Goal: Task Accomplishment & Management: Complete application form

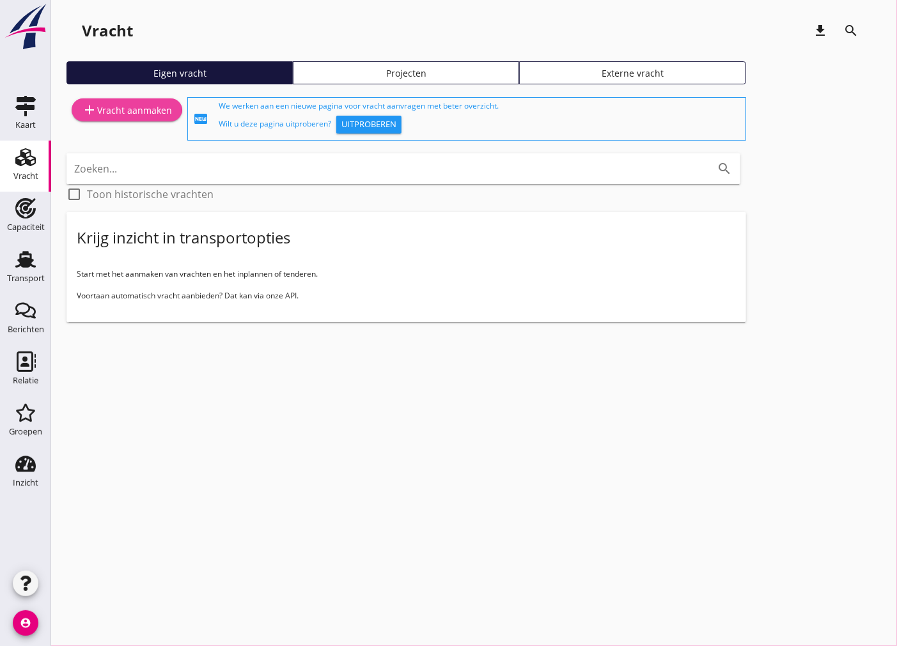
click at [147, 114] on div "add Vracht aanmaken" at bounding box center [127, 109] width 90 height 15
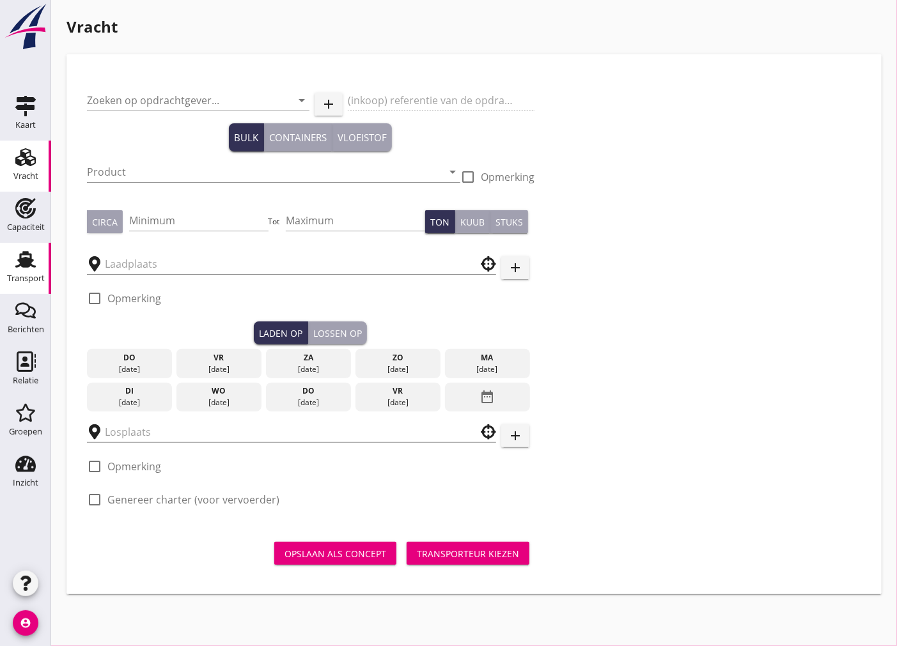
click at [22, 282] on div "Transport" at bounding box center [26, 278] width 38 height 8
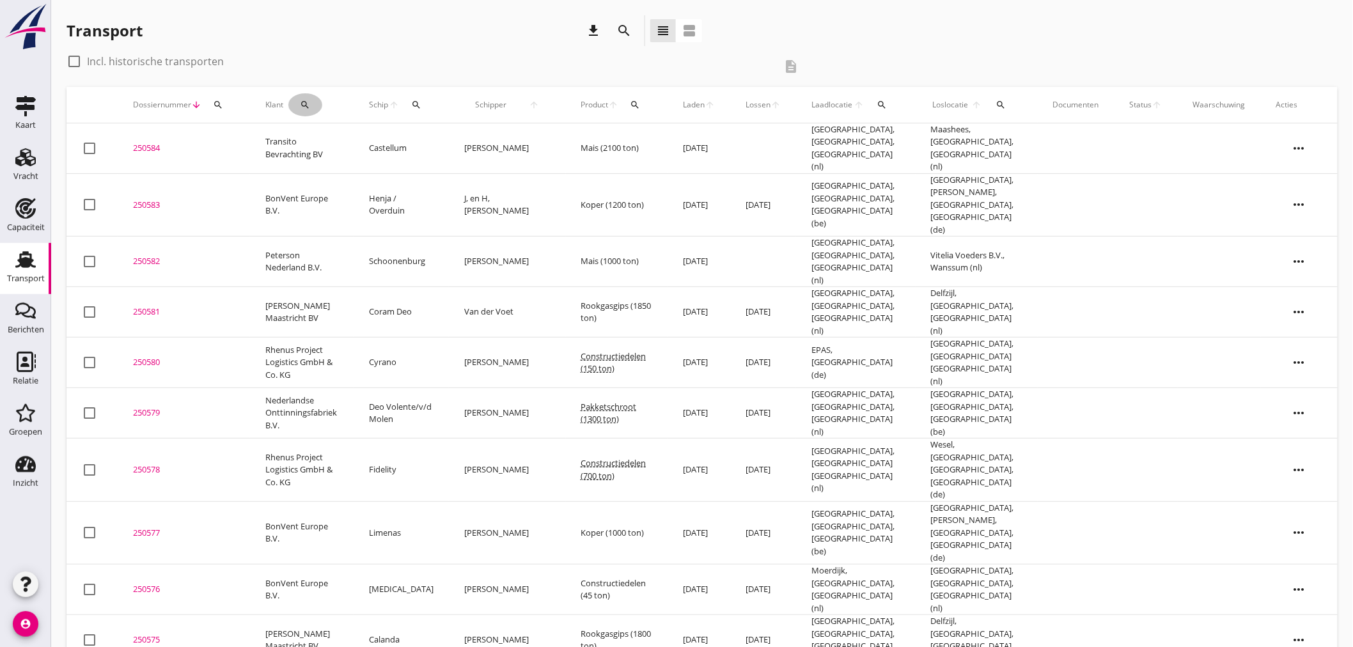
click at [308, 111] on button "search" at bounding box center [305, 104] width 34 height 23
click at [348, 136] on input "Zoeken op opdrachtgever..." at bounding box center [359, 142] width 133 height 20
type input "Peterson Nederland B.V."
click at [473, 137] on icon "check" at bounding box center [480, 141] width 15 height 15
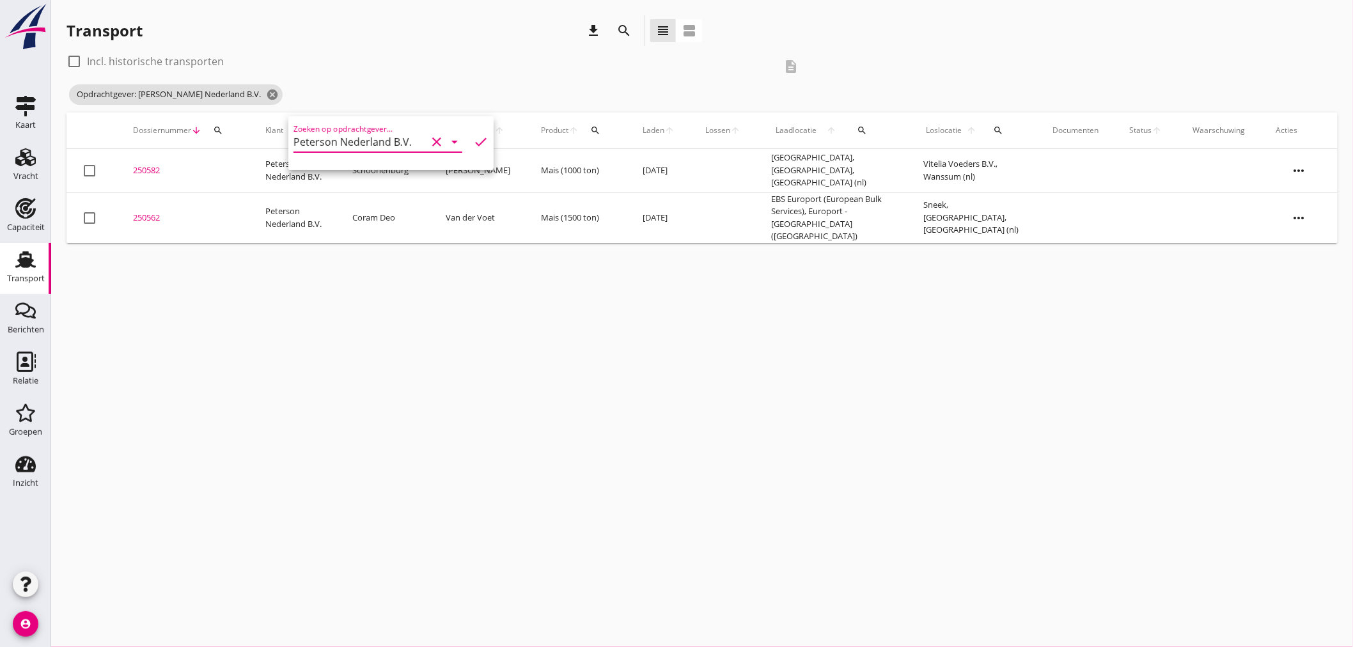
click at [672, 366] on div "cancel You are impersonating another user. Transport download search view_headl…" at bounding box center [702, 323] width 1302 height 647
click at [72, 59] on div at bounding box center [74, 62] width 22 height 22
checkbox input "true"
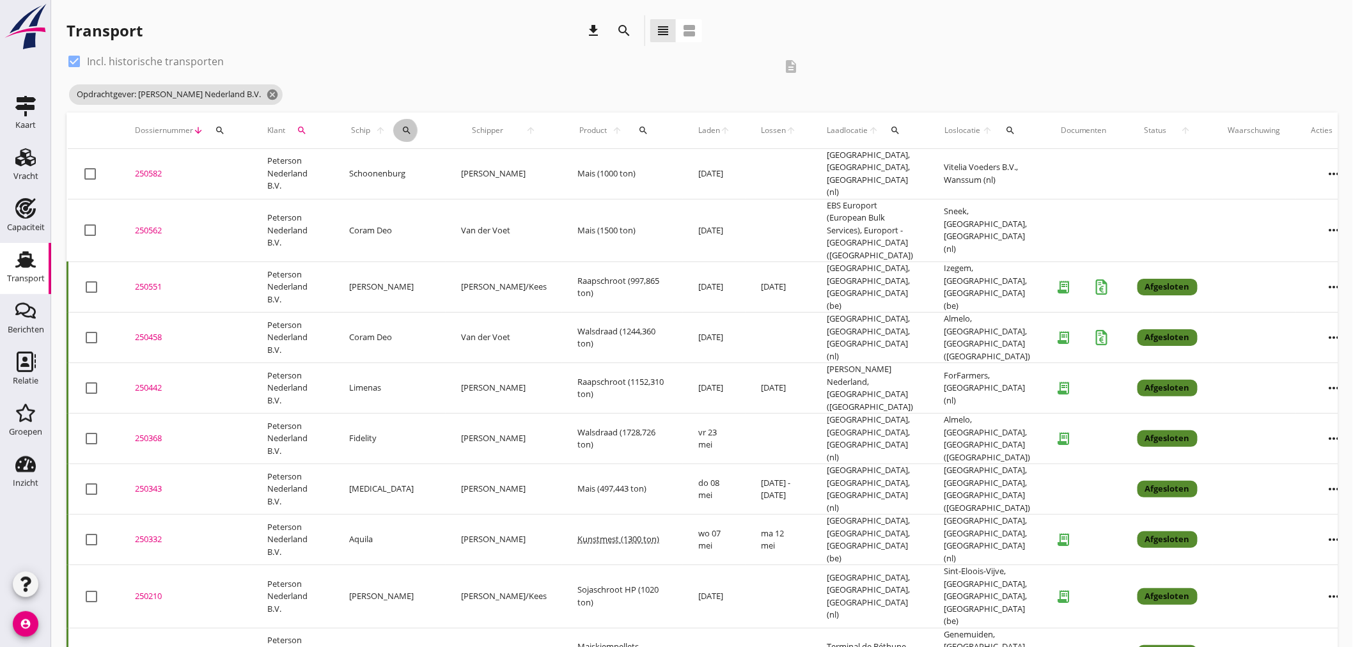
click at [403, 132] on div "search" at bounding box center [406, 130] width 27 height 10
click at [405, 160] on input "Zoek op (scheeps)naam" at bounding box center [457, 167] width 133 height 20
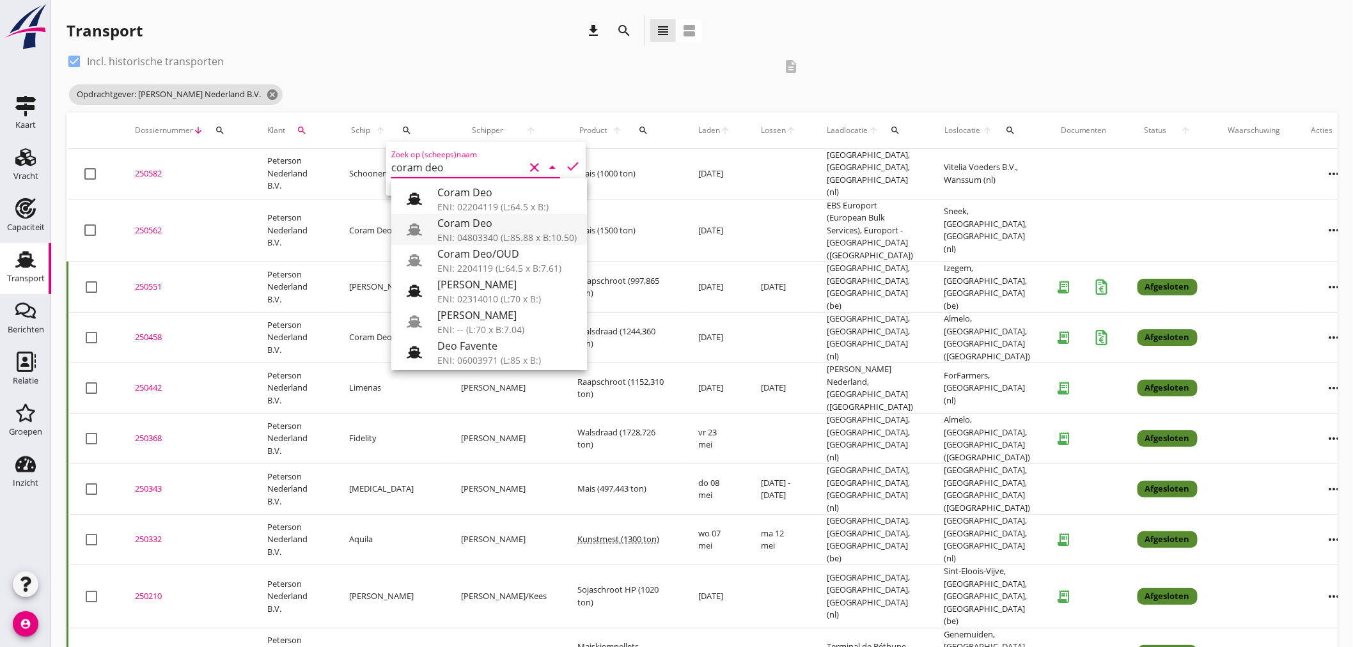
click at [506, 238] on div "ENI: 04803340 (L:85.88 x B:10.50)" at bounding box center [506, 237] width 139 height 13
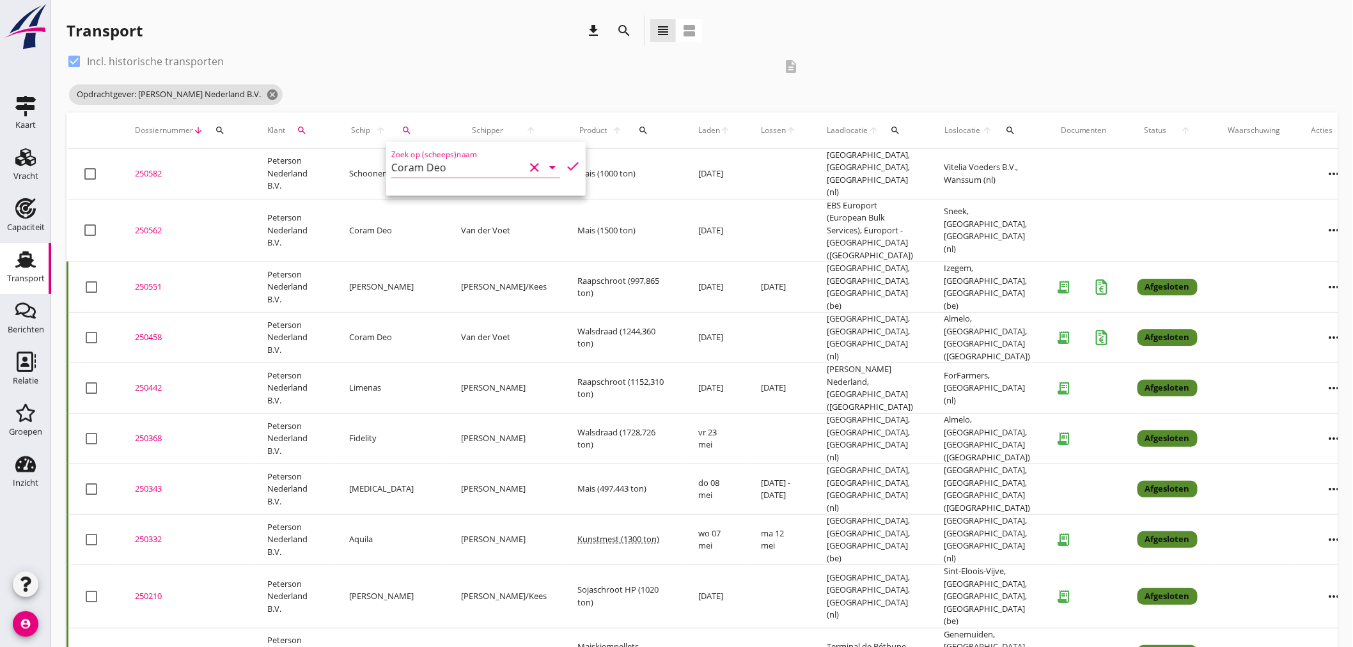
click at [573, 162] on div "Zoek op (scheeps)naam Coram Deo clear arrow_drop_down check" at bounding box center [485, 169] width 199 height 54
click at [569, 164] on icon "check" at bounding box center [572, 166] width 15 height 15
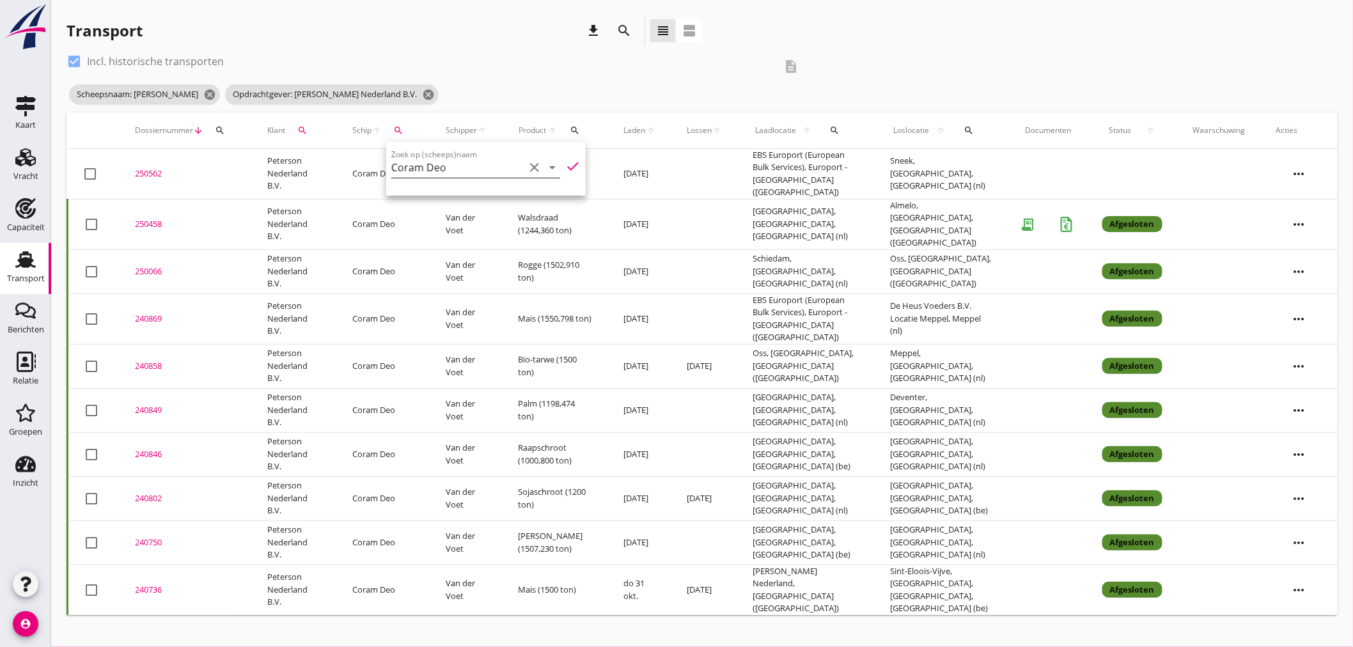
click at [542, 169] on div "arrow_drop_down" at bounding box center [551, 167] width 18 height 15
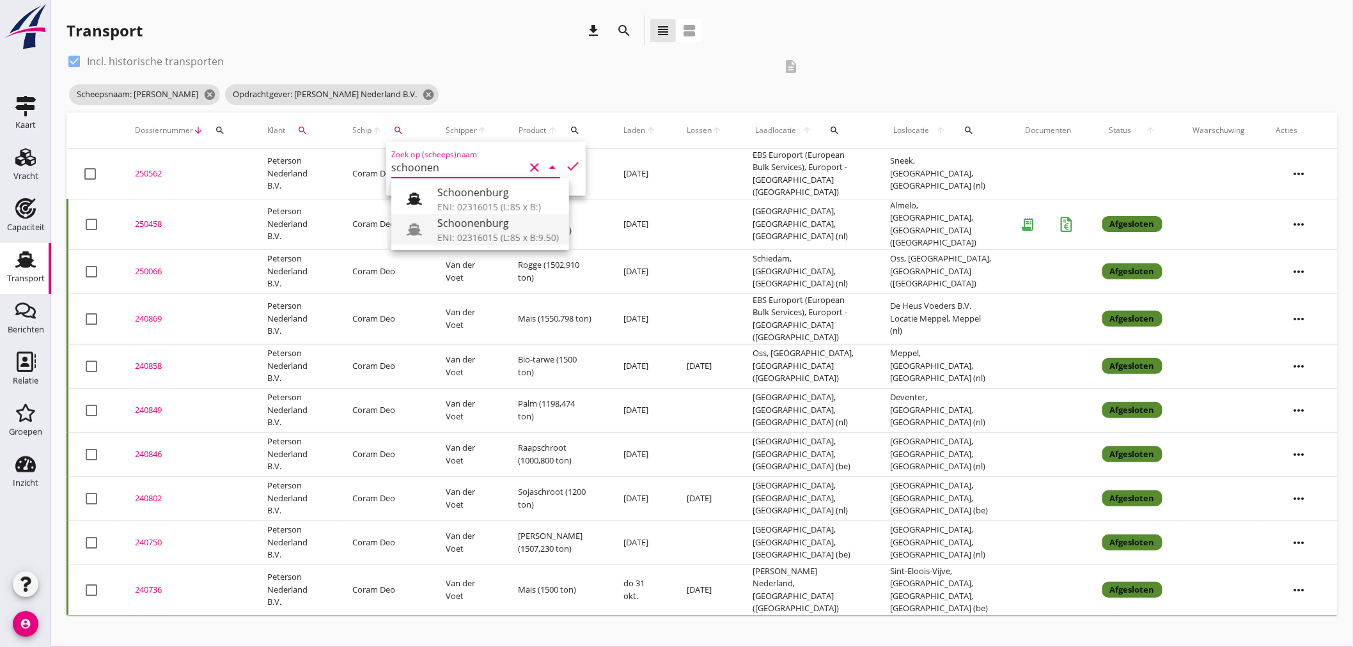
click at [521, 224] on div "Schoonenburg" at bounding box center [497, 222] width 121 height 15
click at [565, 163] on icon "check" at bounding box center [572, 166] width 15 height 15
type input "Schoonenburg"
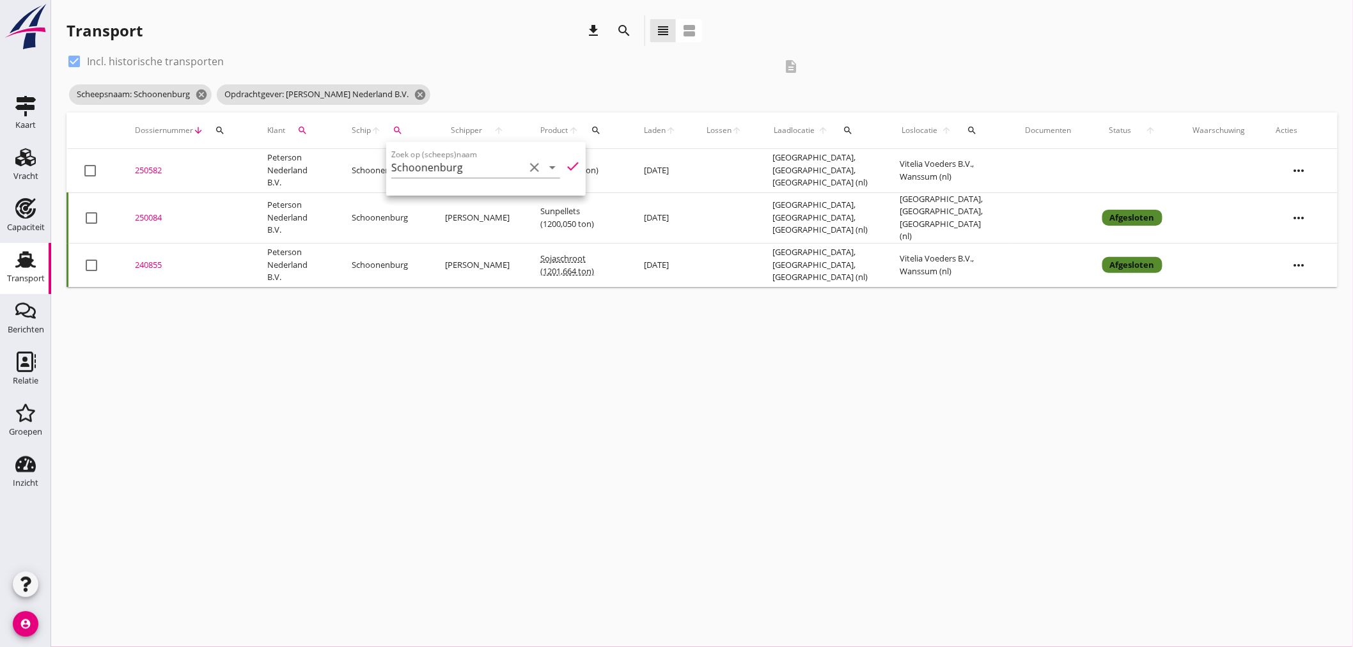
click at [688, 400] on div "cancel You are impersonating another user. Transport download search view_headl…" at bounding box center [702, 323] width 1302 height 647
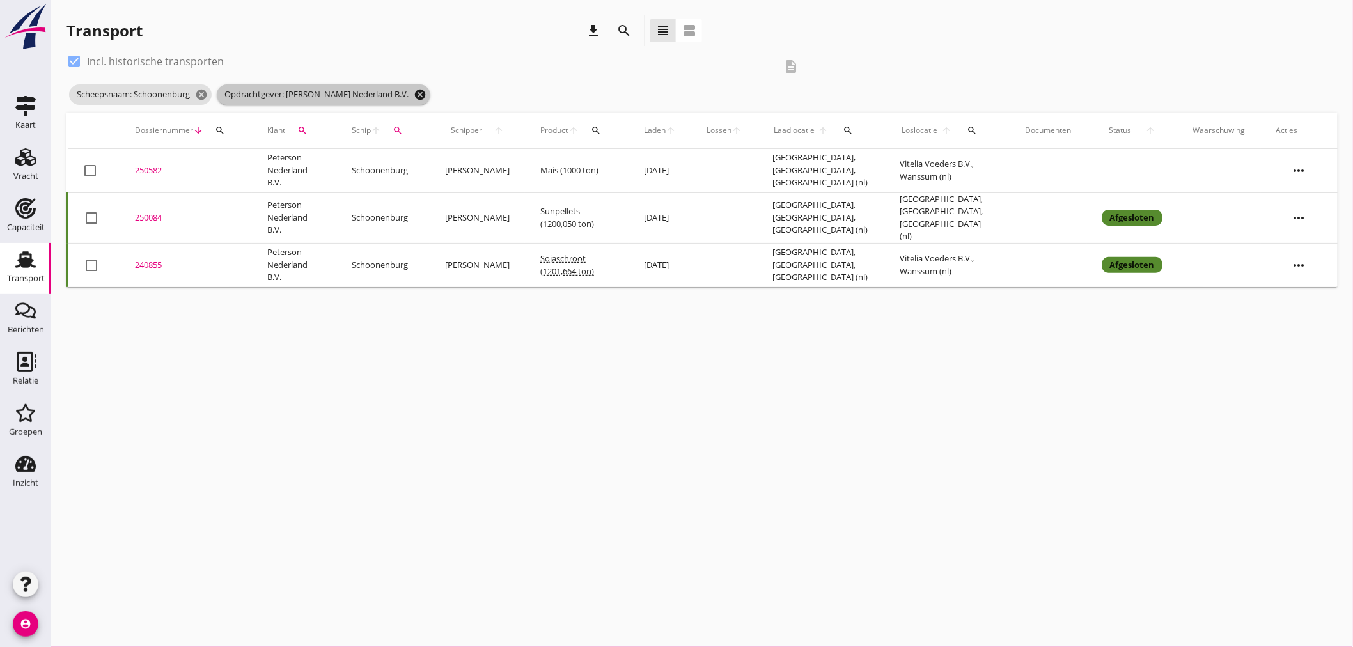
click at [414, 95] on icon "cancel" at bounding box center [420, 94] width 13 height 13
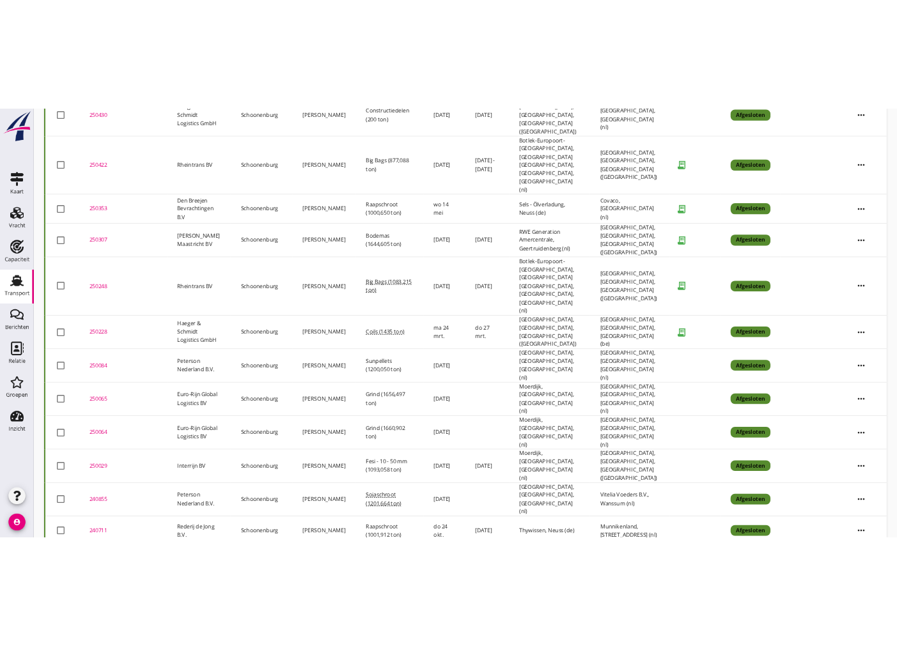
scroll to position [330, 0]
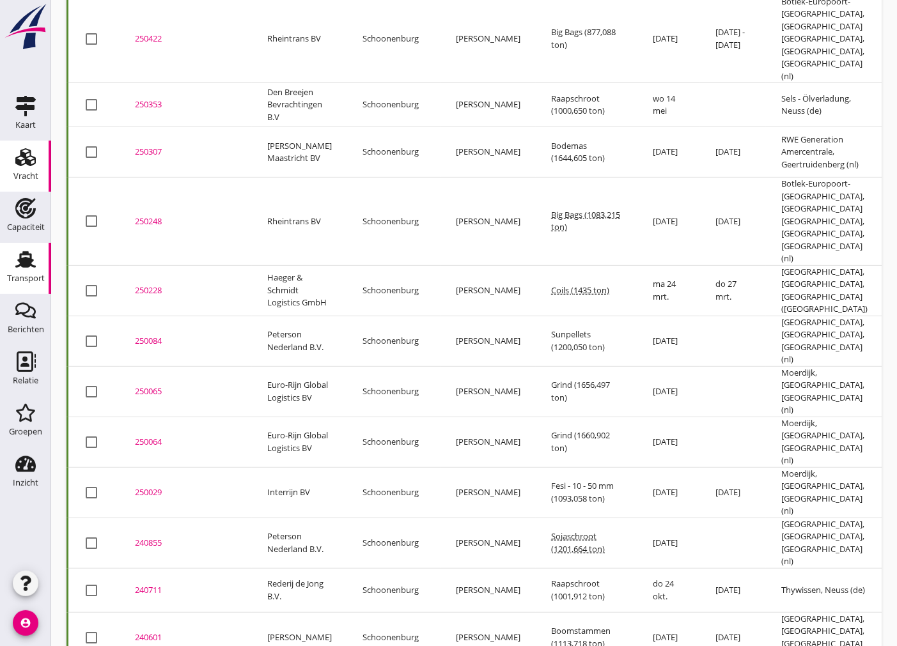
click at [27, 167] on div "Vracht" at bounding box center [25, 176] width 25 height 18
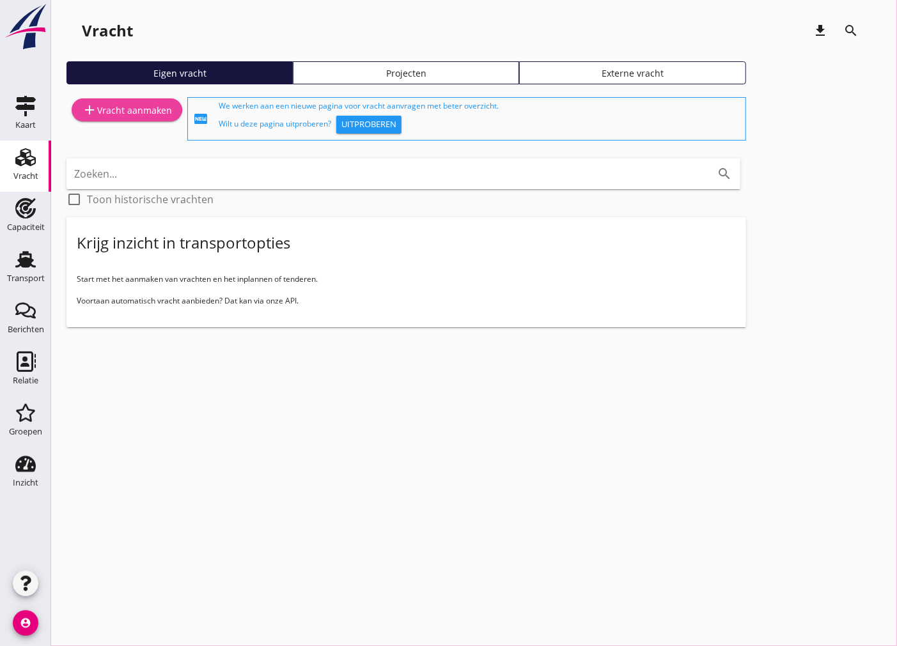
click at [116, 99] on link "add Vracht aanmaken" at bounding box center [127, 109] width 111 height 23
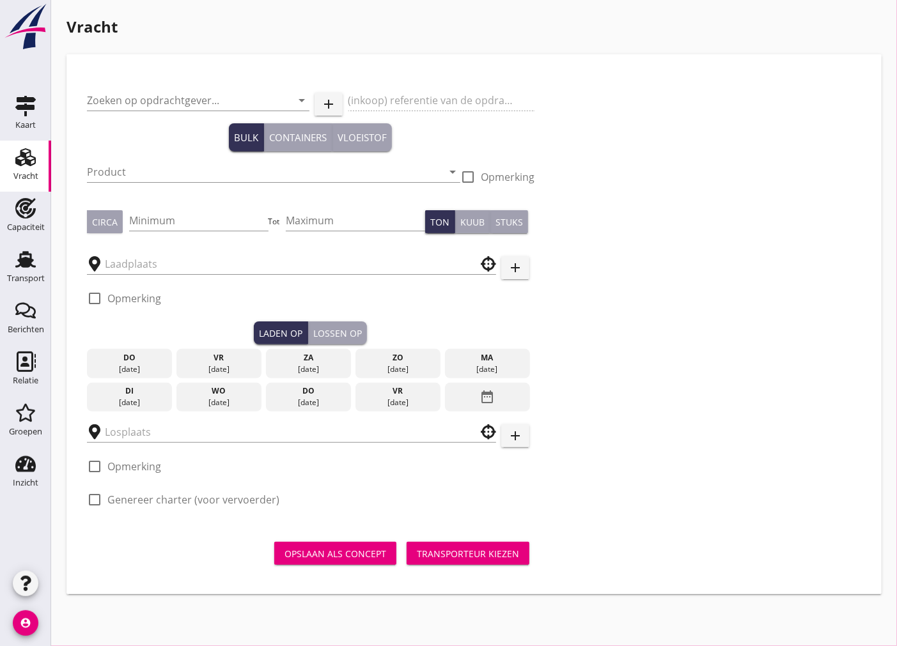
click at [151, 84] on div "Zoeken op opdrachtgever... arrow_drop_down" at bounding box center [198, 102] width 222 height 41
click at [152, 97] on input "Zoeken op opdrachtgever..." at bounding box center [180, 100] width 187 height 20
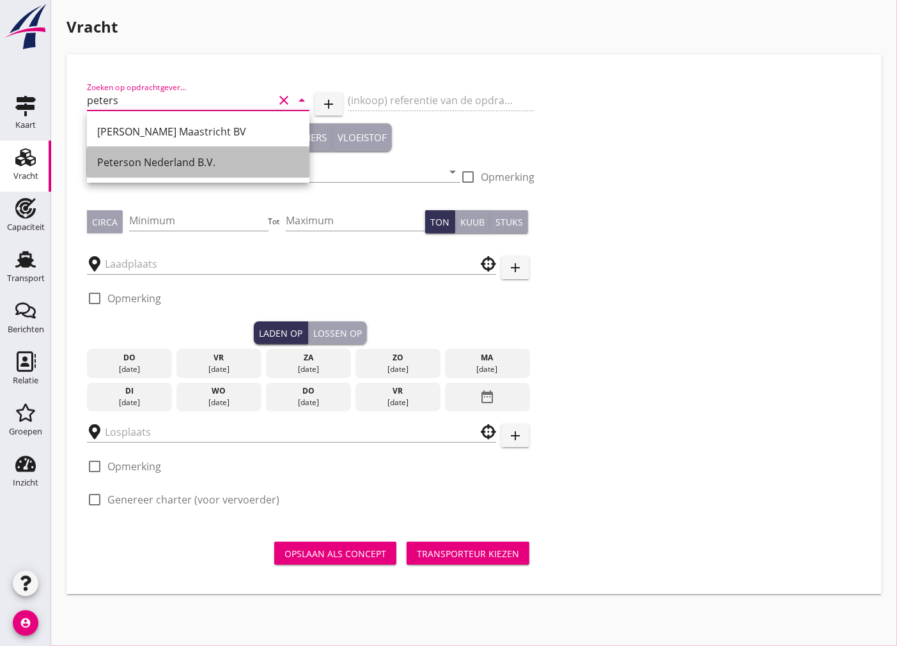
click at [178, 164] on div "Peterson Nederland B.V." at bounding box center [198, 162] width 202 height 15
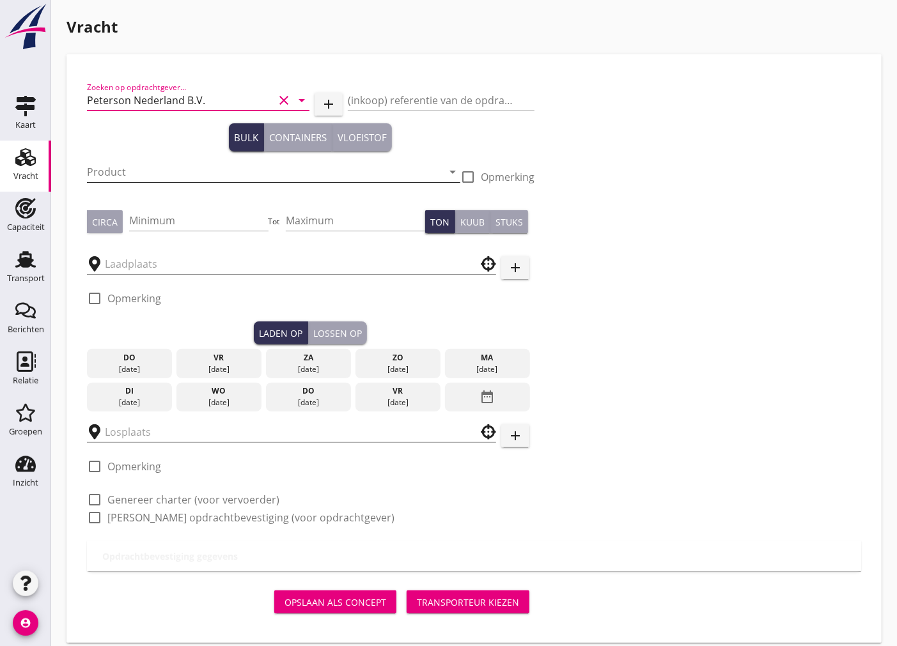
type input "Peterson Nederland B.V."
click at [203, 168] on input "Product" at bounding box center [264, 172] width 355 height 20
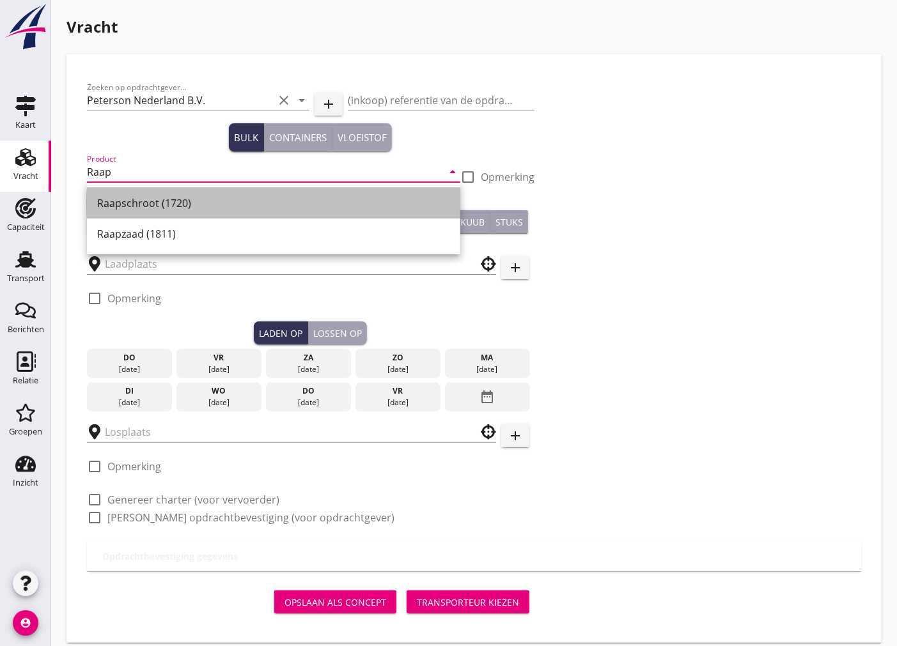
click at [187, 203] on div "Raapschroot (1720)" at bounding box center [273, 203] width 353 height 15
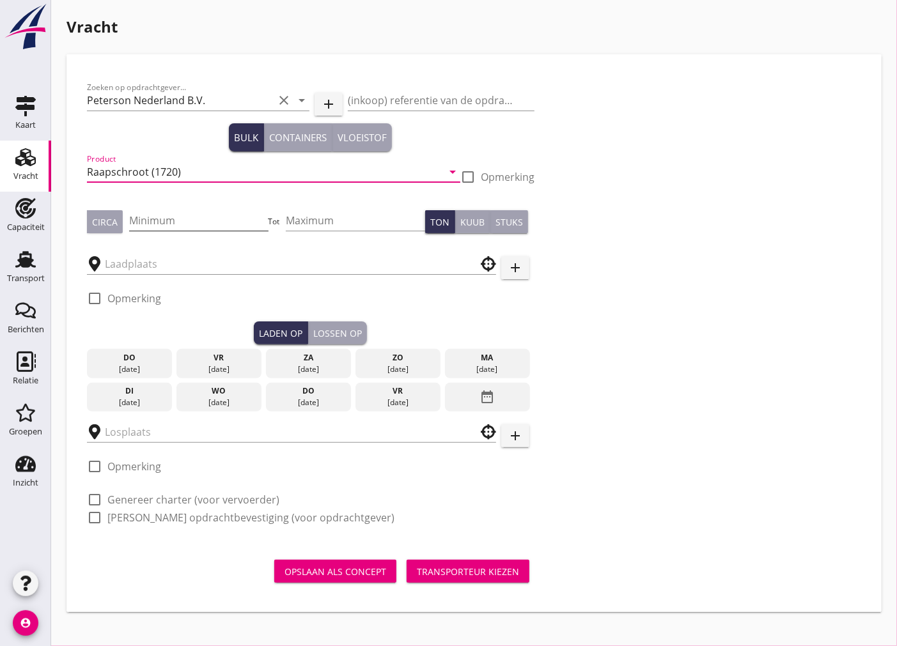
type input "Raapschroot (1720)"
click at [186, 214] on input "Minimum" at bounding box center [198, 220] width 139 height 20
type input "1000"
click at [104, 233] on button "Circa" at bounding box center [105, 221] width 36 height 23
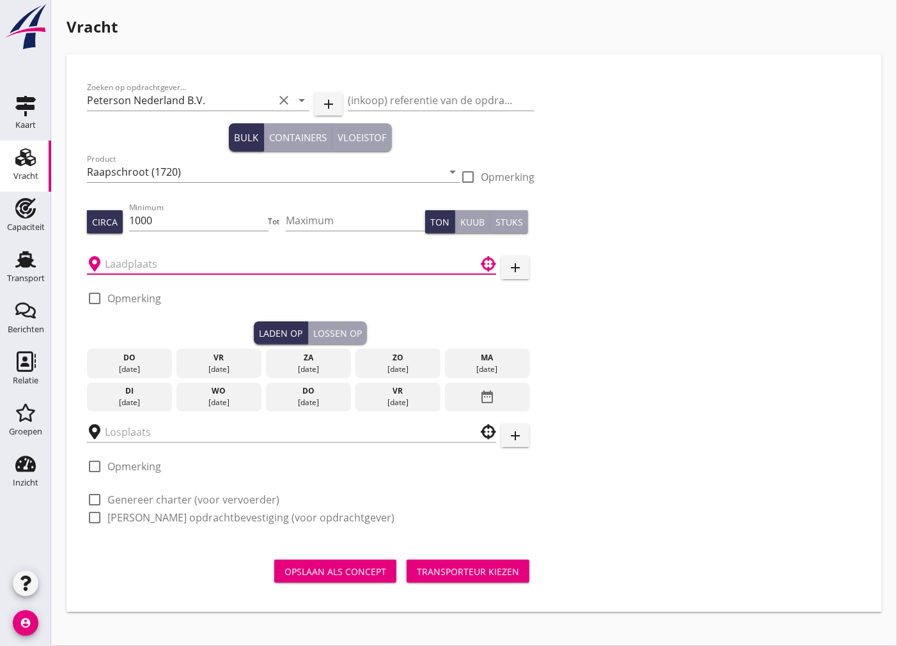
click at [127, 270] on input "text" at bounding box center [282, 264] width 355 height 20
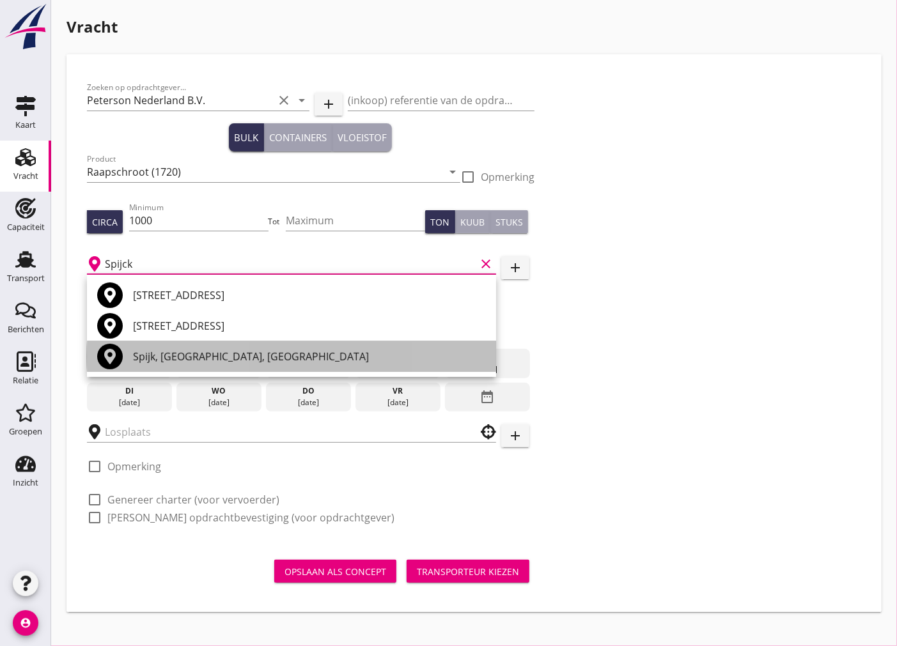
click at [302, 356] on div "Spijk, [GEOGRAPHIC_DATA], [GEOGRAPHIC_DATA]" at bounding box center [309, 356] width 353 height 15
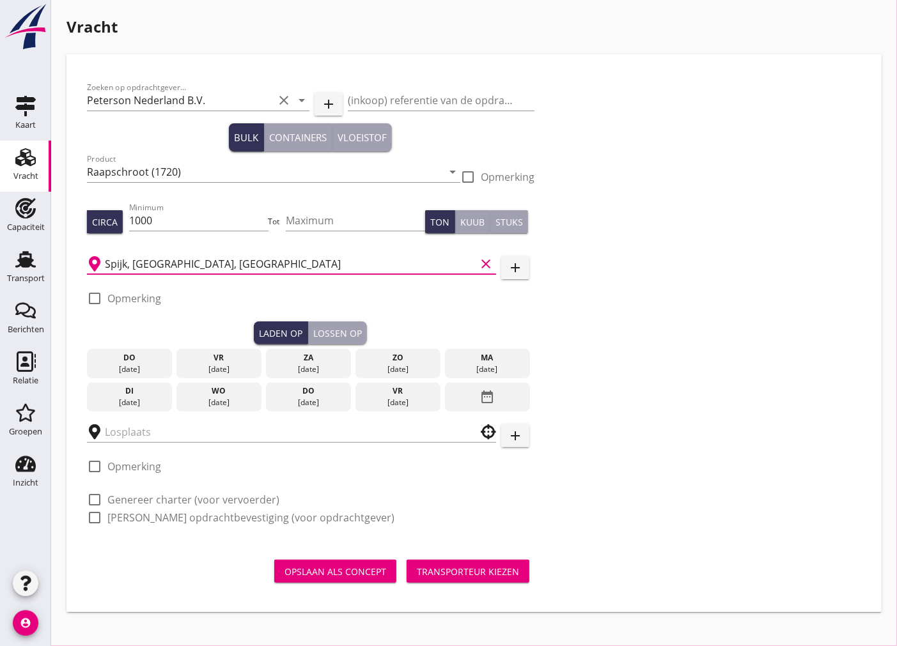
type input "Spijk, [GEOGRAPHIC_DATA], [GEOGRAPHIC_DATA]"
click at [97, 297] on div at bounding box center [95, 299] width 22 height 22
checkbox input "true"
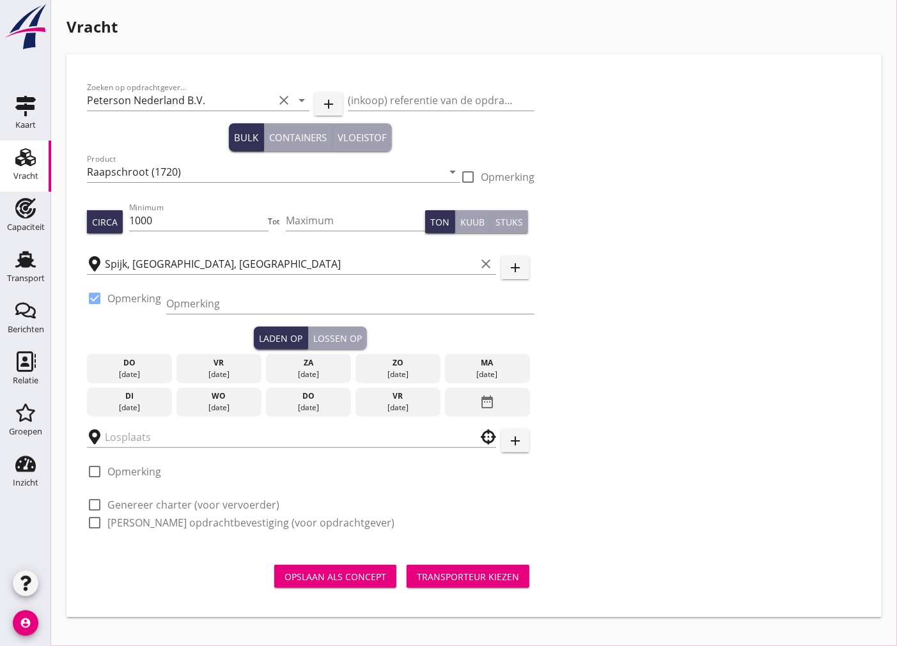
click at [503, 369] on div "[DATE]" at bounding box center [486, 375] width 79 height 12
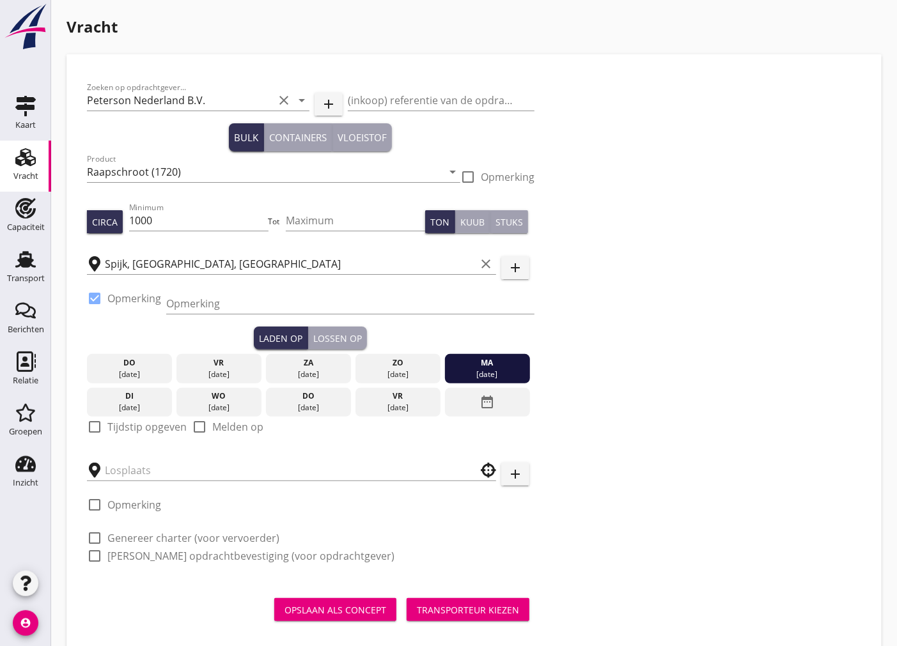
click at [98, 423] on div at bounding box center [95, 427] width 22 height 22
checkbox input "true"
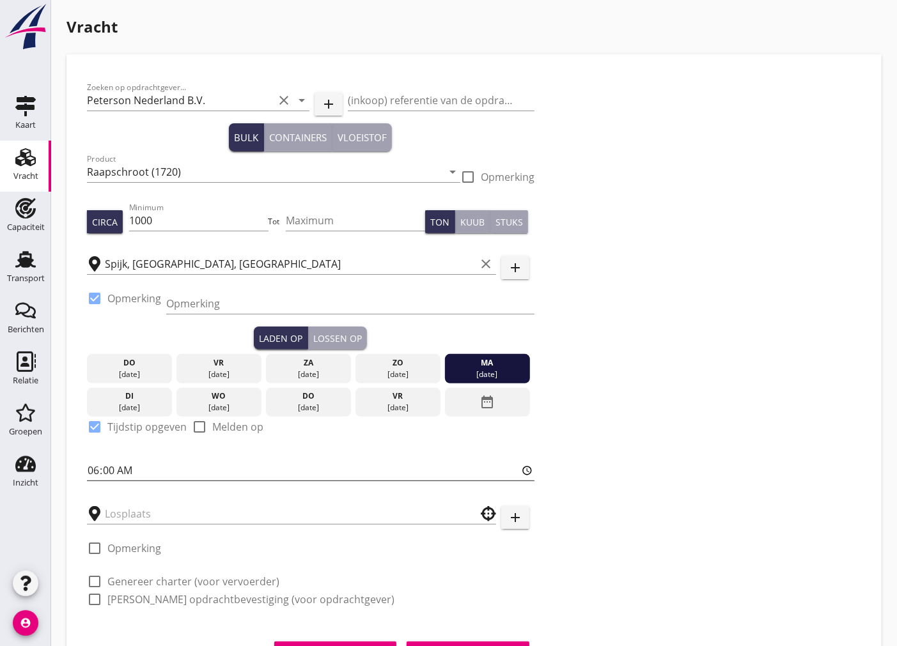
click at [94, 475] on input "06:00" at bounding box center [310, 470] width 447 height 20
type input "16:30"
click at [329, 336] on div "Lossen op" at bounding box center [337, 338] width 49 height 13
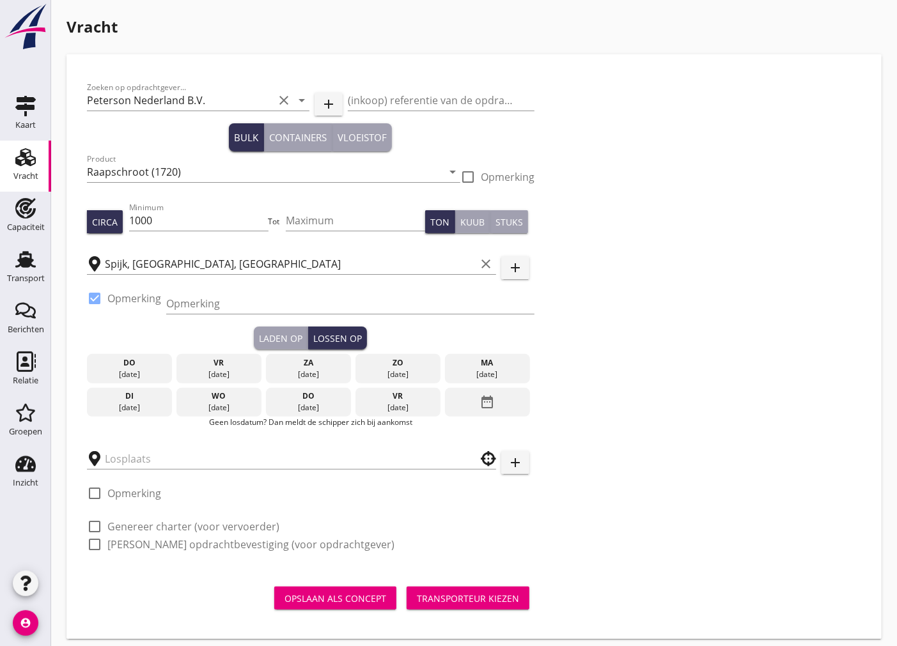
click at [231, 405] on div "[DATE]" at bounding box center [219, 408] width 79 height 12
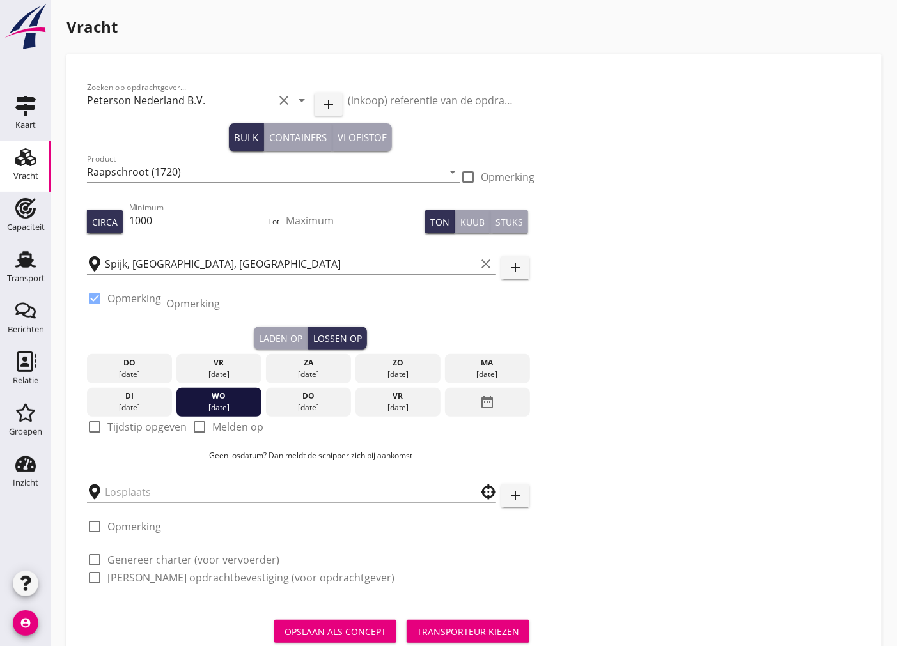
click at [88, 429] on div at bounding box center [95, 427] width 22 height 22
checkbox input "true"
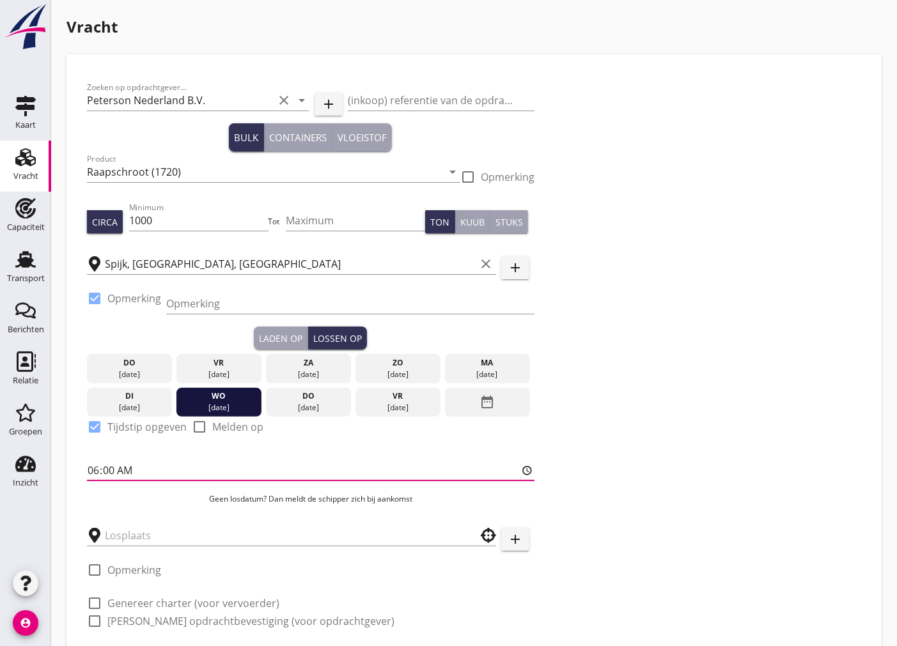
click at [107, 470] on input "06:00" at bounding box center [310, 470] width 447 height 20
type input "06:01"
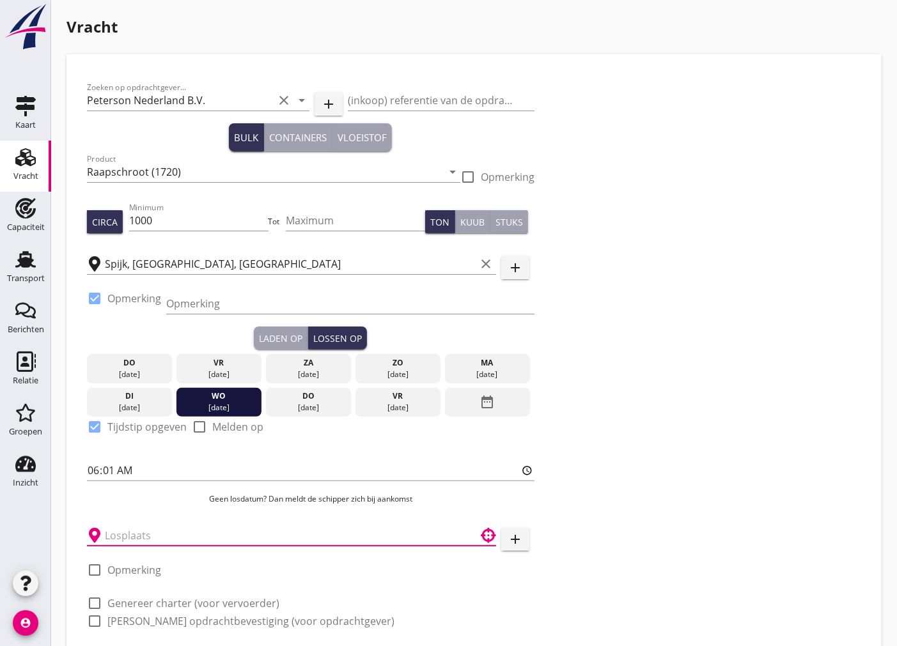
click at [240, 543] on input "text" at bounding box center [282, 535] width 355 height 20
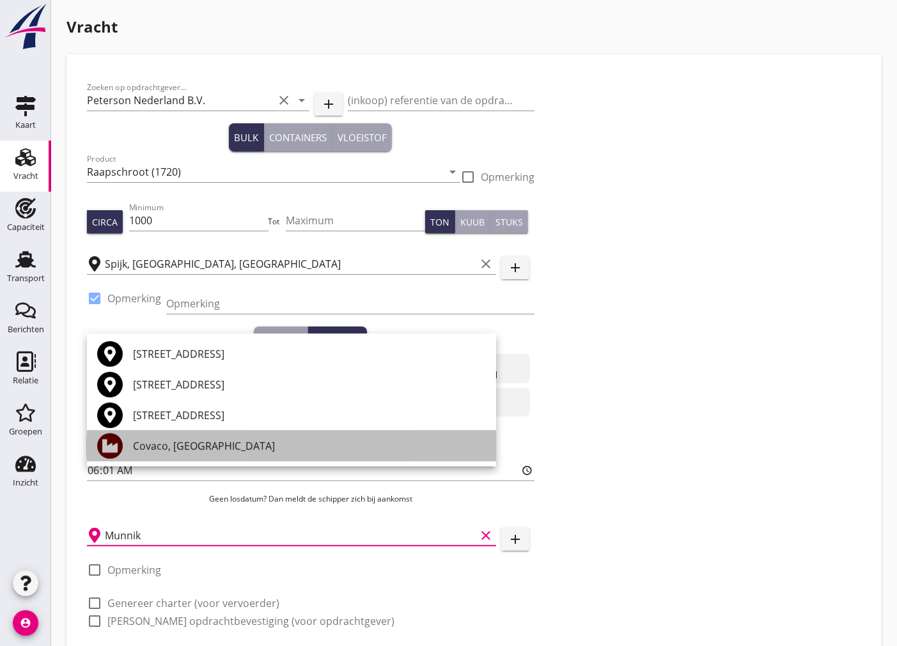
click at [157, 444] on div "Covaco, [GEOGRAPHIC_DATA]" at bounding box center [309, 446] width 353 height 15
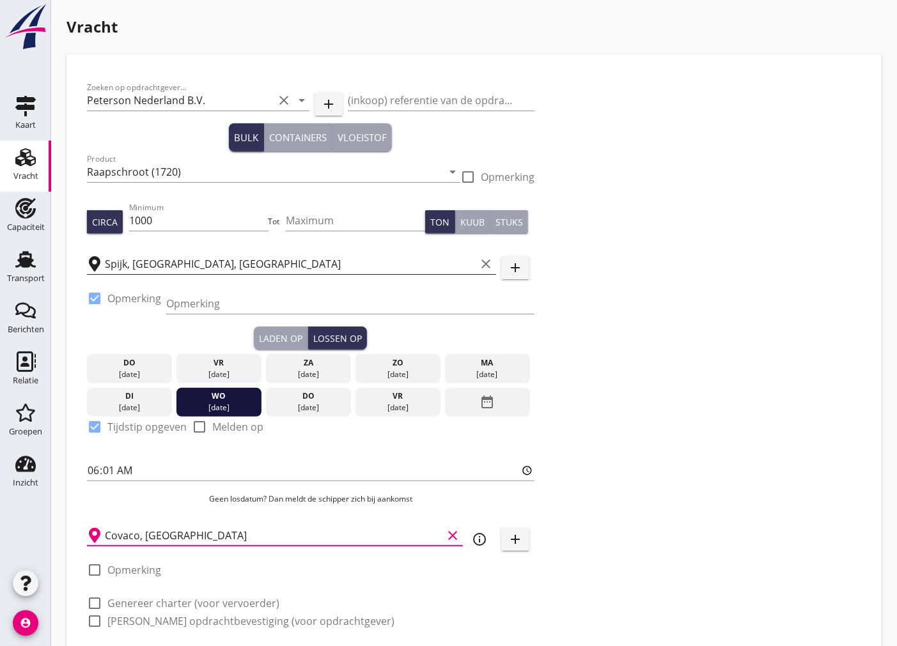
type input "Covaco, [GEOGRAPHIC_DATA]"
click at [327, 268] on input "Spijk, [GEOGRAPHIC_DATA], [GEOGRAPHIC_DATA]" at bounding box center [290, 264] width 371 height 20
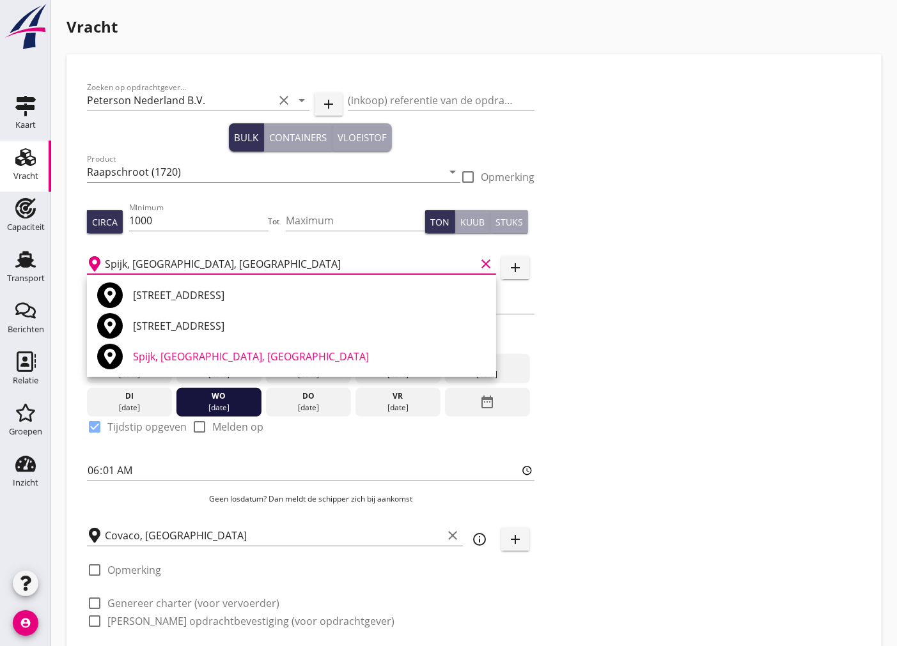
click at [672, 337] on div "Zoeken op opdrachtgever... [PERSON_NAME] Nederland B.V. clear arrow_drop_down a…" at bounding box center [474, 360] width 784 height 570
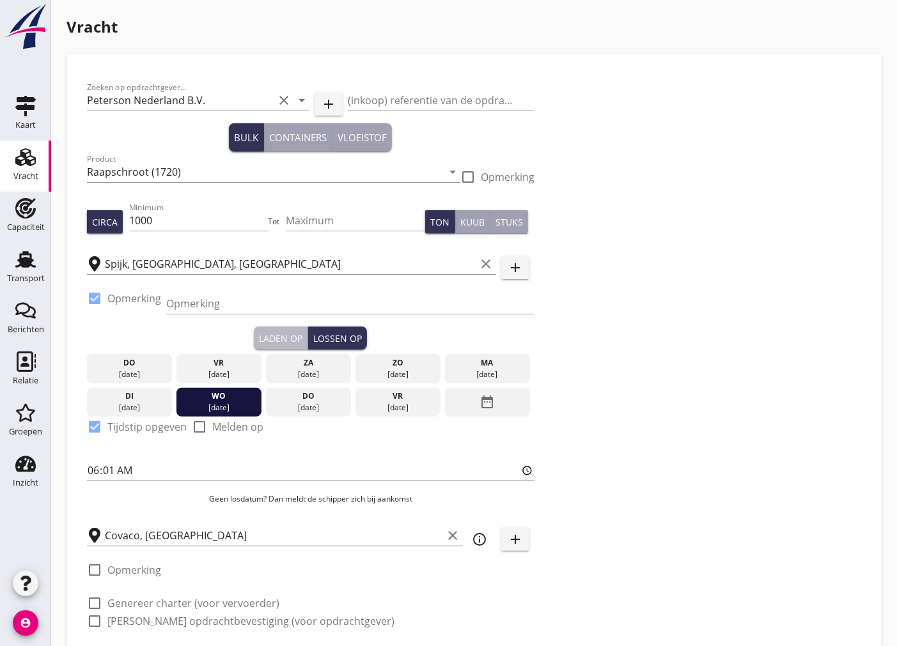
click at [286, 341] on div "Laden op" at bounding box center [280, 338] width 43 height 13
type input "16:30"
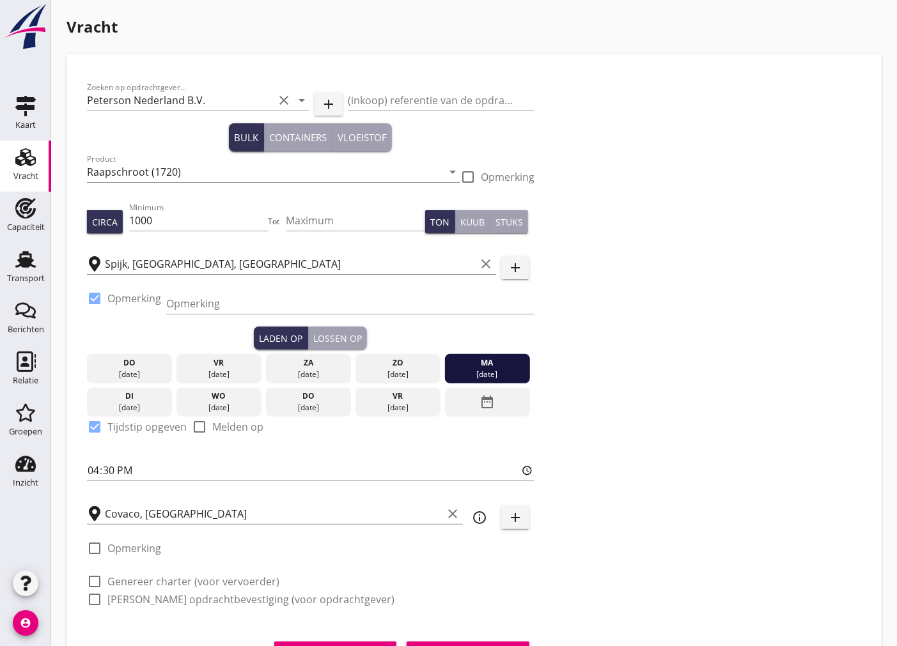
scroll to position [63, 0]
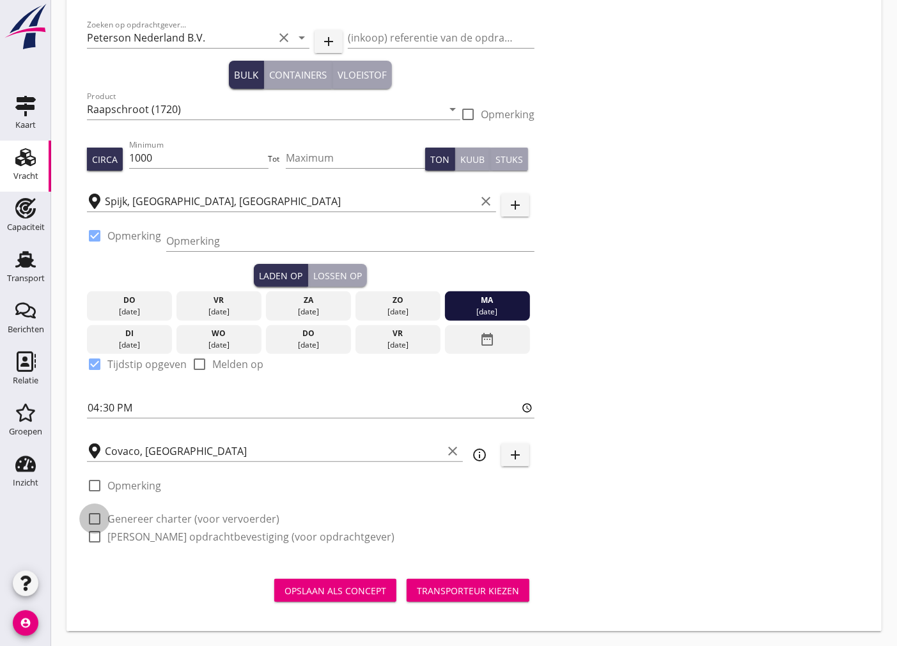
click at [94, 521] on div at bounding box center [95, 519] width 22 height 22
checkbox input "true"
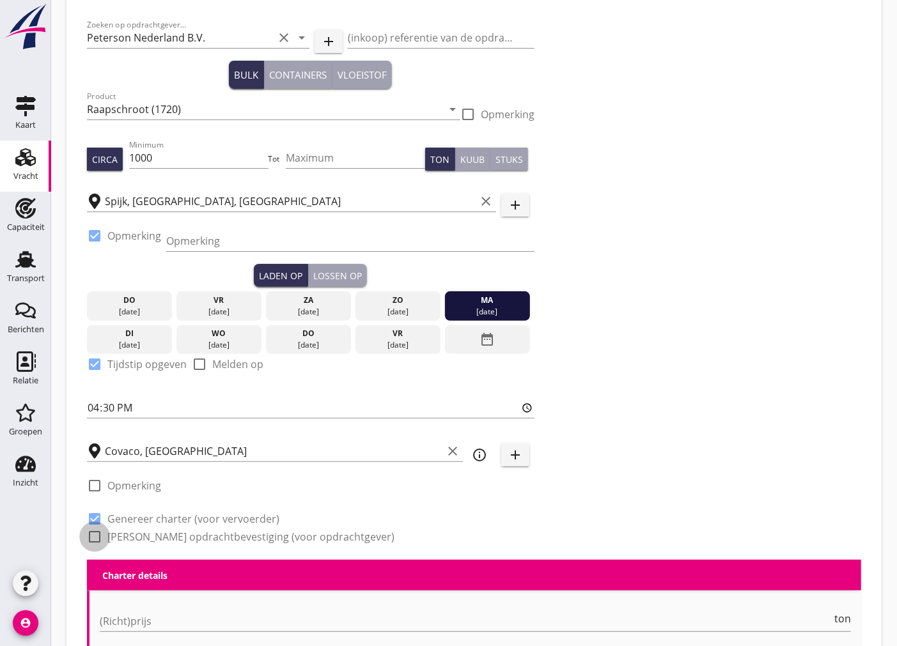
click at [96, 531] on div at bounding box center [95, 537] width 22 height 22
checkbox input "true"
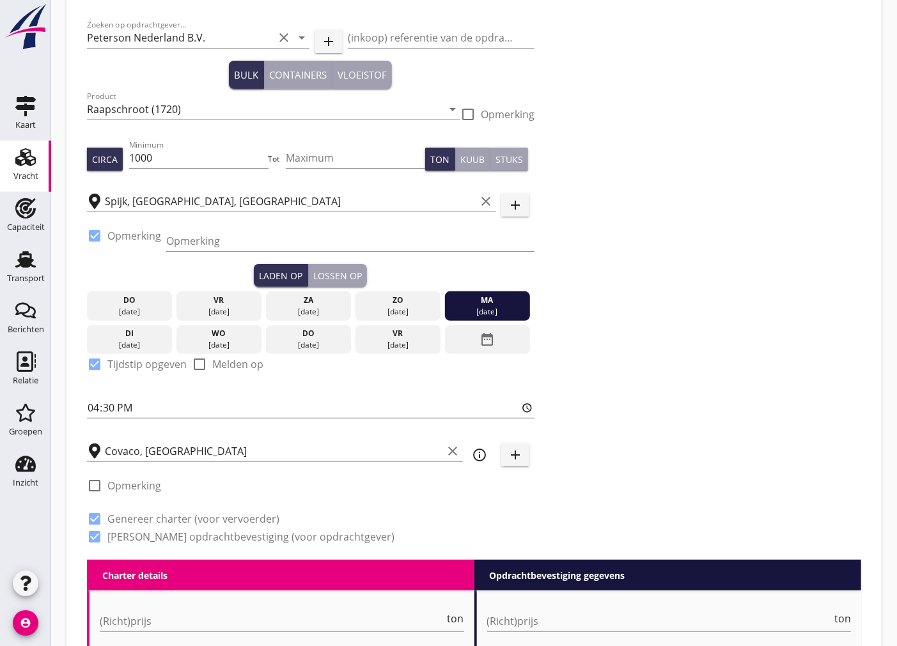
scroll to position [276, 0]
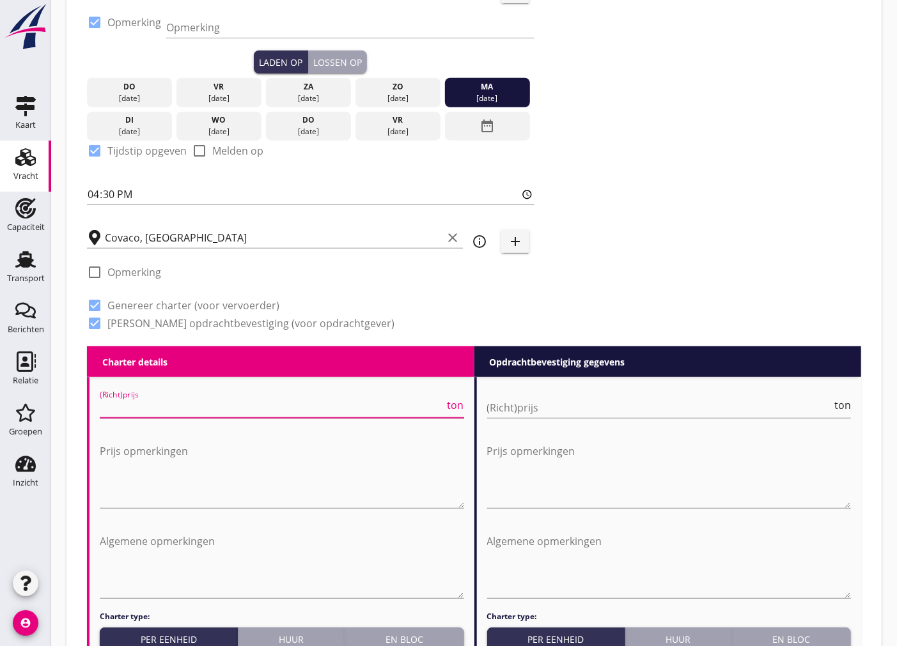
click at [348, 407] on input "(Richt)prijs" at bounding box center [272, 408] width 345 height 20
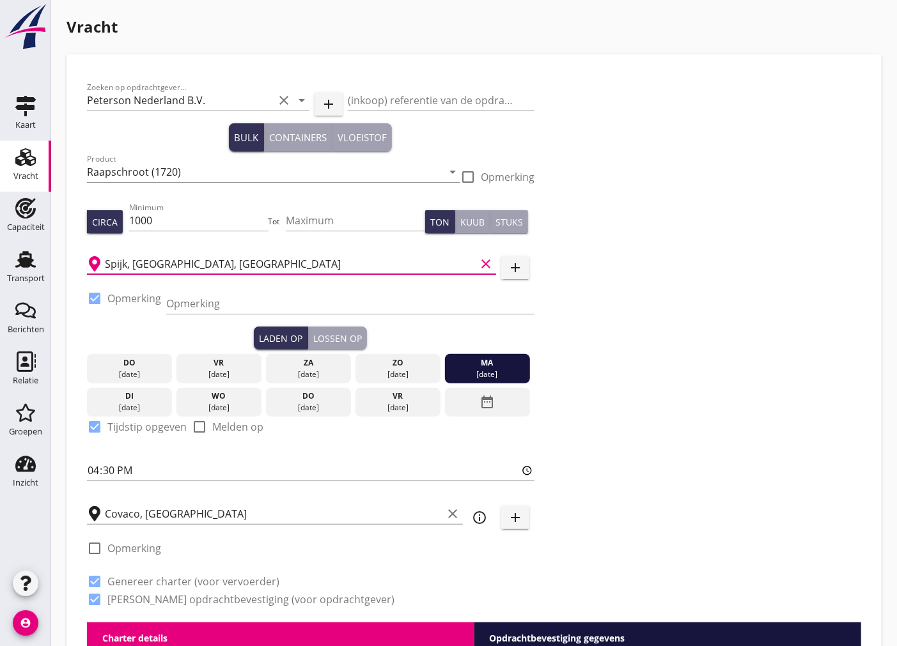
click at [251, 266] on input "Spijk, [GEOGRAPHIC_DATA], [GEOGRAPHIC_DATA]" at bounding box center [290, 264] width 371 height 20
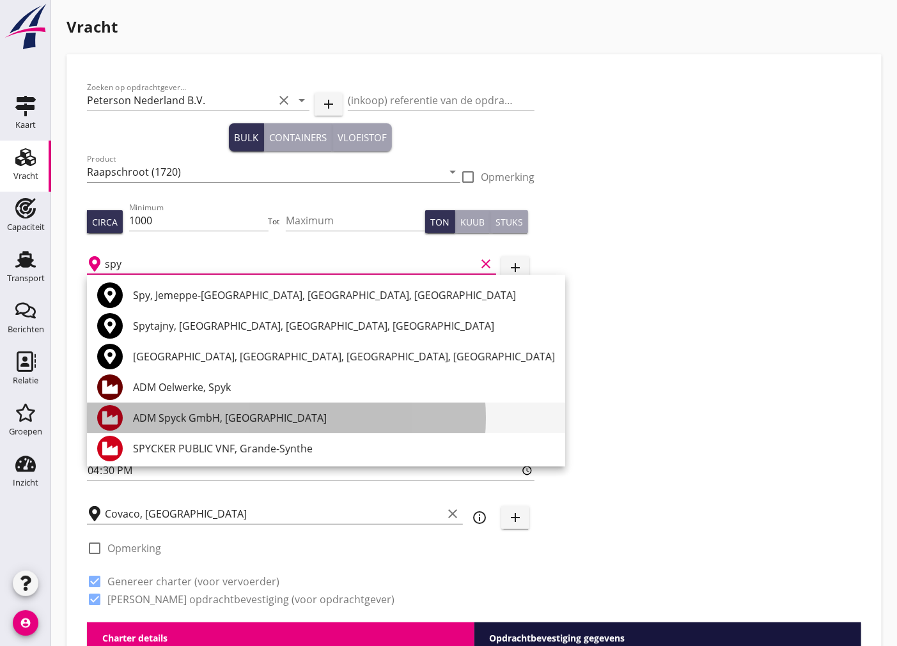
click at [278, 416] on div "ADM Spyck GmbH, [GEOGRAPHIC_DATA]" at bounding box center [344, 417] width 422 height 15
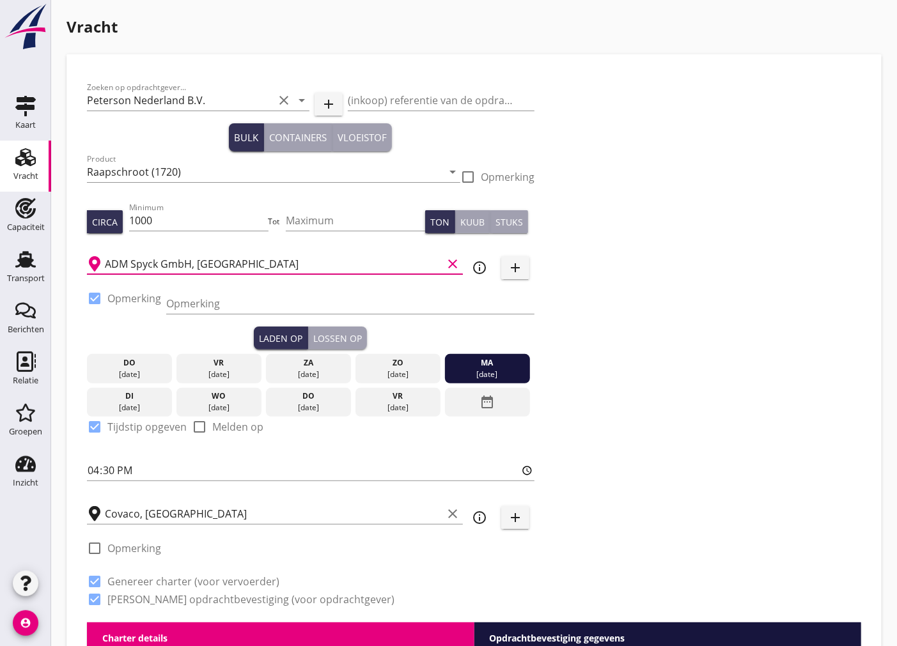
click at [282, 270] on input "ADM Spyck GmbH, [GEOGRAPHIC_DATA]" at bounding box center [274, 264] width 338 height 20
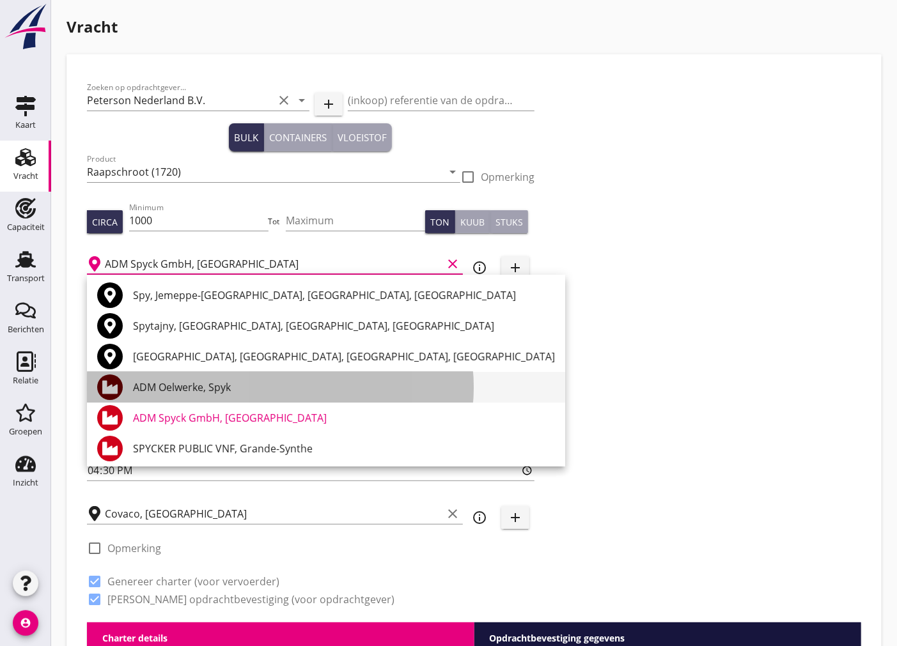
click at [203, 387] on div "ADM Oelwerke, Spyk" at bounding box center [344, 387] width 422 height 15
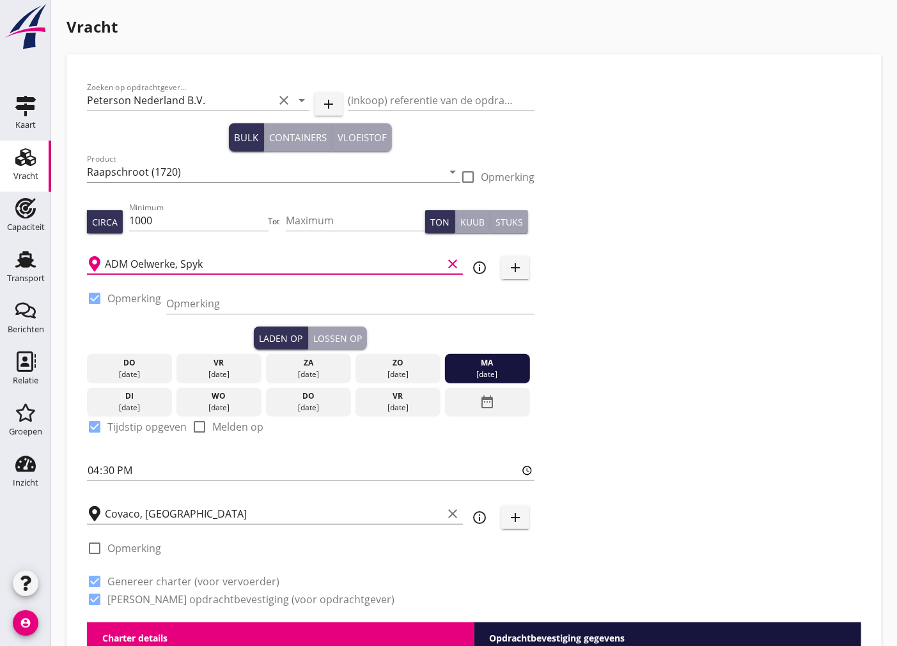
type input "ADM Oelwerke, Spyk"
click at [620, 375] on div "Zoeken op opdrachtgever... [PERSON_NAME] Nederland B.V. clear arrow_drop_down a…" at bounding box center [474, 349] width 784 height 548
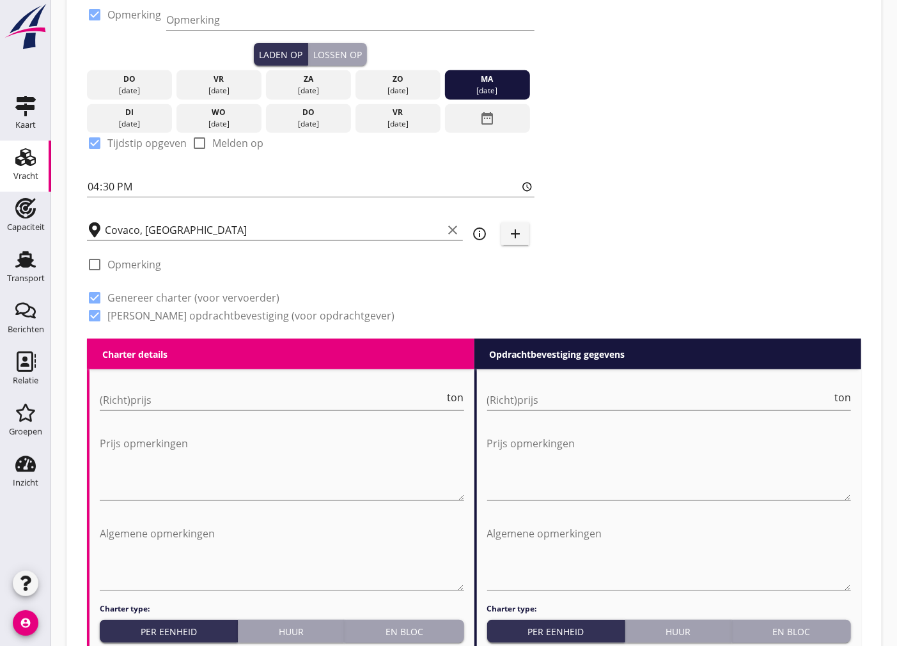
scroll to position [355, 0]
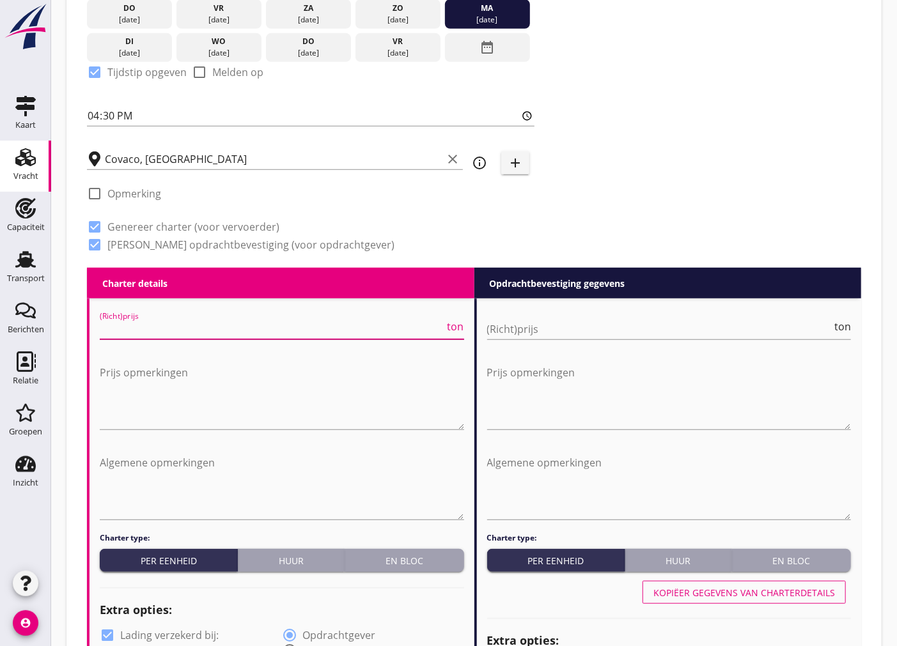
click at [245, 330] on input "(Richt)prijs" at bounding box center [272, 329] width 345 height 20
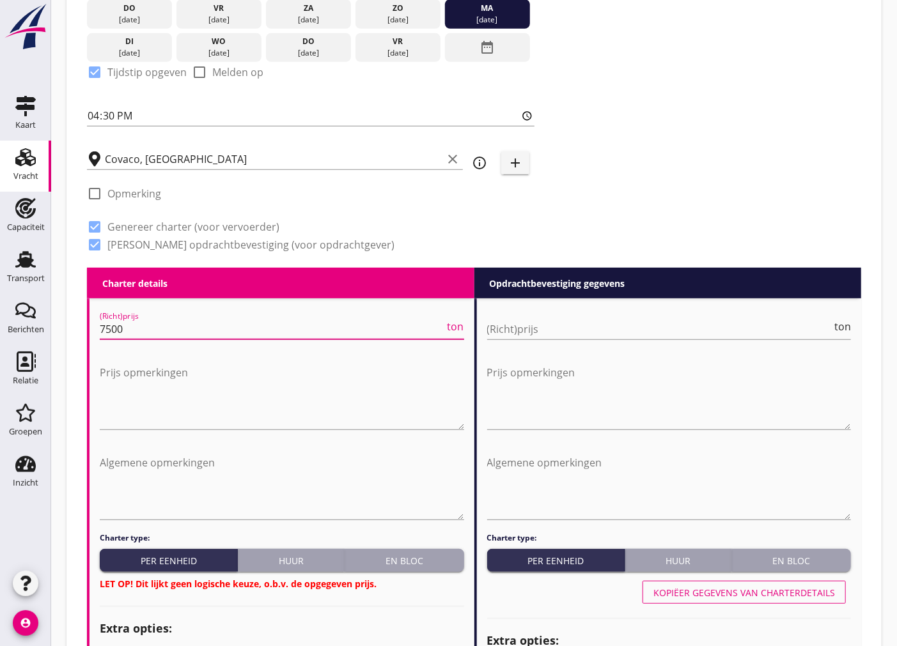
type input "7500"
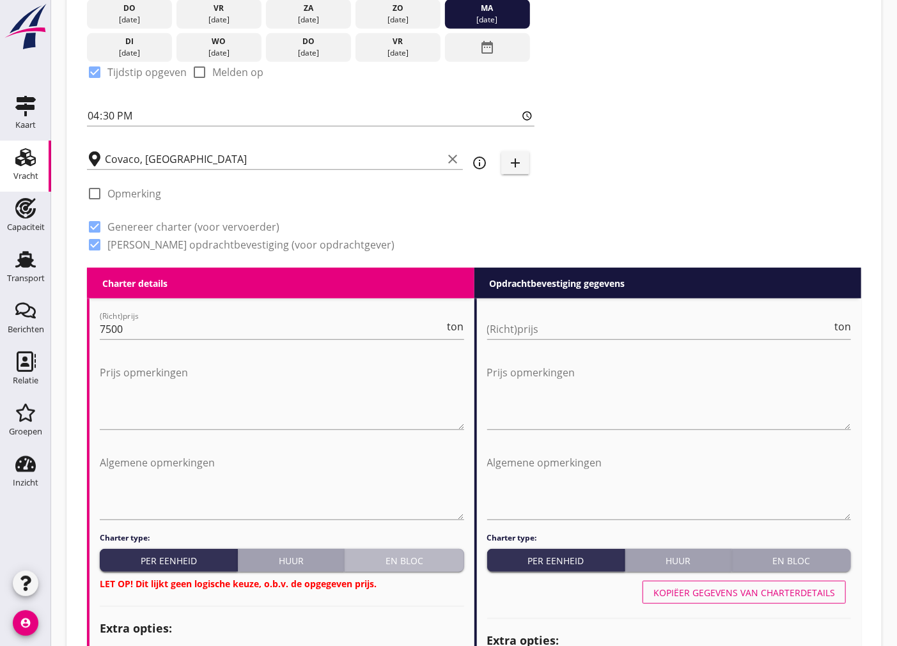
click at [401, 557] on div "En bloc" at bounding box center [404, 560] width 109 height 13
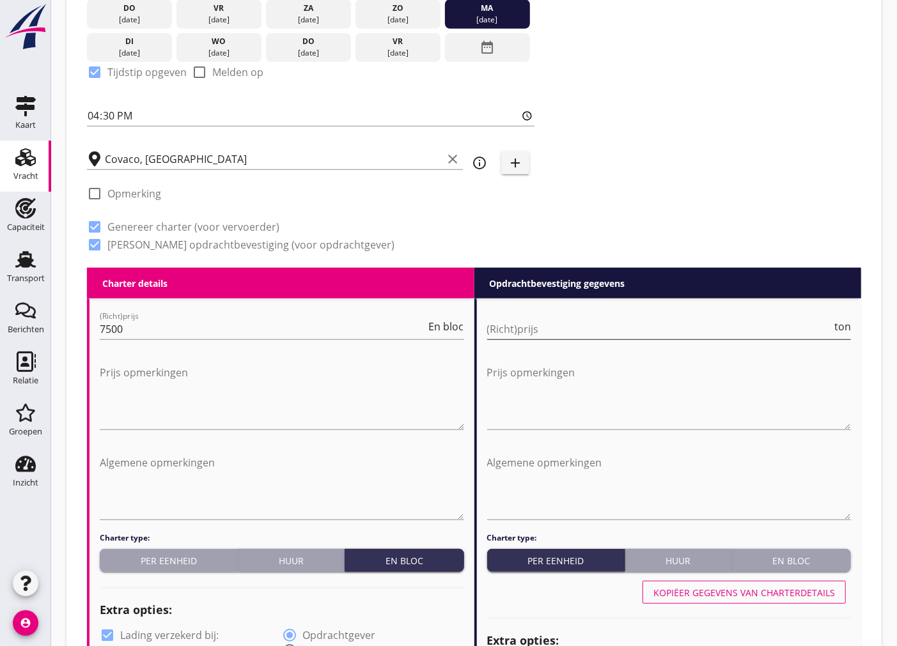
click at [596, 323] on input "(Richt)prijs" at bounding box center [659, 329] width 345 height 20
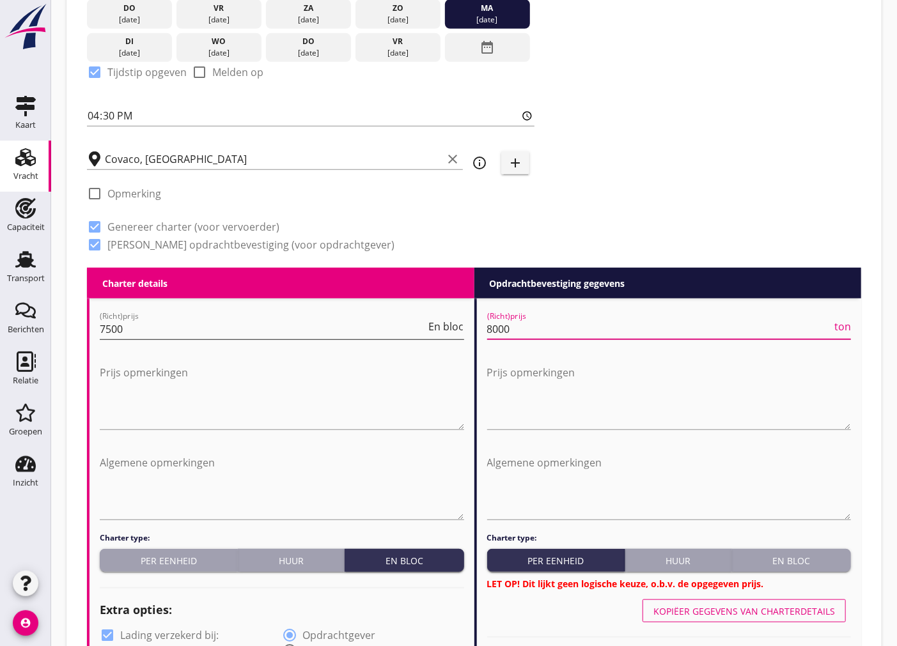
type input "8000"
click at [113, 322] on input "7500" at bounding box center [263, 329] width 327 height 20
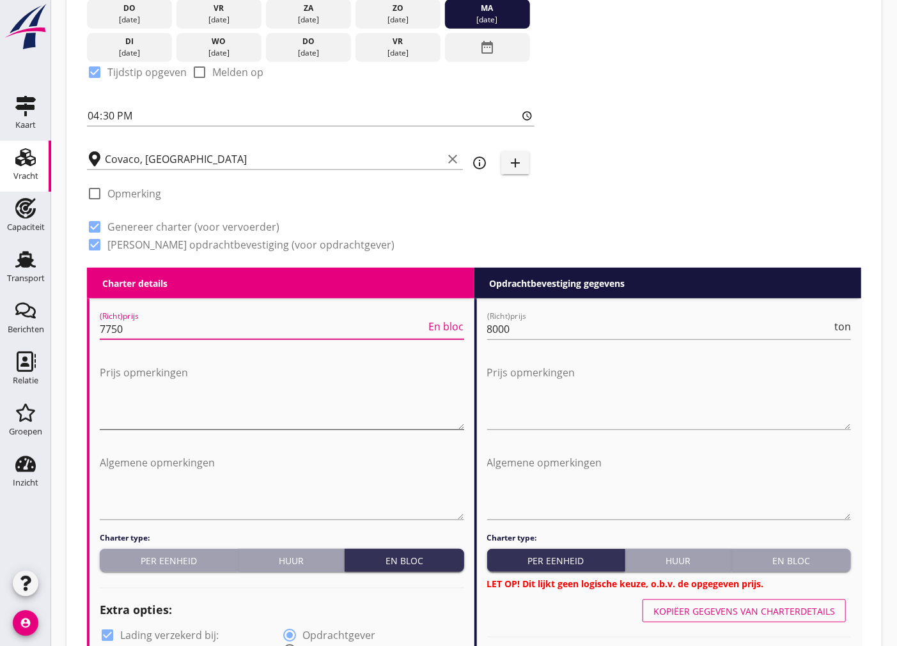
type input "7750"
click at [291, 412] on textarea "Prijs opmerkingen" at bounding box center [282, 395] width 364 height 67
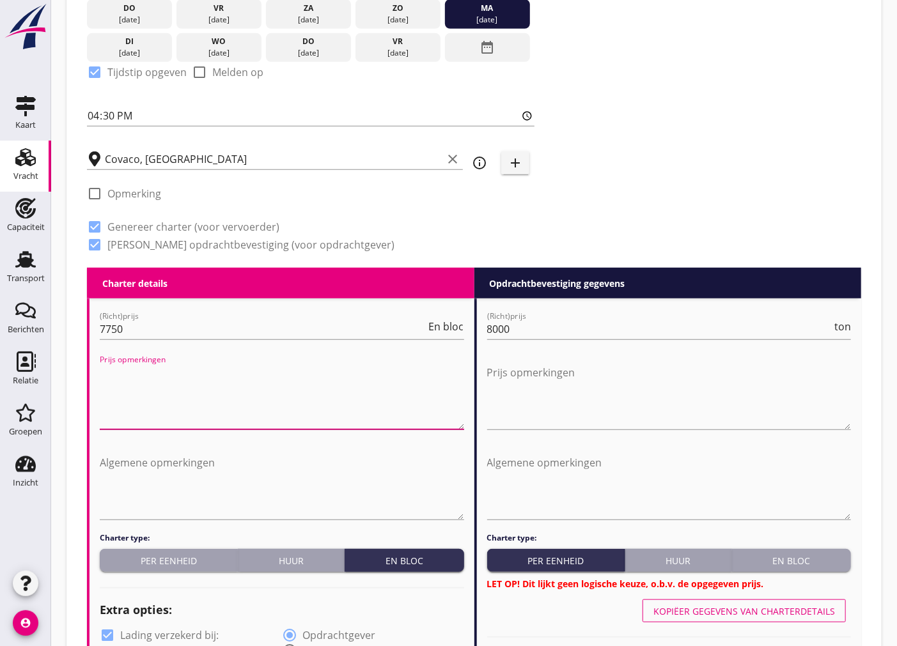
scroll to position [426, 0]
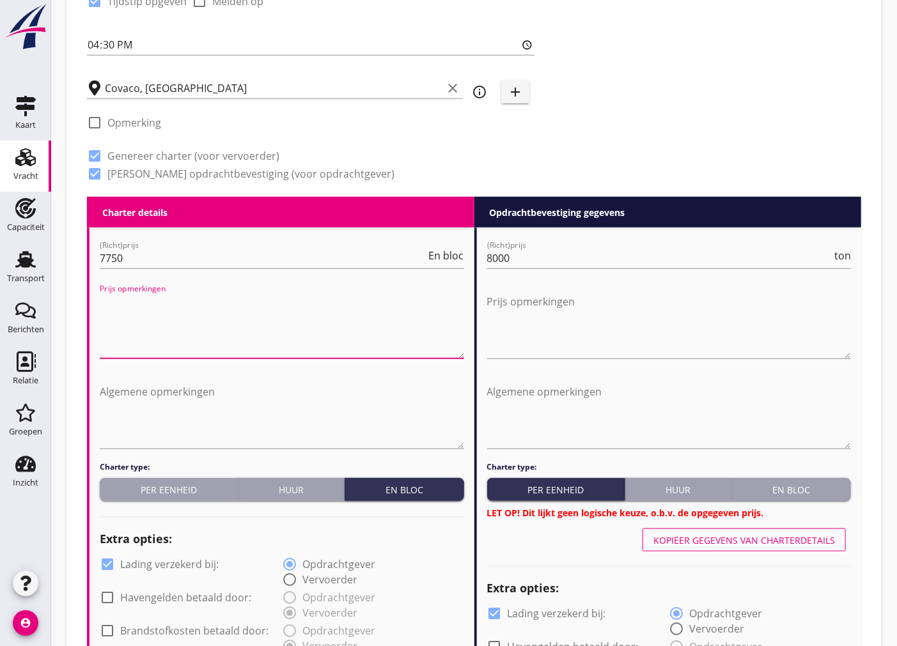
click at [781, 494] on div "En bloc" at bounding box center [791, 489] width 109 height 13
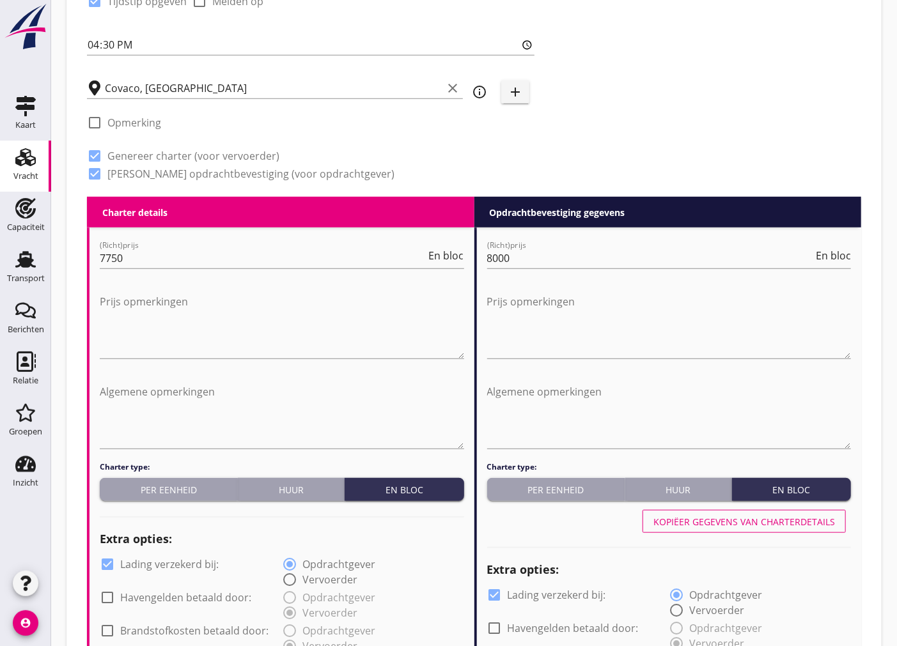
scroll to position [710, 0]
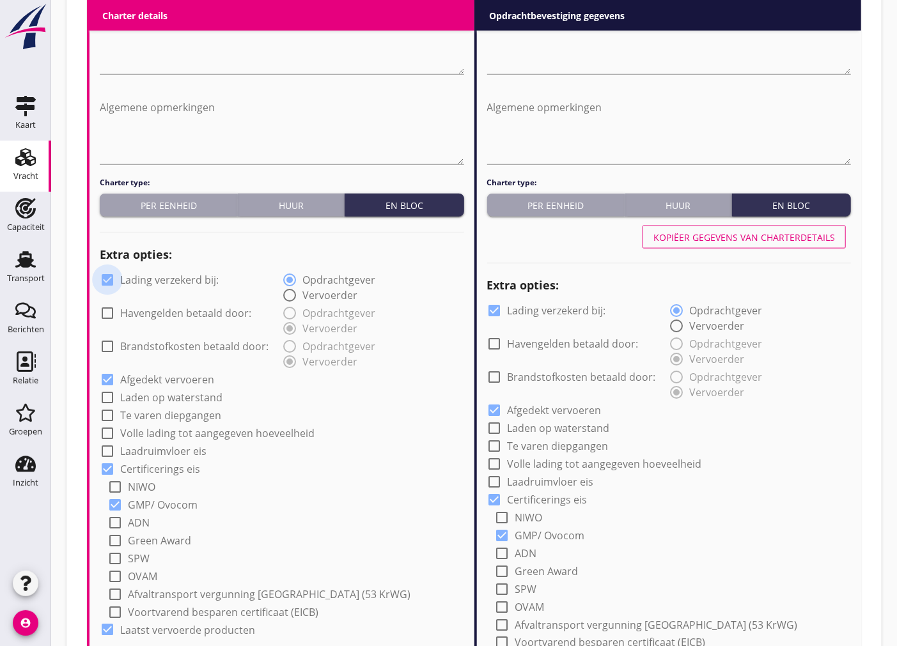
click at [102, 275] on div at bounding box center [108, 280] width 22 height 22
checkbox input "false"
click at [495, 307] on div at bounding box center [495, 311] width 22 height 22
checkbox input "false"
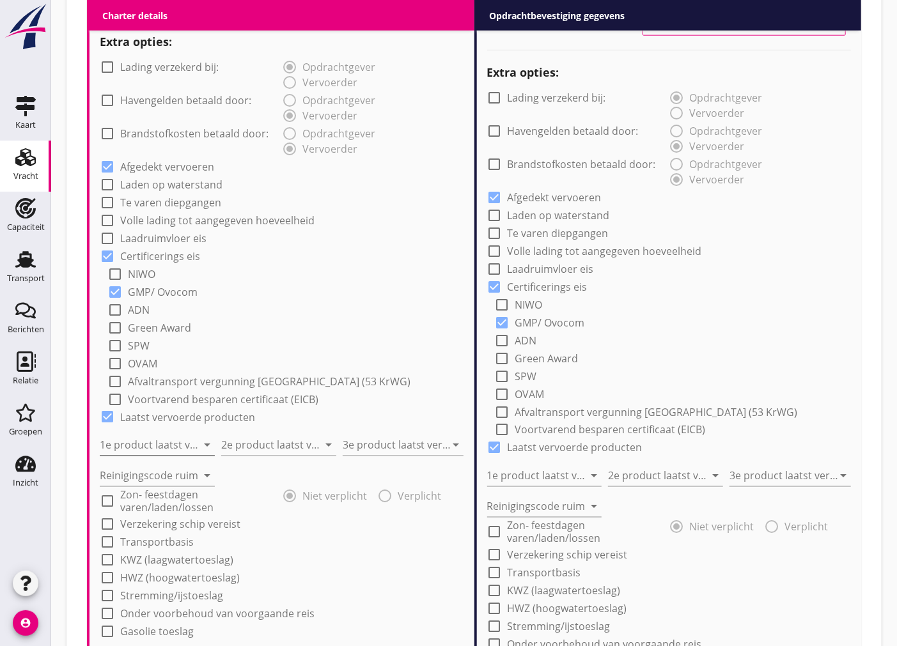
click at [144, 443] on input "1e product laatst vervoerd" at bounding box center [148, 445] width 97 height 20
click at [166, 475] on div "Koper (9491)" at bounding box center [156, 476] width 95 height 15
type input "Koper (9491)"
click at [277, 446] on input "2e product laatst vervoerd" at bounding box center [269, 445] width 97 height 20
click at [284, 470] on div "Coils (5412)" at bounding box center [278, 476] width 95 height 15
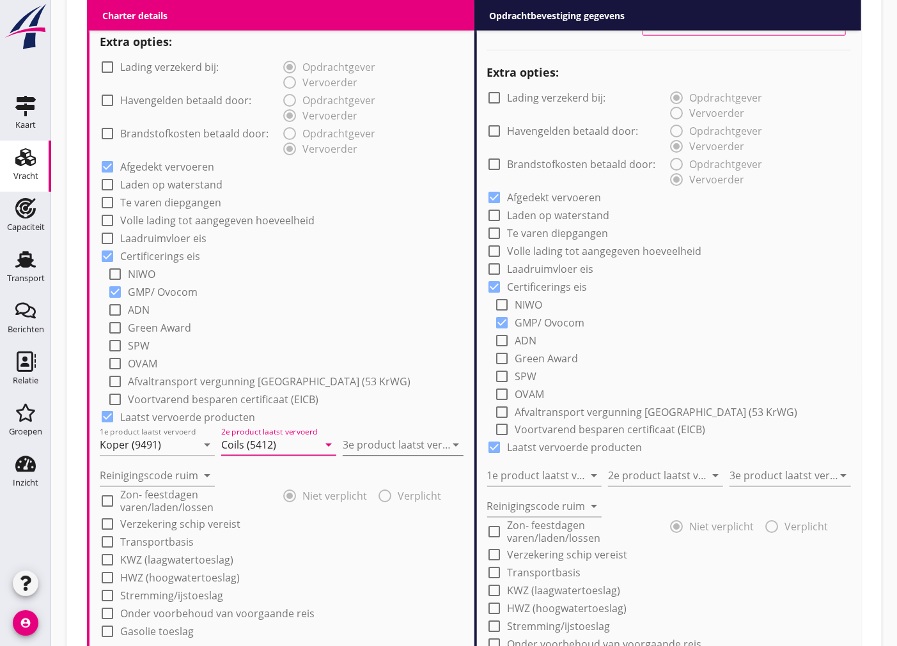
type input "Coils (5412)"
click at [387, 441] on input "3e product laatst vervoerd" at bounding box center [395, 445] width 104 height 20
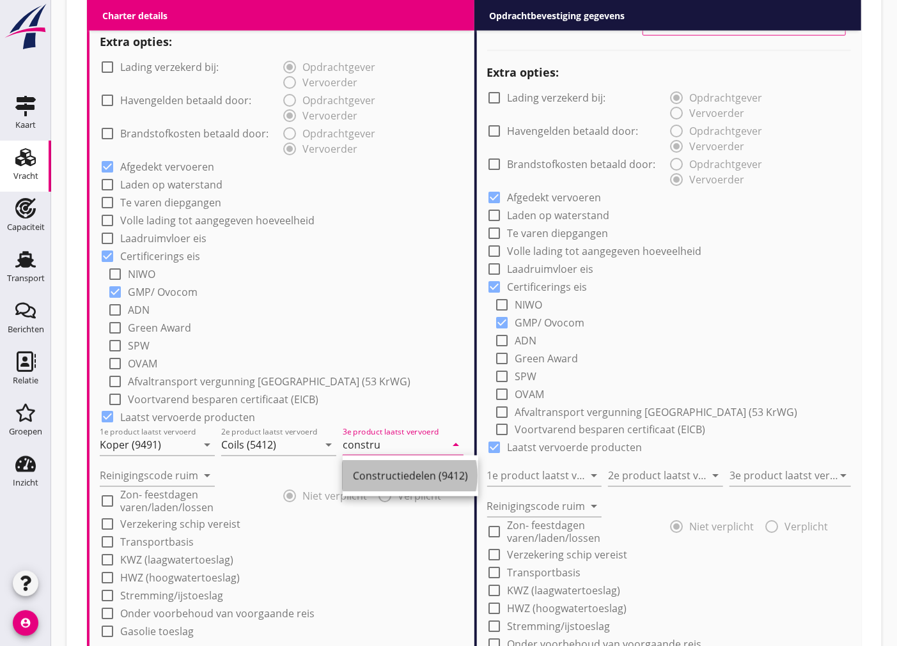
click at [379, 483] on div "Constructiedelen (9412)" at bounding box center [410, 476] width 115 height 15
type input "Constructiedelen (9412)"
click at [131, 468] on input "Reinigingscode ruim" at bounding box center [148, 476] width 97 height 20
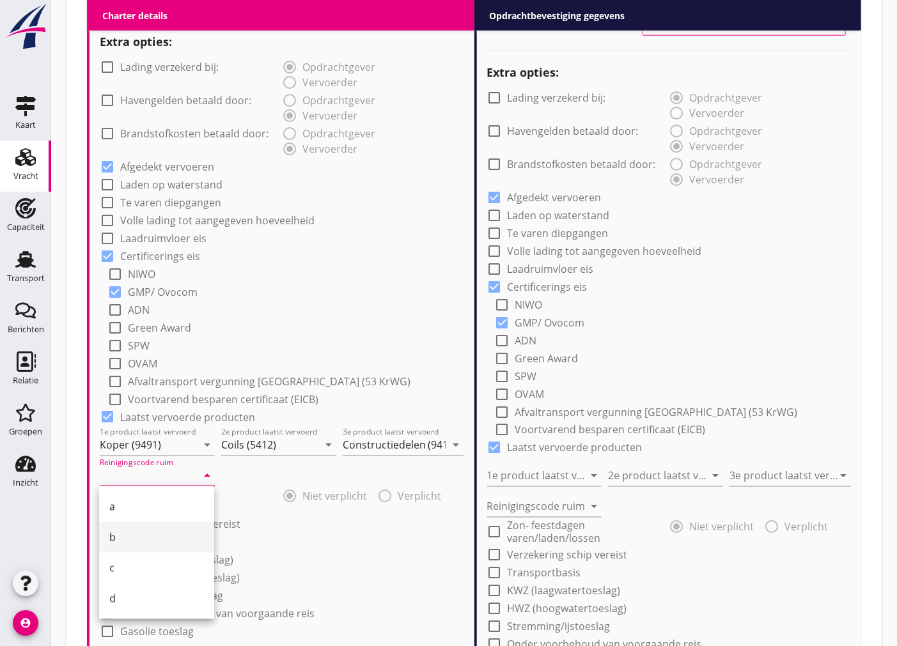
click at [119, 534] on div "b" at bounding box center [156, 537] width 95 height 15
type input "b"
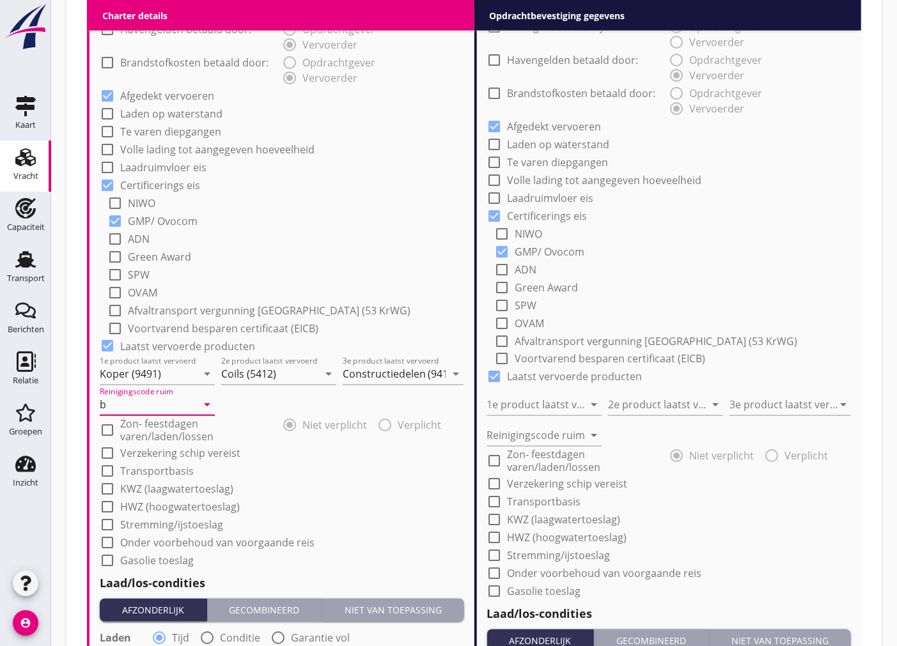
scroll to position [1136, 0]
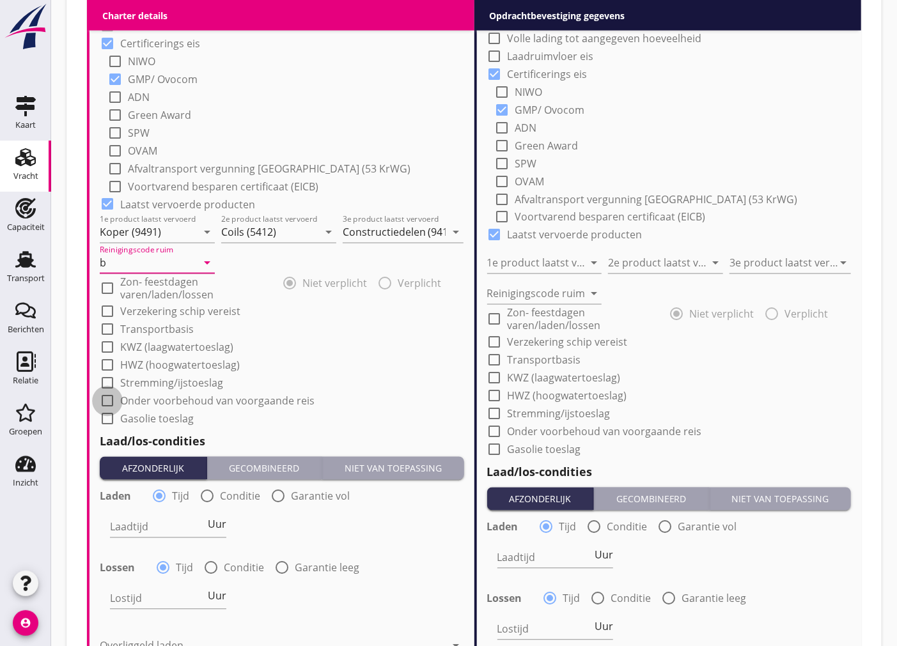
click at [105, 397] on div at bounding box center [108, 402] width 22 height 22
checkbox input "true"
click at [112, 309] on div at bounding box center [108, 312] width 22 height 22
checkbox input "true"
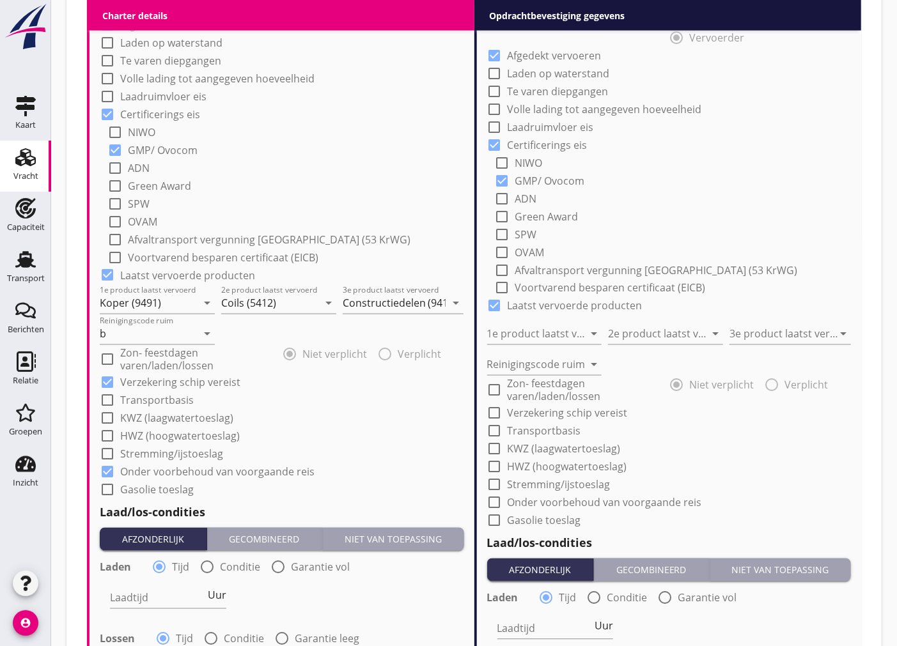
scroll to position [923, 0]
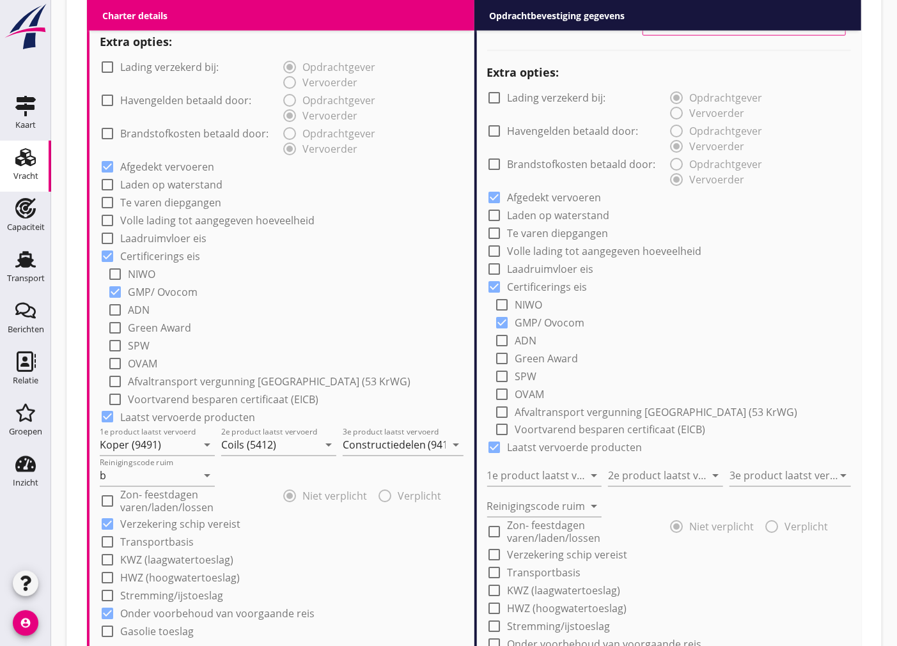
click at [112, 180] on div at bounding box center [108, 185] width 22 height 22
checkbox input "true"
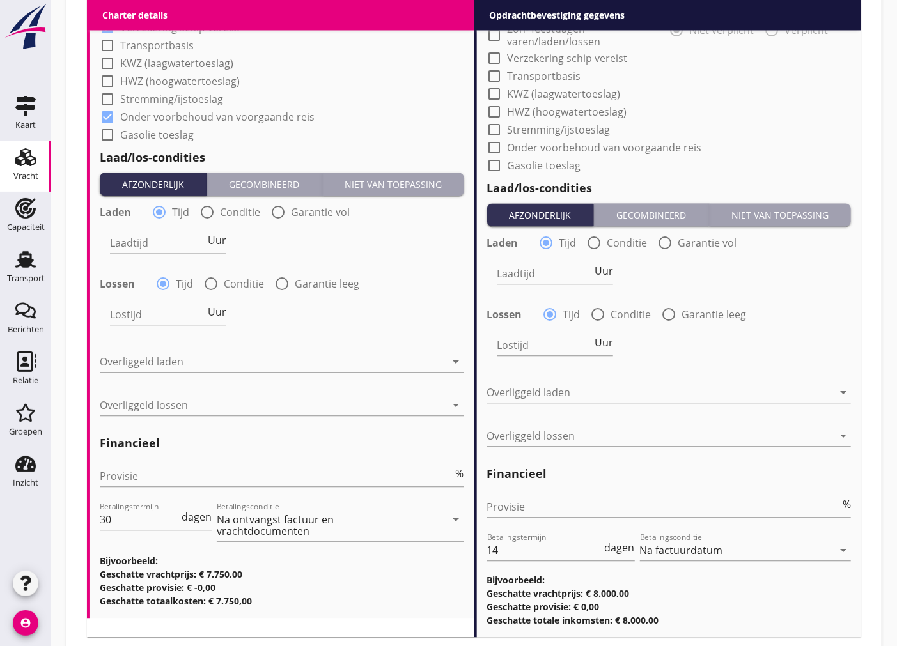
scroll to position [1491, 0]
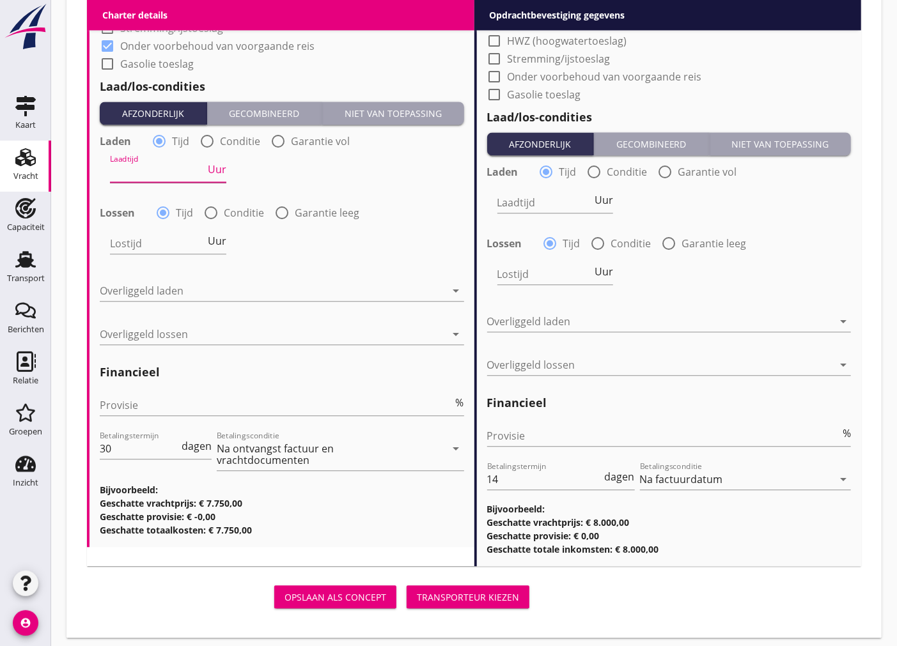
click at [156, 169] on input "Laadtijd" at bounding box center [157, 172] width 95 height 20
click at [212, 167] on span "Uur" at bounding box center [217, 169] width 19 height 10
type input "2"
click at [214, 206] on div at bounding box center [211, 213] width 22 height 22
radio input "false"
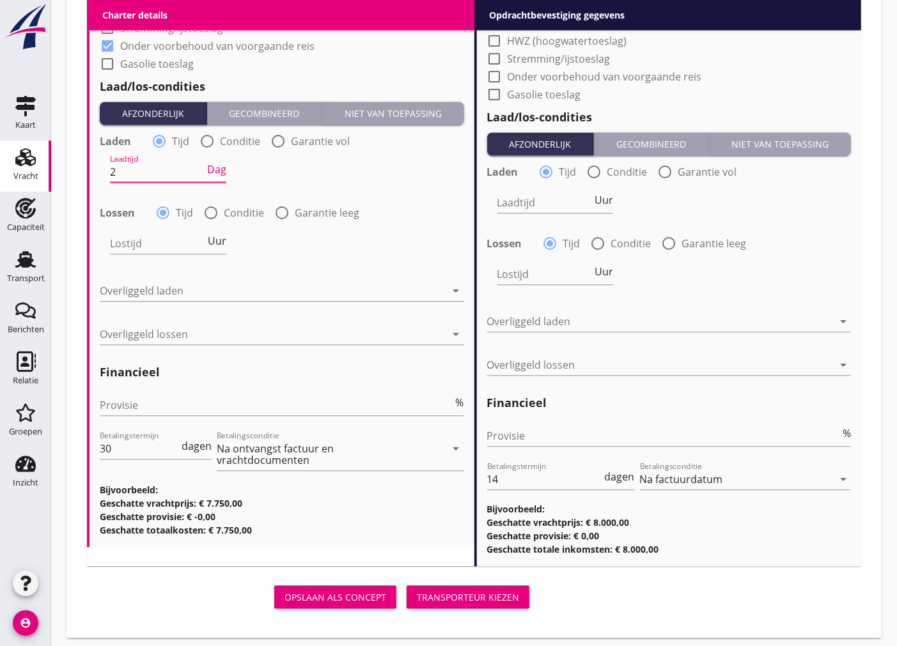
radio input "true"
click at [170, 240] on div at bounding box center [189, 243] width 158 height 20
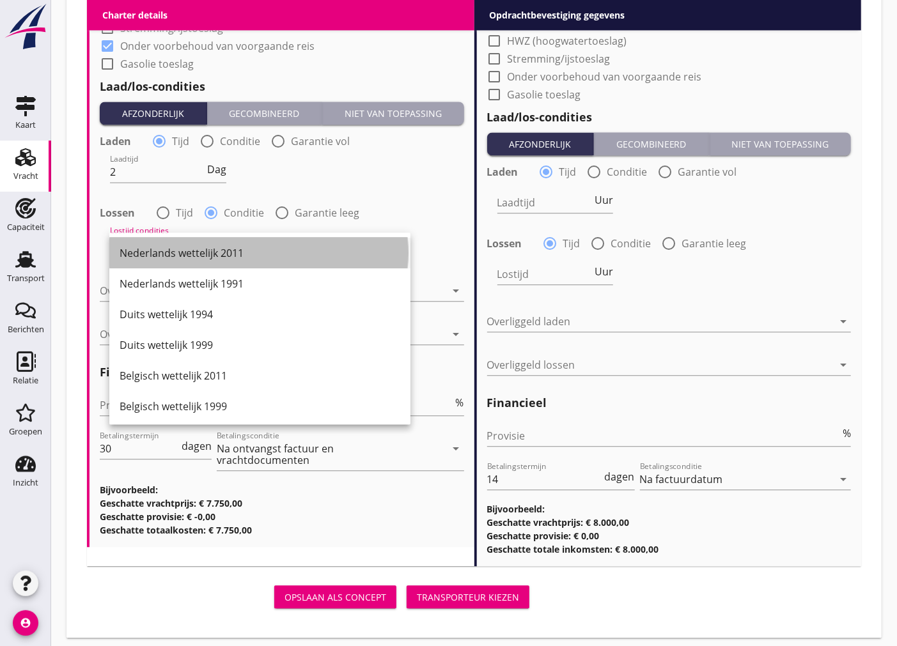
click at [196, 252] on div "Nederlands wettelijk 2011" at bounding box center [260, 252] width 281 height 15
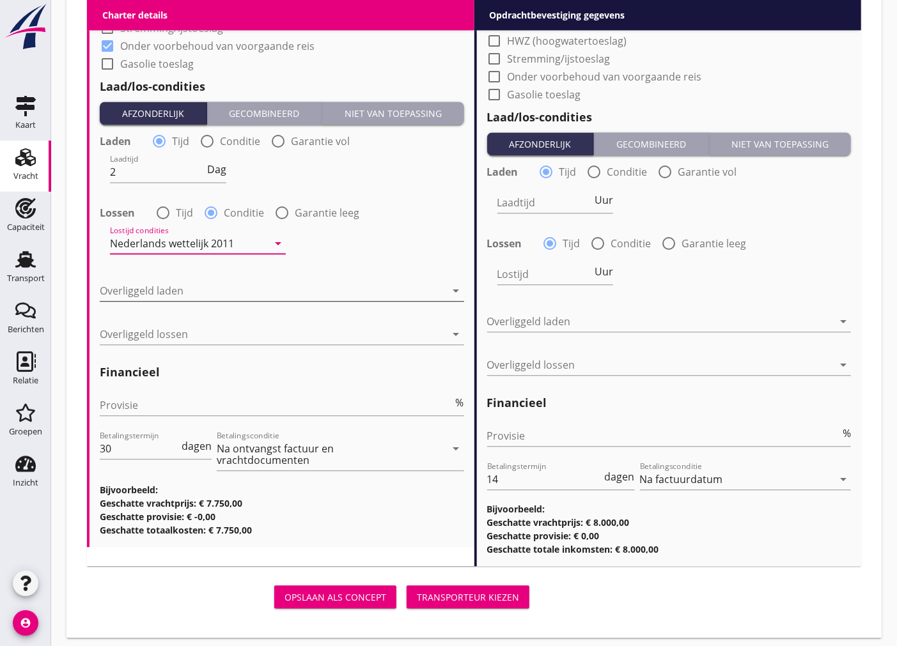
click at [221, 286] on div at bounding box center [273, 291] width 346 height 20
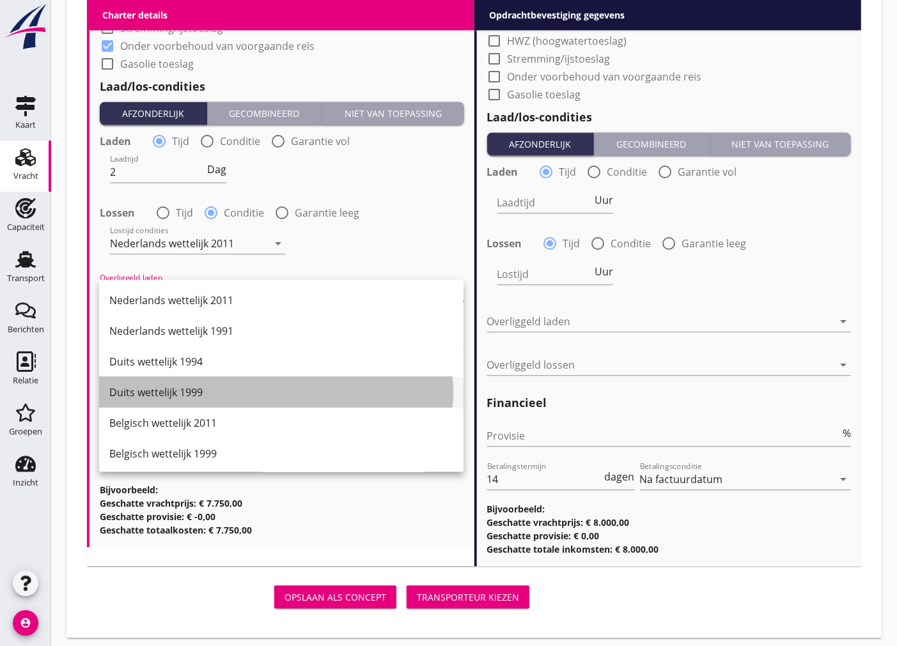
click at [219, 398] on div "Duits wettelijk 1999" at bounding box center [281, 392] width 344 height 15
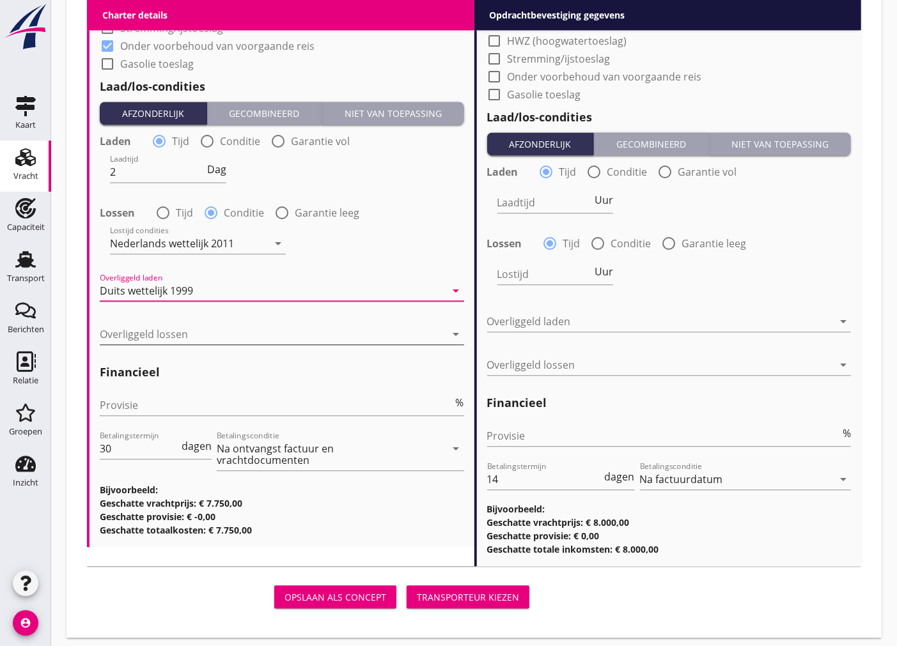
click at [226, 335] on div at bounding box center [273, 334] width 346 height 20
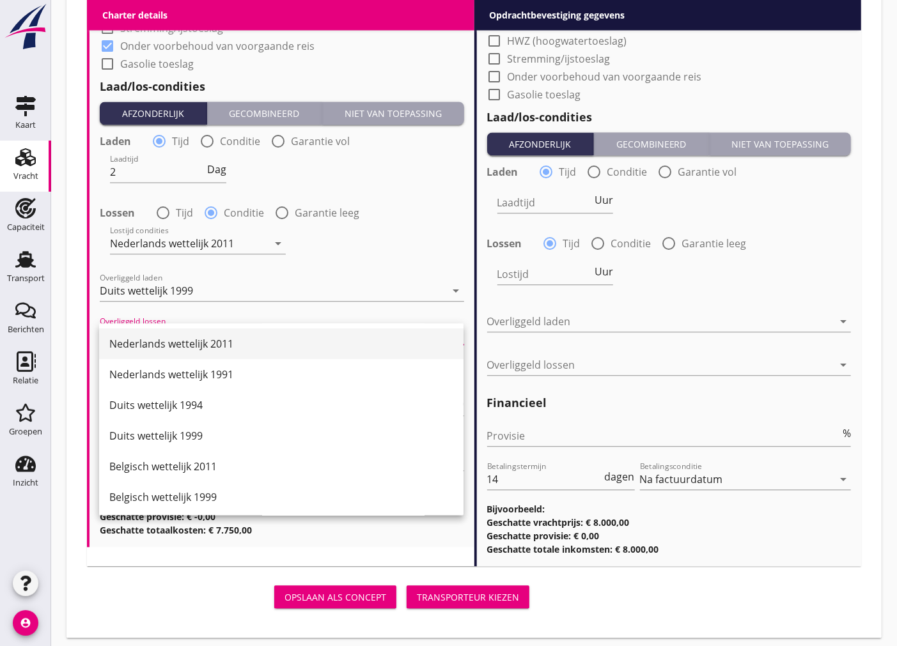
click at [225, 345] on div "Nederlands wettelijk 2011" at bounding box center [281, 343] width 344 height 15
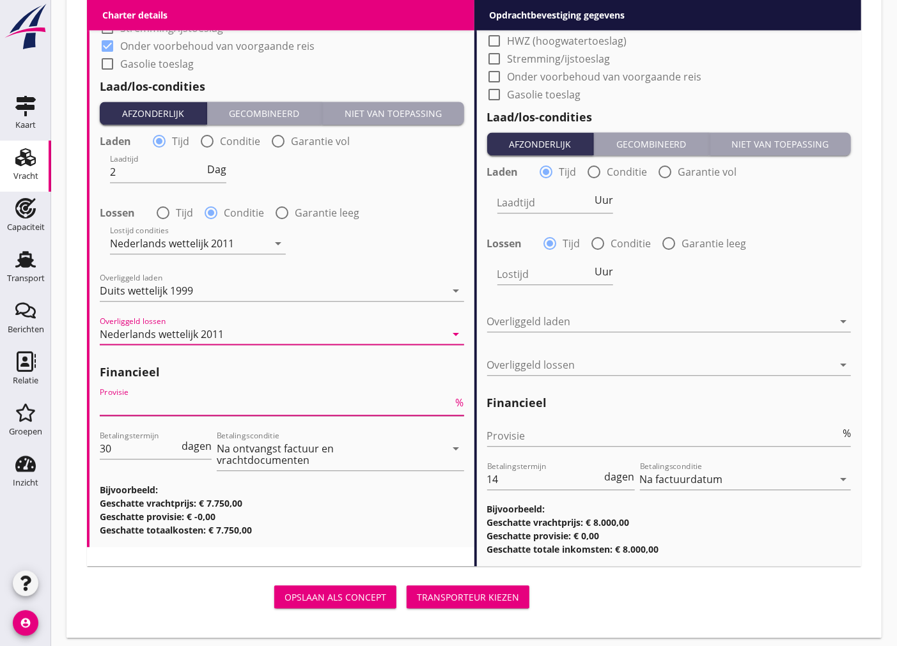
click at [175, 397] on input "Provisie" at bounding box center [277, 405] width 354 height 20
type input "5"
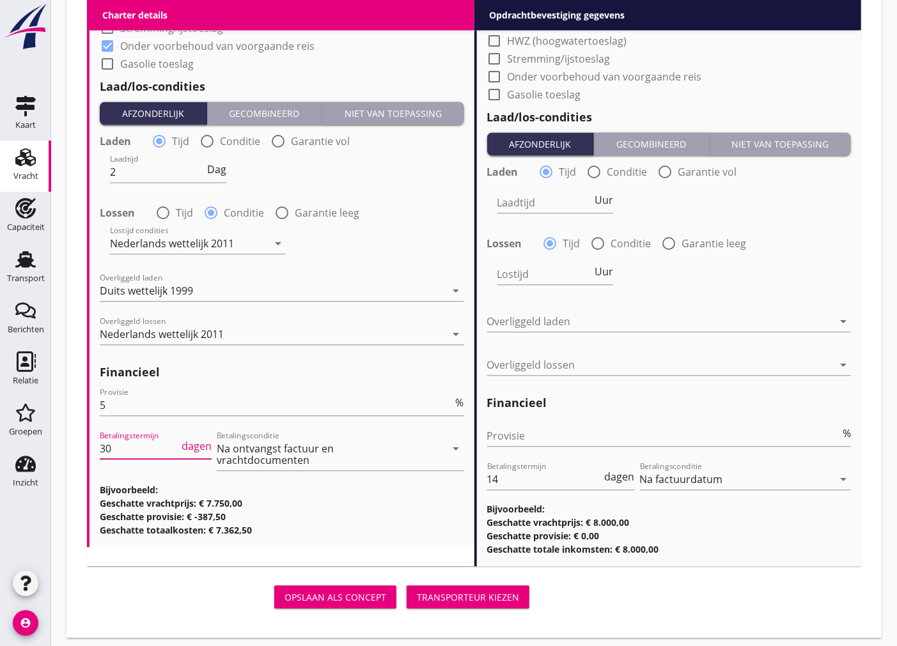
drag, startPoint x: 128, startPoint y: 457, endPoint x: 91, endPoint y: 455, distance: 36.5
type input "14"
click at [328, 491] on h3 "Bijvoorbeeld:" at bounding box center [282, 489] width 364 height 13
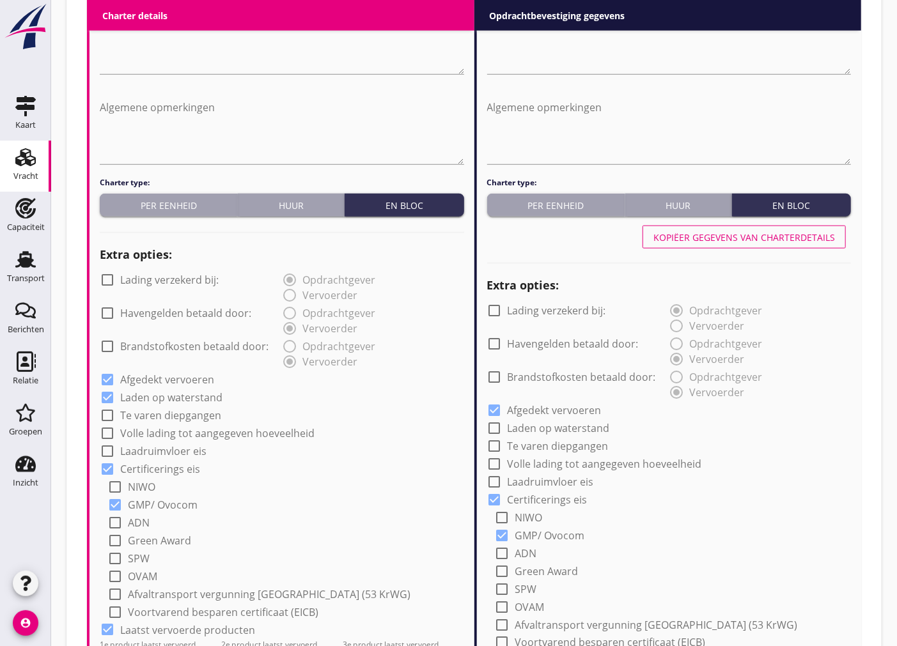
scroll to position [426, 0]
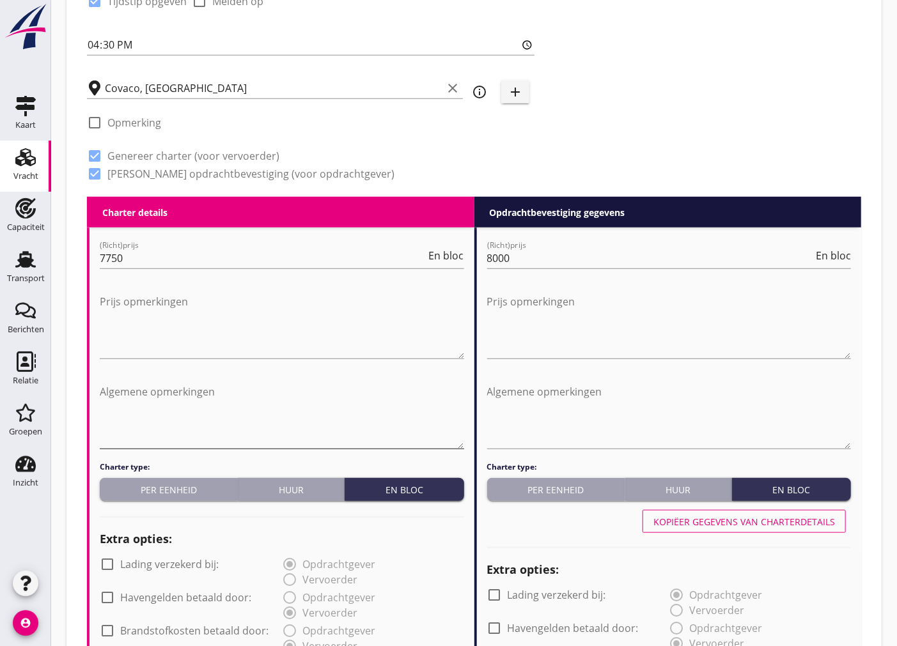
click at [185, 407] on textarea "Algemene opmerkingen" at bounding box center [282, 415] width 364 height 67
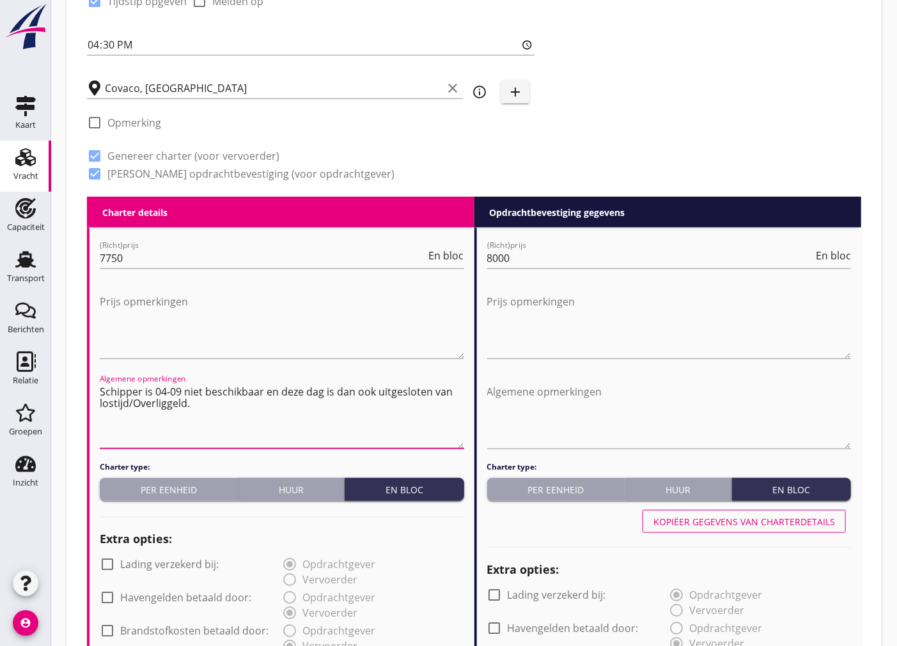
drag, startPoint x: 196, startPoint y: 406, endPoint x: 72, endPoint y: 393, distance: 124.7
type textarea "Schipper is 04-09 niet beschikbaar en deze dag is dan ook uitgesloten van losti…"
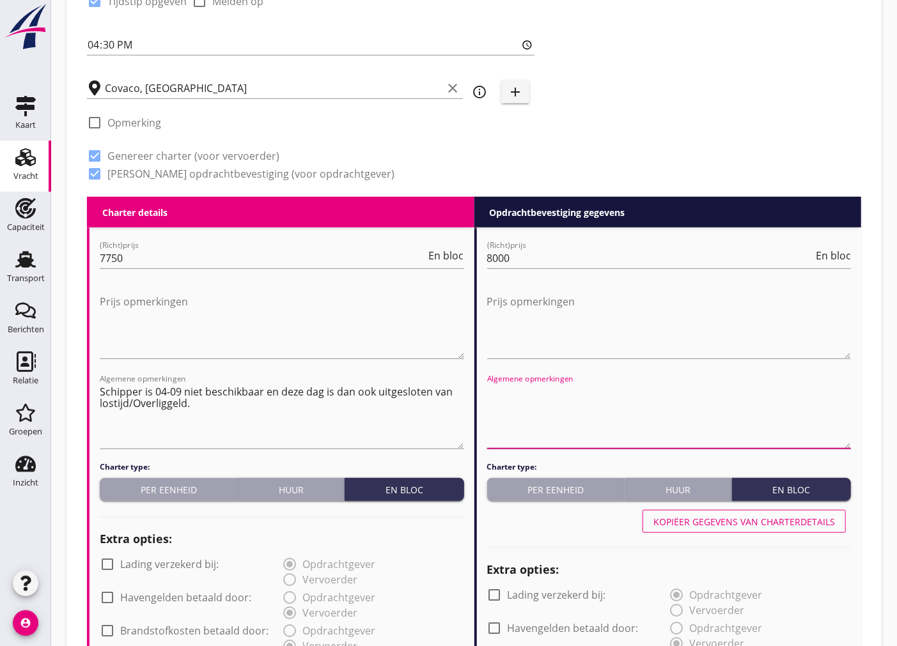
click at [552, 421] on textarea "Algemene opmerkingen" at bounding box center [669, 415] width 364 height 67
paste textarea "Schipper is 04-09 niet beschikbaar en deze dag is dan ook uitgesloten van losti…"
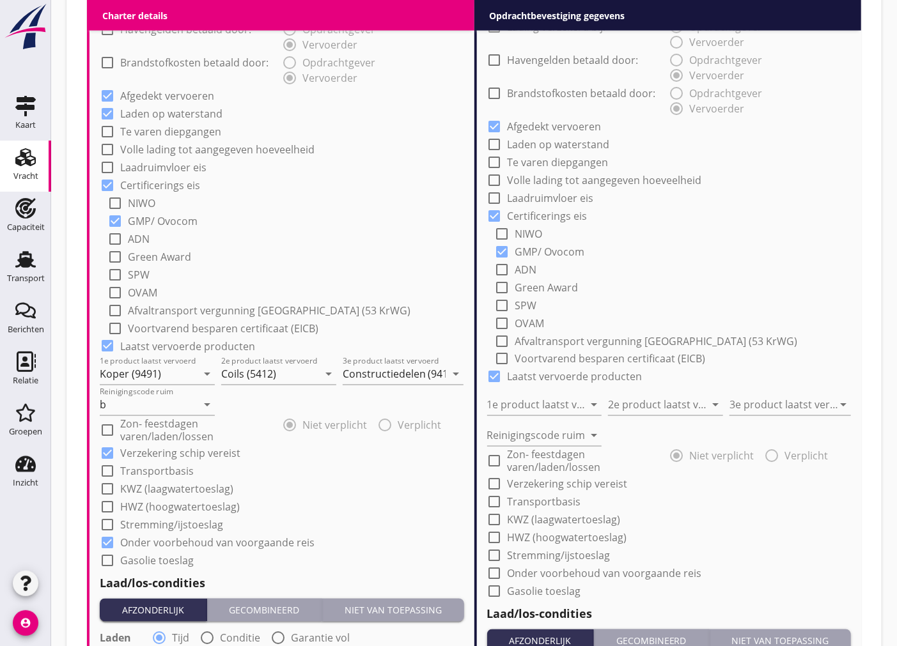
scroll to position [568, 0]
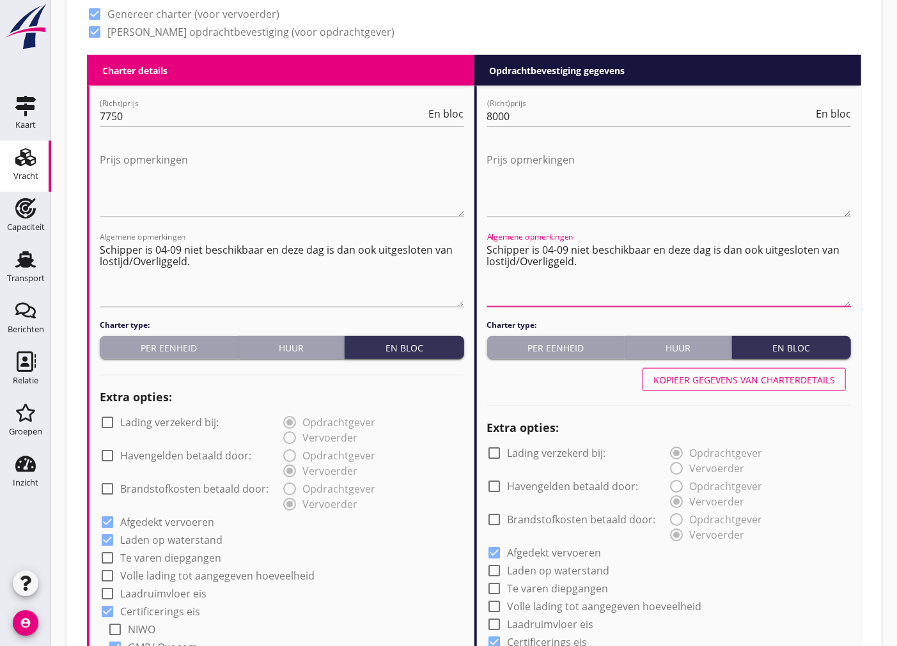
type textarea "Schipper is 04-09 niet beschikbaar en deze dag is dan ook uitgesloten van losti…"
click at [793, 375] on div "Kopiëer gegevens van charterdetails" at bounding box center [744, 379] width 182 height 13
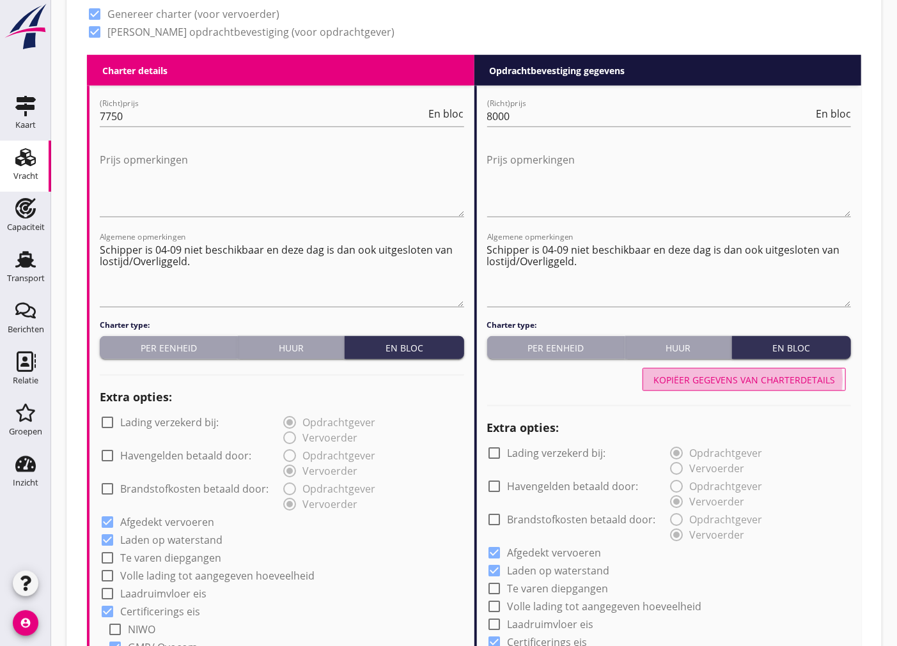
checkbox input "true"
type input "Koper (9491)"
type input "Coils (5412)"
type input "Constructiedelen (9412)"
type input "b"
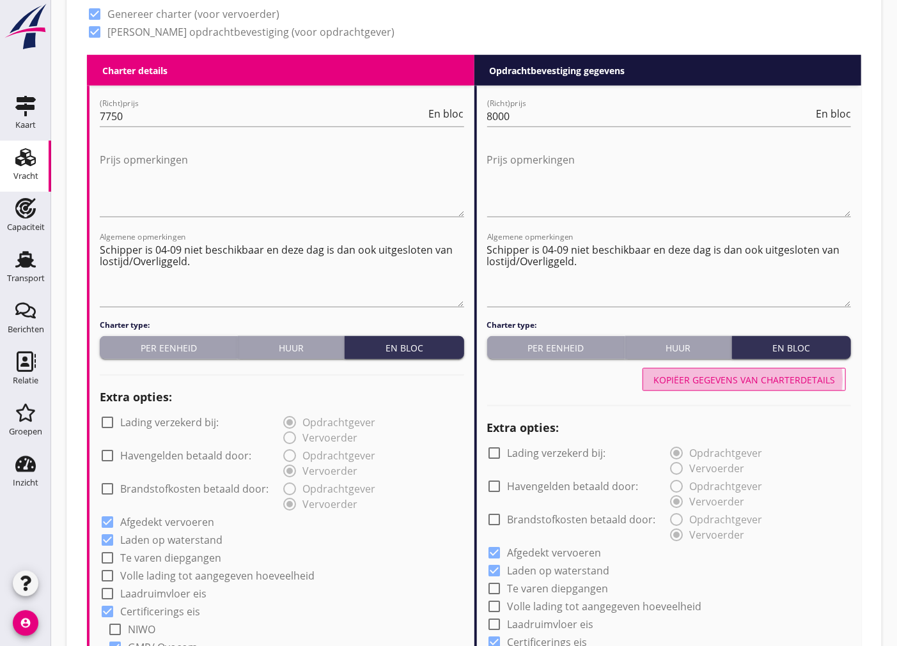
checkbox input "true"
type input "2"
radio input "false"
radio input "true"
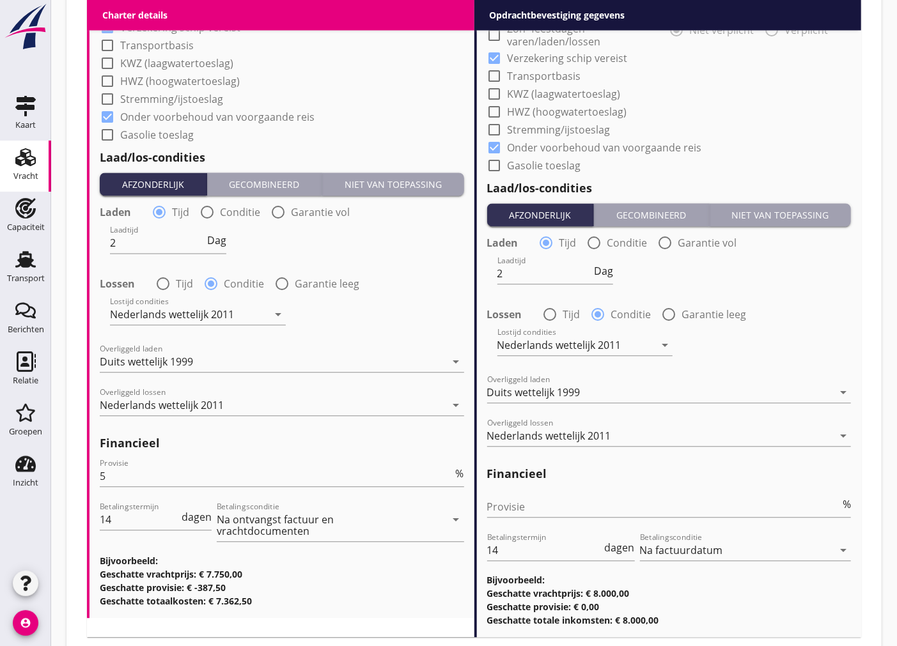
scroll to position [1498, 0]
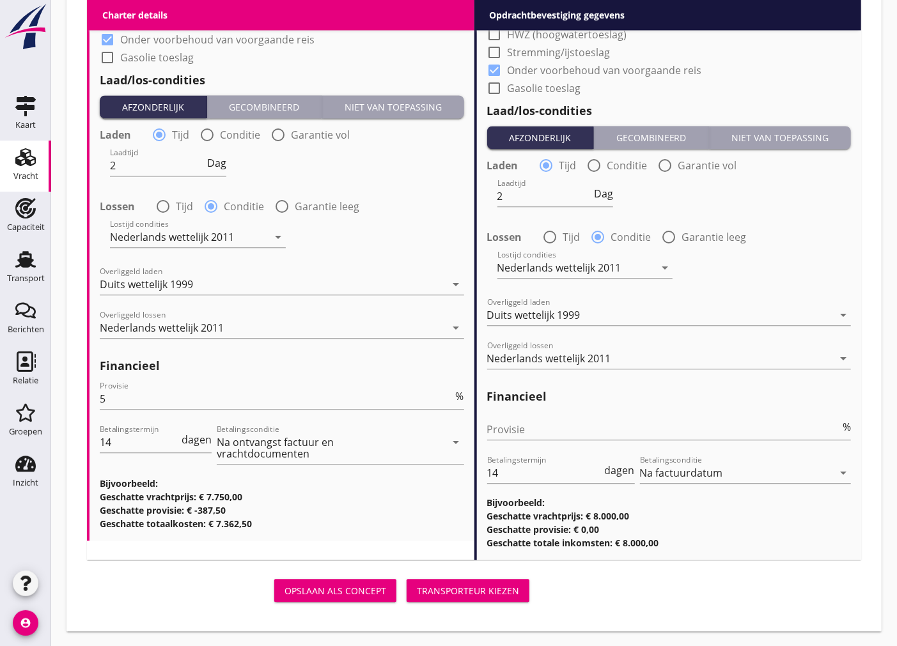
click at [501, 590] on div "Transporteur kiezen" at bounding box center [468, 590] width 102 height 13
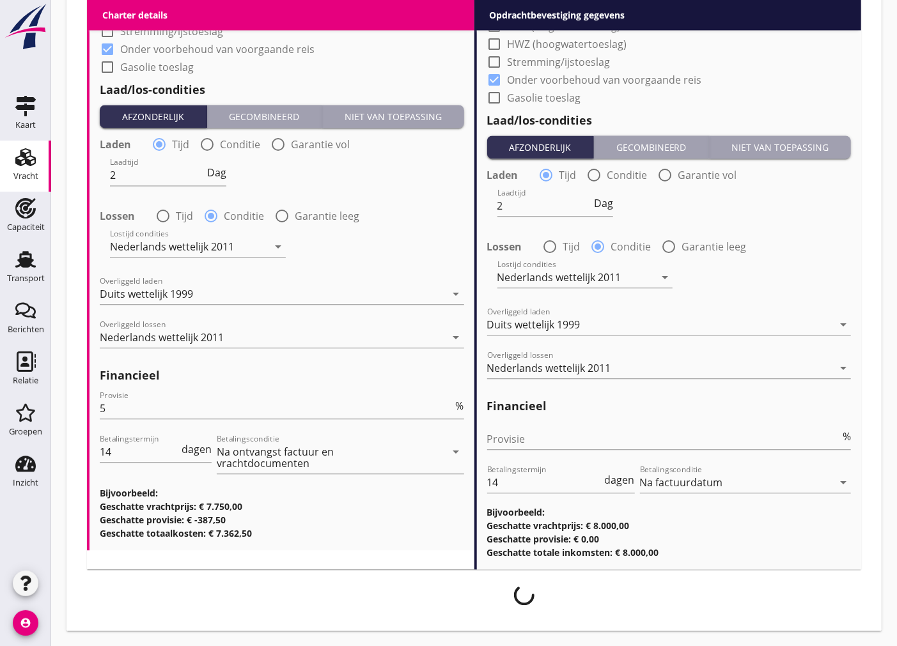
scroll to position [1487, 0]
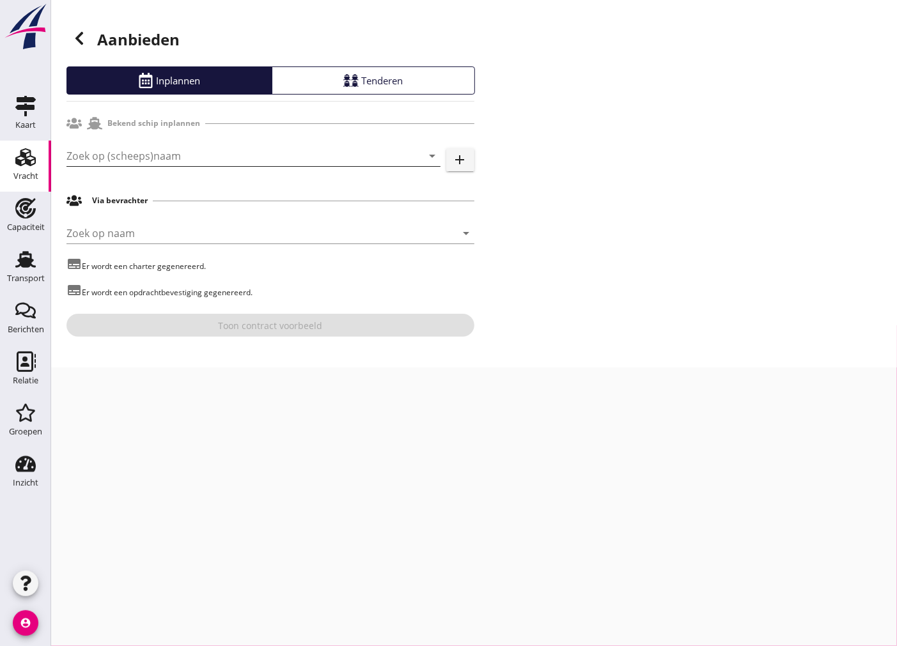
click at [235, 157] on input "Zoek op (scheeps)naam" at bounding box center [235, 156] width 338 height 20
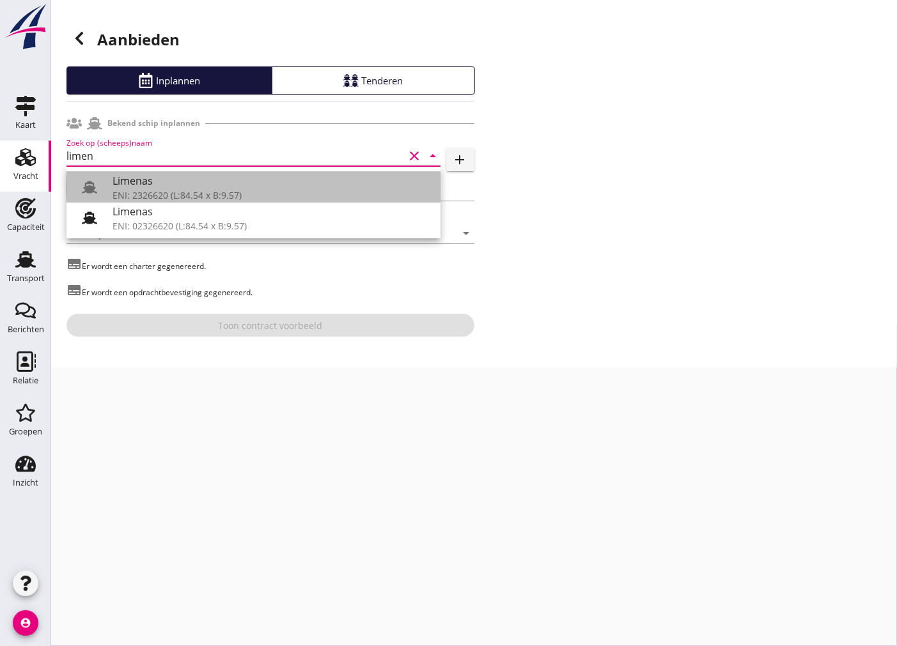
click at [326, 194] on div "ENI: 2326620 (L:84.54 x B:9.57)" at bounding box center [272, 195] width 318 height 13
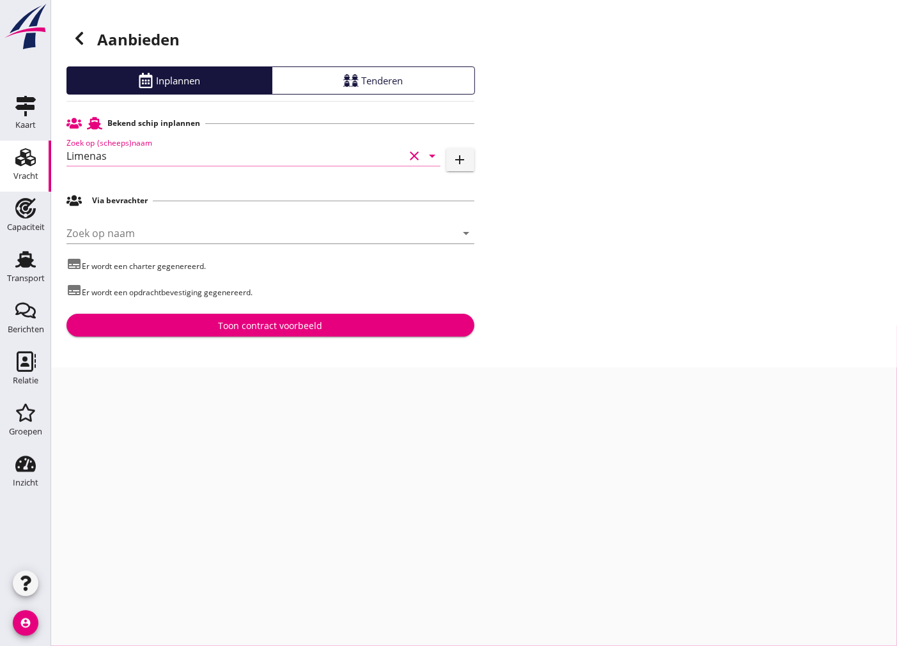
type input "Limenas"
click at [332, 333] on button "Toon contract voorbeeld" at bounding box center [270, 325] width 408 height 23
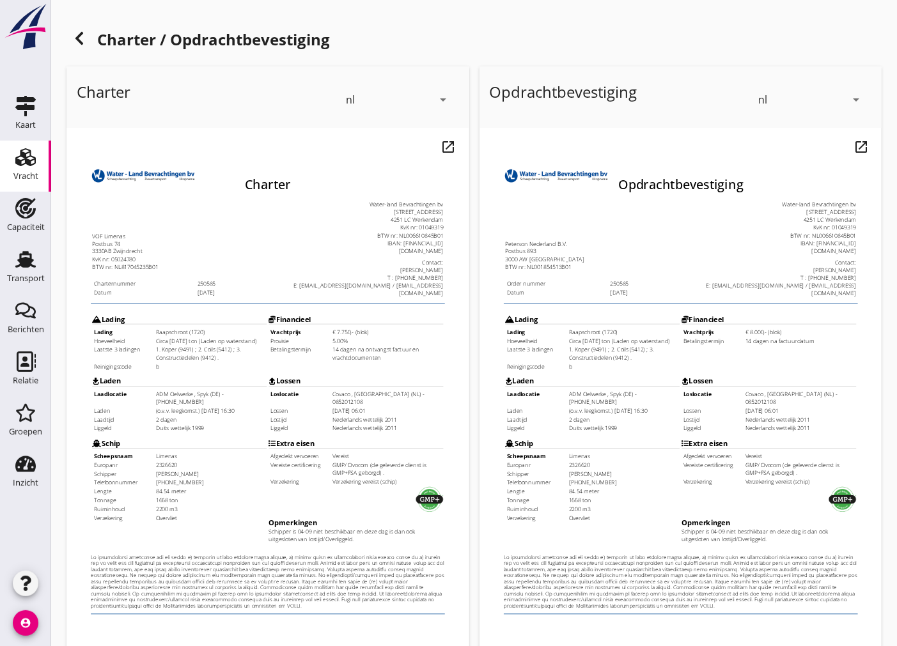
scroll to position [152, 0]
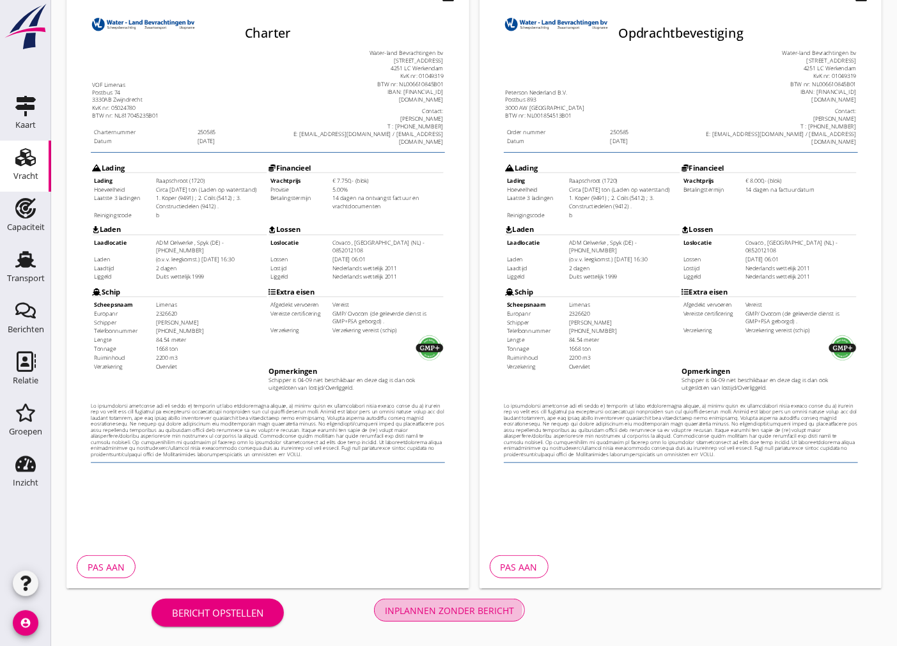
click at [425, 601] on button "Inplannen zonder bericht" at bounding box center [449, 610] width 151 height 23
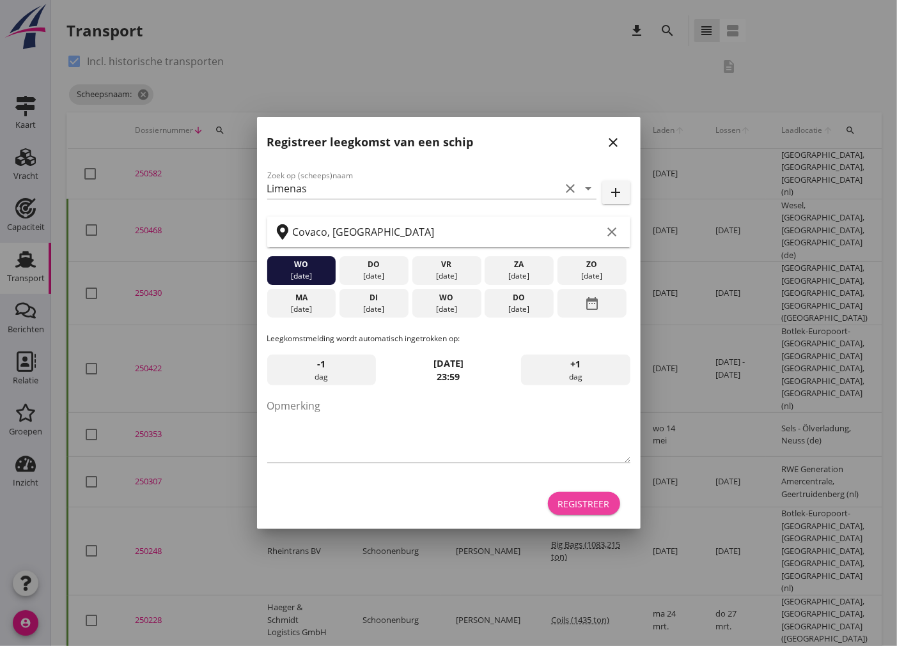
click at [583, 500] on div "Registreer" at bounding box center [584, 503] width 52 height 13
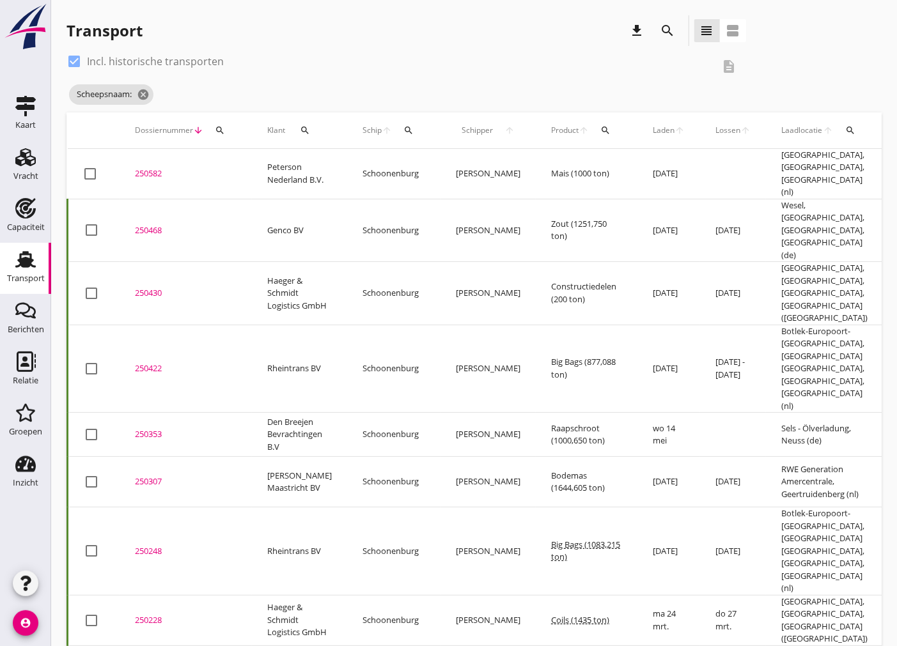
click at [77, 59] on div at bounding box center [74, 62] width 22 height 22
checkbox input "false"
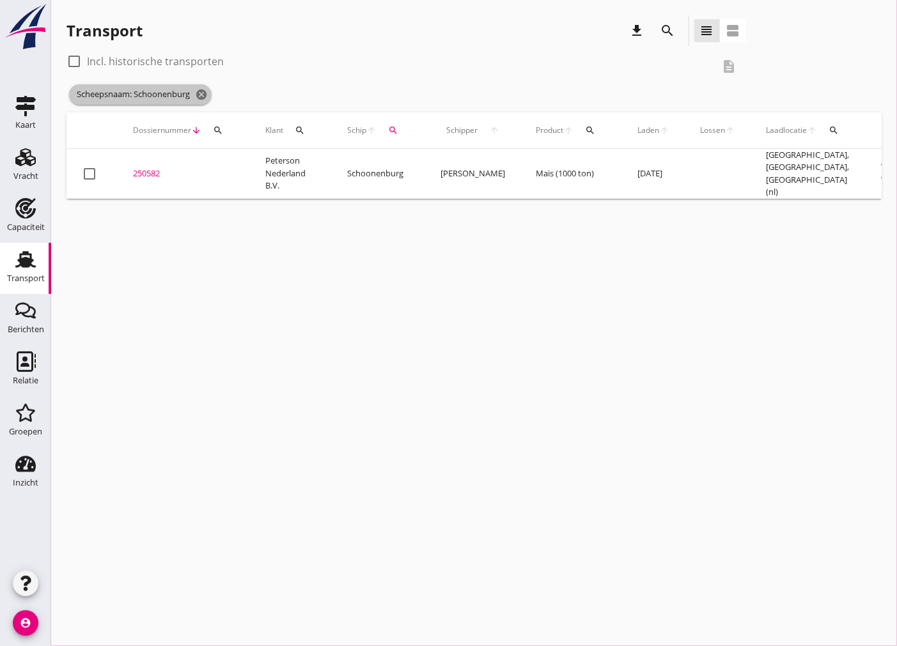
click at [201, 98] on icon "cancel" at bounding box center [201, 94] width 13 height 13
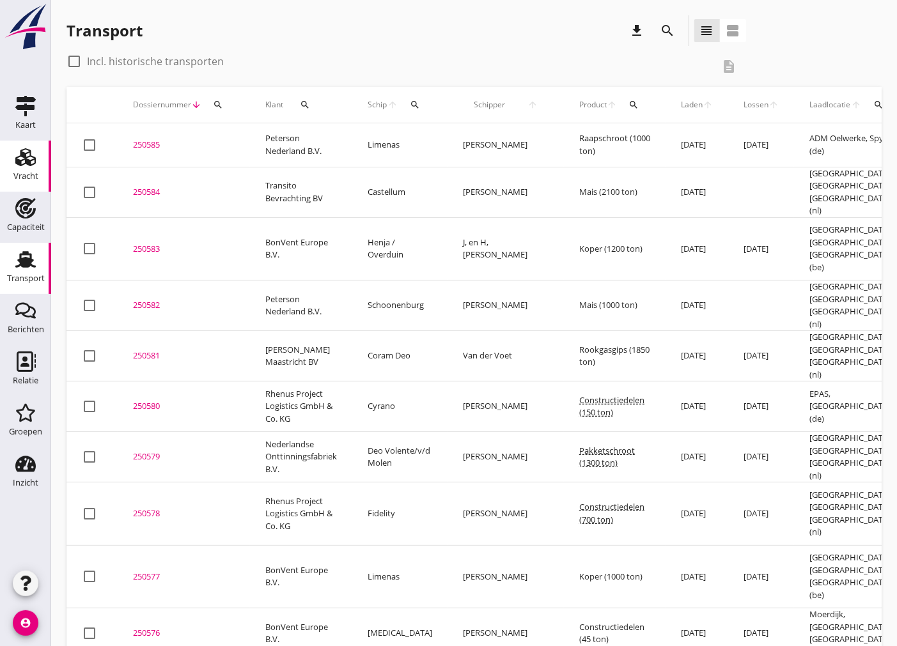
click at [24, 173] on div "Vracht" at bounding box center [25, 176] width 25 height 8
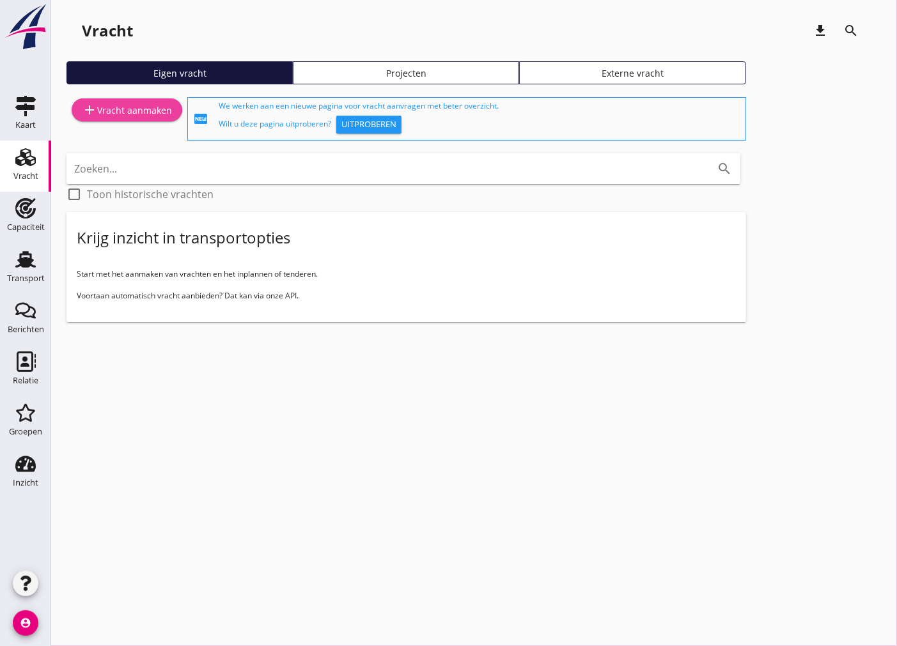
click at [132, 105] on div "add Vracht aanmaken" at bounding box center [127, 109] width 90 height 15
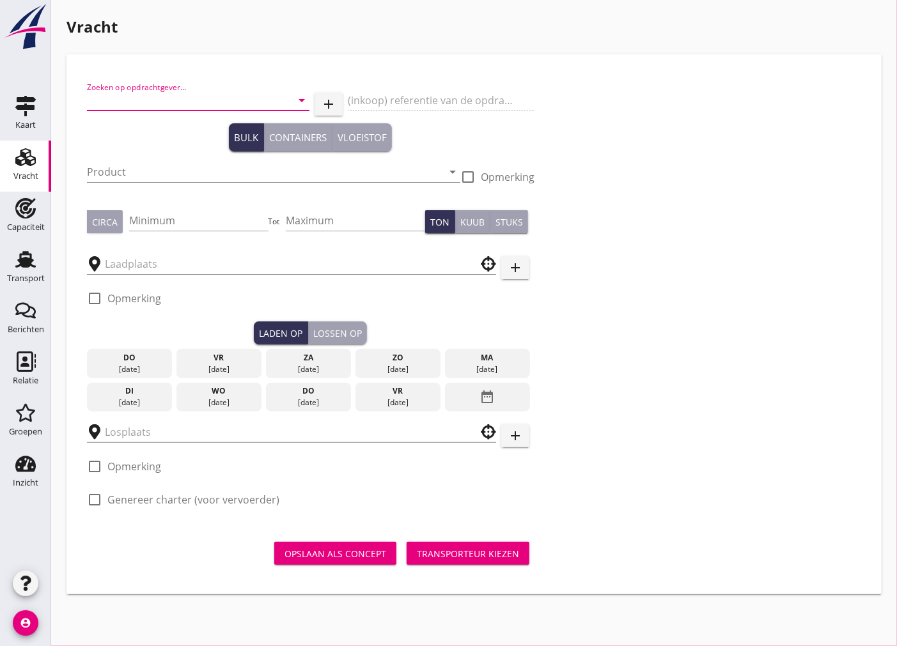
click at [175, 106] on input "Zoeken op opdrachtgever..." at bounding box center [180, 100] width 187 height 20
drag, startPoint x: 179, startPoint y: 100, endPoint x: 58, endPoint y: 107, distance: 121.0
click at [58, 107] on div "Vracht [PERSON_NAME] op opdrachtgever... ed clear arrow_drop_down add (inkoop) …" at bounding box center [474, 305] width 846 height 610
type input "ed"
click at [113, 104] on input "ed" at bounding box center [180, 100] width 187 height 20
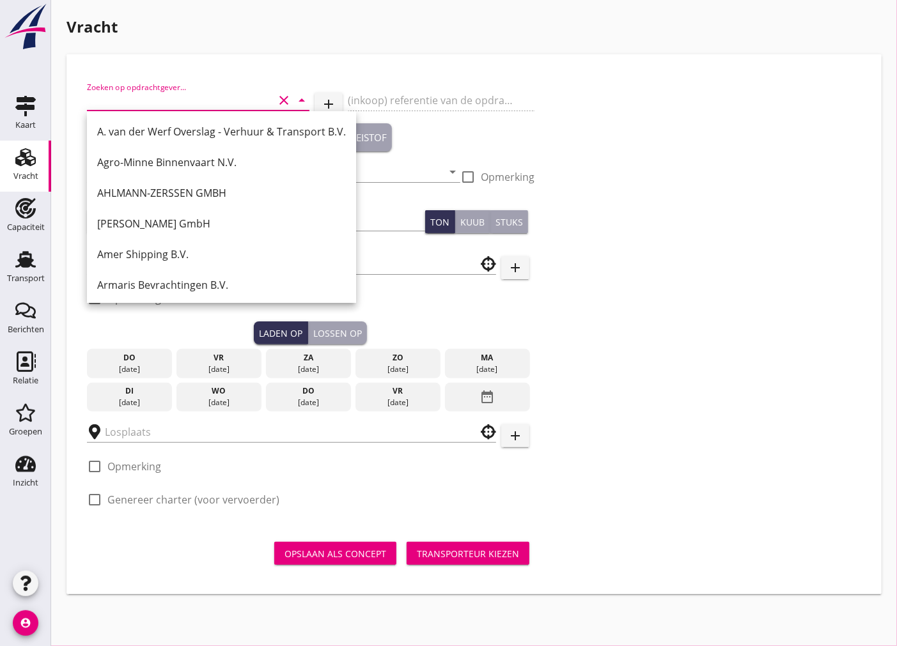
click at [779, 265] on div "Zoeken op opdrachtgever... clear arrow_drop_down add (inkoop) referentie van de…" at bounding box center [474, 299] width 784 height 448
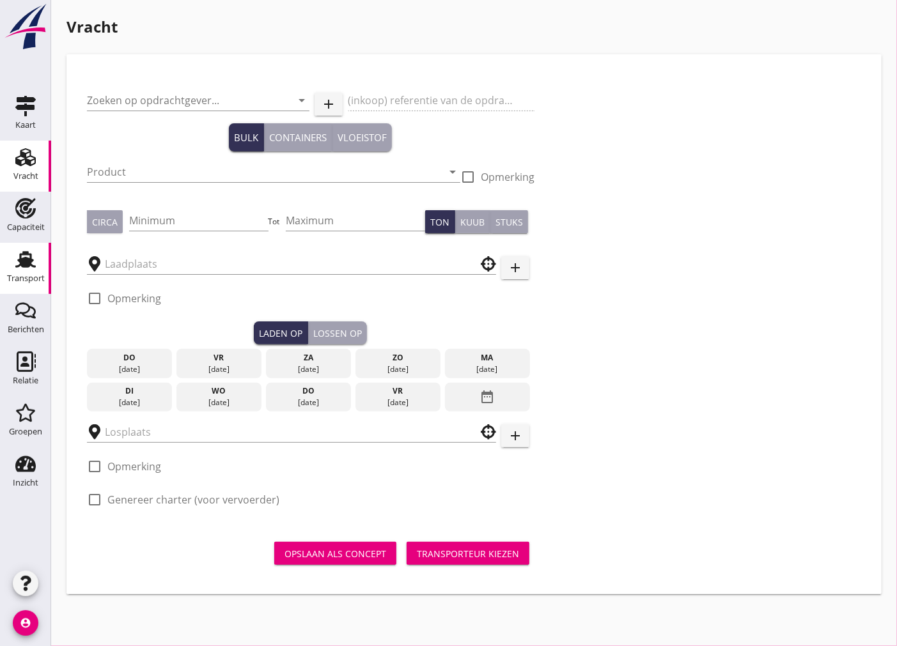
click at [35, 263] on icon "Transport" at bounding box center [25, 259] width 20 height 20
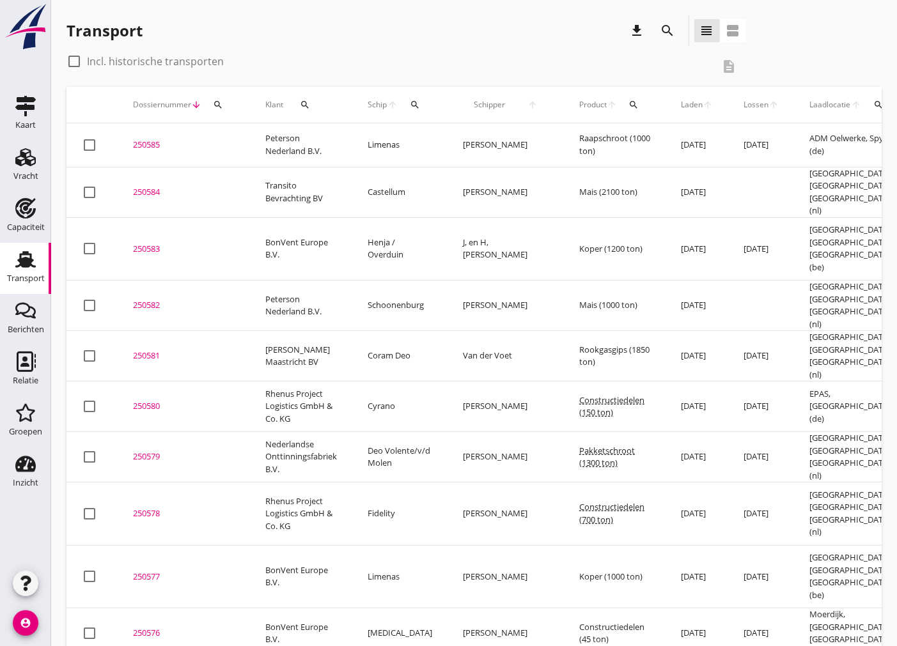
click at [155, 145] on div "250585" at bounding box center [184, 145] width 102 height 13
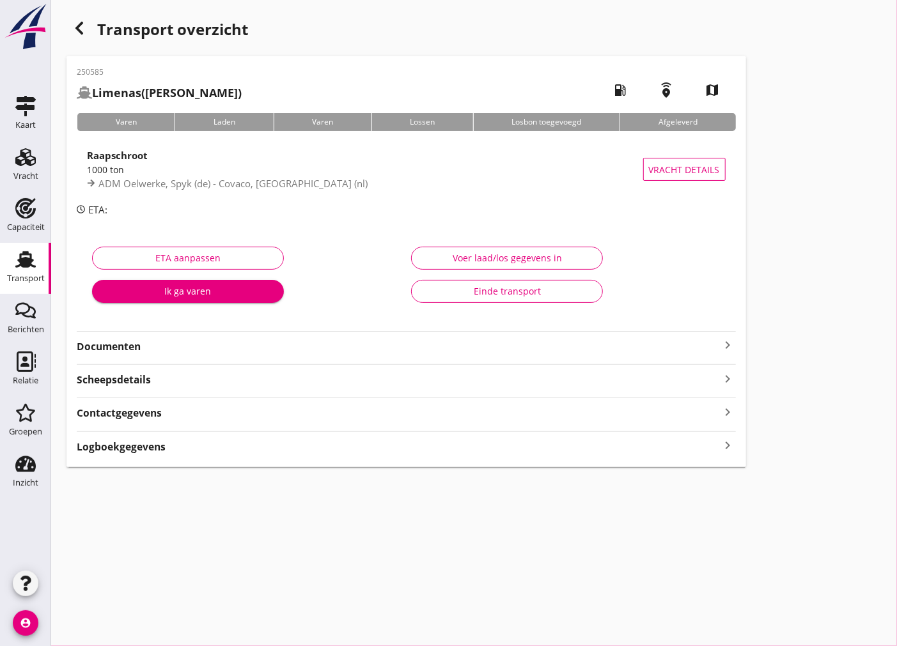
click at [369, 345] on strong "Documenten" at bounding box center [399, 346] width 644 height 15
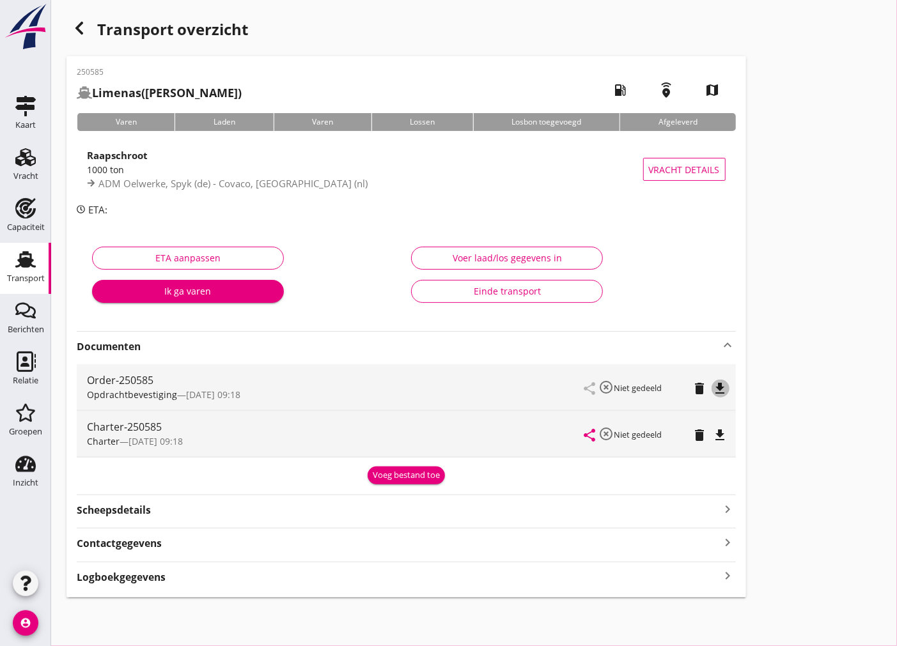
click at [718, 387] on icon "file_download" at bounding box center [720, 388] width 15 height 15
click at [721, 433] on icon "file_download" at bounding box center [720, 435] width 15 height 15
click at [41, 173] on link "Vracht Vracht" at bounding box center [25, 166] width 51 height 51
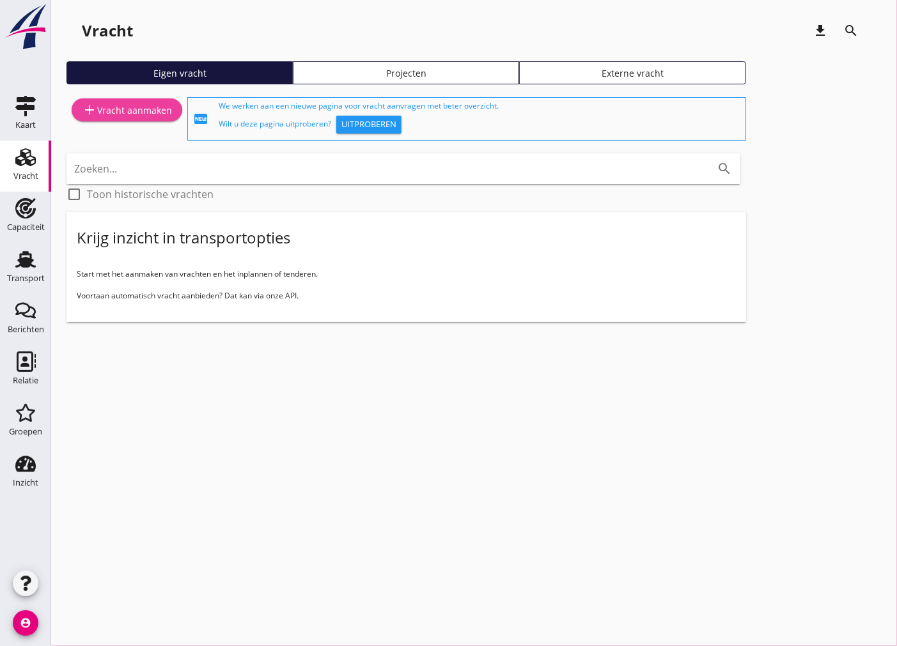
click at [116, 114] on div "add Vracht aanmaken" at bounding box center [127, 109] width 90 height 15
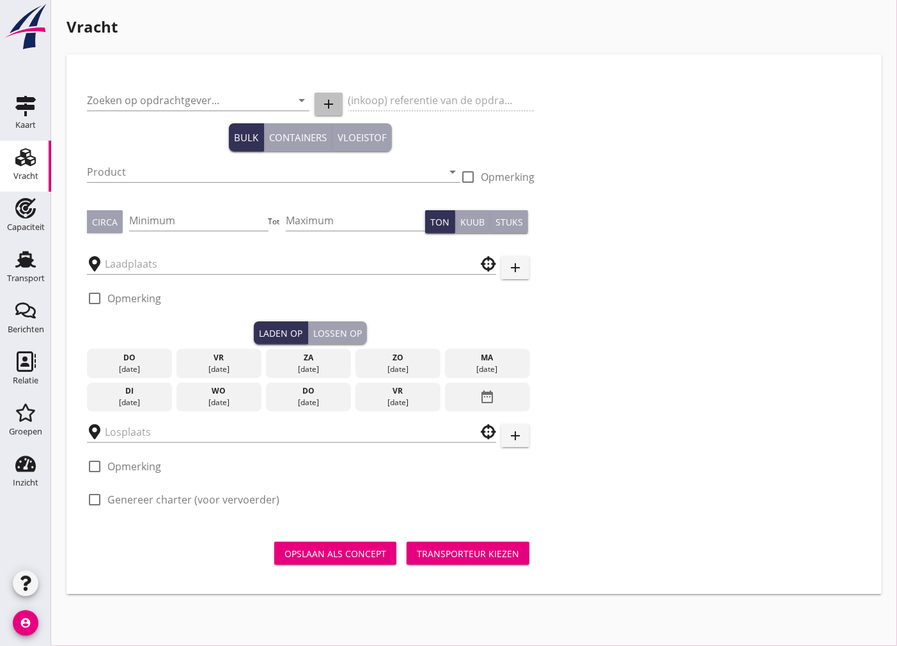
click at [330, 102] on icon "add" at bounding box center [328, 104] width 15 height 15
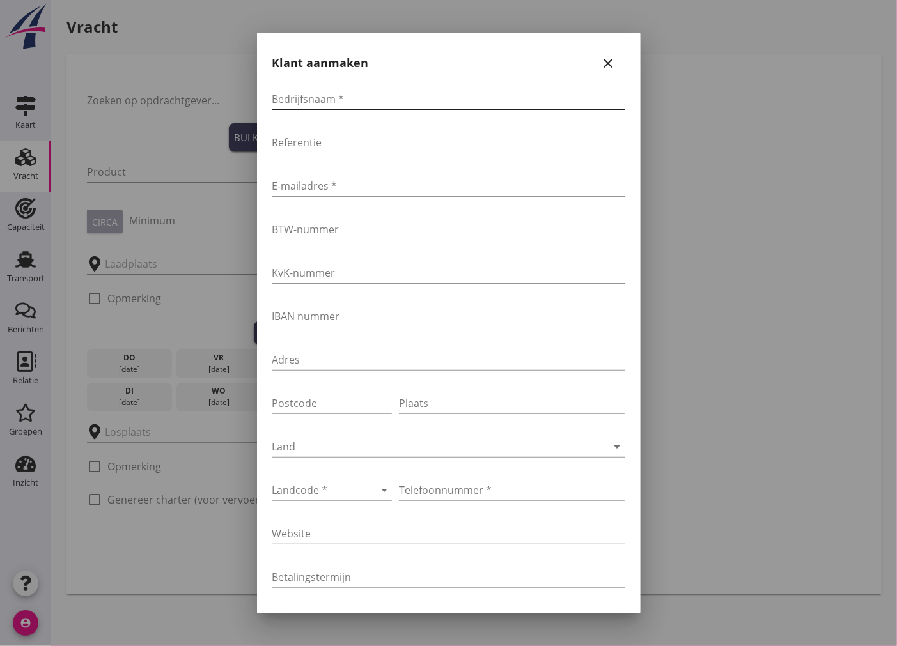
click at [344, 101] on input "Bedrijfsnaam *" at bounding box center [448, 99] width 353 height 20
click at [391, 96] on input "Bedrijfsnaam *" at bounding box center [448, 99] width 353 height 20
type input "Ed Organics"
click at [407, 183] on input "E-mailadres *" at bounding box center [448, 186] width 353 height 20
paste input "[EMAIL_ADDRESS][DOMAIN_NAME]"
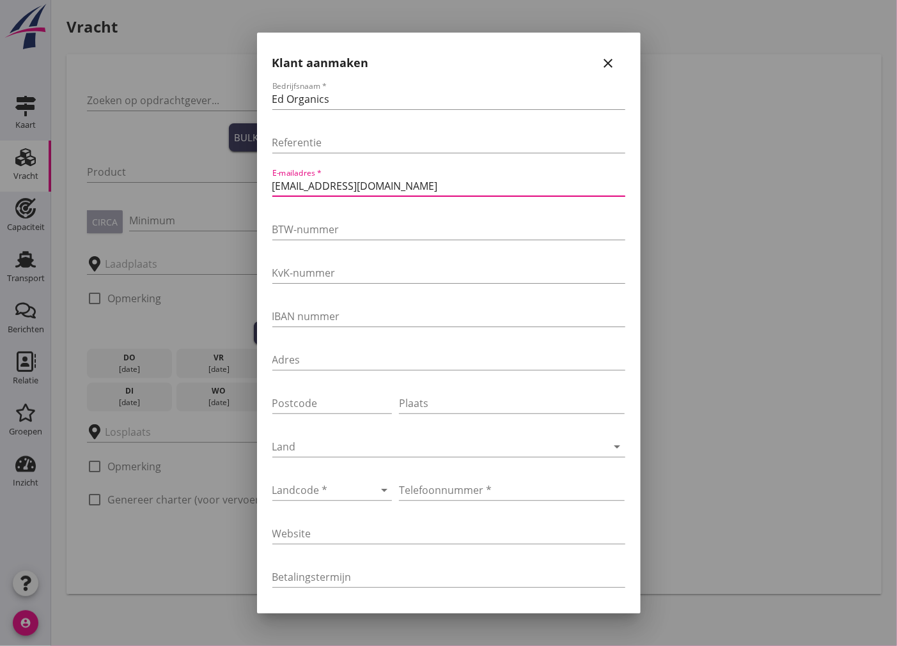
type input "[EMAIL_ADDRESS][DOMAIN_NAME]"
click at [350, 362] on input "Adres" at bounding box center [448, 360] width 353 height 20
type input "Haatlandhaven 2"
click at [352, 404] on input "Postcode" at bounding box center [332, 403] width 120 height 20
type input "8263 AS"
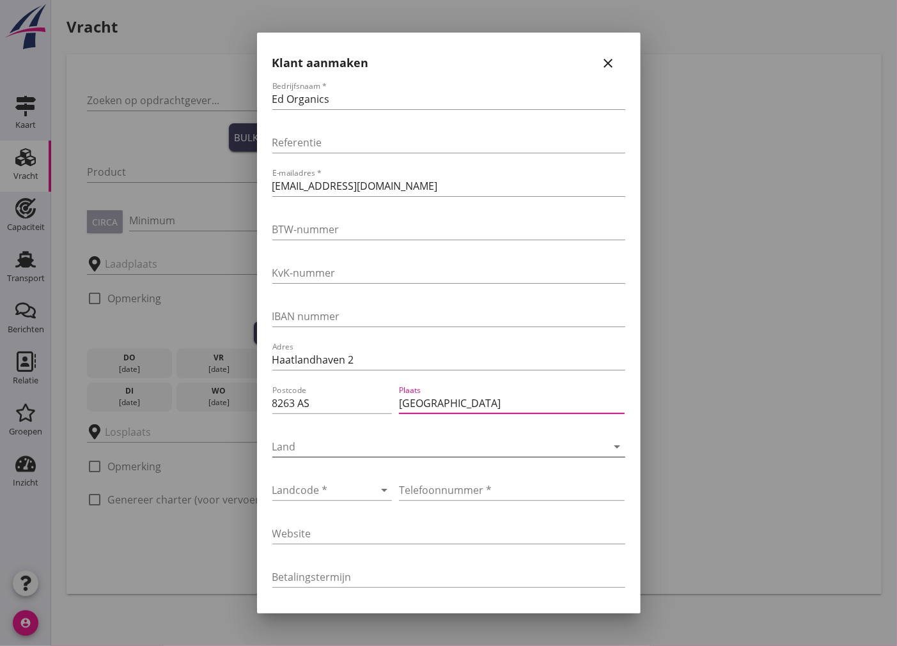
type input "[GEOGRAPHIC_DATA]"
click at [376, 447] on div at bounding box center [430, 447] width 317 height 20
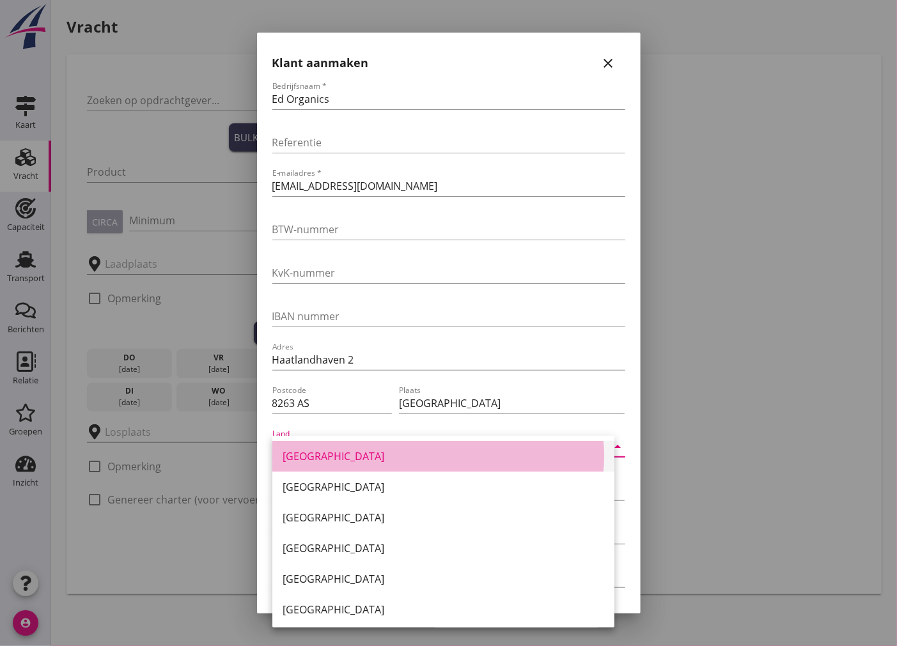
click at [376, 447] on div "[GEOGRAPHIC_DATA]" at bounding box center [444, 456] width 322 height 31
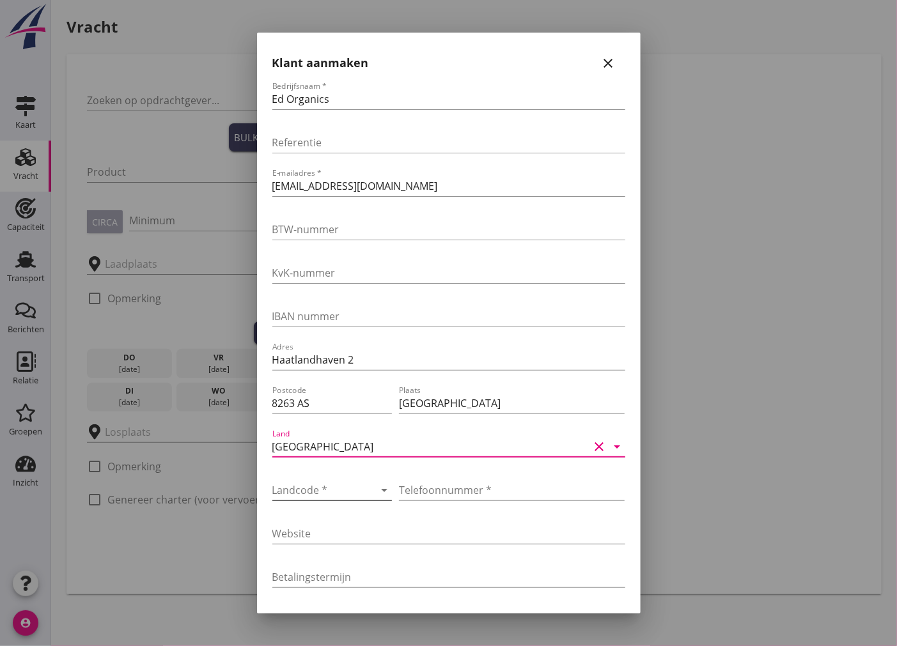
click at [290, 489] on div at bounding box center [314, 490] width 84 height 20
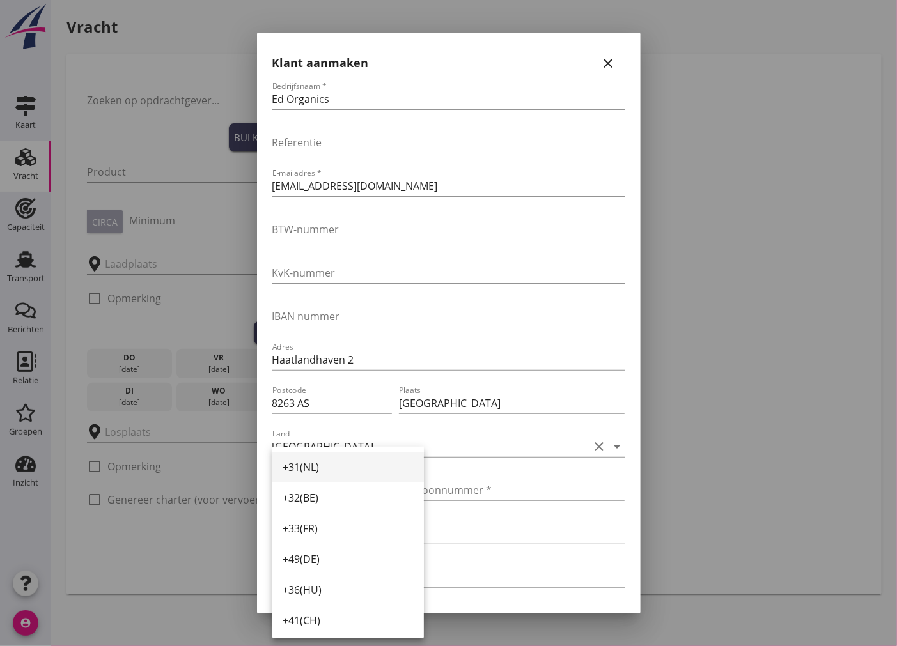
click at [356, 469] on div "+31(NL)" at bounding box center [348, 467] width 131 height 15
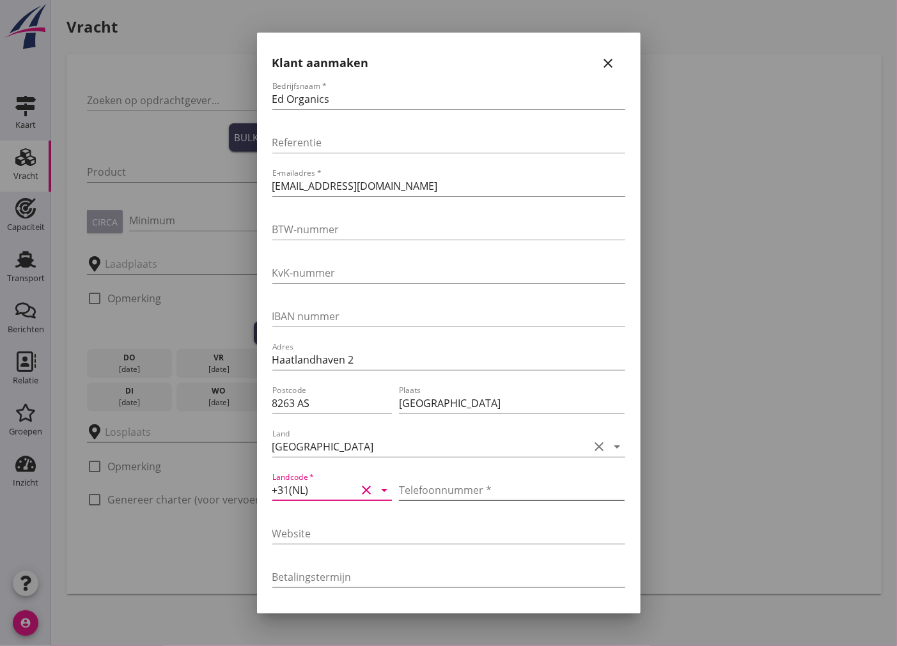
click at [427, 487] on input "Telefoonnummer *" at bounding box center [512, 490] width 226 height 20
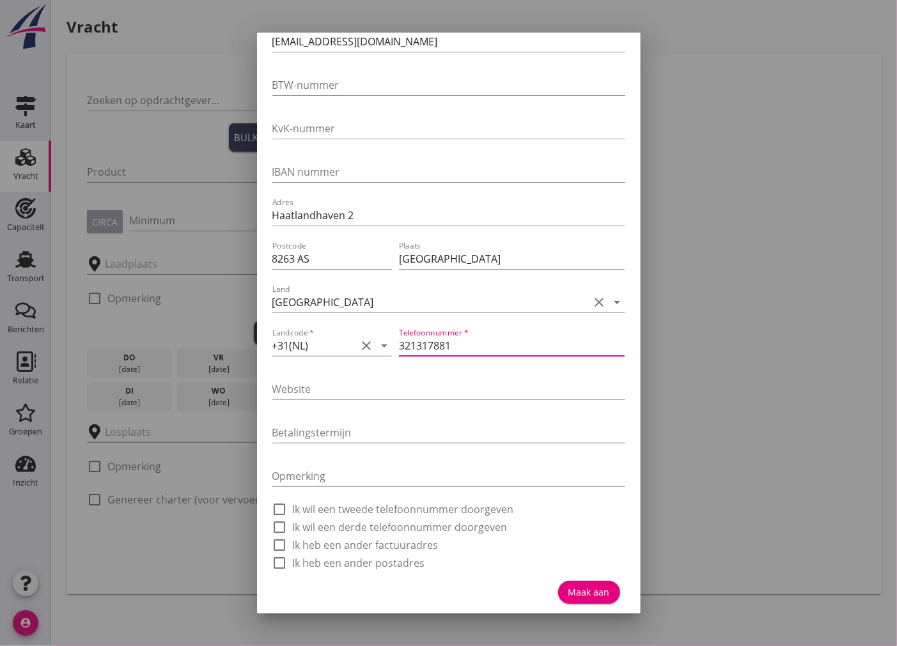
type input "321317881"
click at [572, 595] on div "Maak aan" at bounding box center [589, 592] width 42 height 13
type input "Ed Organics"
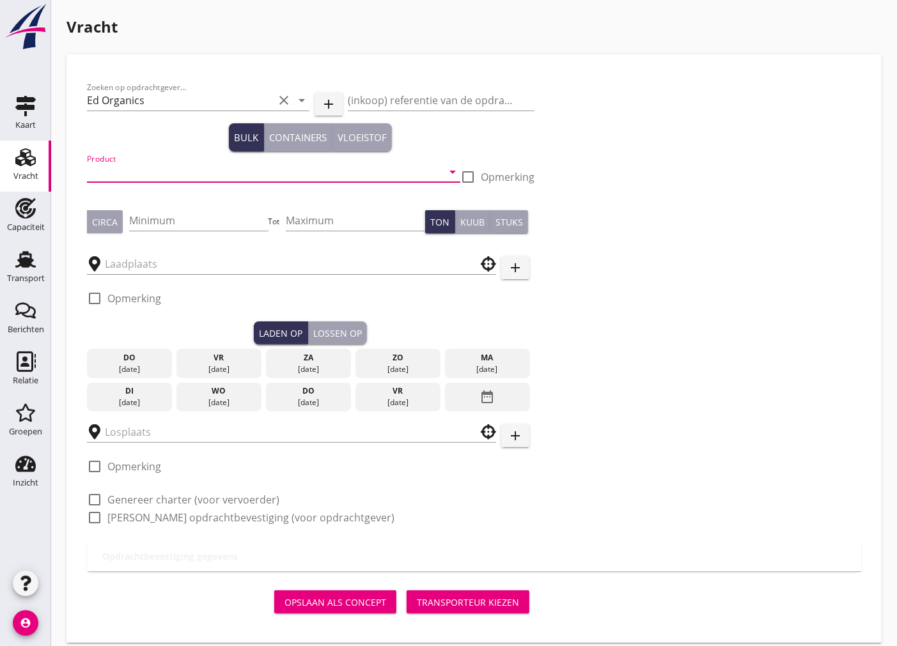
click at [181, 173] on input "Product" at bounding box center [264, 172] width 355 height 20
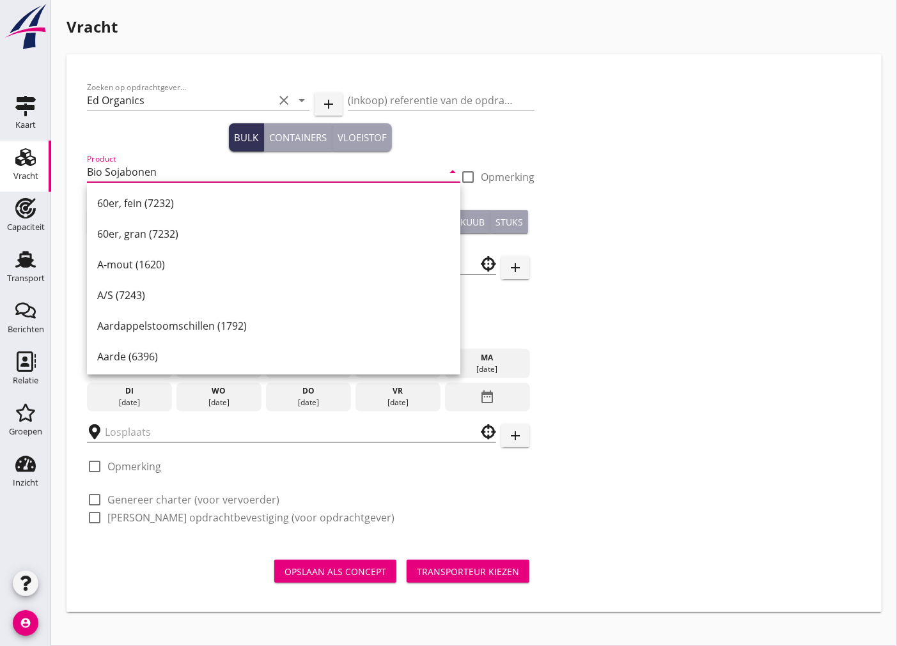
click at [100, 169] on input "Bio Sojabonen" at bounding box center [264, 172] width 355 height 20
drag, startPoint x: 103, startPoint y: 169, endPoint x: 42, endPoint y: 176, distance: 61.7
click at [42, 176] on div "Kaart Kaart Vracht Vracht Capaciteit Capaciteit Transport Transport Berichten B…" at bounding box center [448, 323] width 897 height 646
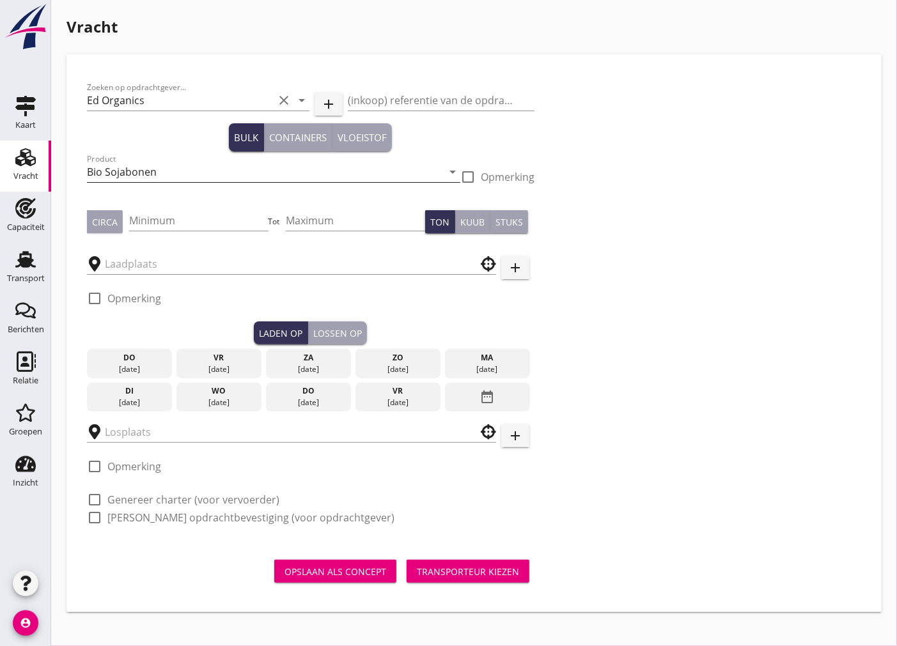
click at [107, 180] on input "Bio Sojabonen" at bounding box center [264, 172] width 355 height 20
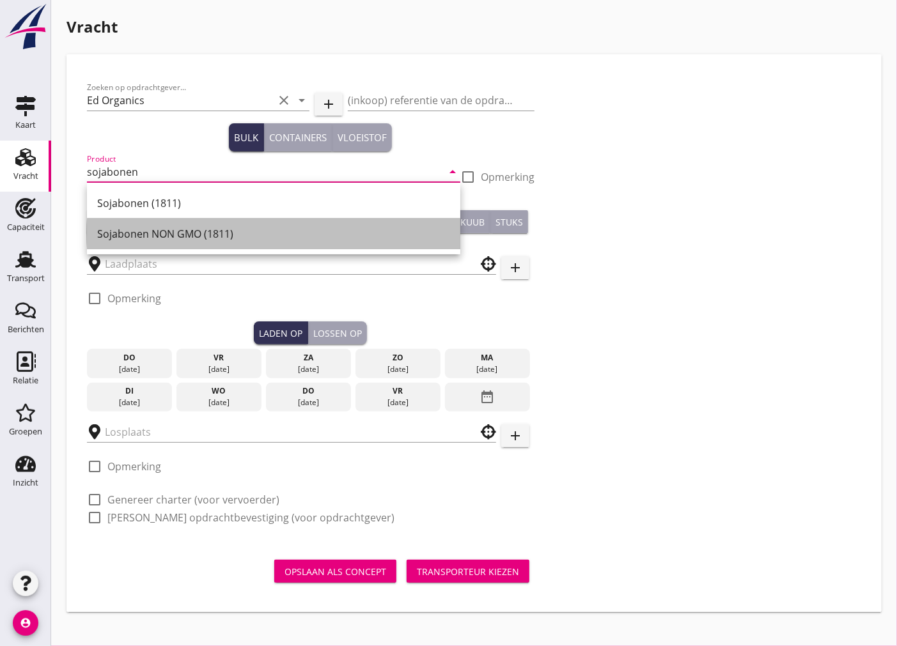
click at [162, 237] on div "Sojabonen NON GMO (1811)" at bounding box center [273, 233] width 353 height 15
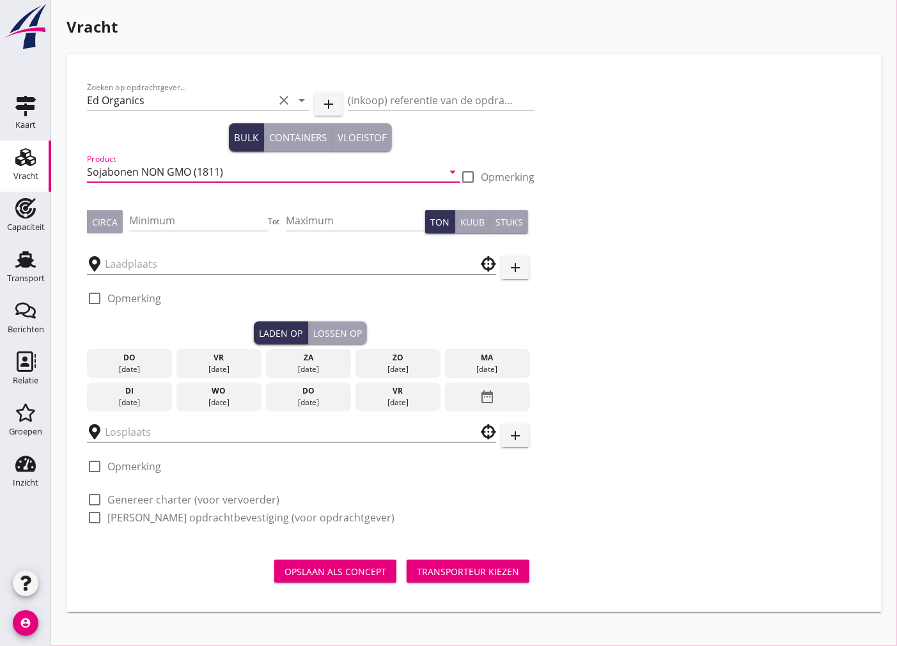
type input "Sojabonen NON GMO (1811)"
click at [471, 178] on div at bounding box center [468, 177] width 22 height 22
checkbox input "true"
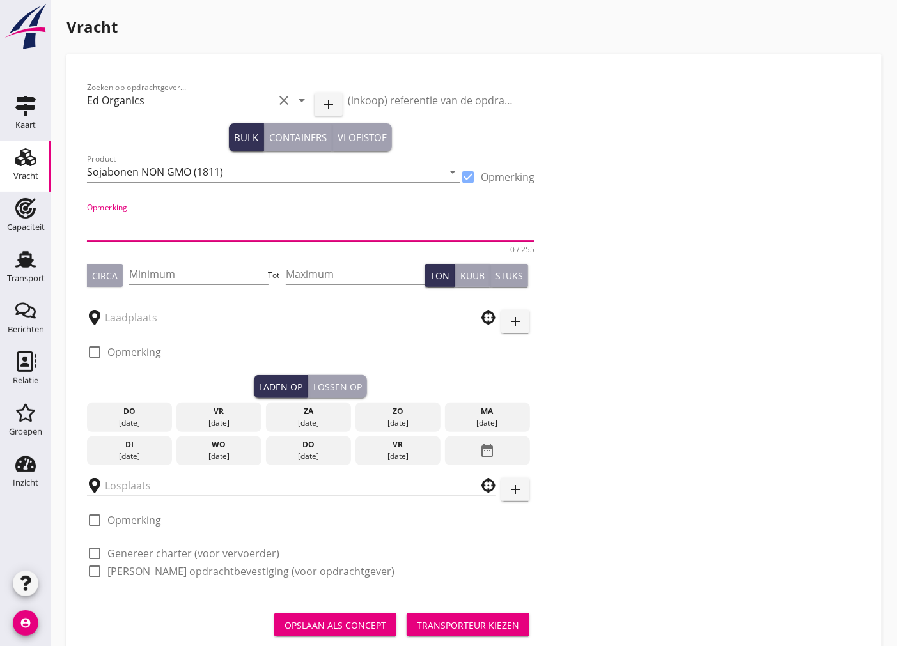
click at [201, 226] on textarea "Opmerking" at bounding box center [310, 225] width 447 height 31
type textarea "Biologische Sojabonen"
click at [147, 269] on input "Minimum" at bounding box center [198, 274] width 139 height 20
type input "525"
click at [109, 284] on button "Circa" at bounding box center [105, 275] width 36 height 23
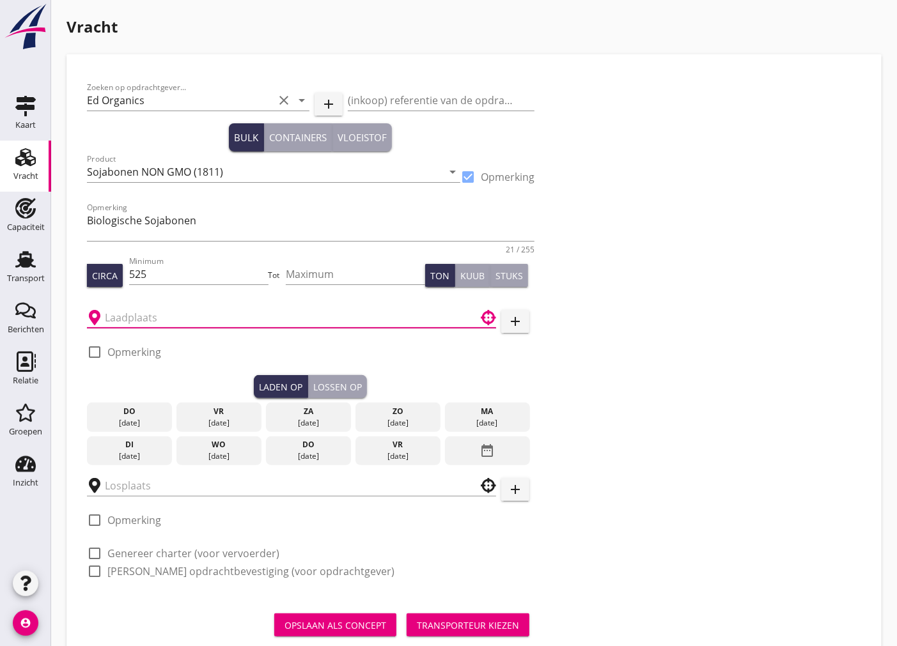
click at [145, 320] on input "text" at bounding box center [282, 317] width 355 height 20
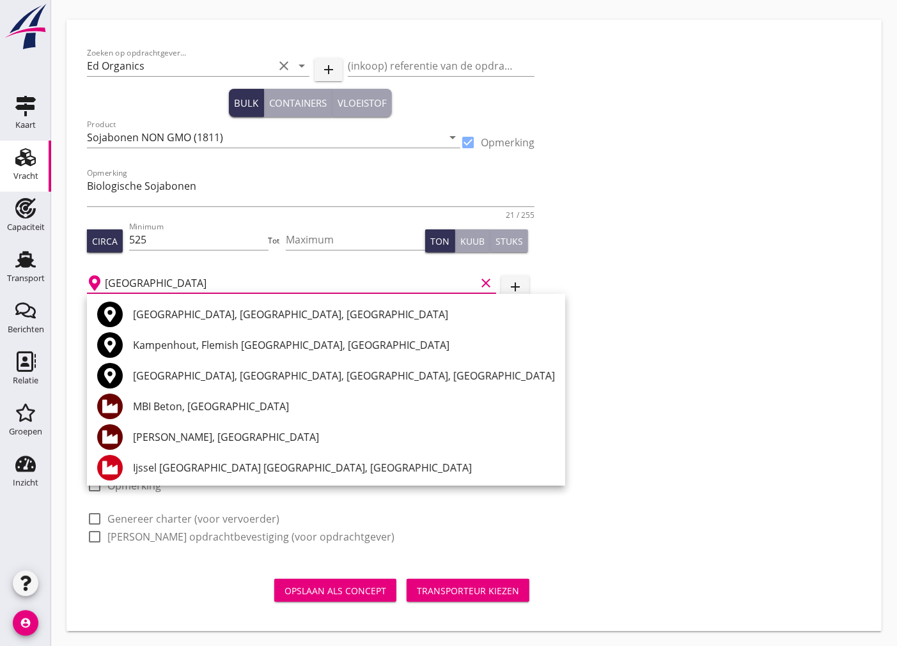
scroll to position [0, 0]
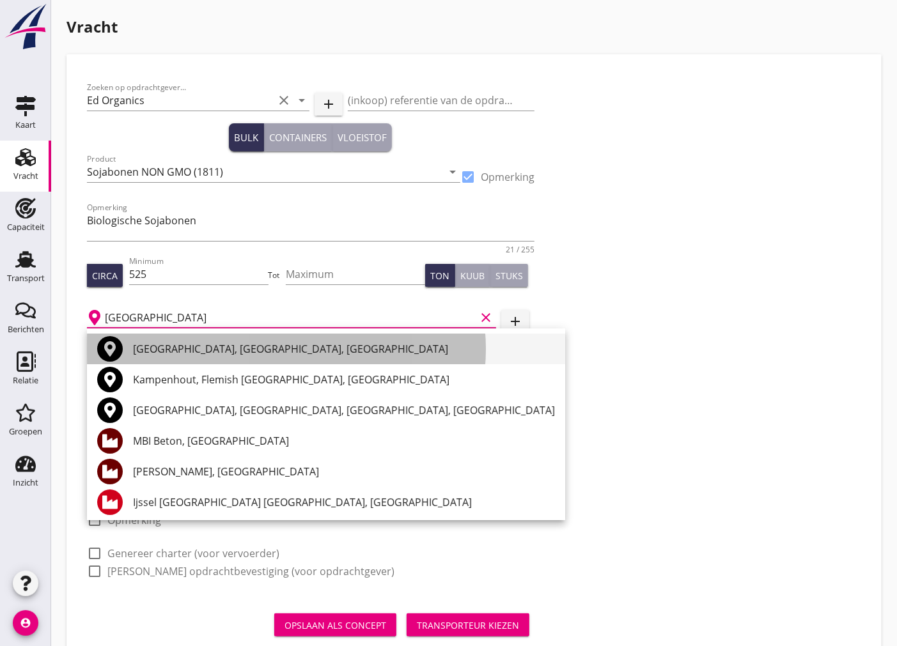
click at [266, 356] on div "[GEOGRAPHIC_DATA], [GEOGRAPHIC_DATA], [GEOGRAPHIC_DATA]" at bounding box center [344, 348] width 422 height 15
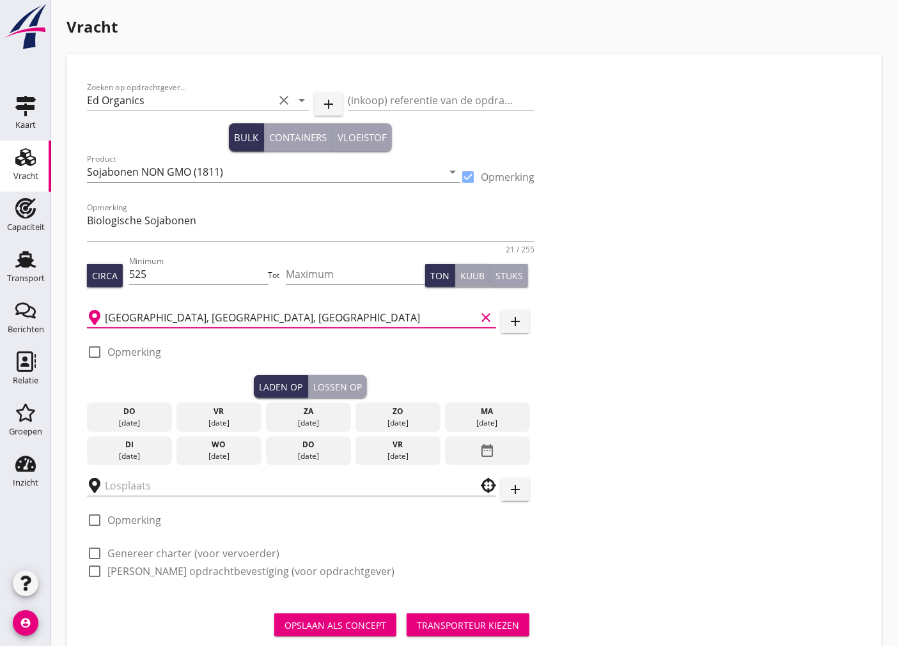
type input "[GEOGRAPHIC_DATA], [GEOGRAPHIC_DATA], [GEOGRAPHIC_DATA]"
click at [97, 352] on div at bounding box center [95, 352] width 22 height 22
checkbox input "true"
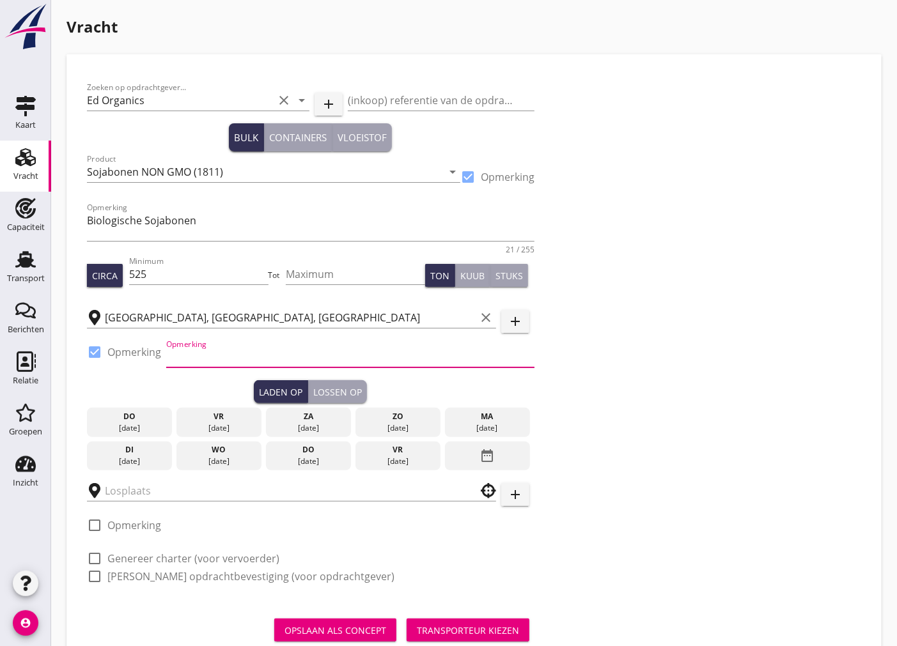
click at [175, 354] on input "Opmerking" at bounding box center [350, 357] width 368 height 20
type input "0031321317881"
click at [197, 412] on div "vr" at bounding box center [219, 417] width 79 height 12
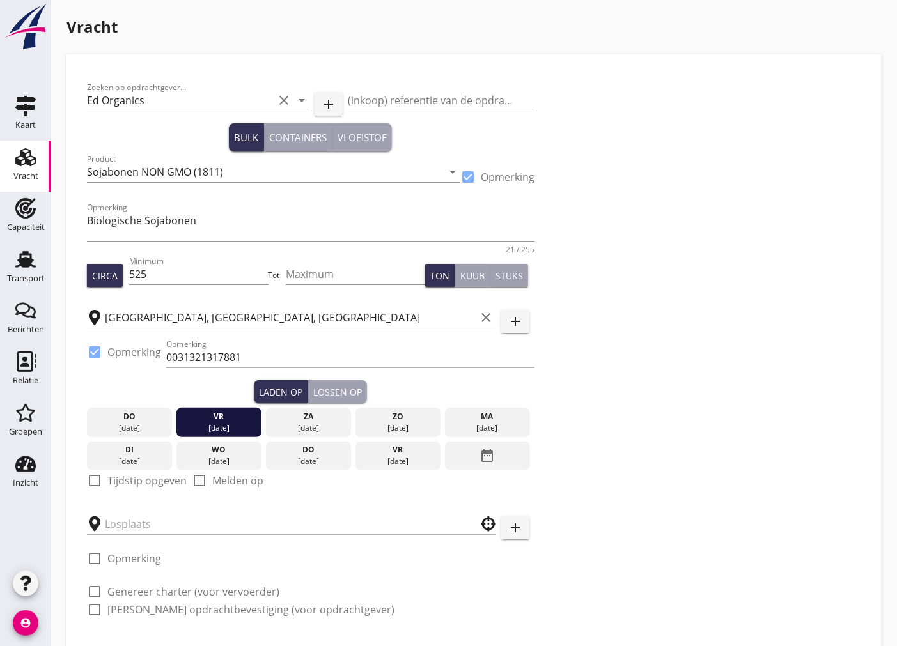
click at [91, 480] on div at bounding box center [95, 481] width 22 height 22
checkbox input "true"
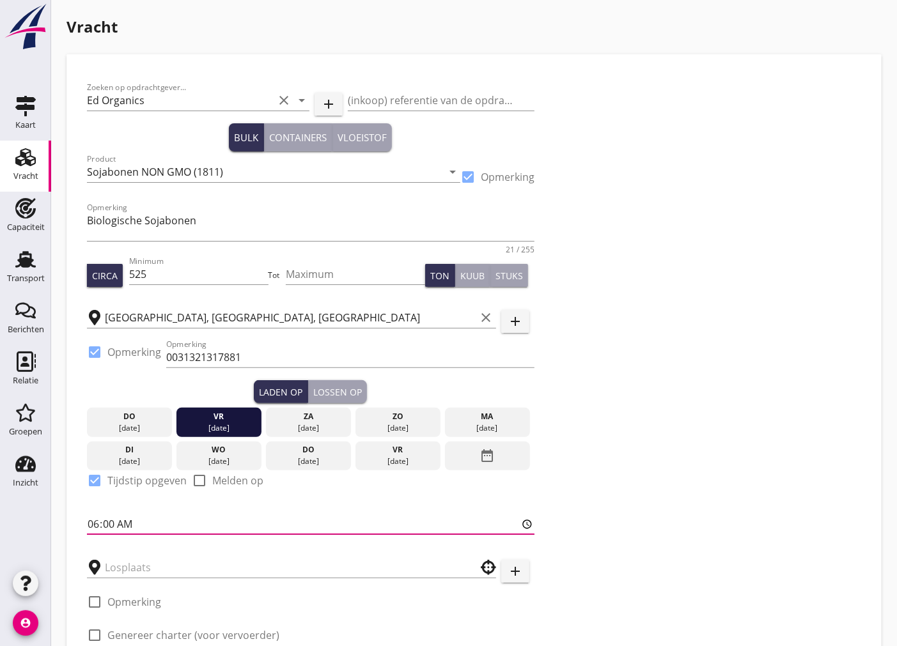
click at [107, 520] on input "06:00" at bounding box center [310, 524] width 447 height 20
type input "06:01"
click at [326, 400] on button "Lossen op" at bounding box center [337, 391] width 59 height 23
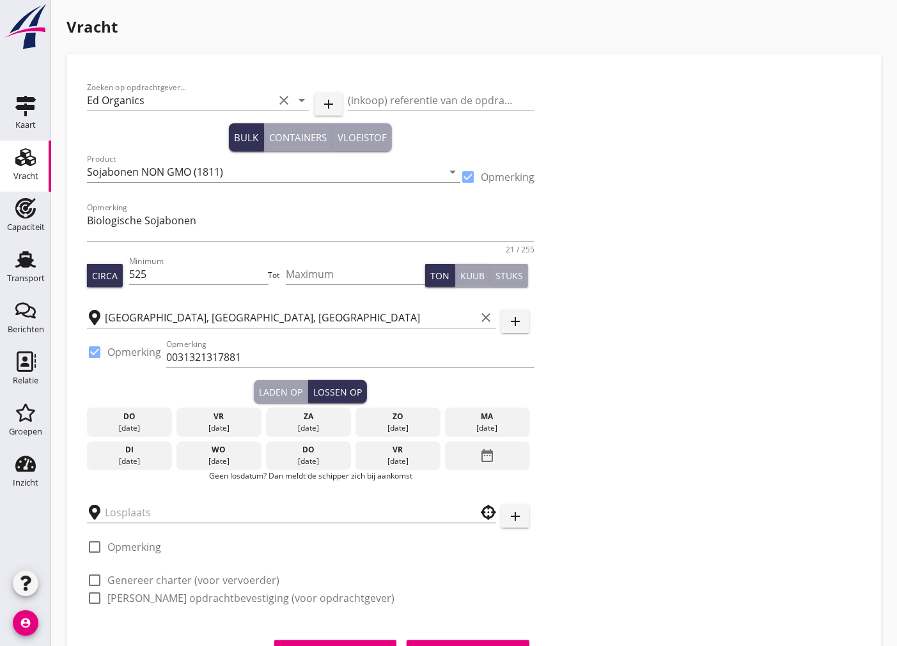
click at [480, 428] on div "[DATE]" at bounding box center [486, 429] width 79 height 12
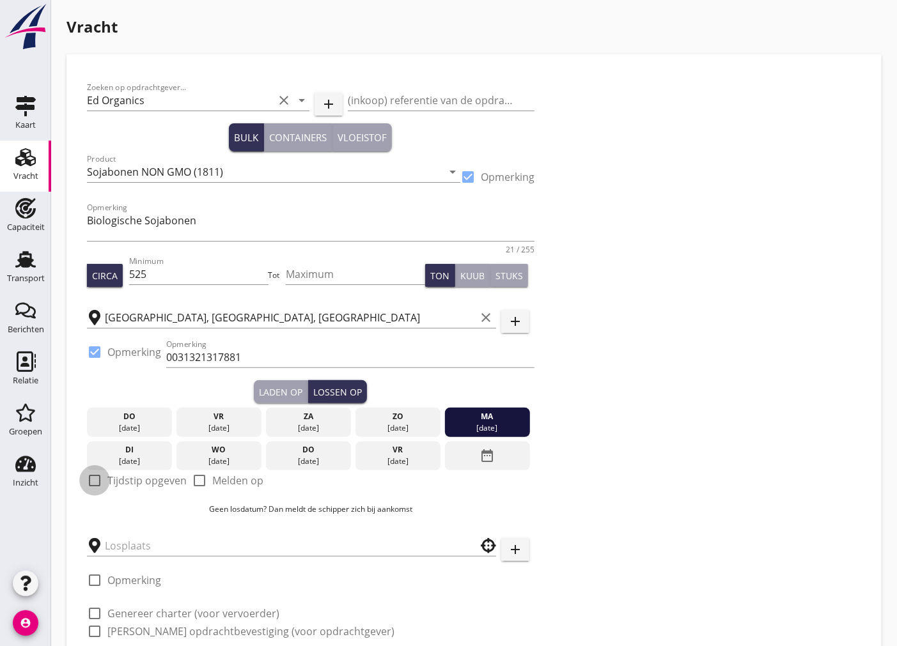
click at [90, 482] on div at bounding box center [95, 481] width 22 height 22
checkbox input "true"
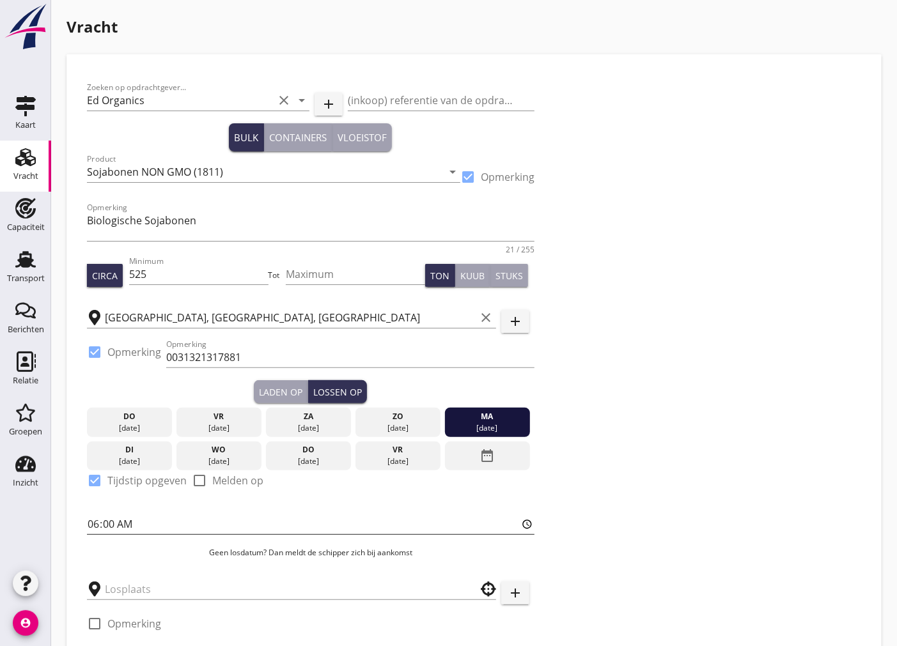
click at [106, 521] on input "06:00" at bounding box center [310, 524] width 447 height 20
type input "06:01"
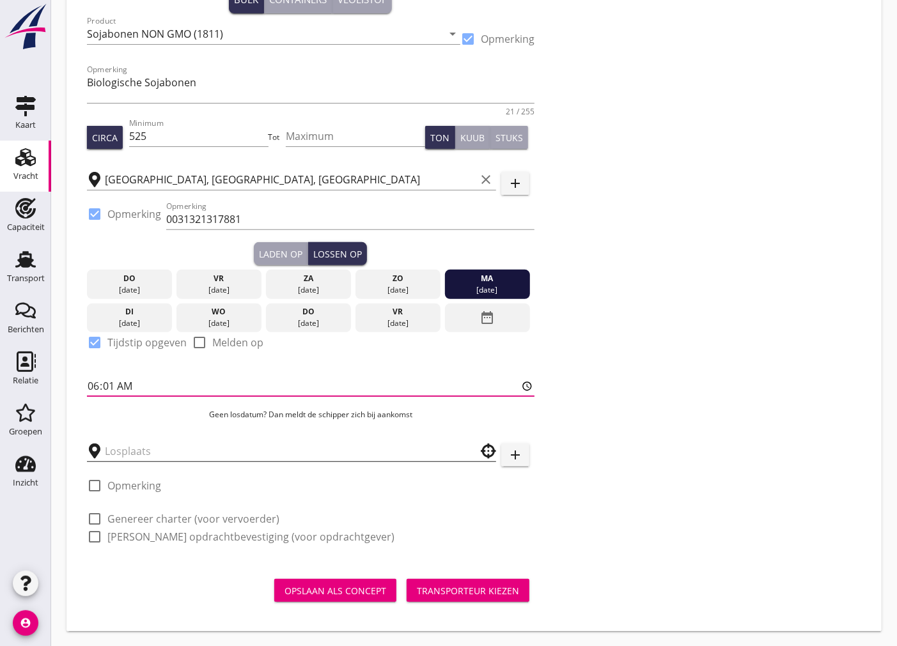
click at [225, 452] on input "text" at bounding box center [282, 451] width 355 height 20
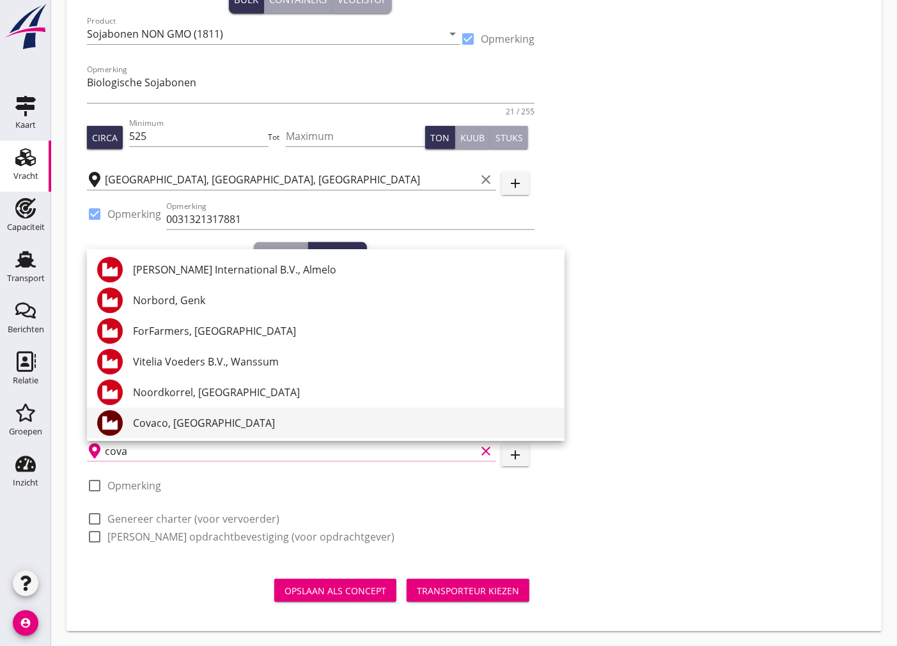
click at [228, 429] on div "Covaco, [GEOGRAPHIC_DATA]" at bounding box center [343, 423] width 421 height 15
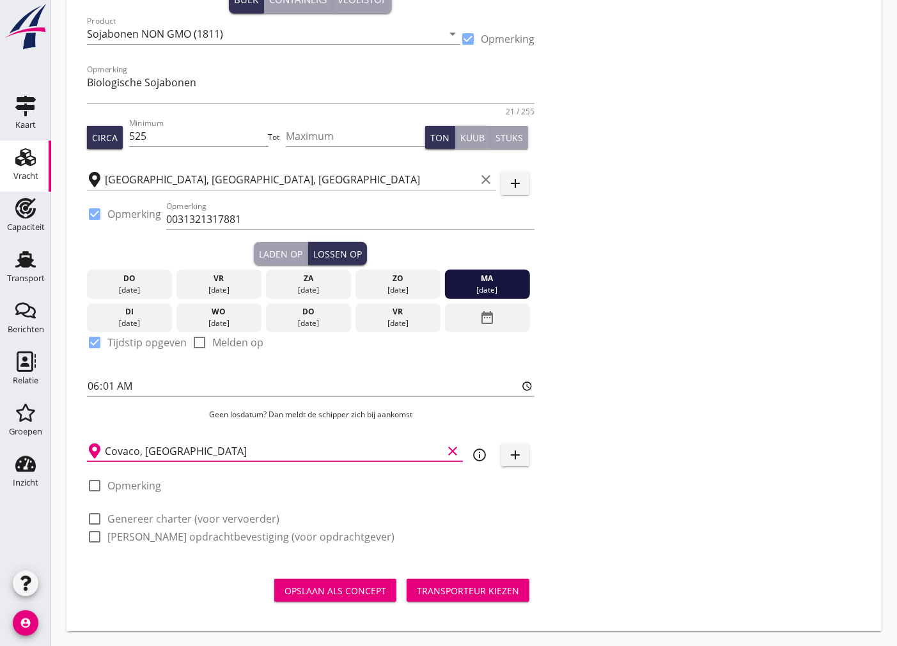
type input "Covaco, [GEOGRAPHIC_DATA]"
drag, startPoint x: 98, startPoint y: 521, endPoint x: 98, endPoint y: 538, distance: 17.3
click at [98, 521] on div at bounding box center [95, 519] width 22 height 22
checkbox input "true"
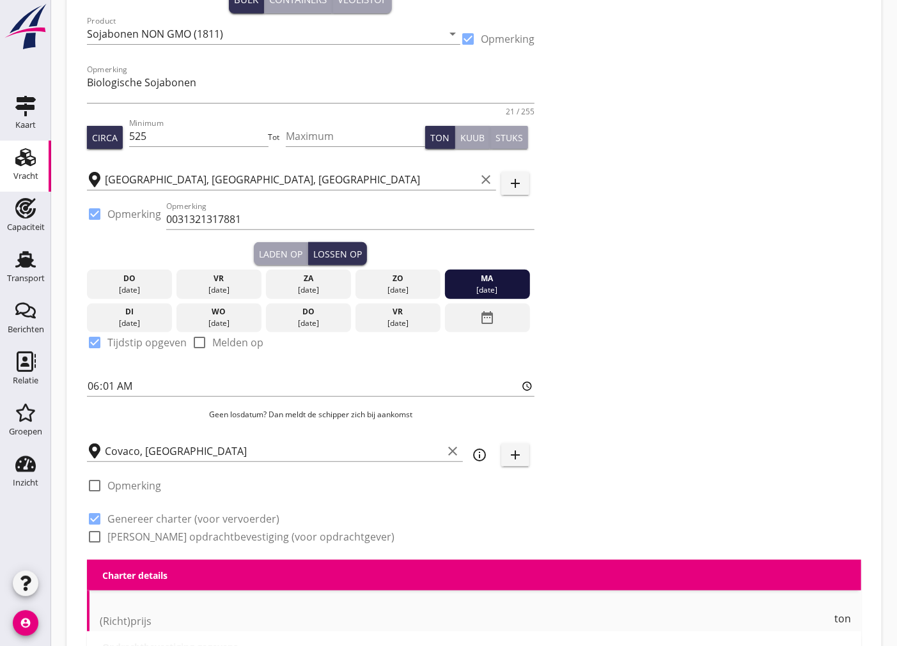
click at [98, 536] on div at bounding box center [95, 537] width 22 height 22
checkbox input "true"
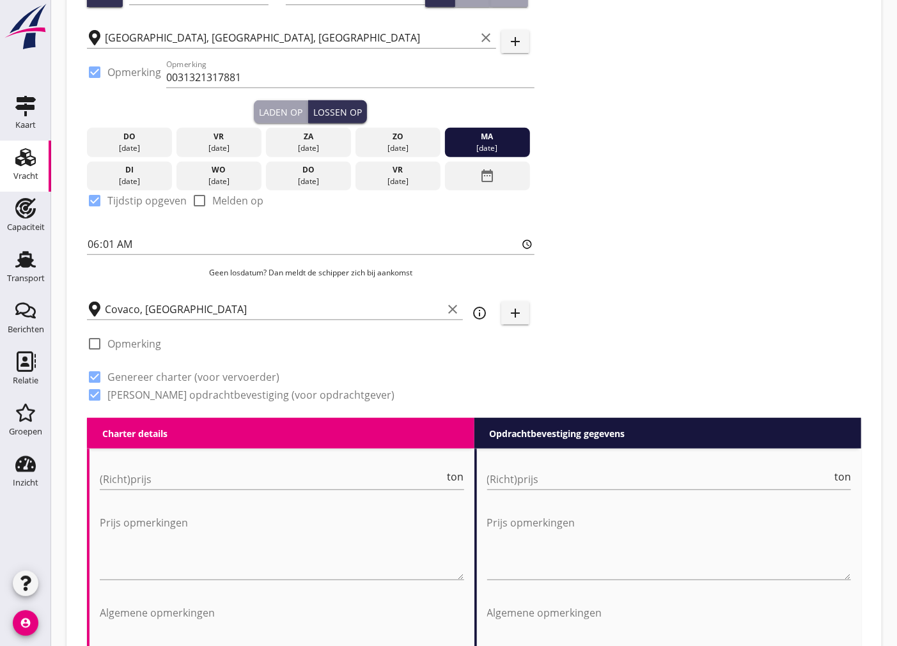
scroll to position [352, 0]
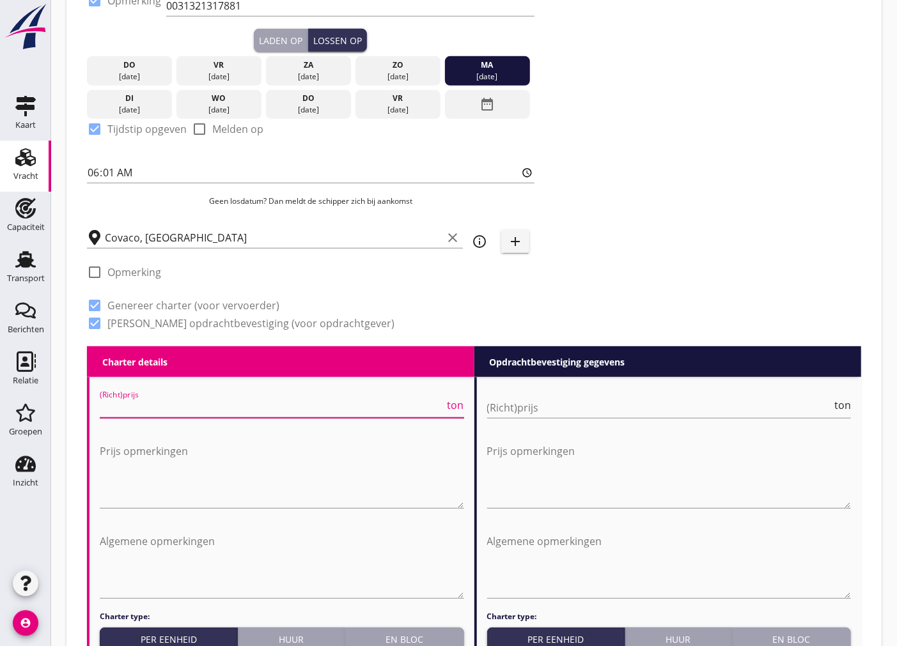
click at [183, 401] on input "(Richt)prijs" at bounding box center [272, 408] width 345 height 20
type input "3750"
click at [432, 628] on button "En bloc" at bounding box center [404, 639] width 119 height 23
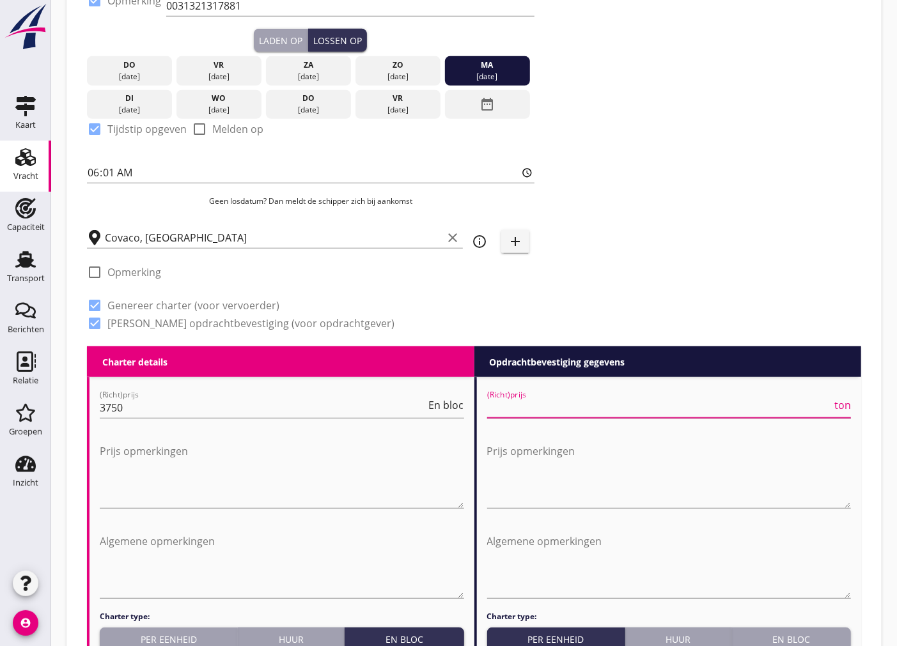
click at [569, 407] on input "(Richt)prijs" at bounding box center [659, 408] width 345 height 20
type input "4250"
click at [800, 635] on div "En bloc" at bounding box center [791, 639] width 109 height 13
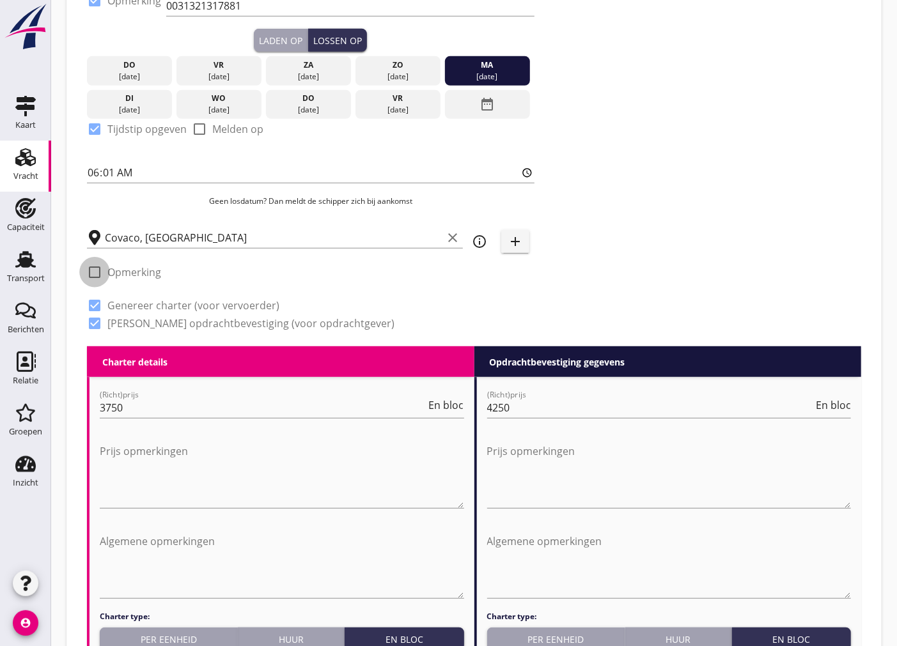
click at [96, 269] on div at bounding box center [95, 272] width 22 height 22
checkbox input "true"
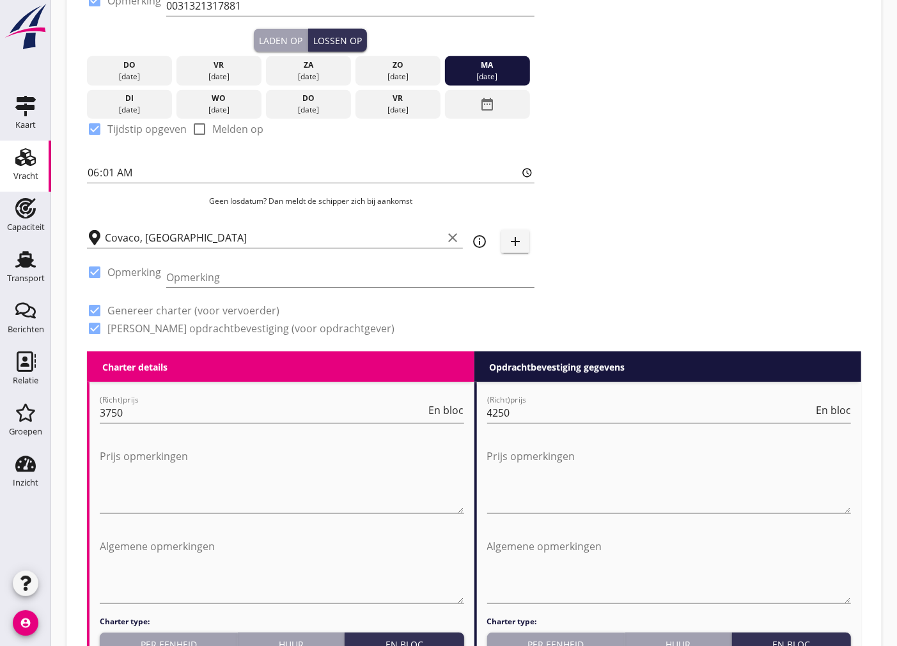
click at [192, 279] on input "Opmerking" at bounding box center [350, 277] width 368 height 20
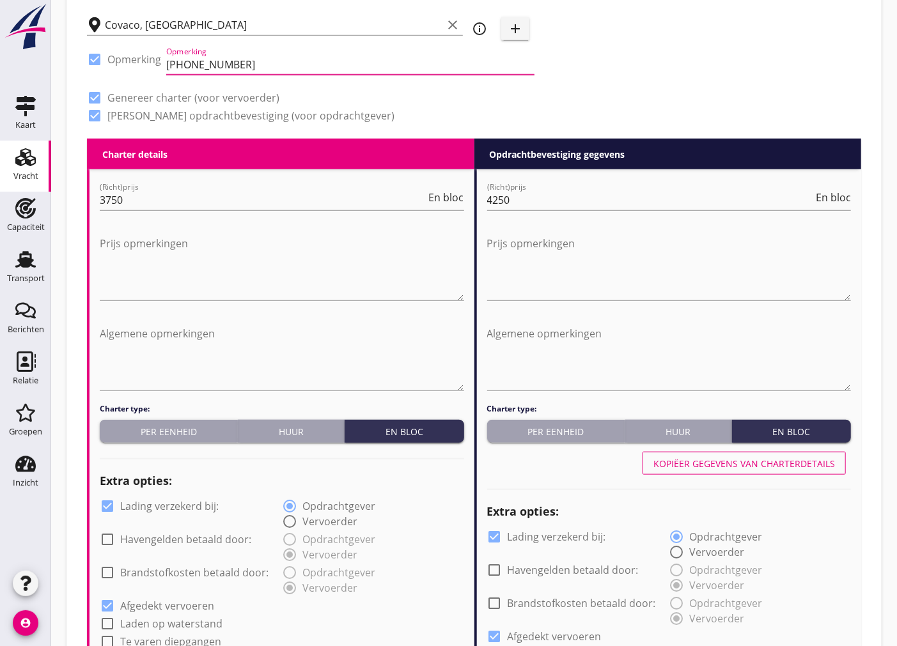
type input "[PHONE_NUMBER]"
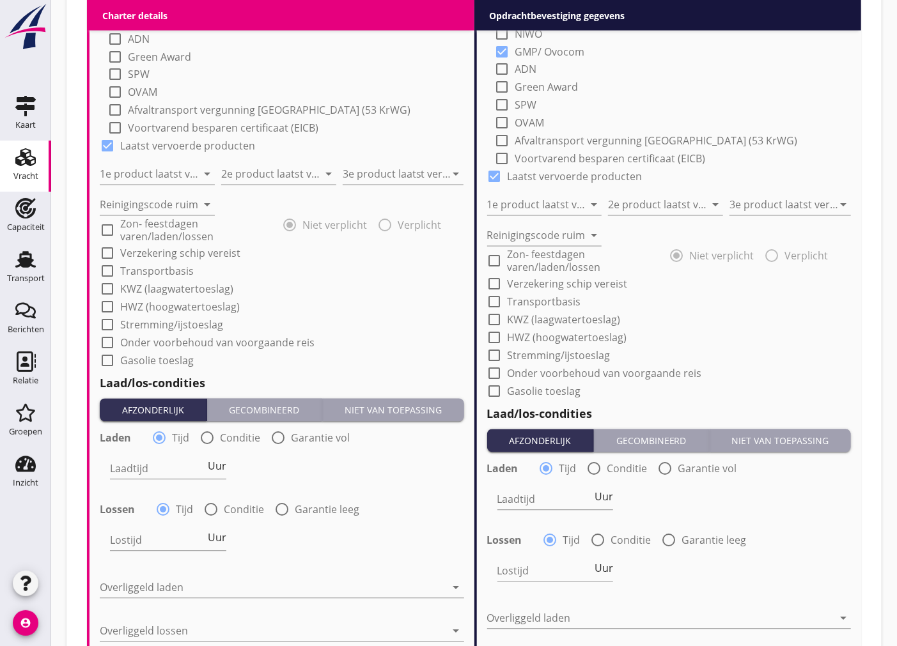
scroll to position [1062, 0]
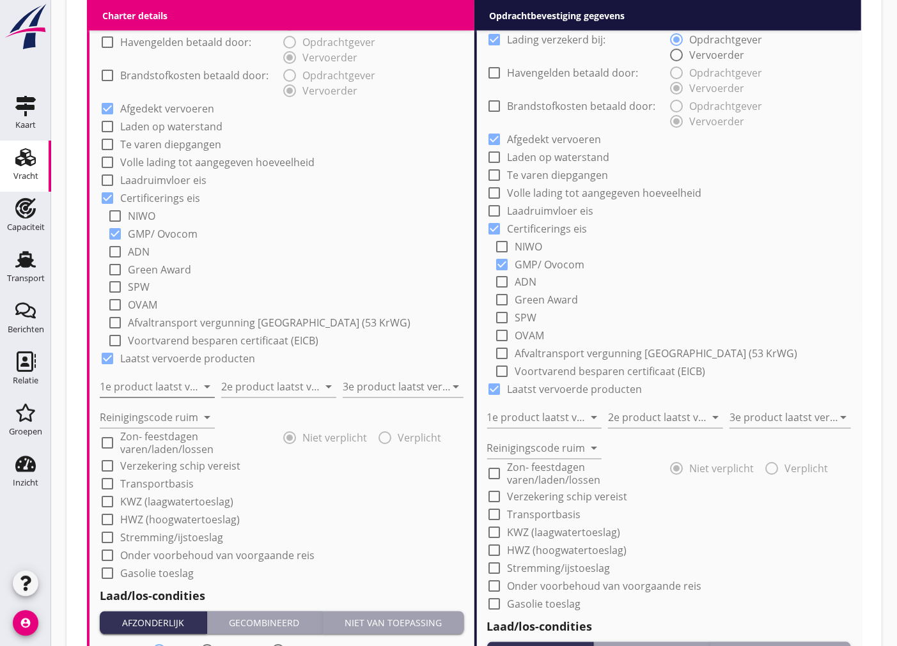
click at [170, 387] on input "1e product laatst vervoerd" at bounding box center [148, 387] width 97 height 20
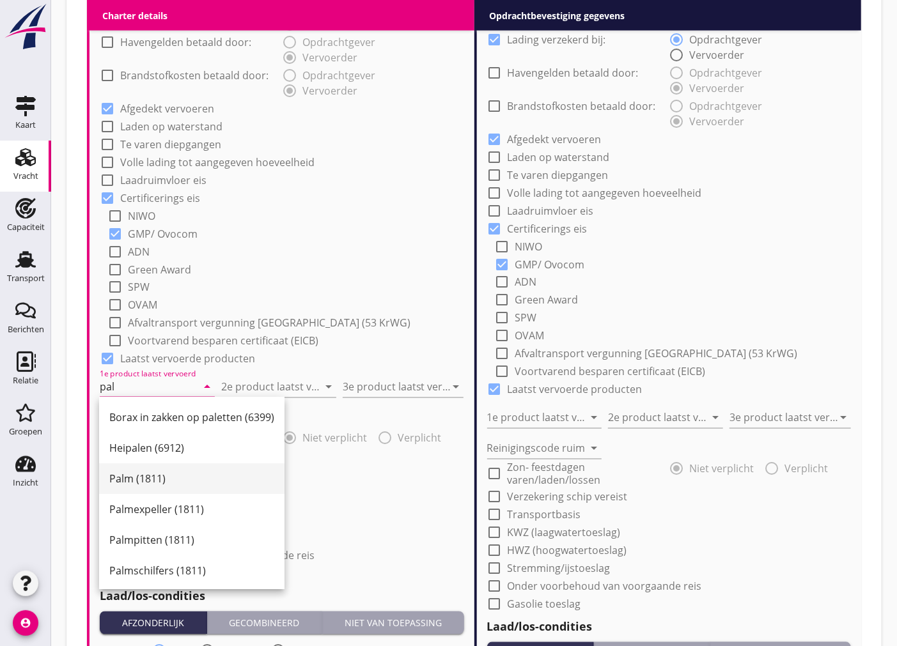
click at [162, 490] on div "Palm (1811)" at bounding box center [191, 479] width 165 height 31
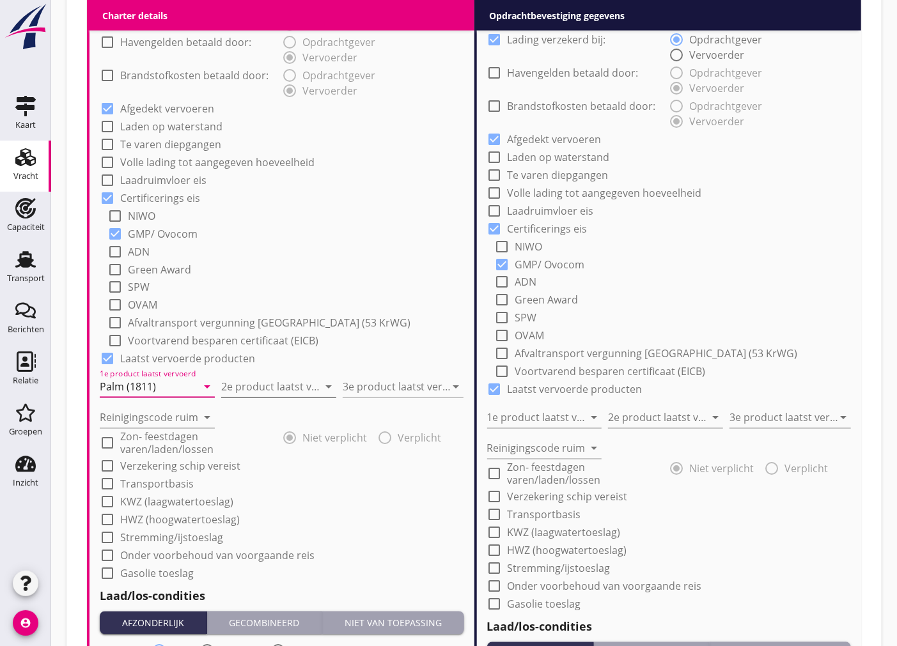
type input "Palm (1811)"
click at [286, 380] on input "2e product laatst vervoerd" at bounding box center [269, 387] width 97 height 20
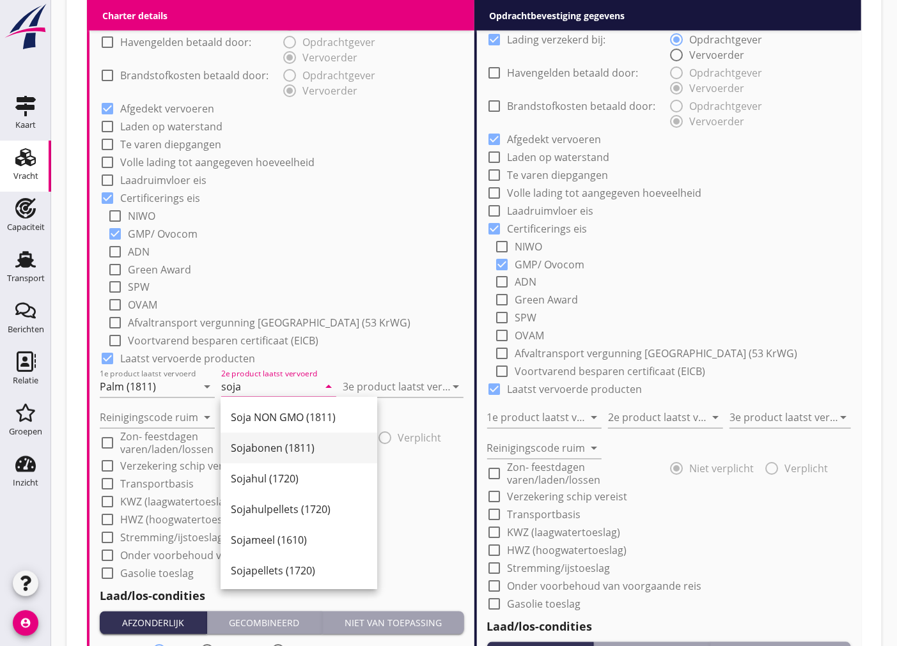
click at [320, 457] on div "Sojabonen (1811)" at bounding box center [299, 448] width 136 height 31
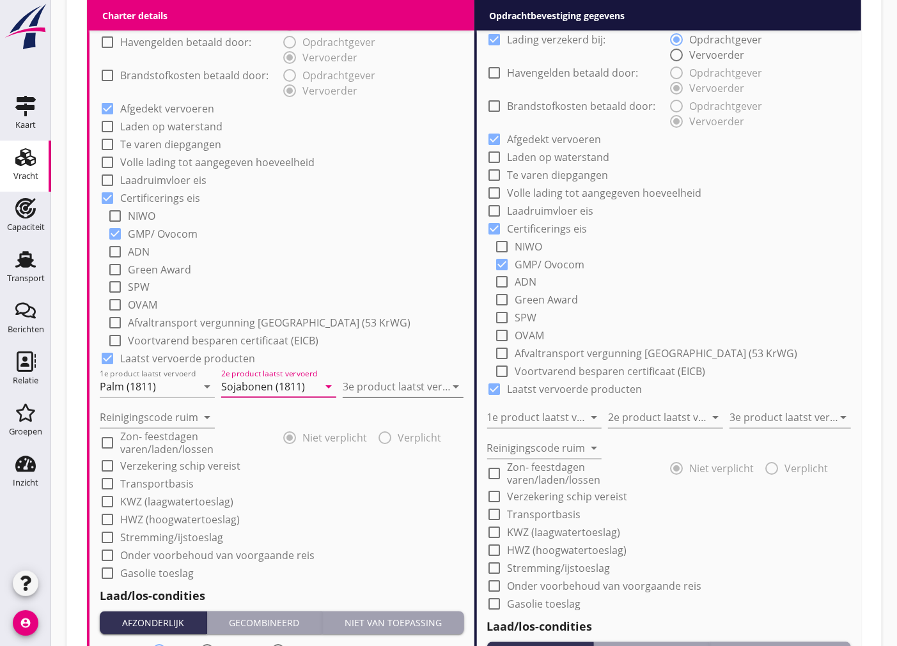
click at [395, 397] on div "3e product laatst vervoerd arrow_drop_down" at bounding box center [403, 387] width 121 height 20
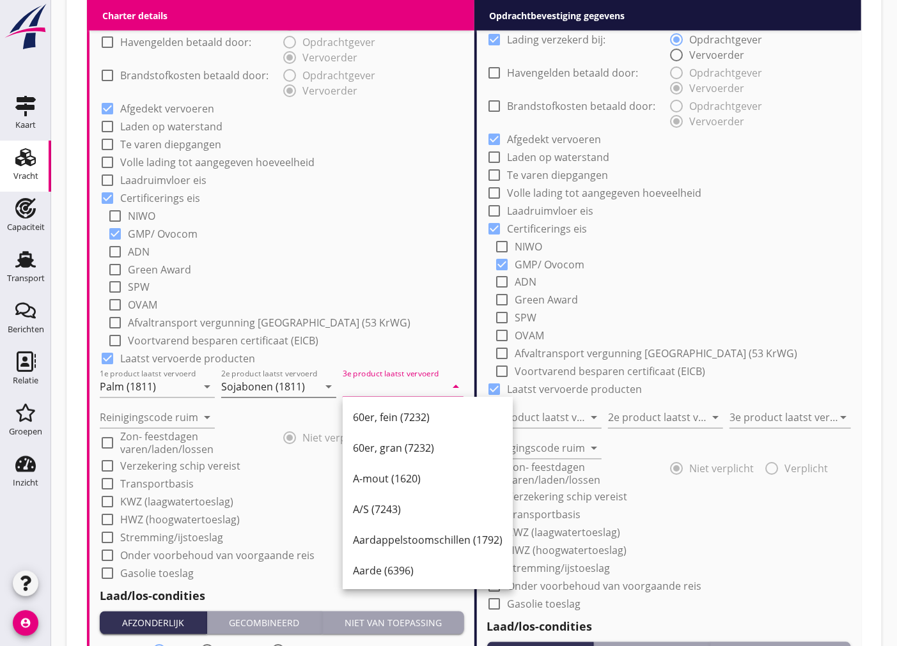
click at [322, 385] on icon "arrow_drop_down" at bounding box center [328, 387] width 15 height 15
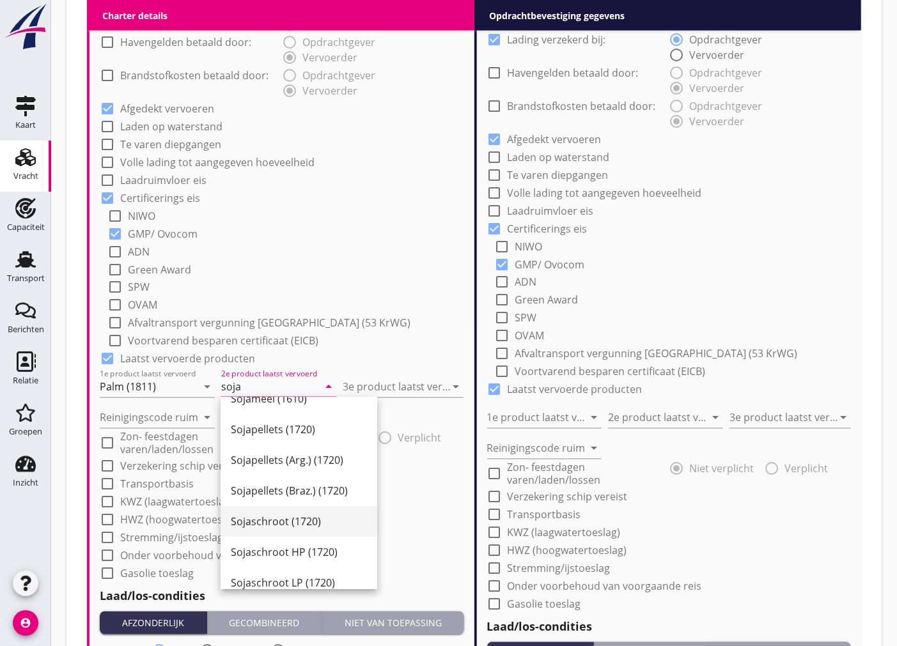
scroll to position [247, 0]
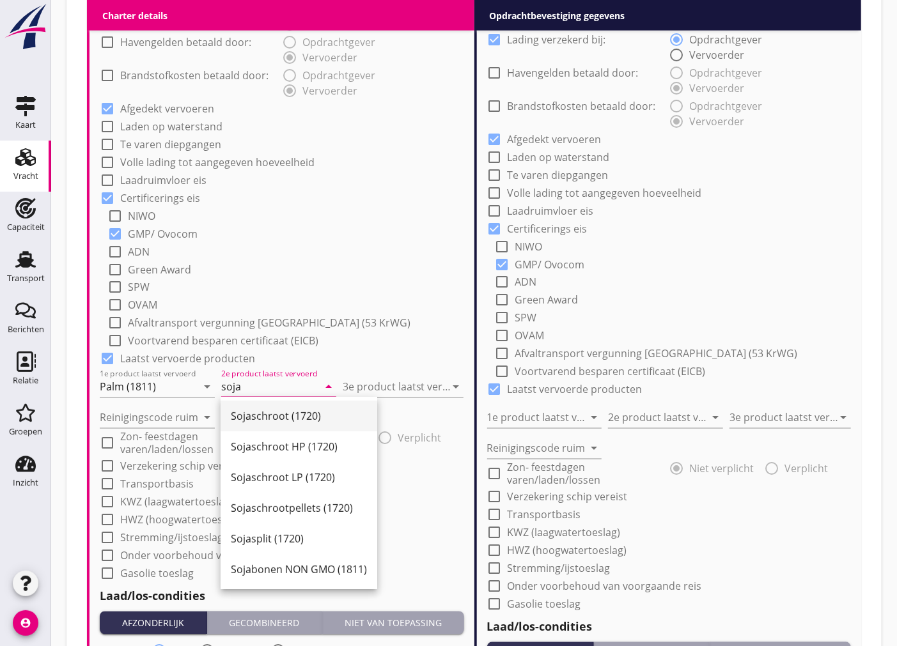
click at [297, 419] on div "Sojaschroot (1720)" at bounding box center [299, 415] width 136 height 15
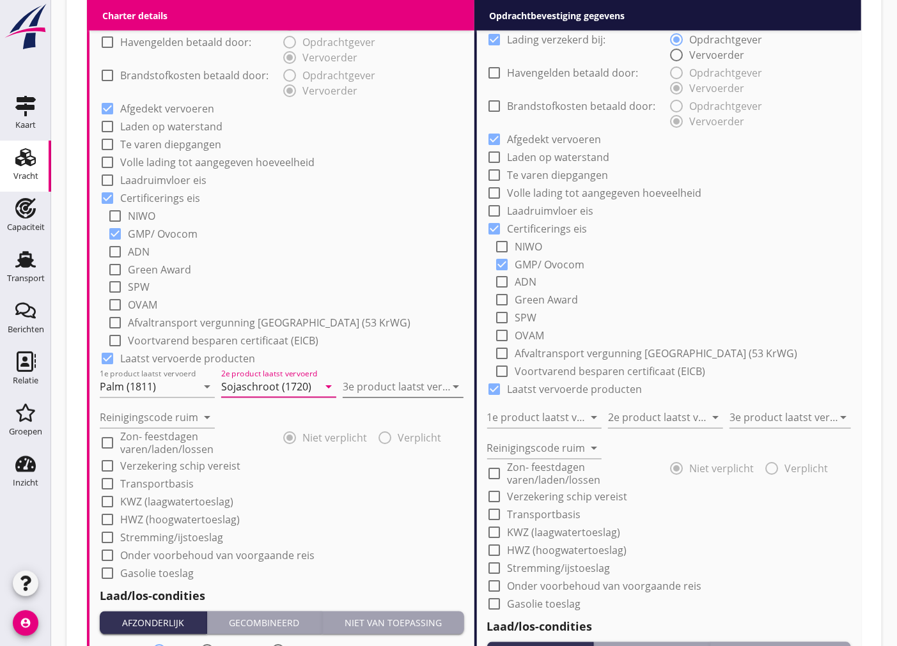
type input "Sojaschroot (1720)"
click at [378, 388] on input "3e product laatst vervoerd" at bounding box center [395, 387] width 104 height 20
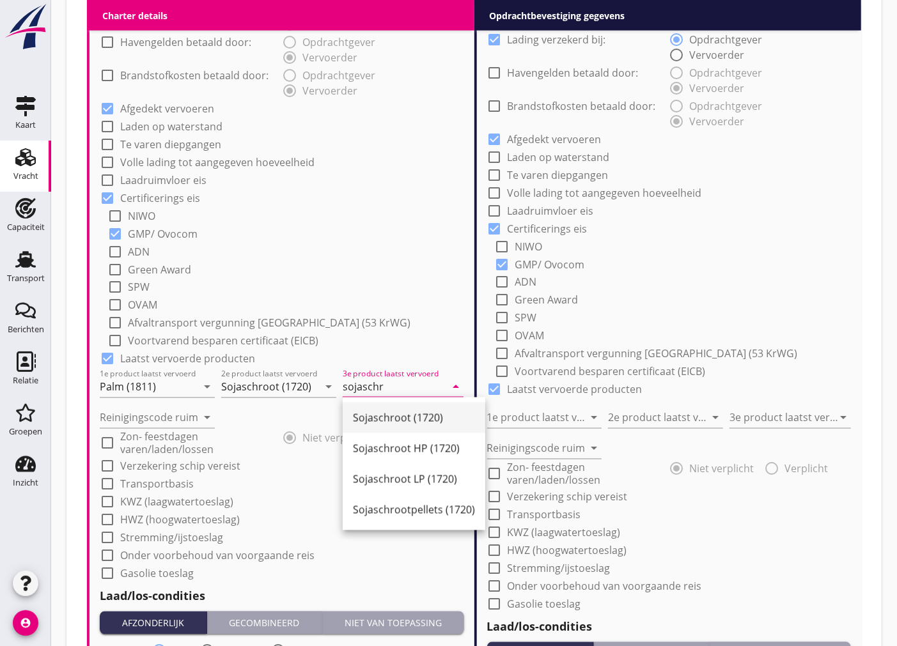
click at [405, 403] on div "Sojaschroot (1720) Sojaschroot HP (1720) Sojaschroot LP (1720) Sojaschrootpelle…" at bounding box center [414, 464] width 143 height 133
click at [403, 416] on div "Sojaschroot (1720)" at bounding box center [414, 417] width 122 height 15
type input "Sojaschroot (1720)"
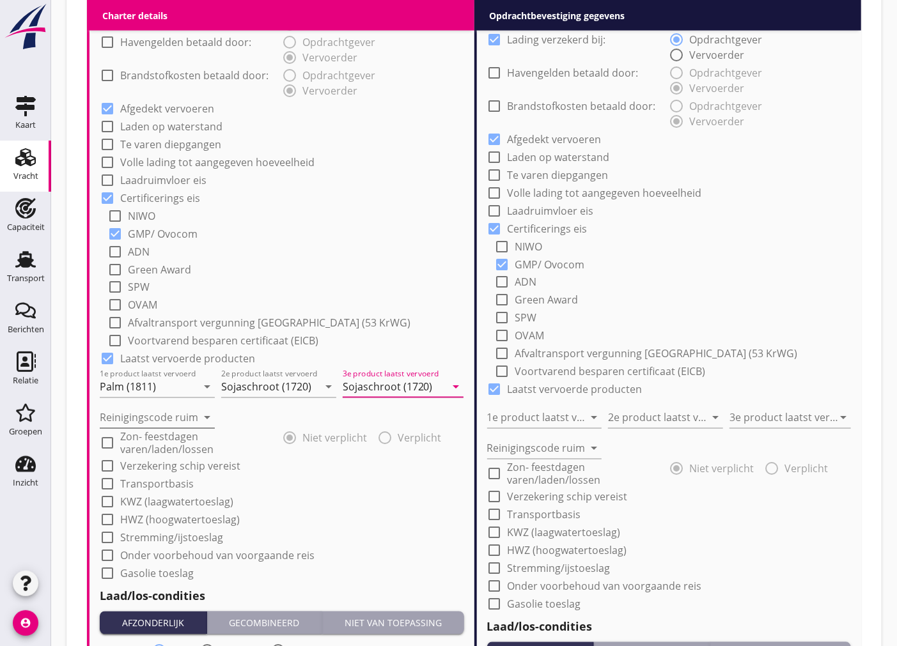
click at [167, 414] on input "Reinigingscode ruim" at bounding box center [148, 418] width 97 height 20
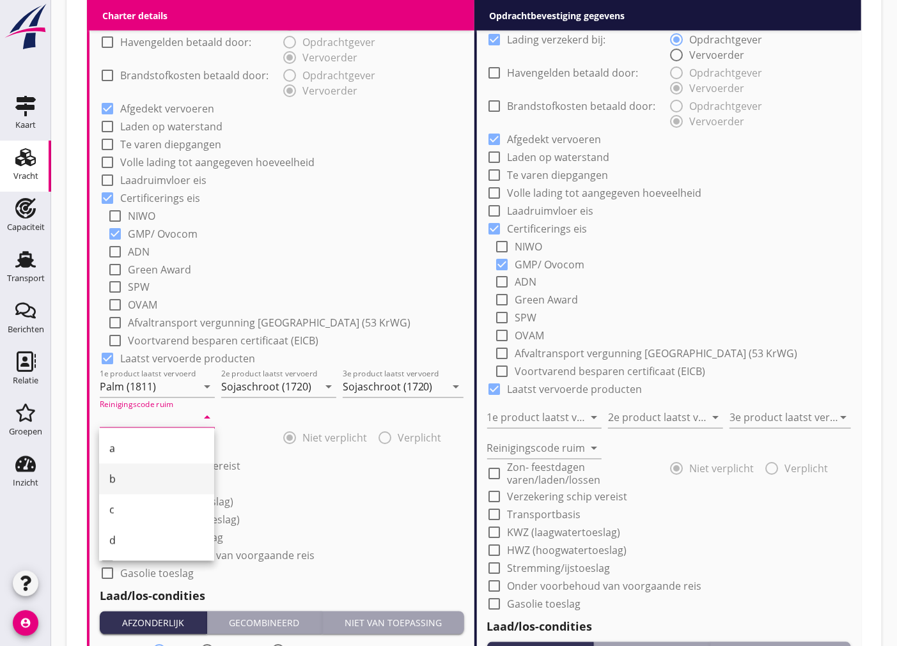
click at [151, 481] on div "b" at bounding box center [156, 479] width 95 height 15
type input "b"
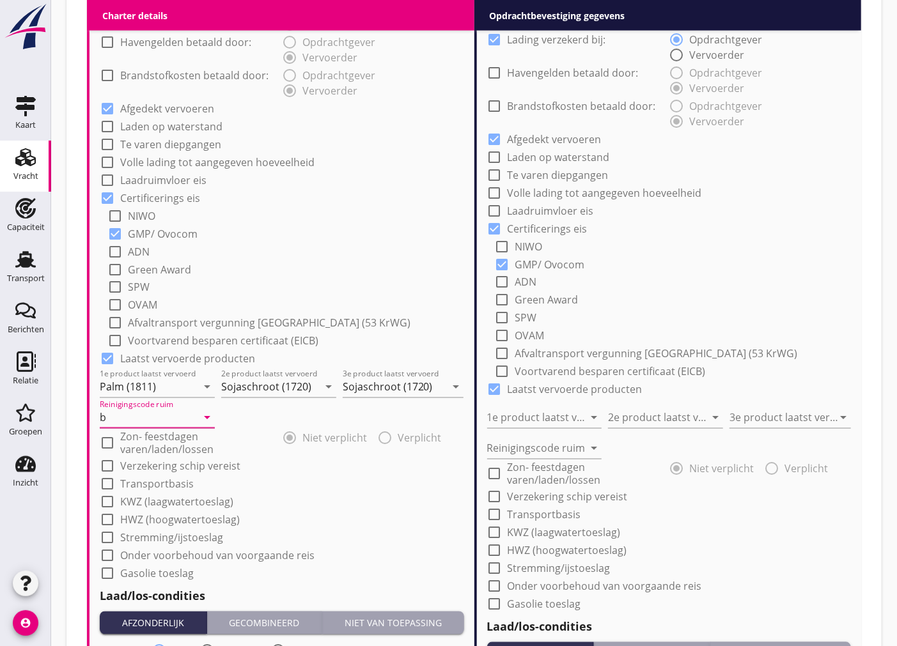
scroll to position [919, 0]
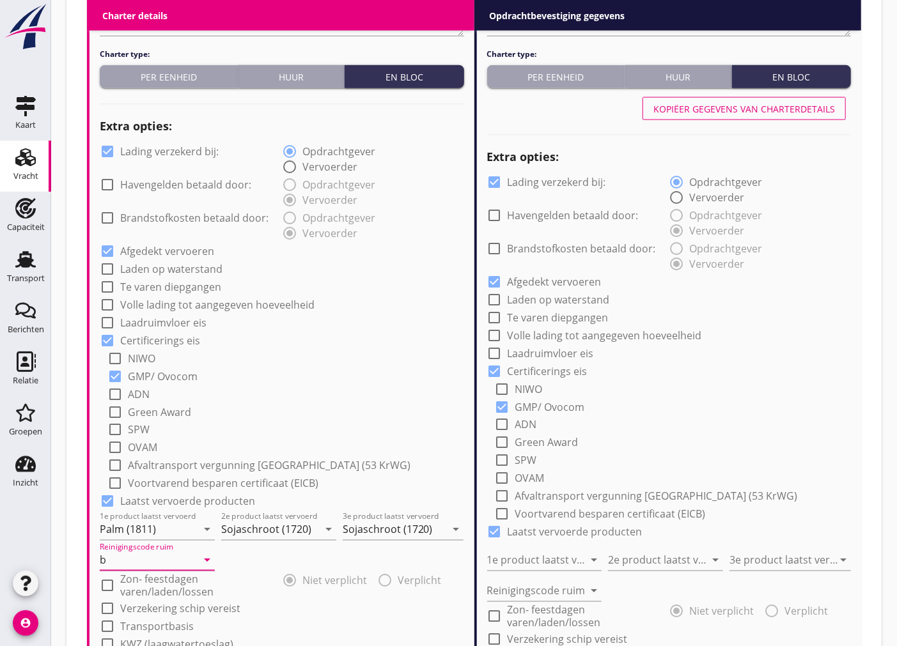
click at [107, 151] on div at bounding box center [108, 152] width 22 height 22
checkbox input "false"
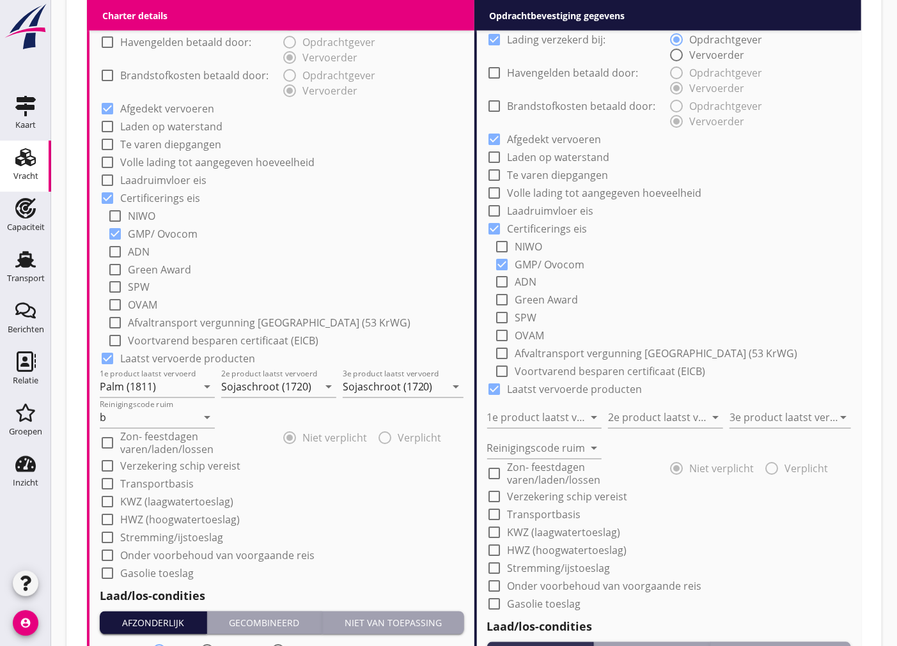
scroll to position [1204, 0]
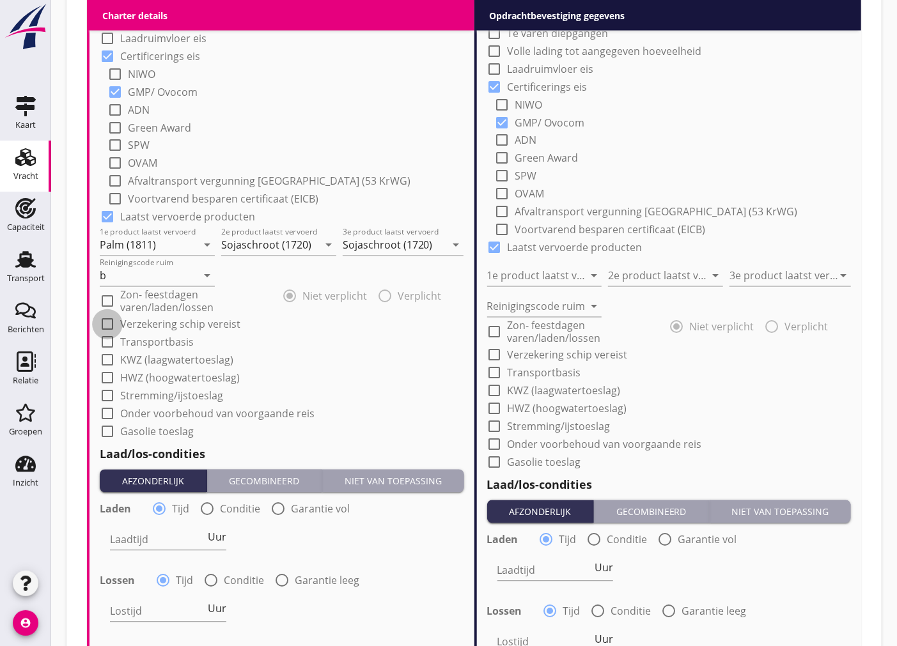
click at [105, 322] on div at bounding box center [108, 325] width 22 height 22
checkbox input "true"
click at [104, 303] on div at bounding box center [108, 302] width 22 height 22
checkbox input "true"
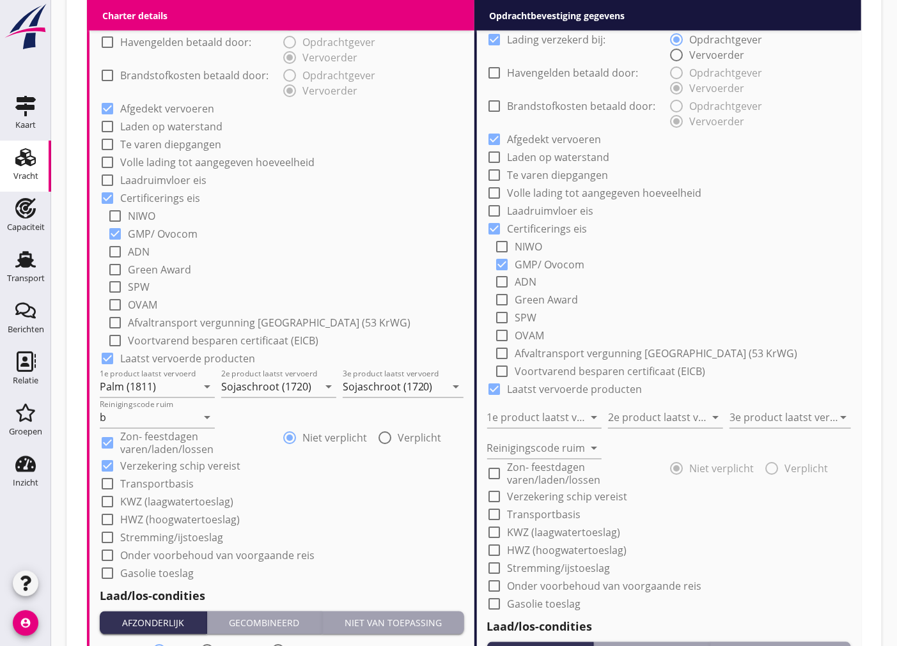
scroll to position [991, 0]
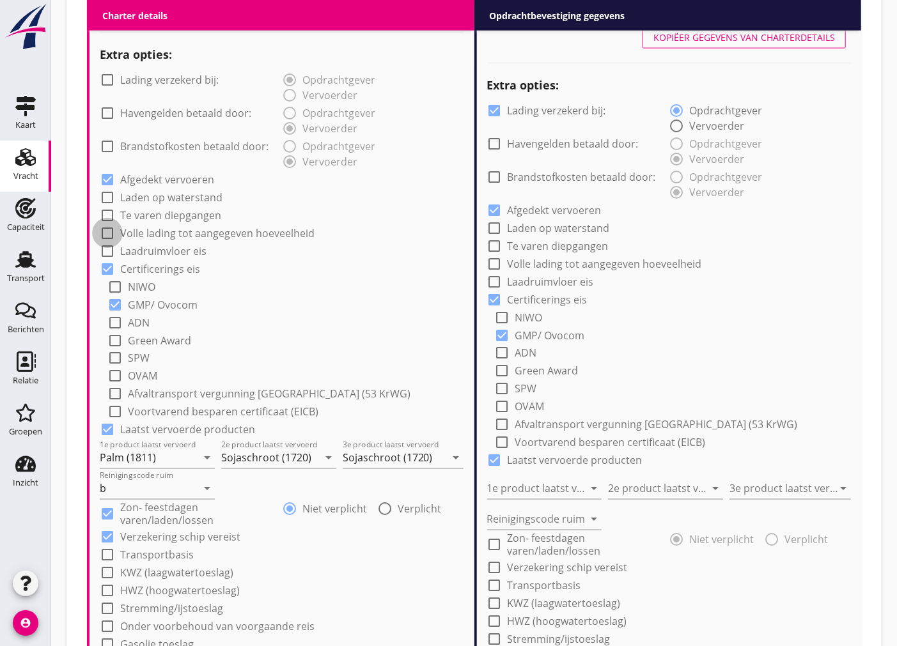
click at [111, 232] on div at bounding box center [108, 233] width 22 height 22
checkbox input "true"
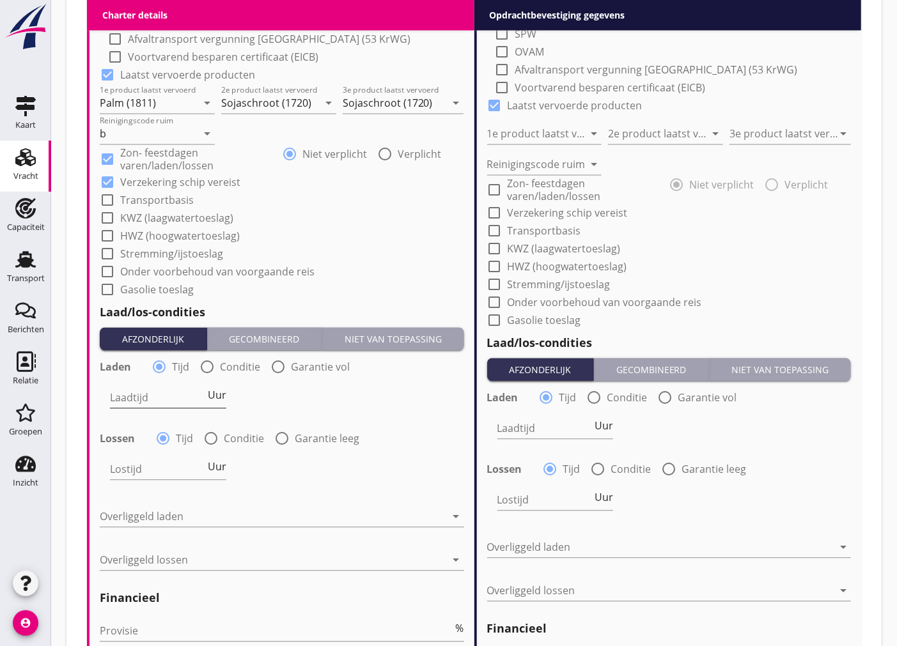
click at [184, 407] on div "Laadtijd Uur" at bounding box center [168, 398] width 116 height 20
type input "24"
drag, startPoint x: 150, startPoint y: 394, endPoint x: 84, endPoint y: 400, distance: 65.5
click at [207, 368] on div at bounding box center [207, 368] width 22 height 22
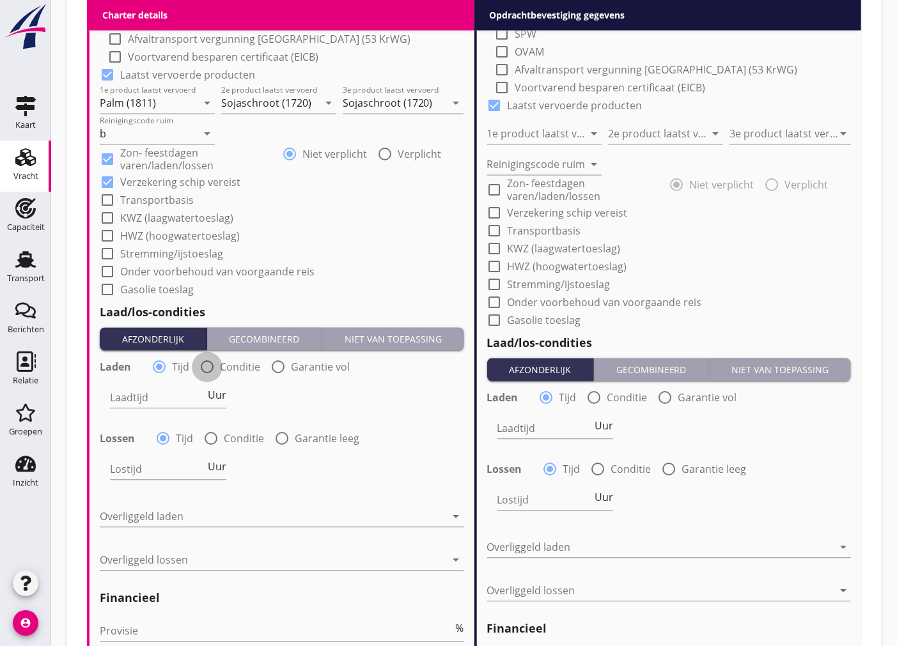
radio input "false"
radio input "true"
click at [189, 393] on div at bounding box center [189, 398] width 158 height 20
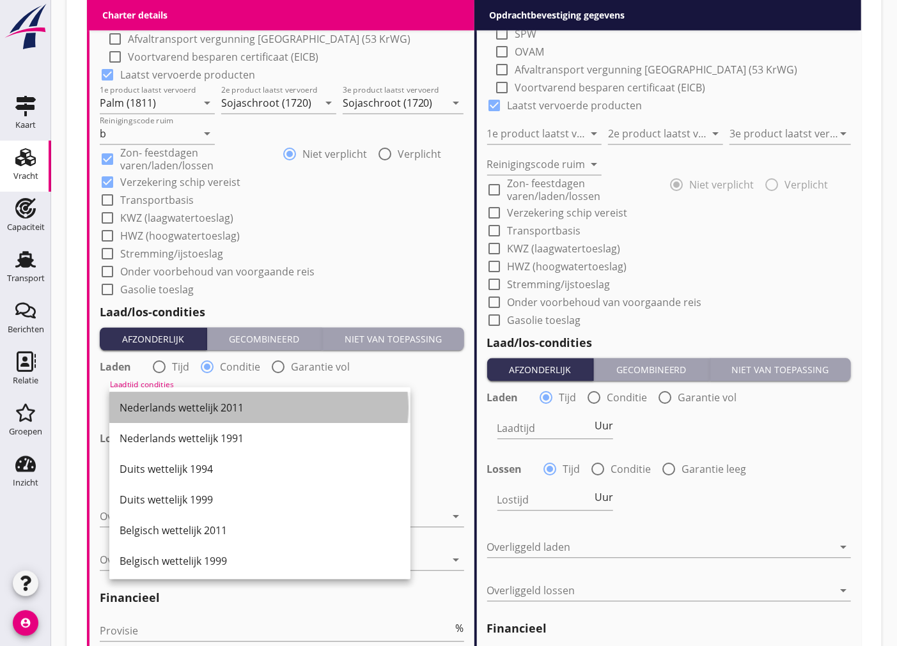
click at [194, 414] on div "Nederlands wettelijk 2011" at bounding box center [260, 408] width 281 height 15
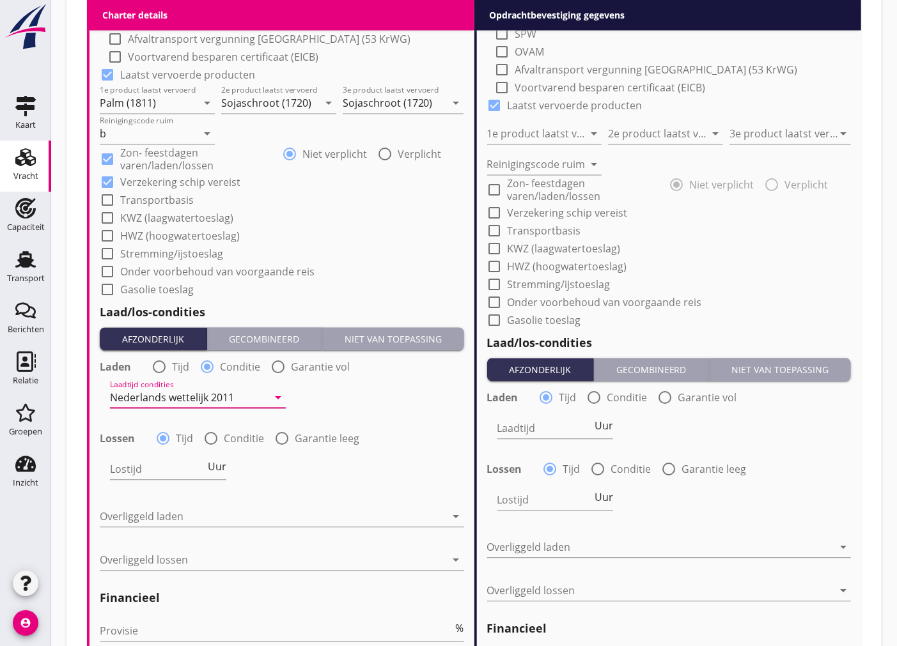
click at [228, 444] on label "Conditie" at bounding box center [244, 439] width 40 height 13
radio input "false"
radio input "true"
click at [221, 474] on div at bounding box center [189, 470] width 158 height 20
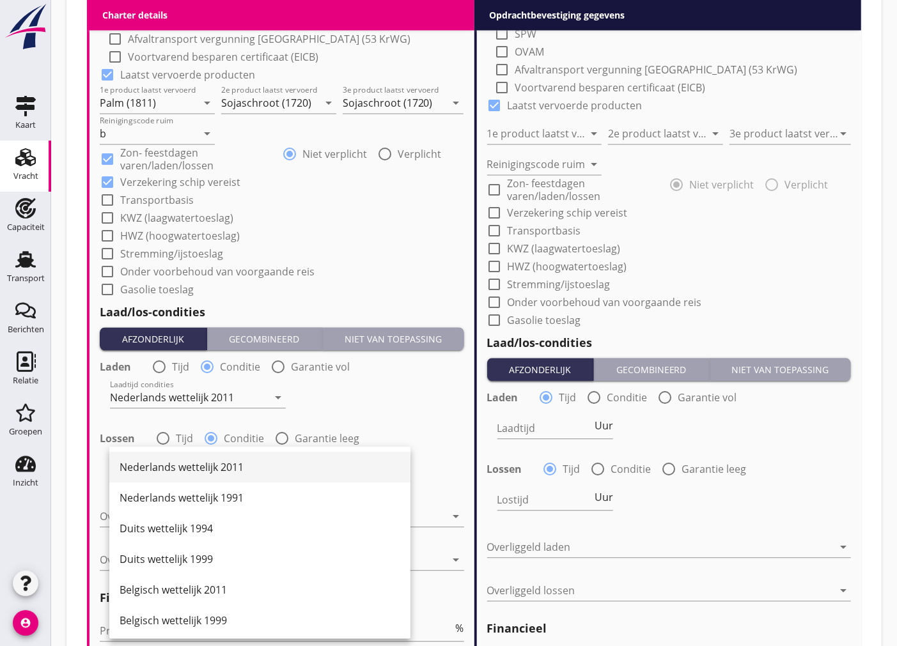
click at [219, 472] on div "Nederlands wettelijk 2011" at bounding box center [260, 467] width 281 height 15
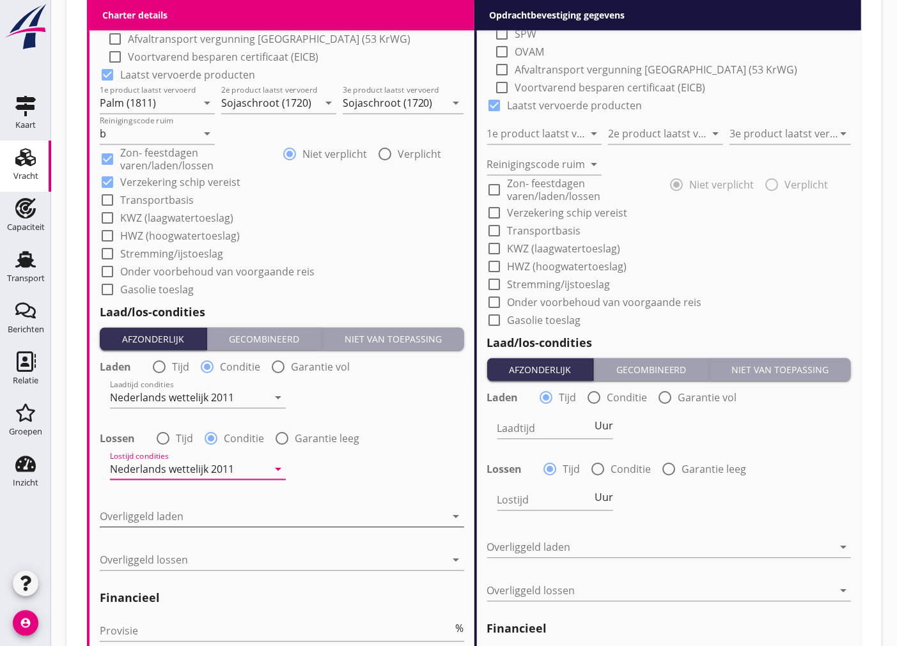
click at [238, 525] on div at bounding box center [273, 517] width 346 height 20
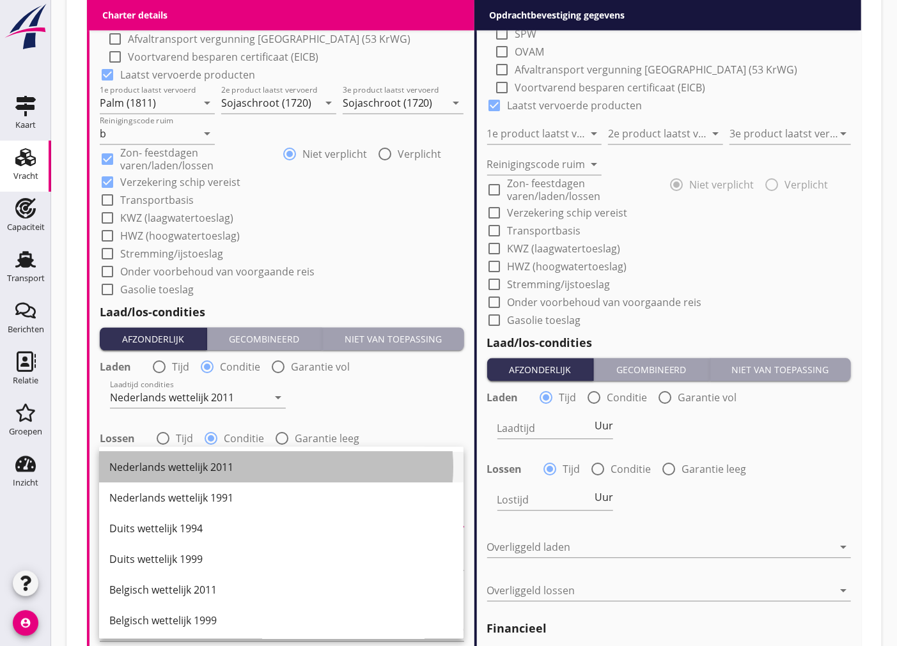
click at [219, 474] on div "Nederlands wettelijk 2011" at bounding box center [281, 467] width 344 height 15
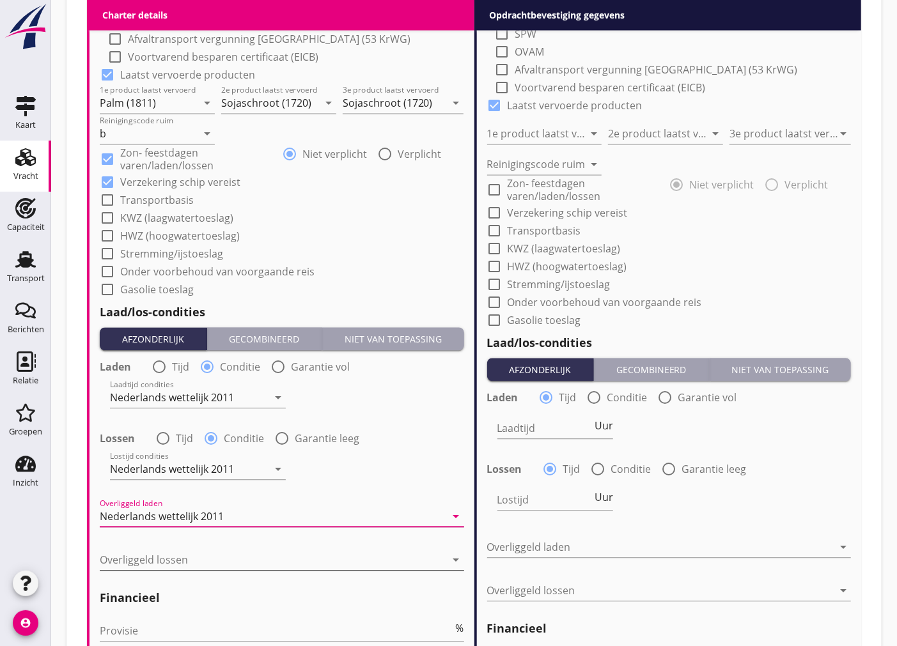
click at [229, 561] on div at bounding box center [273, 560] width 346 height 20
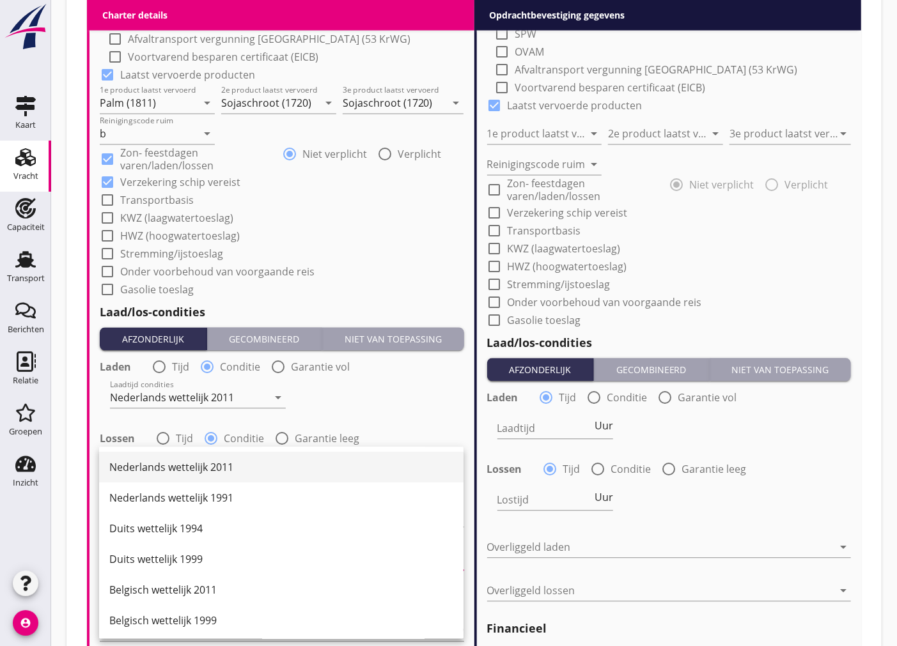
click at [206, 476] on div "Nederlands wettelijk 2011" at bounding box center [281, 468] width 344 height 31
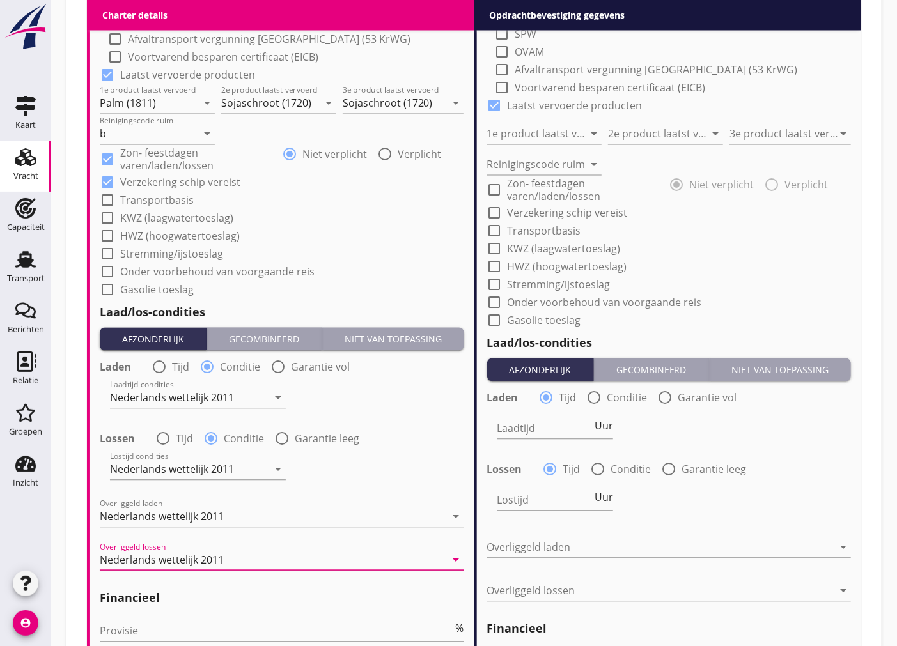
scroll to position [1488, 0]
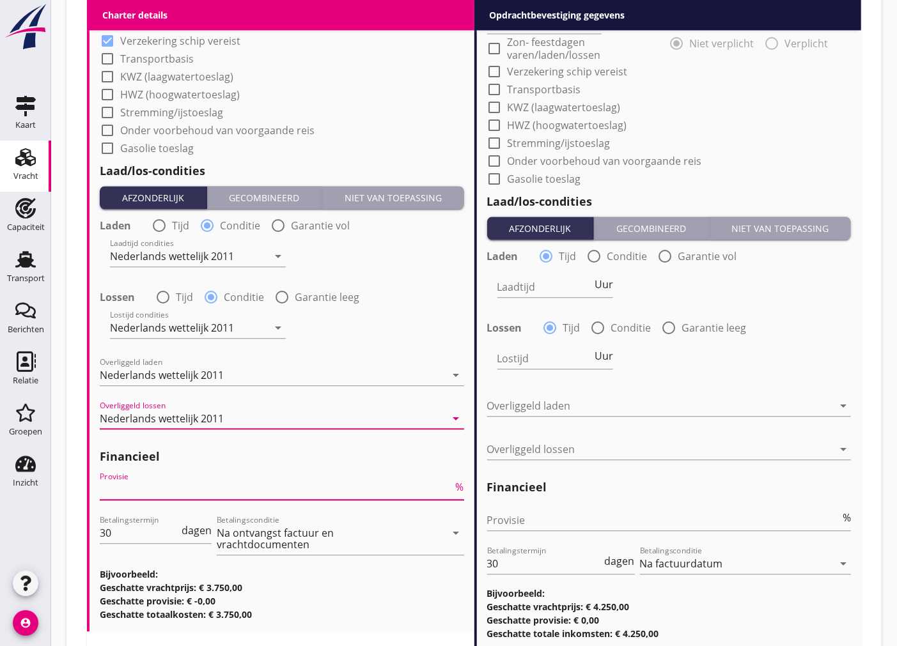
click at [192, 490] on input "Provisie" at bounding box center [277, 489] width 354 height 20
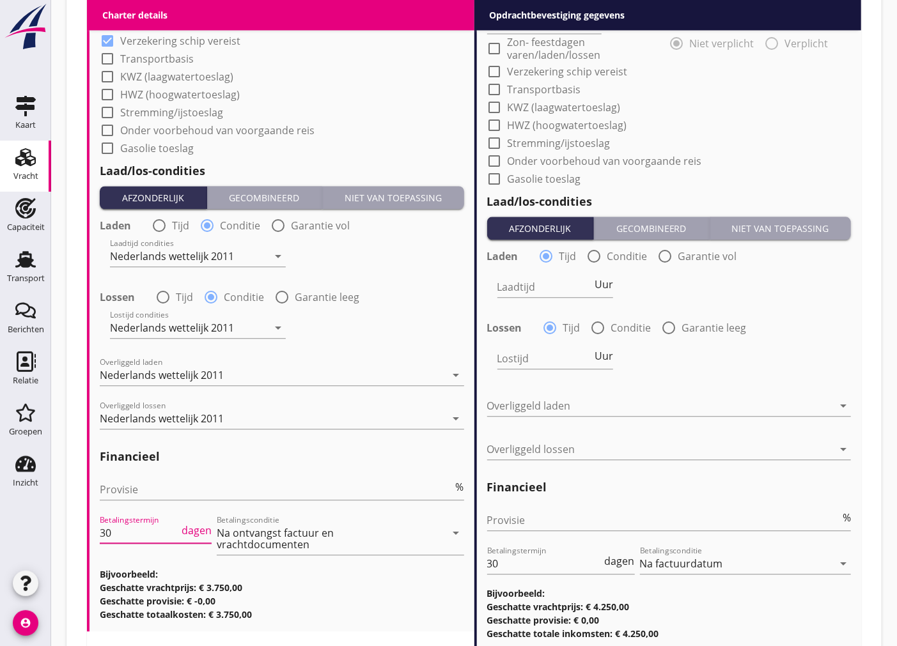
drag, startPoint x: 144, startPoint y: 531, endPoint x: 27, endPoint y: 531, distance: 116.3
click at [552, 570] on input "30" at bounding box center [544, 564] width 115 height 20
drag, startPoint x: 513, startPoint y: 559, endPoint x: 457, endPoint y: 556, distance: 56.3
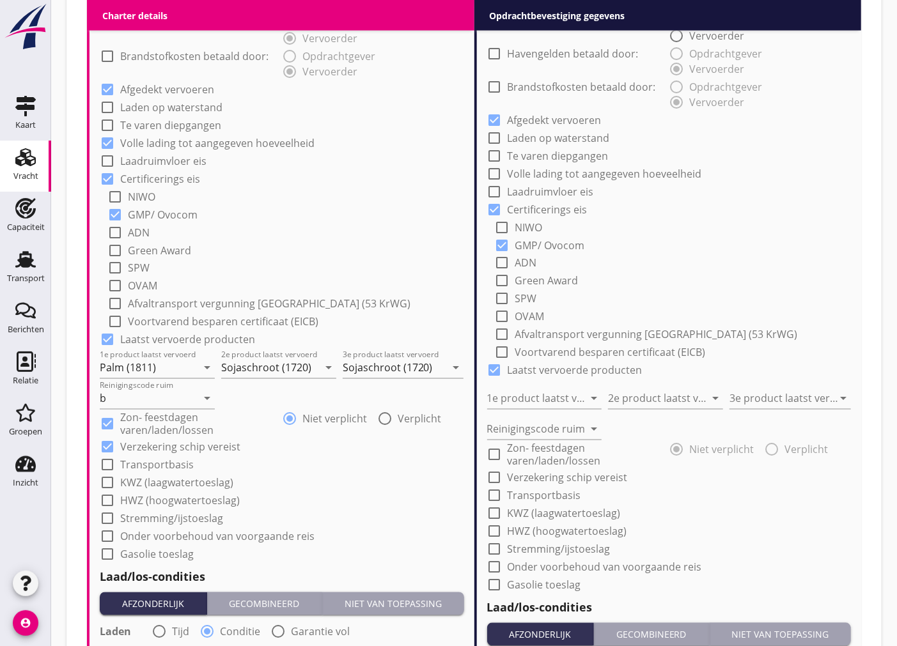
scroll to position [584, 0]
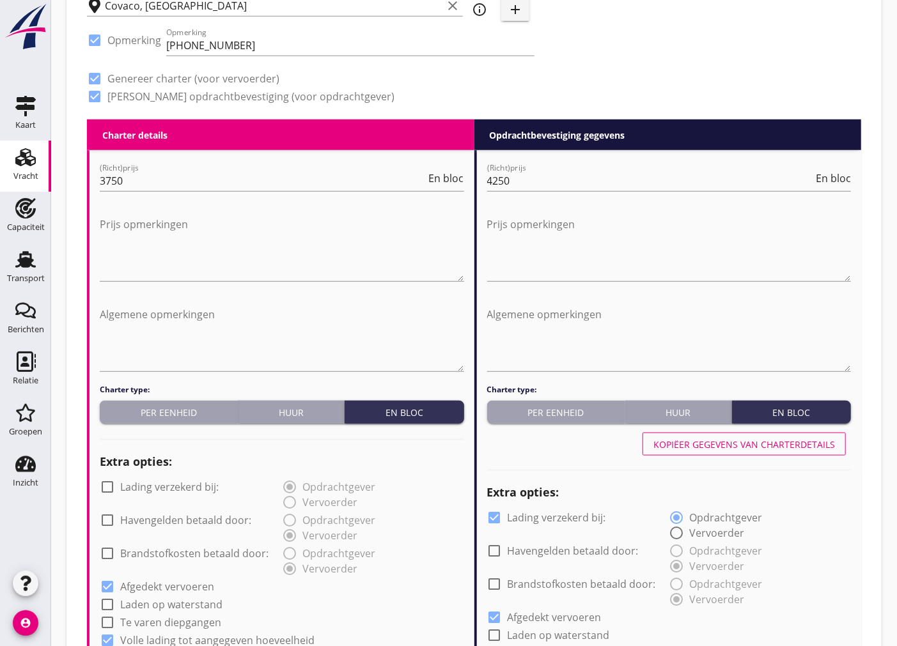
type input "14"
click at [814, 441] on div "Kopiëer gegevens van charterdetails" at bounding box center [744, 444] width 182 height 13
checkbox input "false"
checkbox input "true"
type input "Palm (1811)"
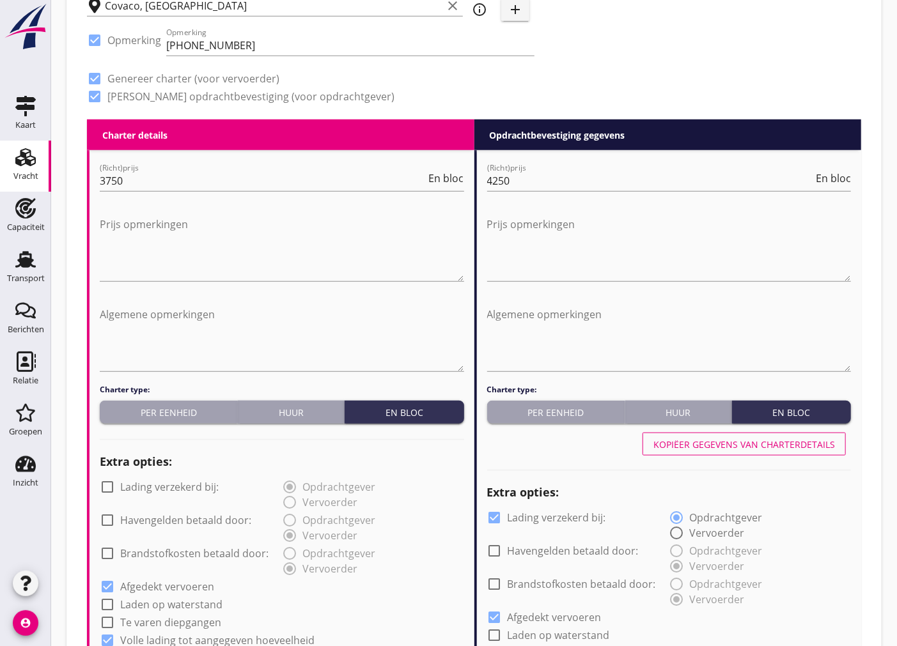
type input "Sojaschroot (1720)"
type input "b"
checkbox input "true"
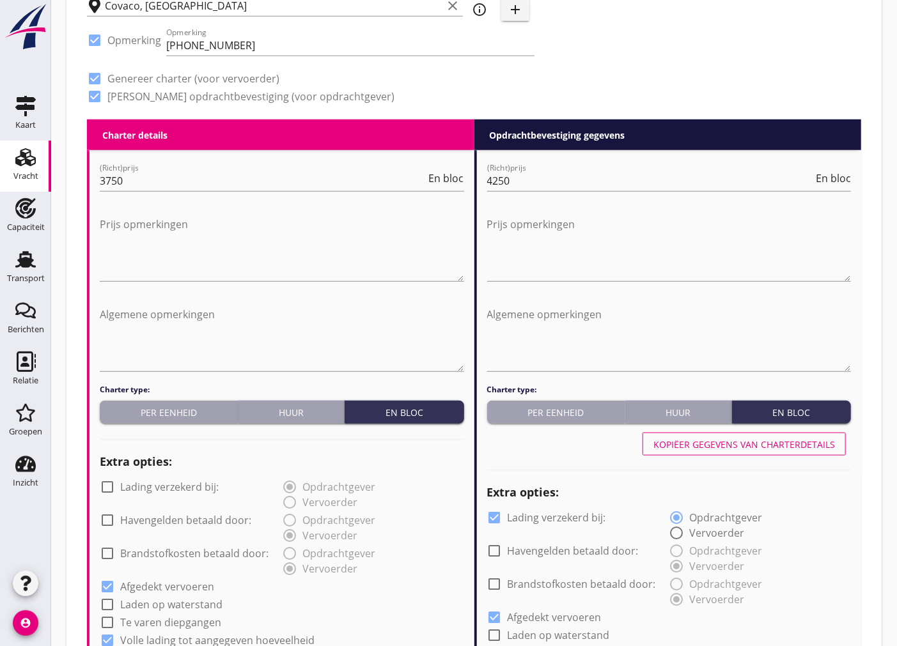
radio input "false"
radio input "true"
radio input "false"
radio input "true"
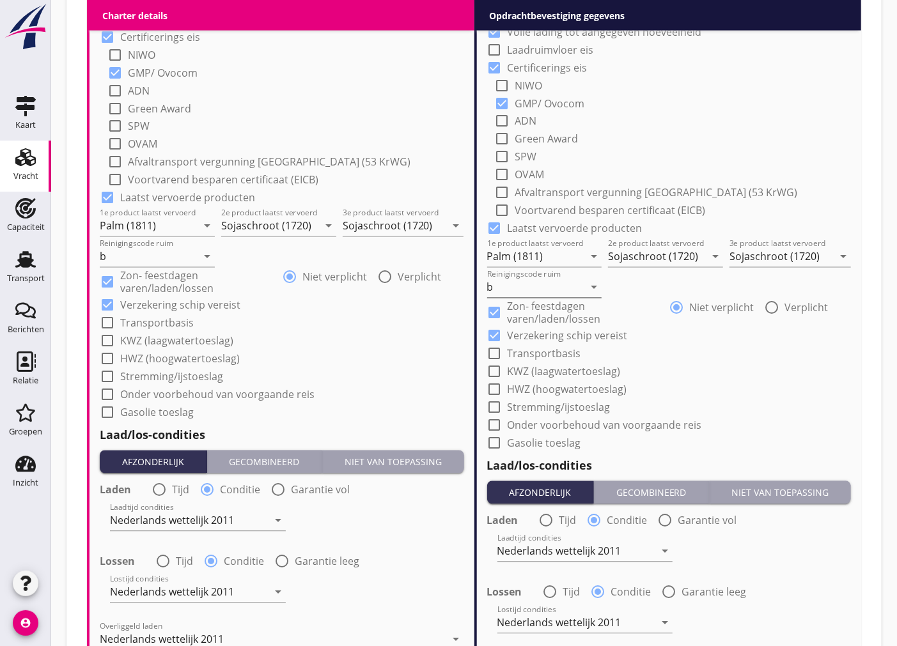
scroll to position [1578, 0]
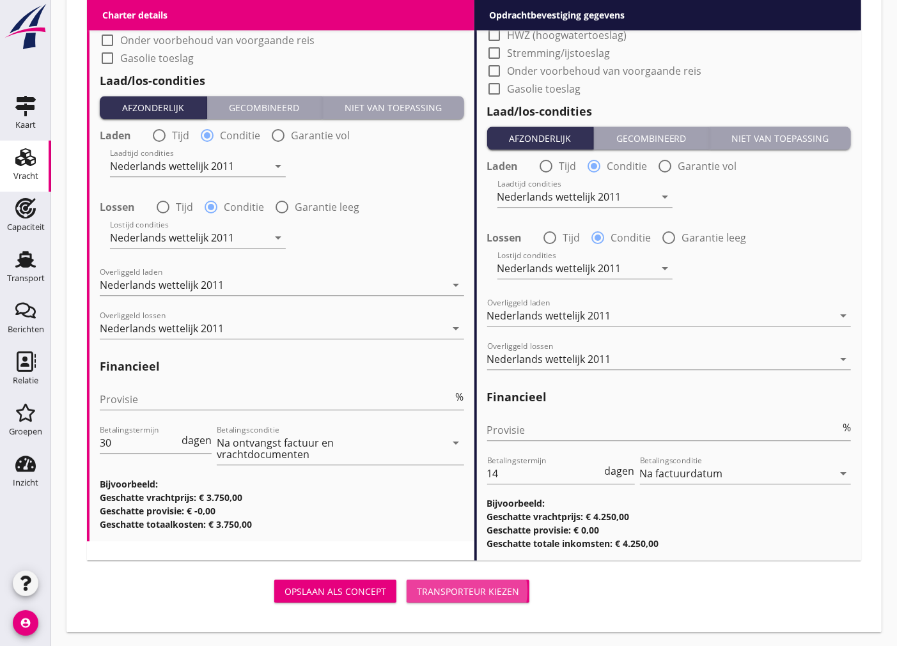
click at [493, 596] on div "Transporteur kiezen" at bounding box center [468, 591] width 102 height 13
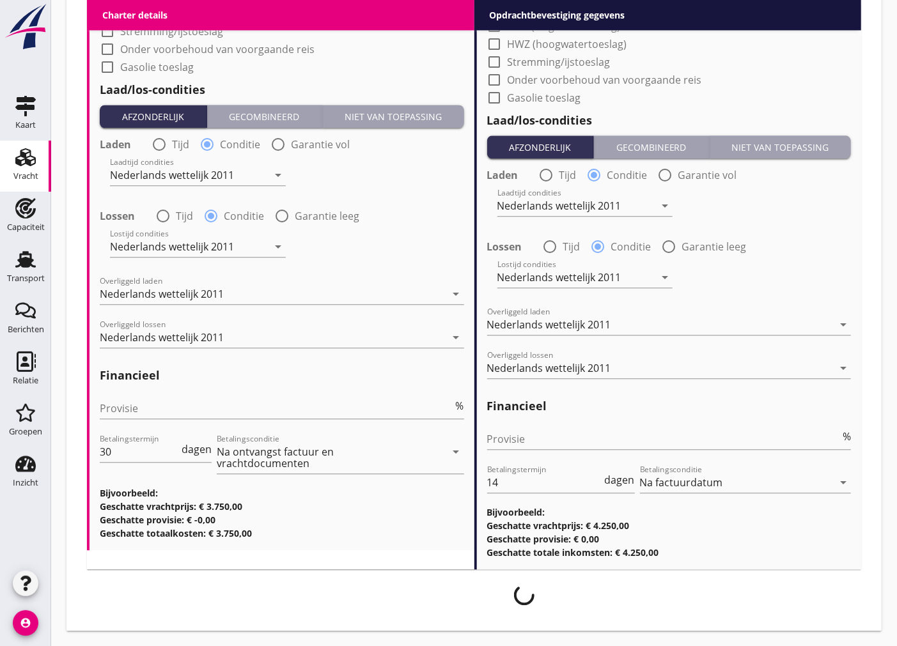
scroll to position [1568, 0]
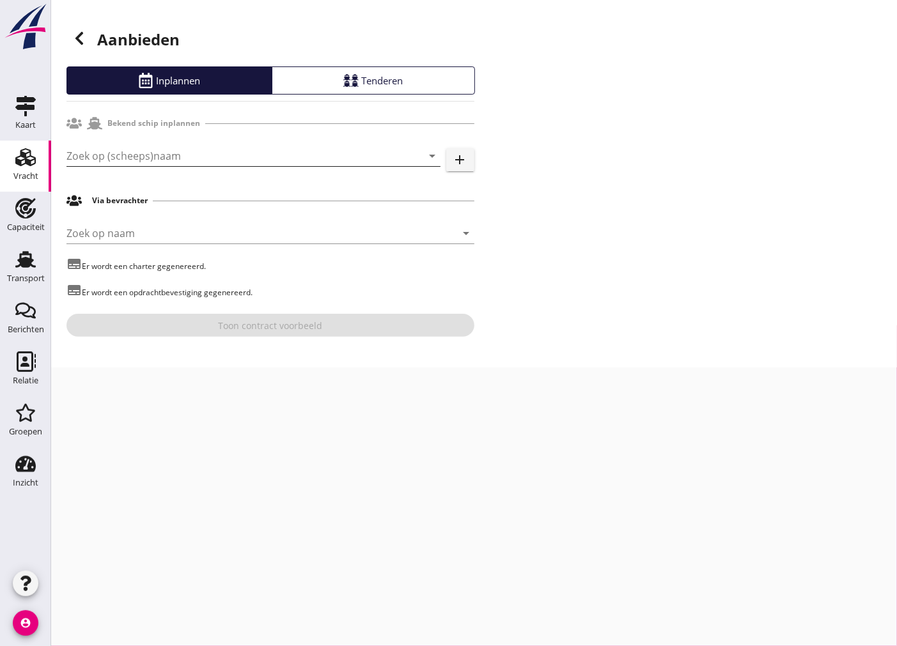
click at [297, 148] on input "Zoek op (scheeps)naam" at bounding box center [235, 156] width 338 height 20
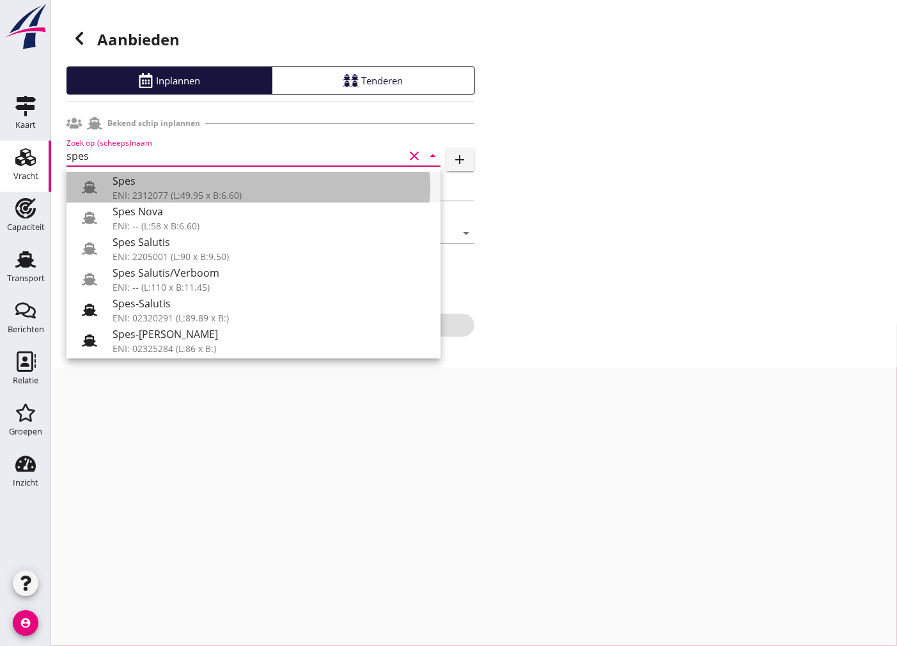
click at [304, 198] on div "ENI: 2312077 (L:49.95 x B:6.60)" at bounding box center [272, 195] width 318 height 13
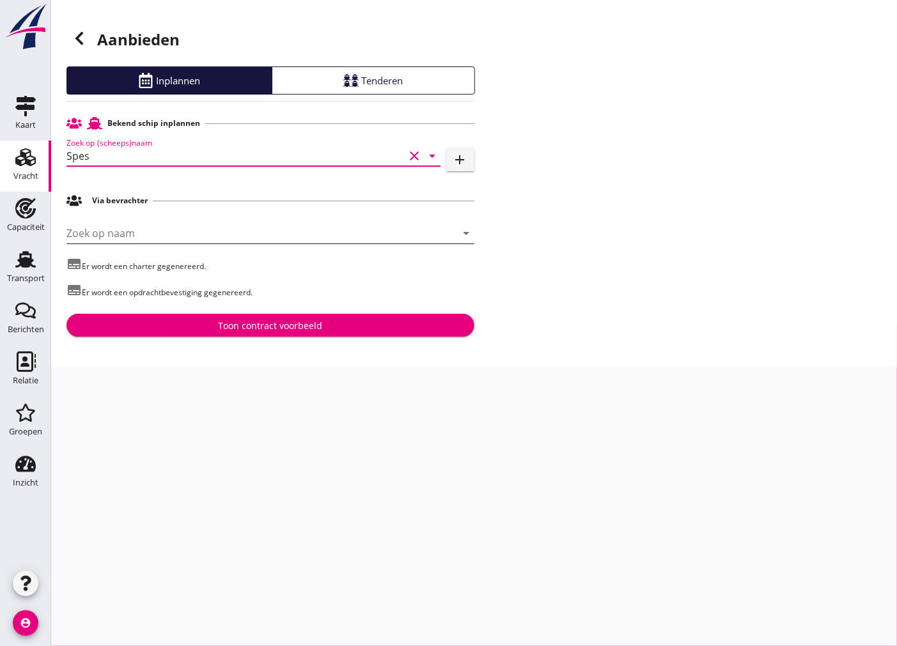
type input "Spes"
click at [212, 232] on input "Zoek op naam" at bounding box center [252, 233] width 372 height 20
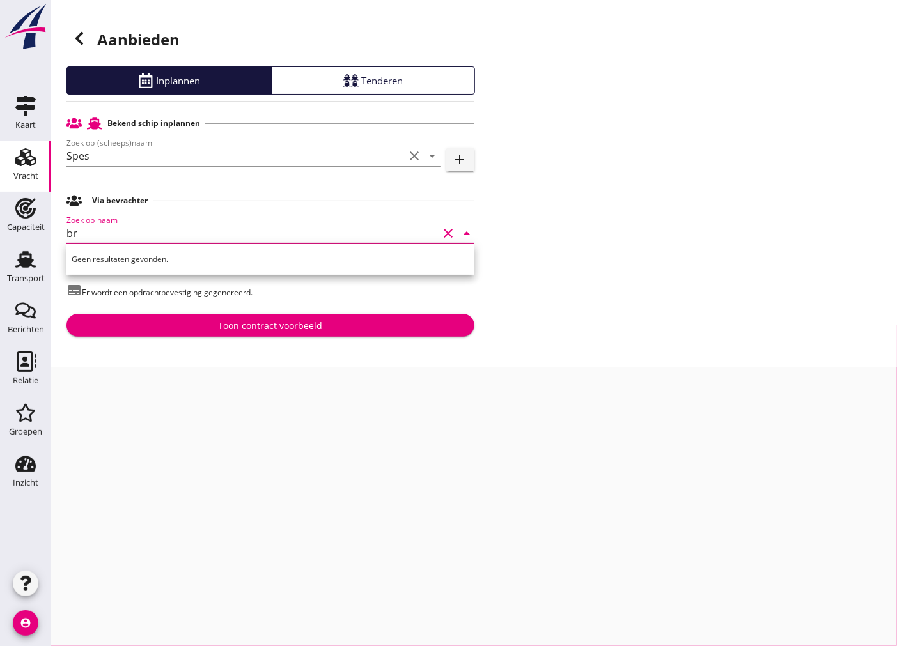
type input "b"
type input "den"
click at [169, 208] on div "Via bevrachter" at bounding box center [270, 201] width 408 height 24
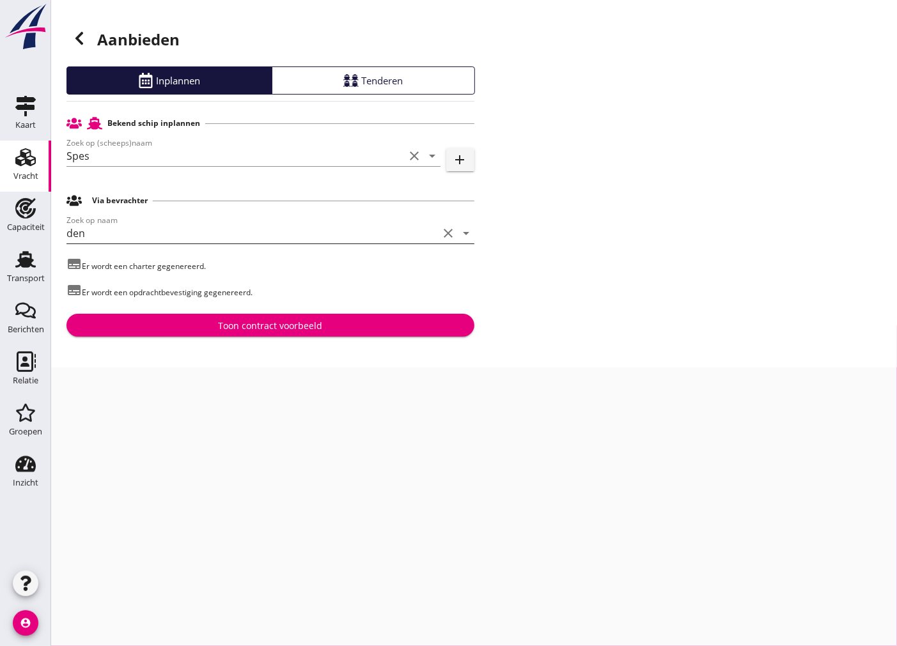
click at [155, 226] on input "den" at bounding box center [252, 233] width 372 height 20
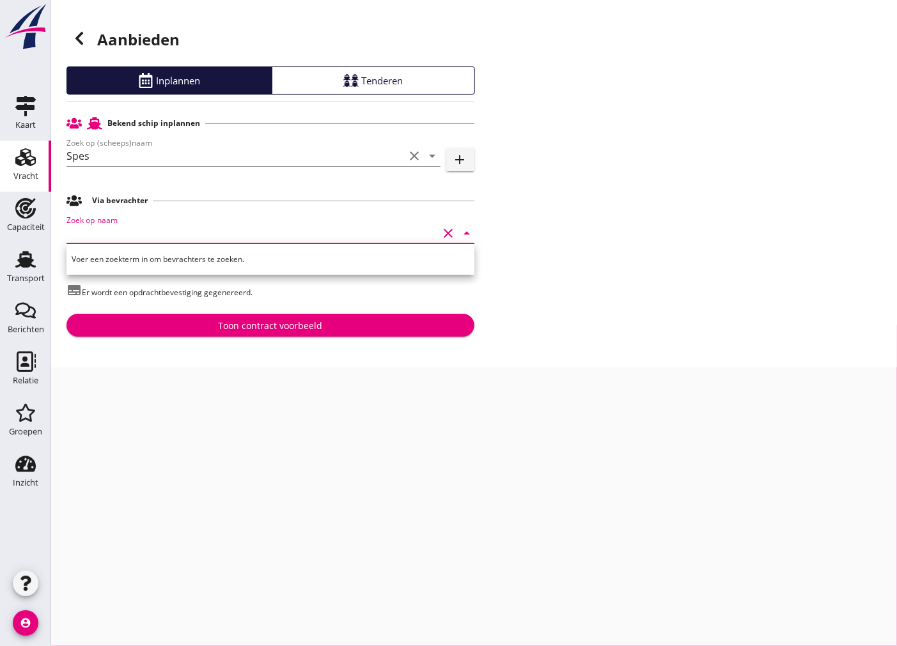
click at [164, 237] on input "Zoek op naam" at bounding box center [252, 233] width 372 height 20
click at [578, 259] on div "Aanbieden Inplannen Tenderen Bekend schip inplannen Zoek op (scheeps)naam Spes …" at bounding box center [474, 184] width 846 height 368
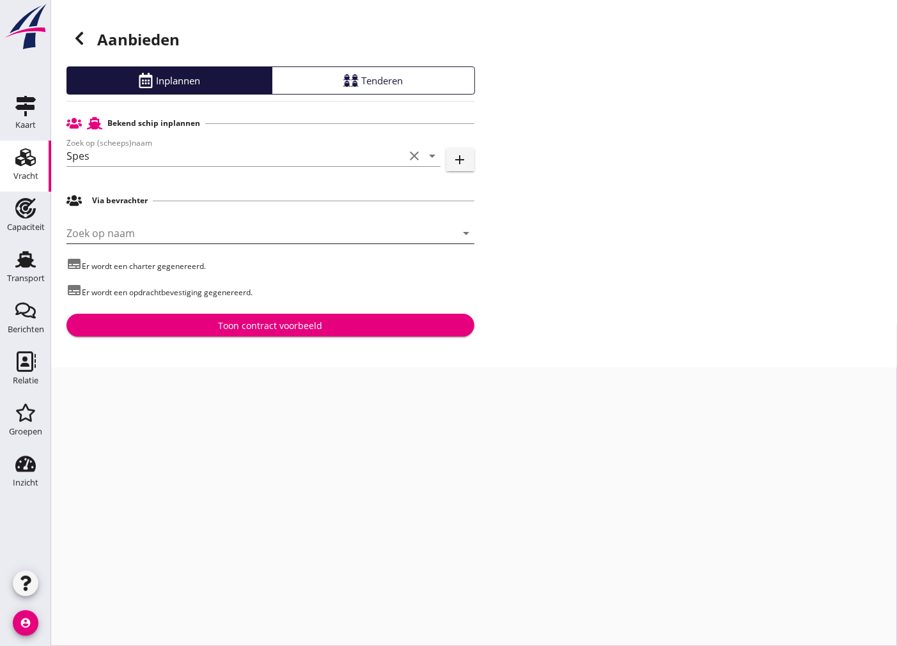
click at [459, 232] on icon "arrow_drop_down" at bounding box center [466, 233] width 15 height 15
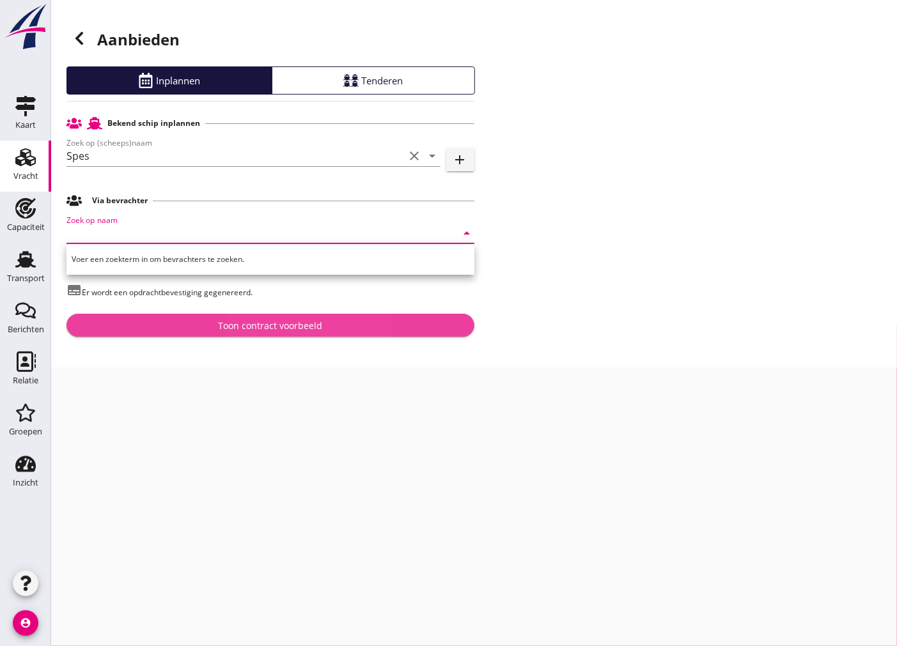
click at [247, 329] on div "Toon contract voorbeeld" at bounding box center [270, 325] width 104 height 13
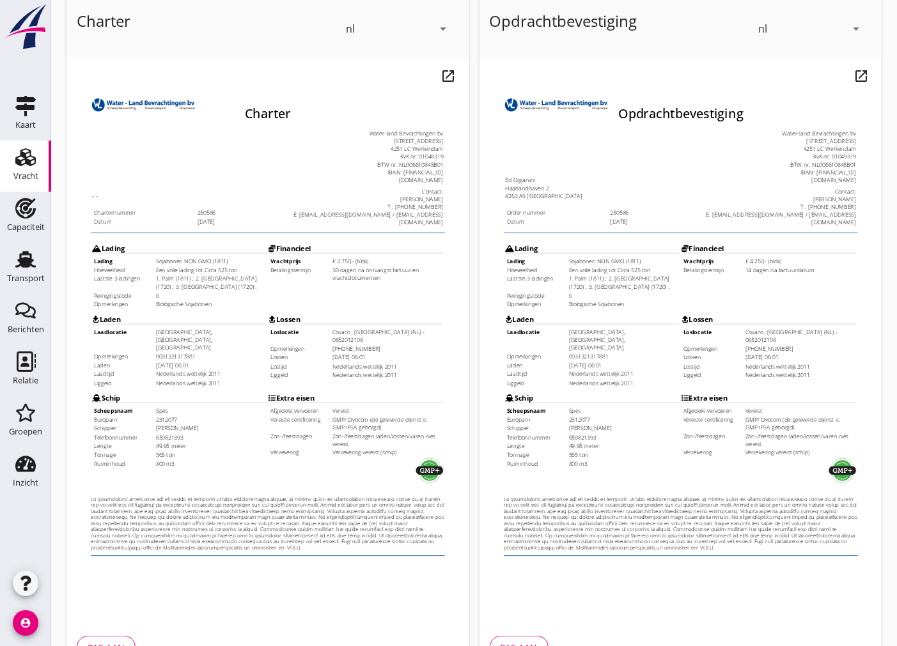
scroll to position [152, 0]
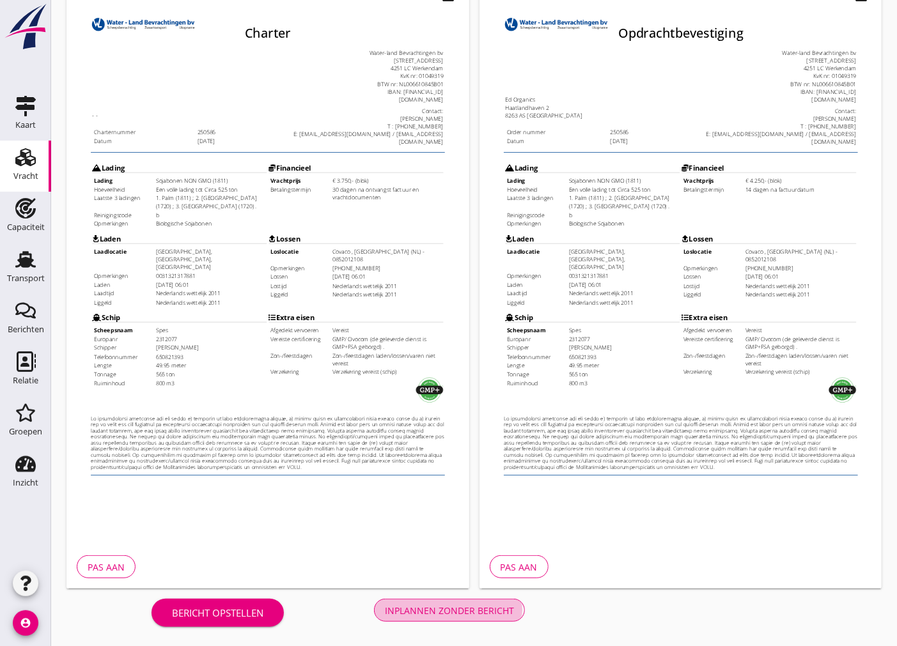
click at [469, 606] on div "Inplannen zonder bericht" at bounding box center [449, 610] width 129 height 13
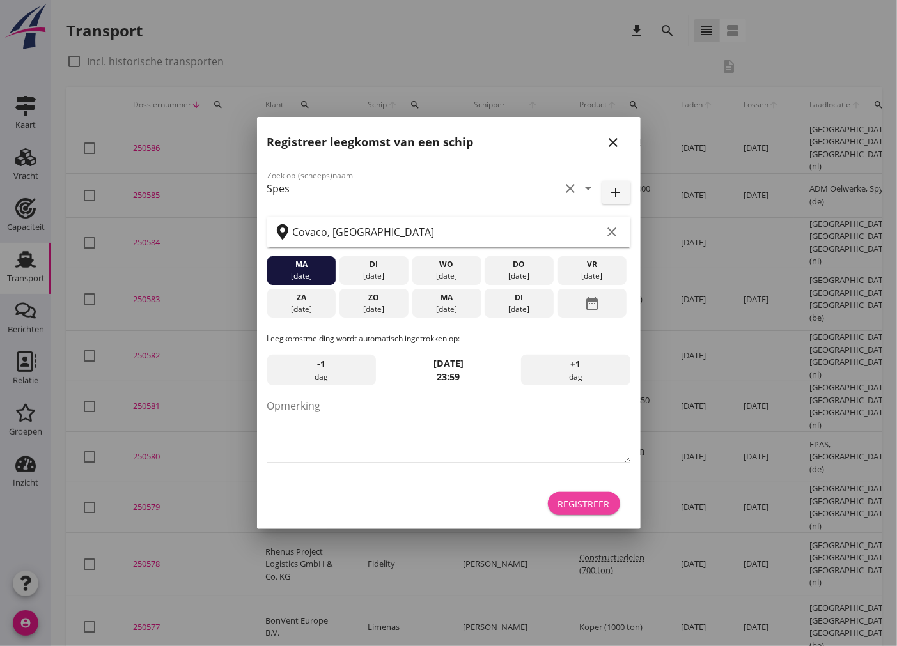
click at [598, 502] on div "Registreer" at bounding box center [584, 503] width 52 height 13
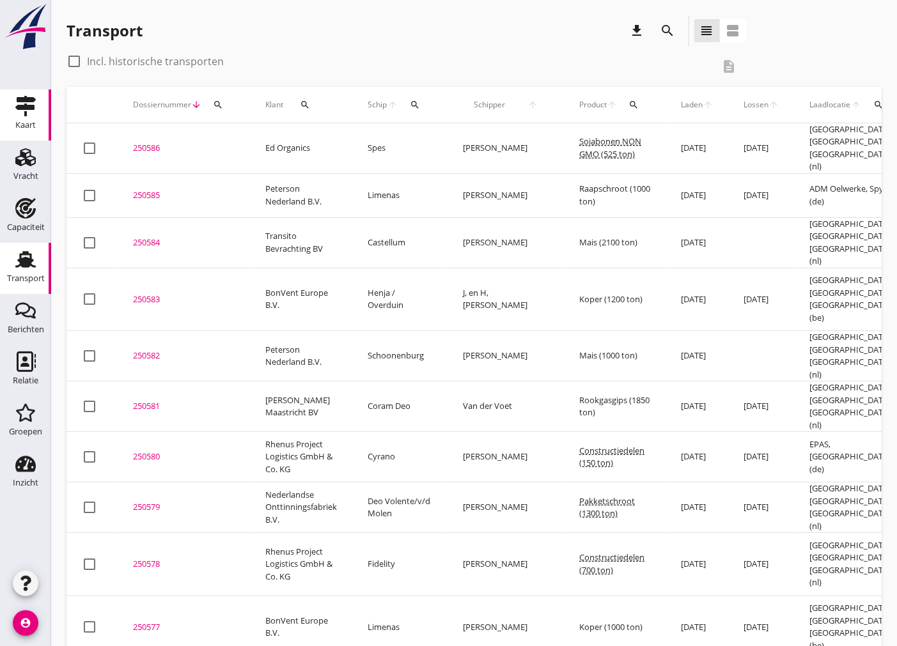
click at [24, 104] on icon "Kaart" at bounding box center [25, 106] width 20 height 20
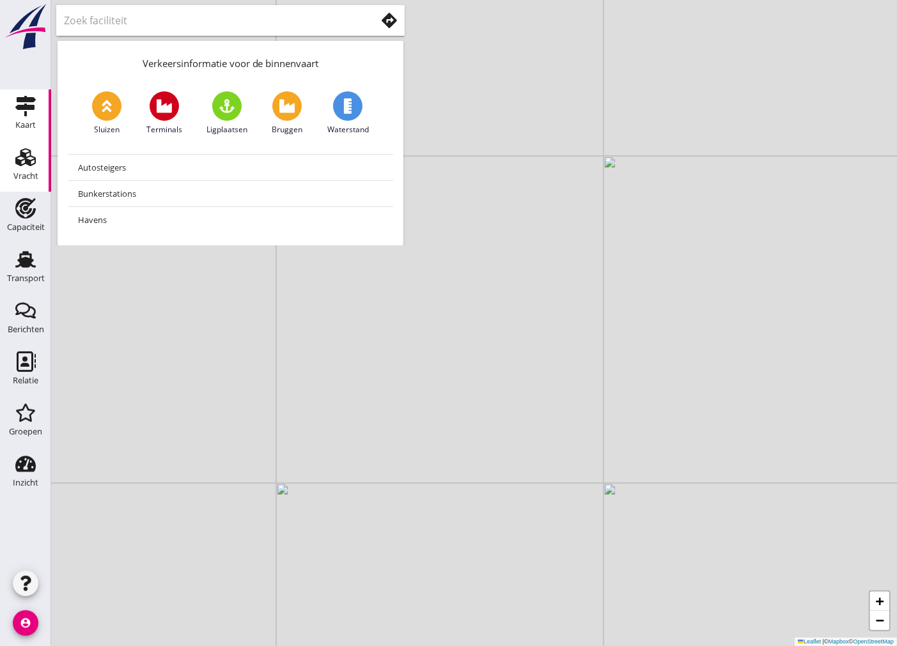
click at [19, 173] on div "Vracht" at bounding box center [25, 176] width 25 height 8
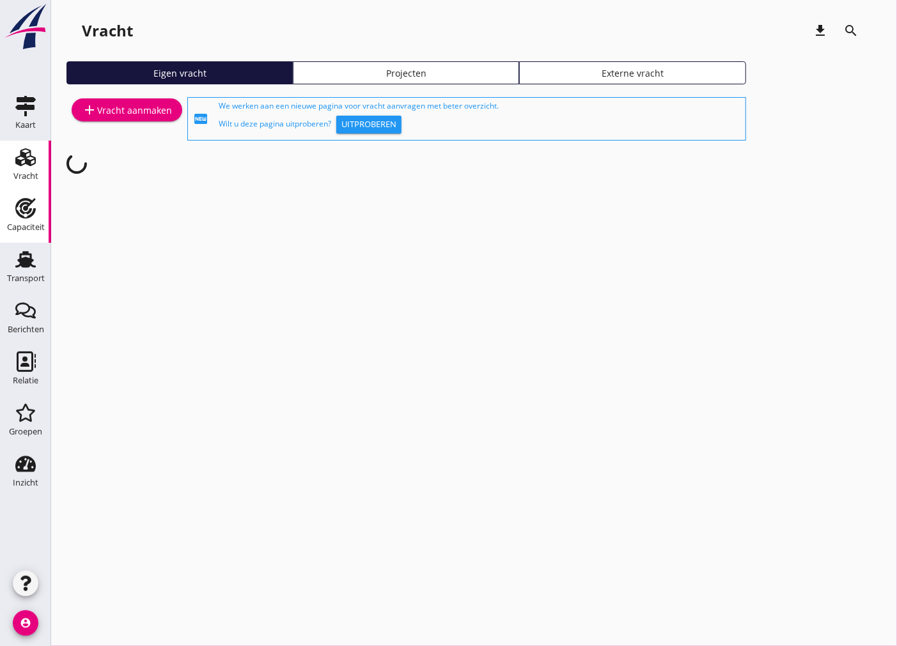
click at [26, 224] on div "Capaciteit" at bounding box center [26, 227] width 38 height 8
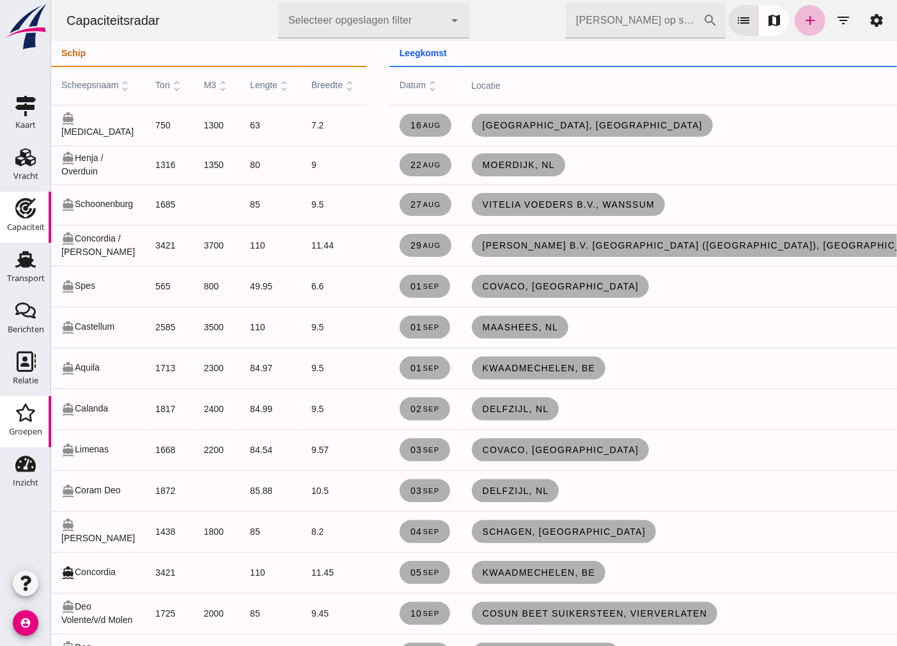
click at [23, 403] on icon "Groepen" at bounding box center [25, 413] width 20 height 20
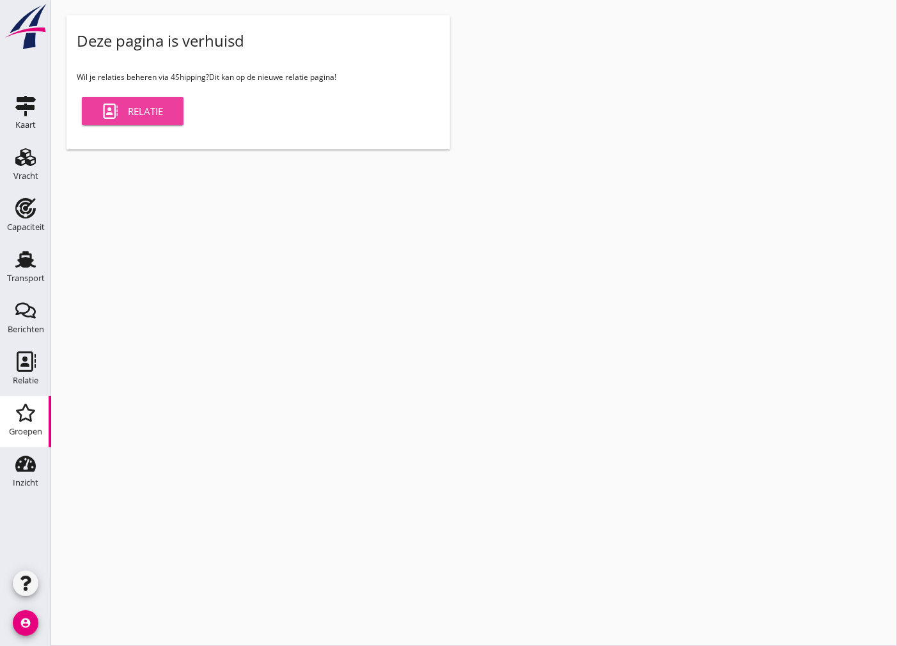
click at [141, 109] on div "Relatie" at bounding box center [132, 111] width 61 height 15
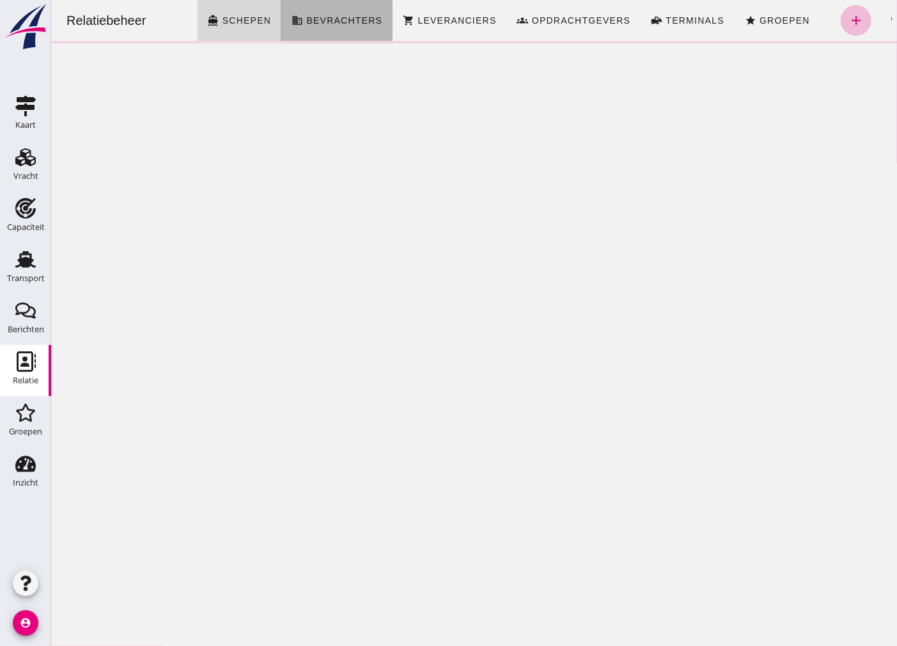
click at [332, 15] on span "Bevrachters" at bounding box center [343, 20] width 77 height 10
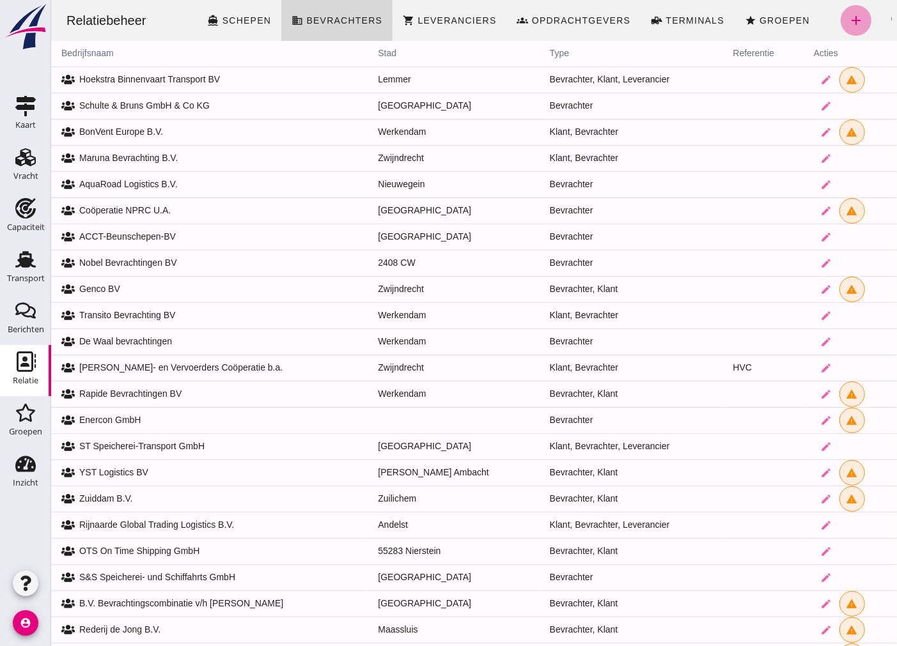
click at [858, 16] on link "add" at bounding box center [855, 20] width 31 height 31
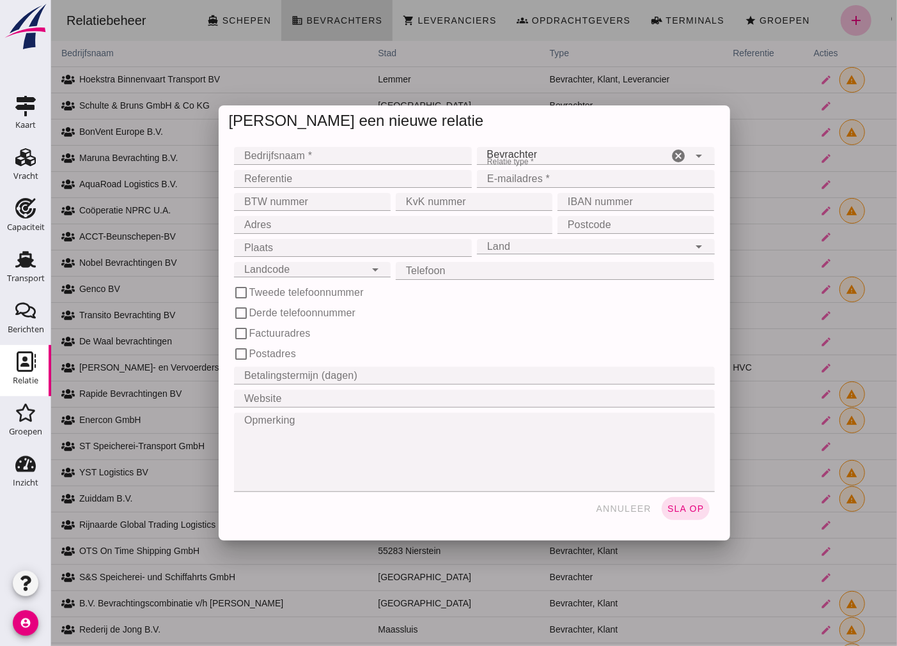
click at [403, 159] on input "Bedrijfsnaam *" at bounding box center [348, 156] width 230 height 18
type input "den br"
click at [618, 522] on div "annuleer sla op" at bounding box center [473, 508] width 481 height 33
click at [623, 511] on span "annuleer" at bounding box center [622, 509] width 56 height 10
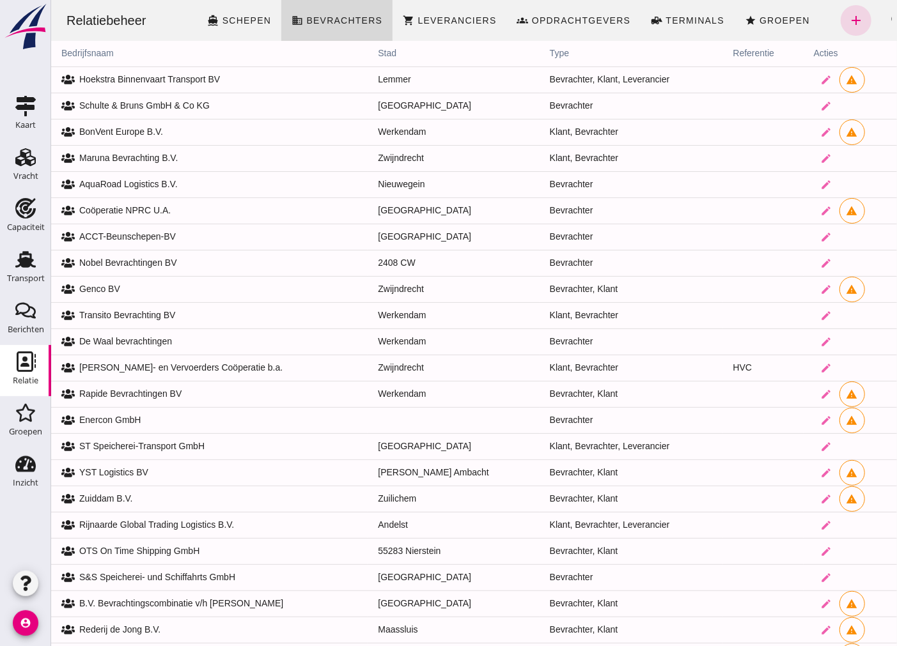
drag, startPoint x: 432, startPoint y: 21, endPoint x: 473, endPoint y: 149, distance: 134.2
click at [432, 21] on span "Leveranciers" at bounding box center [455, 20] width 79 height 10
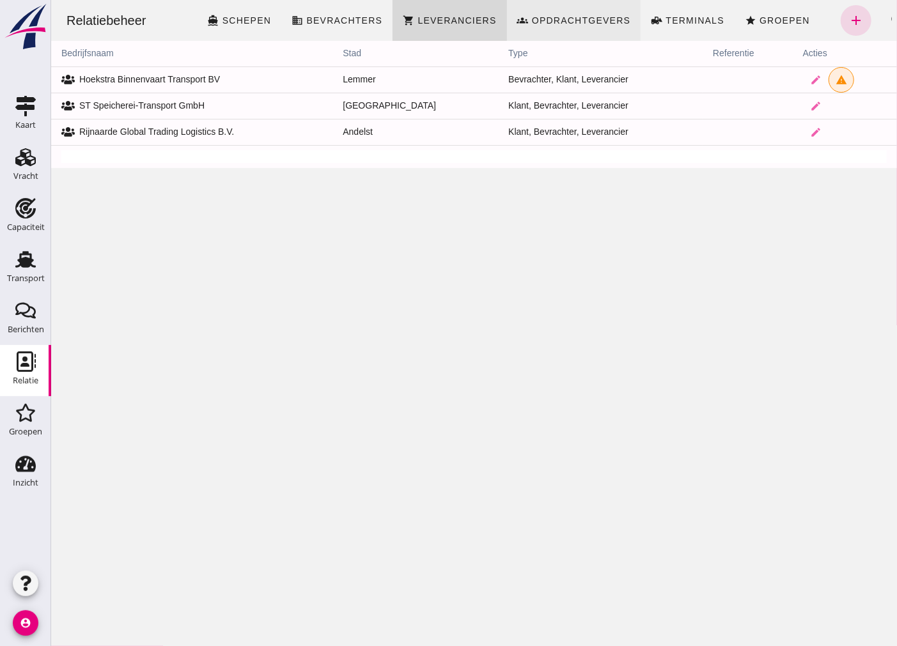
click at [589, 22] on span "Opdrachtgevers" at bounding box center [581, 20] width 100 height 10
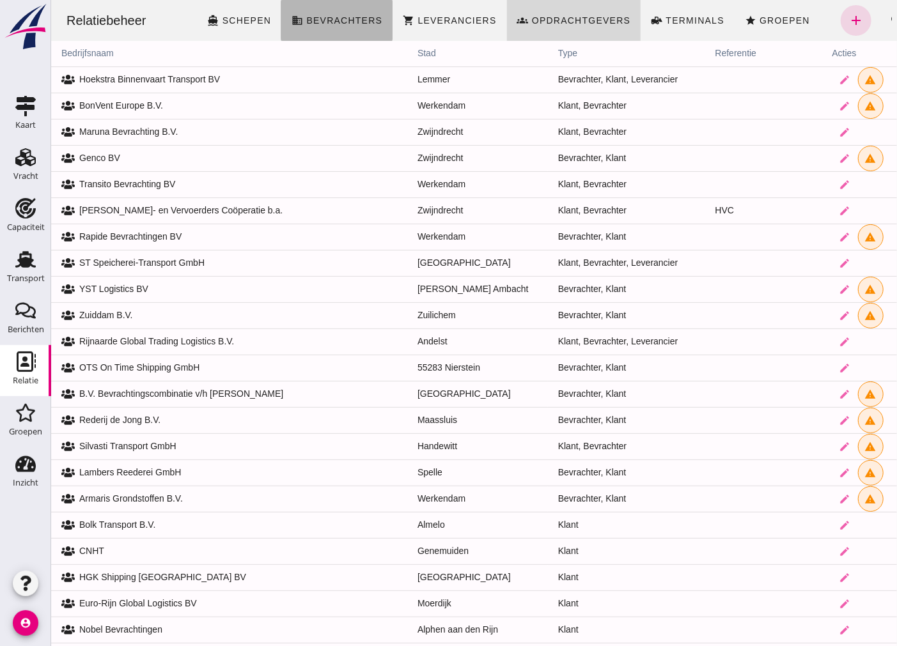
click at [305, 18] on span "Bevrachters" at bounding box center [343, 20] width 77 height 10
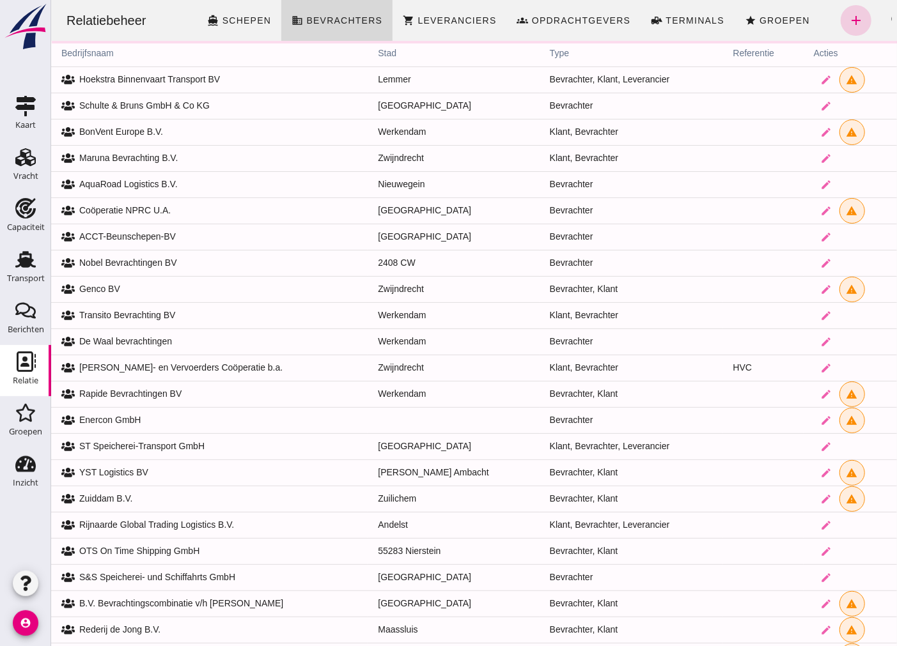
click at [840, 26] on link "add" at bounding box center [855, 20] width 31 height 31
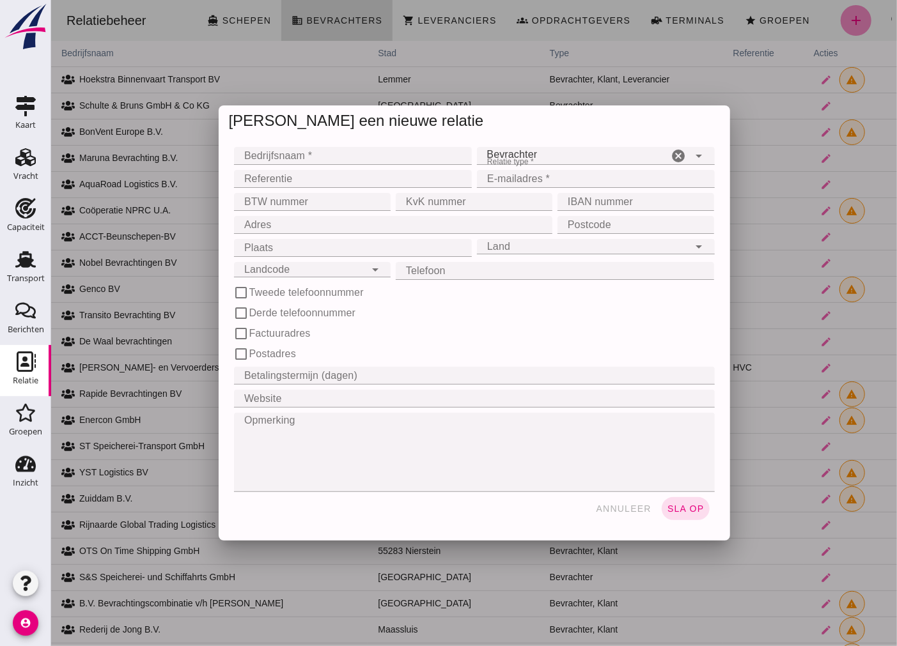
click at [845, 22] on div at bounding box center [474, 323] width 846 height 646
click at [586, 157] on div "Bevrachter broker" at bounding box center [572, 156] width 192 height 18
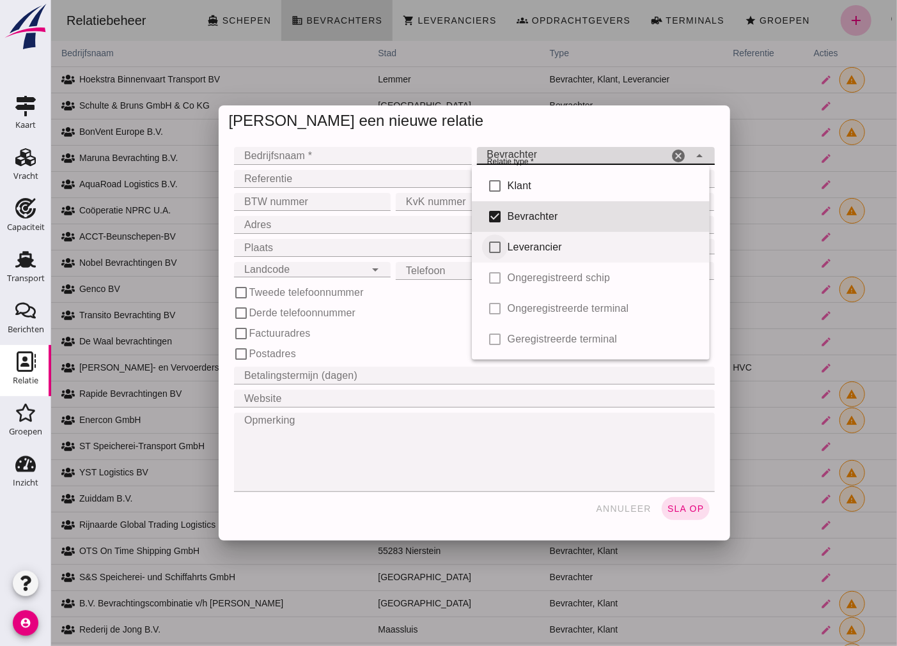
click at [490, 249] on input "checkbox" at bounding box center [494, 248] width 26 height 26
checkbox input "true"
type input "broker, supplier"
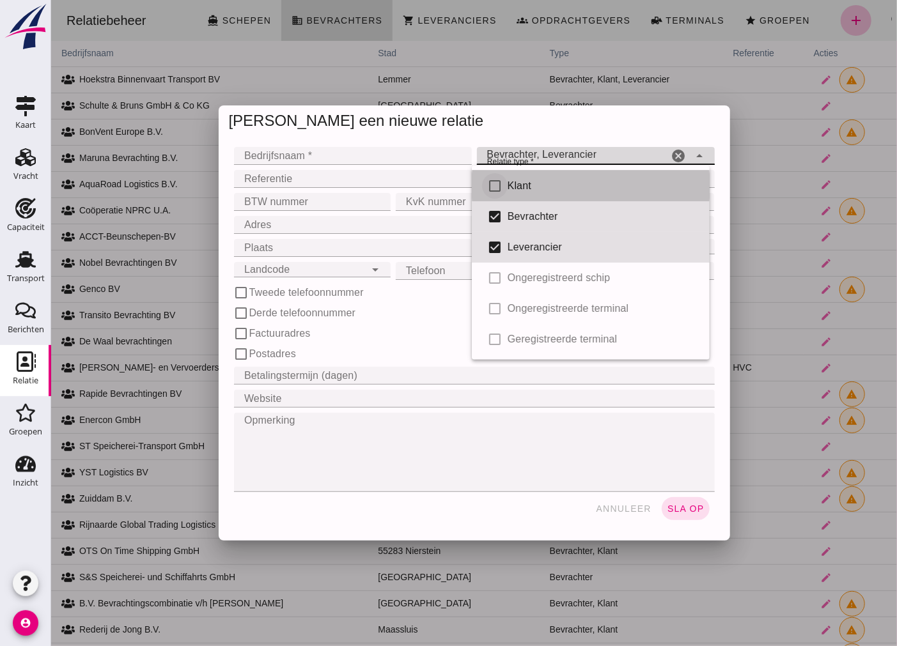
click at [481, 181] on input "checkbox" at bounding box center [494, 186] width 26 height 26
checkbox input "true"
type input "broker, supplier, client"
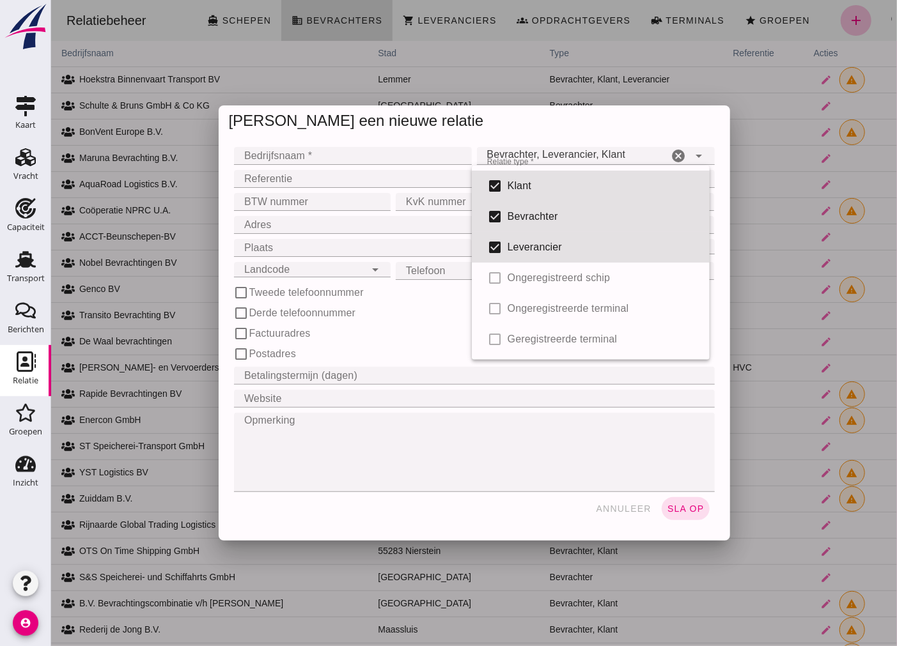
click at [643, 131] on div "[PERSON_NAME] een nieuwe relatie" at bounding box center [473, 120] width 511 height 31
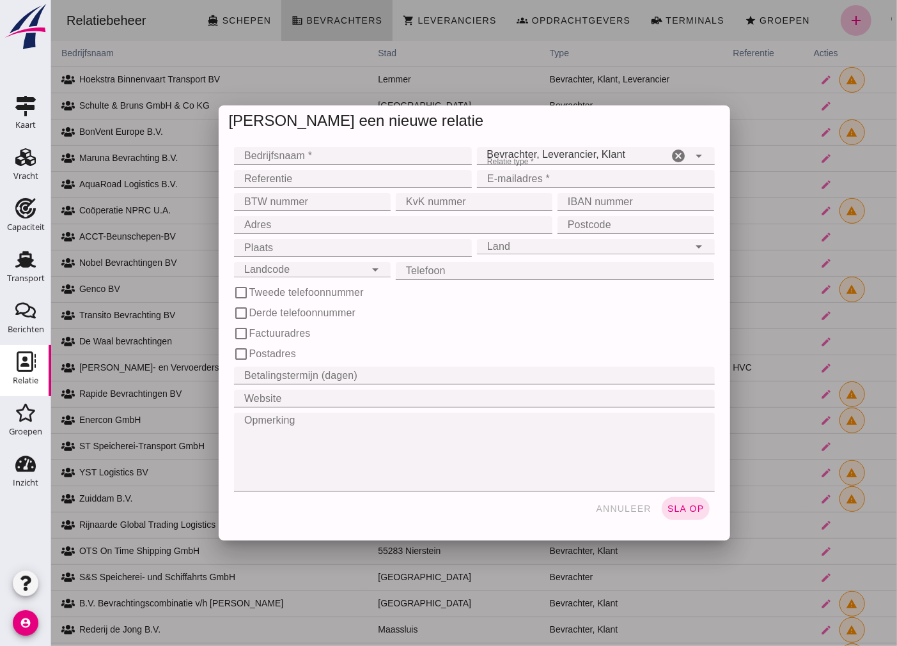
click at [375, 160] on input "Bedrijfsnaam *" at bounding box center [348, 156] width 230 height 18
type input "bree"
click at [621, 512] on span "annuleer" at bounding box center [622, 509] width 56 height 10
click at [618, 508] on div at bounding box center [474, 323] width 846 height 646
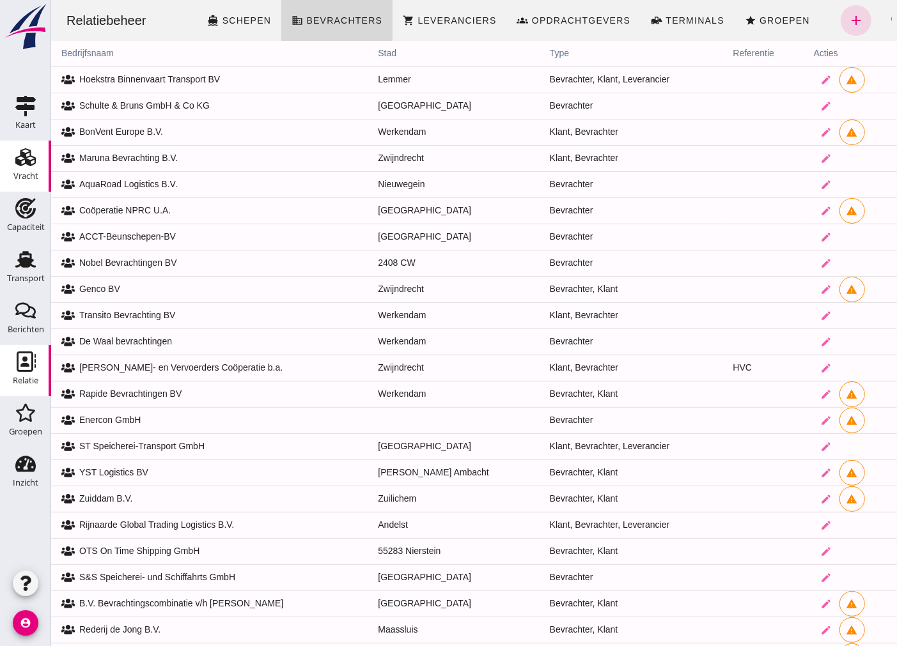
click at [1, 173] on link "Vracht Vracht" at bounding box center [25, 166] width 51 height 51
click at [10, 171] on link "Vracht Vracht" at bounding box center [25, 166] width 51 height 51
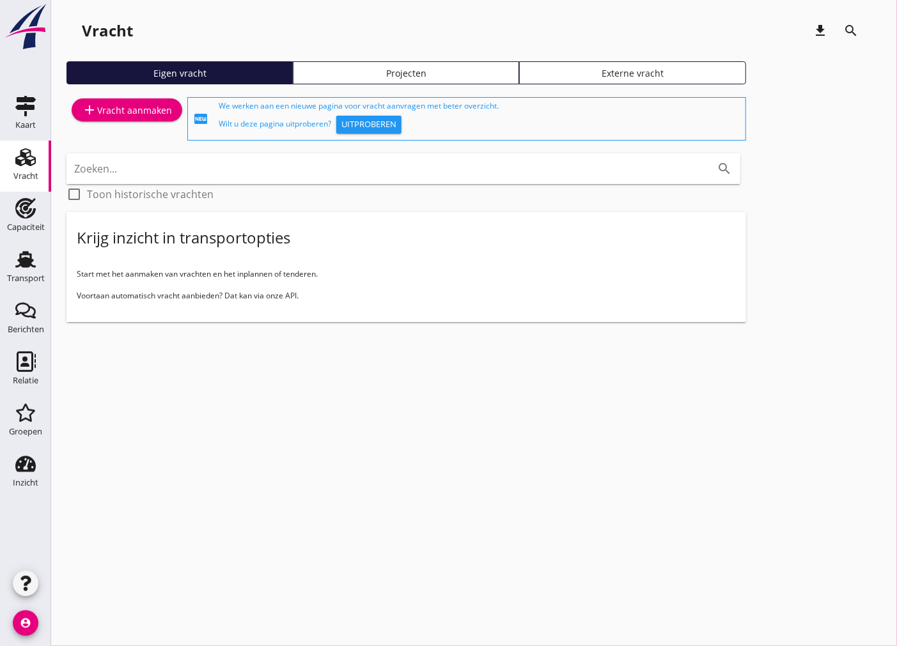
click at [143, 114] on div "add Vracht aanmaken" at bounding box center [127, 109] width 90 height 15
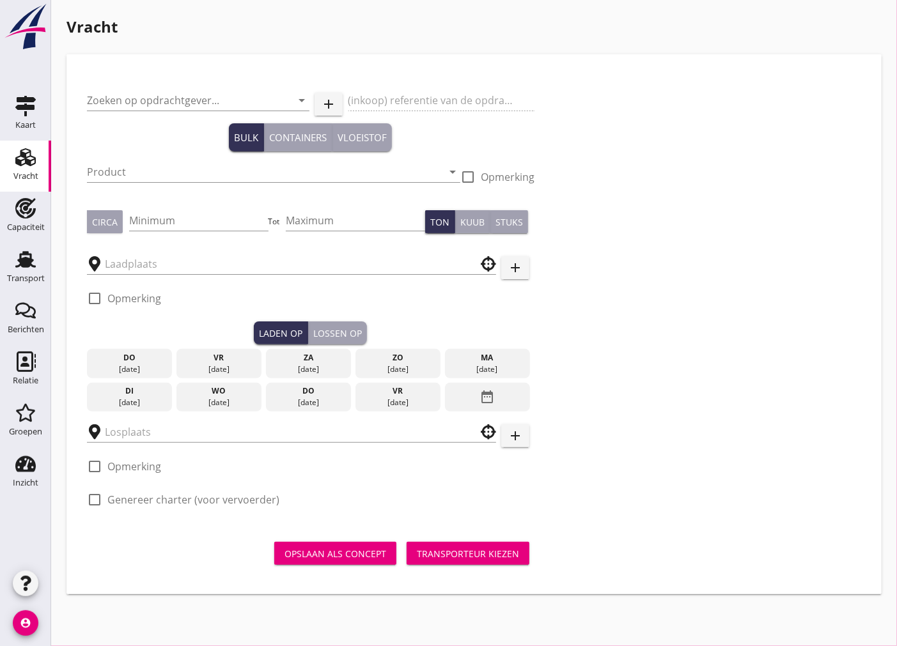
click at [40, 149] on div "Vracht" at bounding box center [25, 157] width 31 height 20
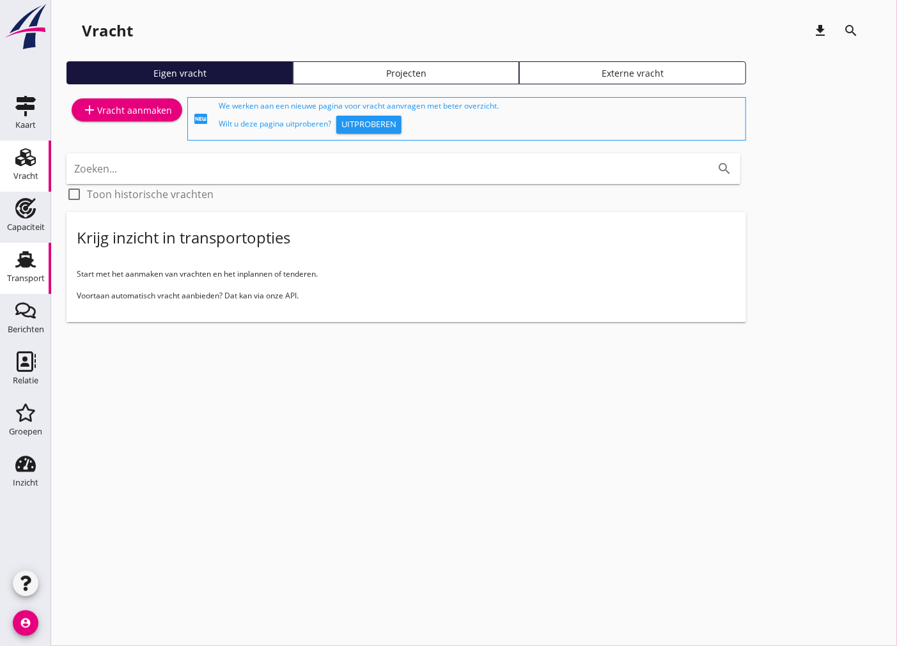
click at [45, 259] on link "Transport Transport" at bounding box center [25, 268] width 51 height 51
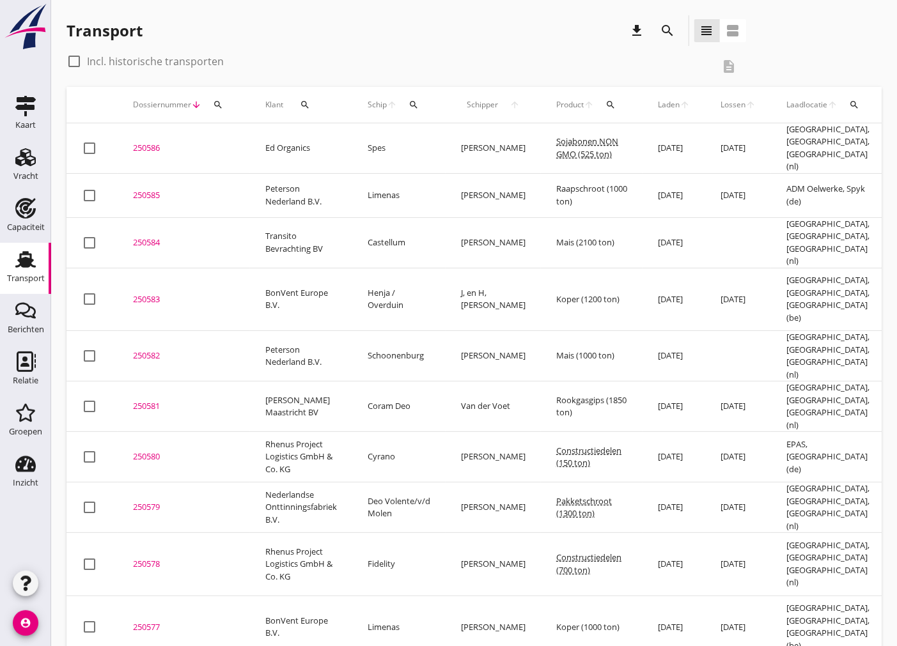
click at [155, 147] on div "250586" at bounding box center [184, 148] width 102 height 13
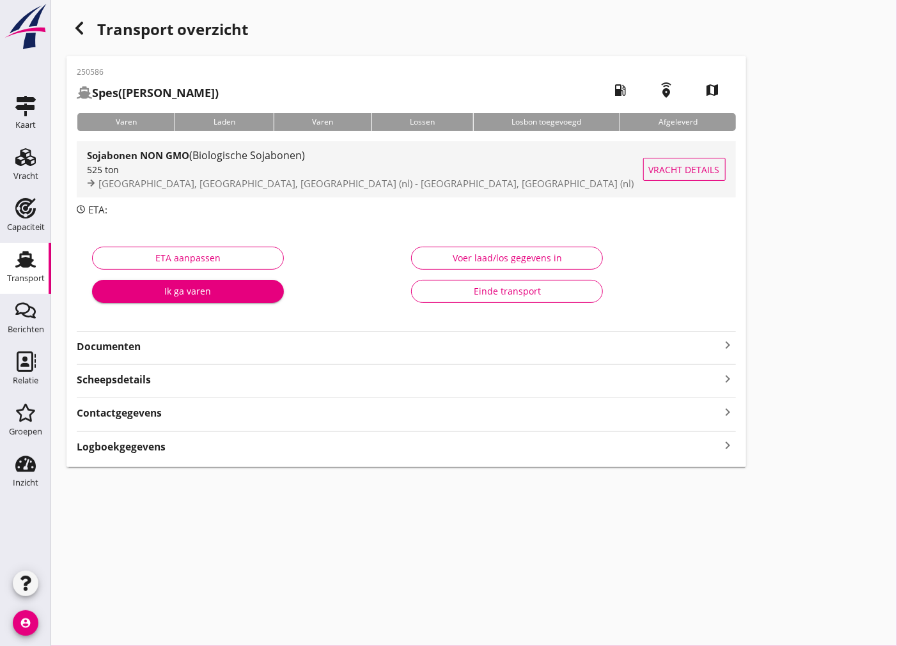
click at [520, 183] on div "[GEOGRAPHIC_DATA], [GEOGRAPHIC_DATA], [GEOGRAPHIC_DATA] (nl) - [GEOGRAPHIC_DATA…" at bounding box center [365, 183] width 556 height 15
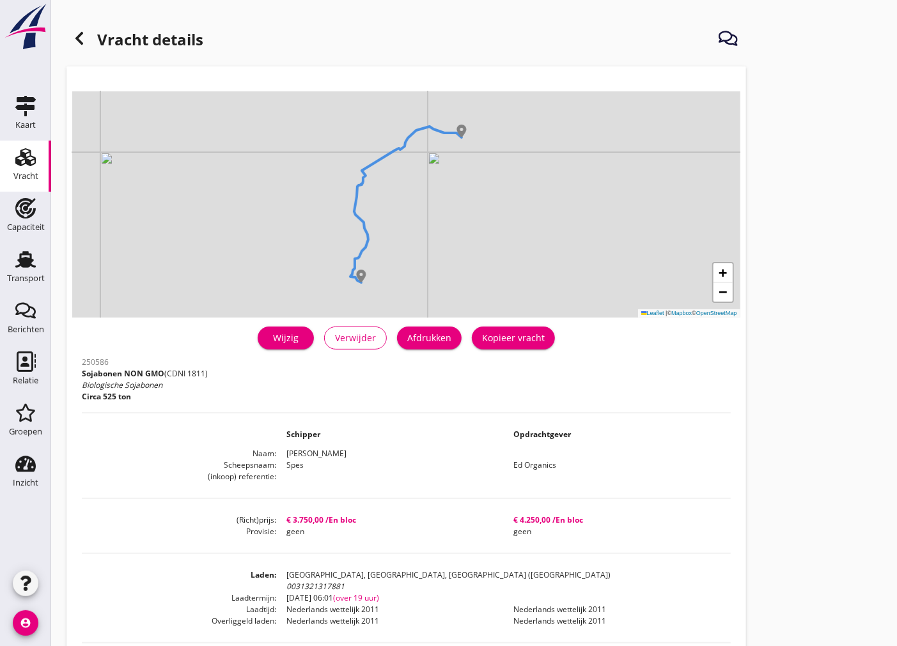
click at [289, 341] on div "Wijzig" at bounding box center [286, 337] width 36 height 13
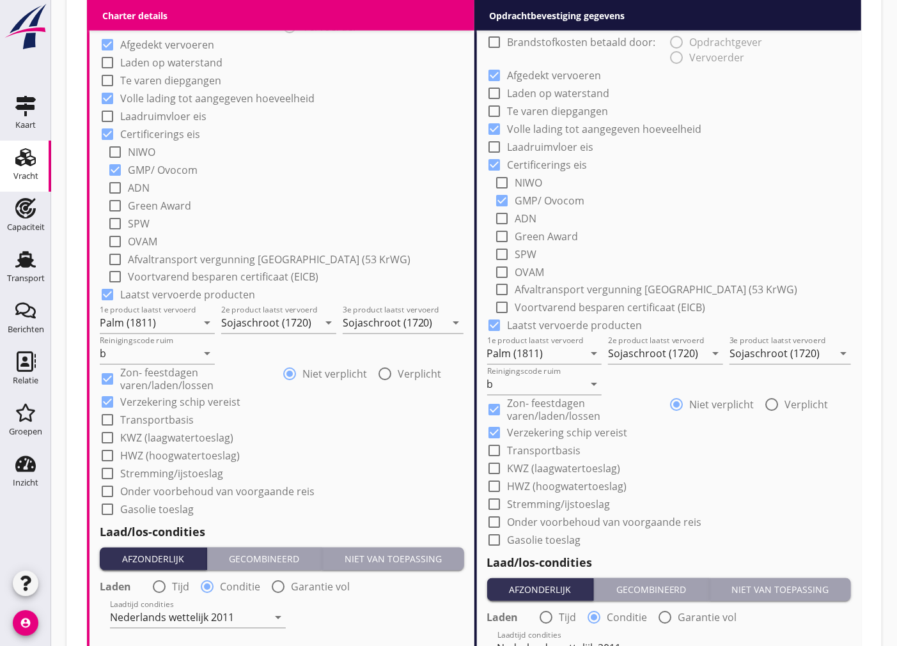
scroll to position [1517, 0]
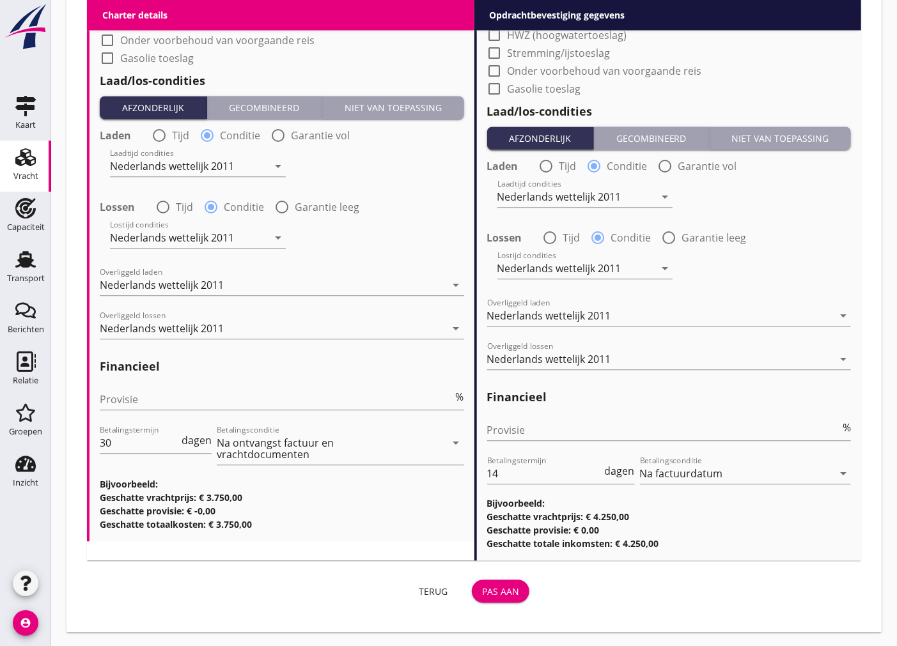
click at [492, 586] on div "Pas aan" at bounding box center [500, 591] width 37 height 13
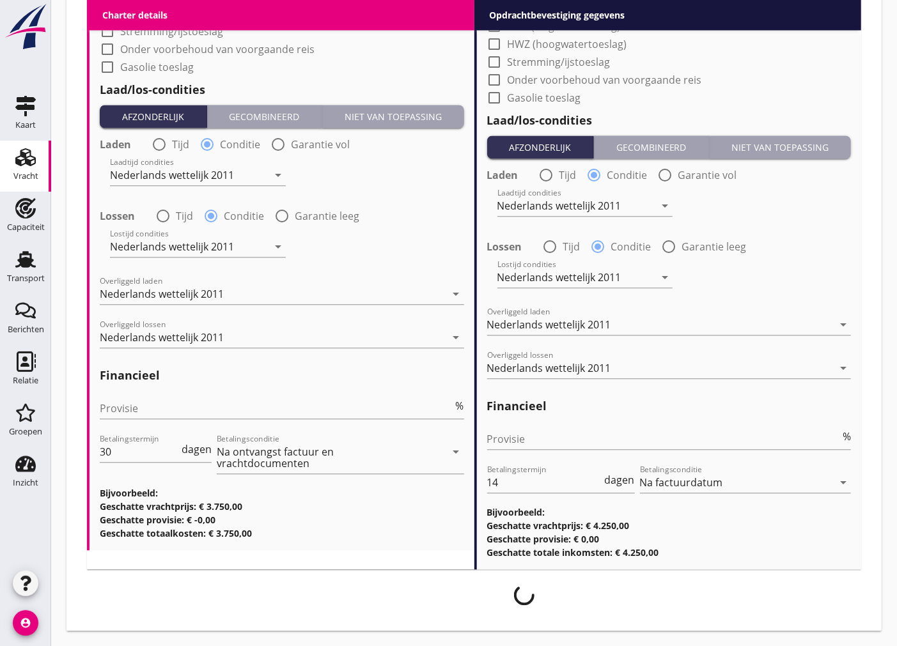
scroll to position [1507, 0]
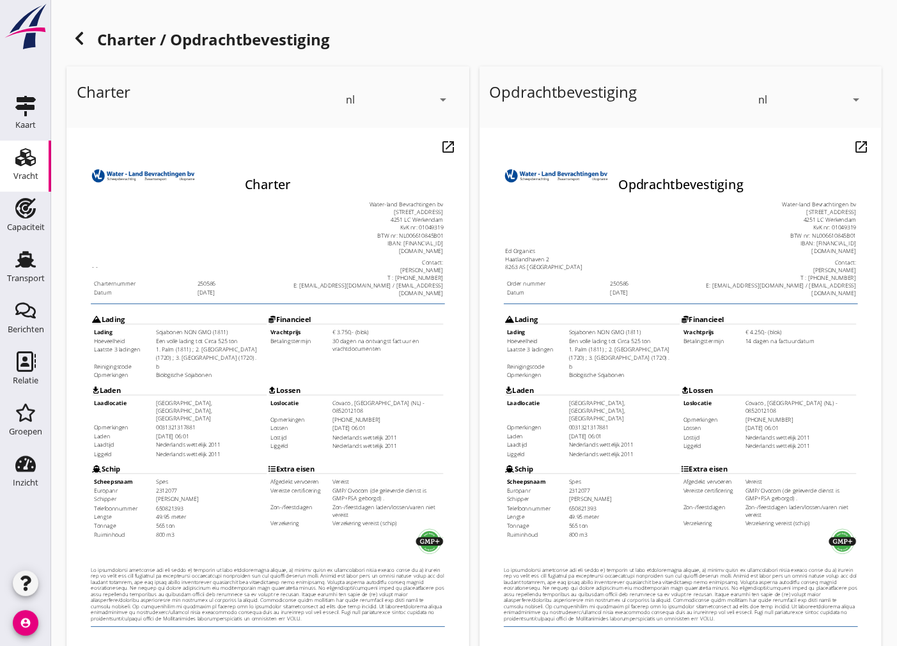
scroll to position [152, 0]
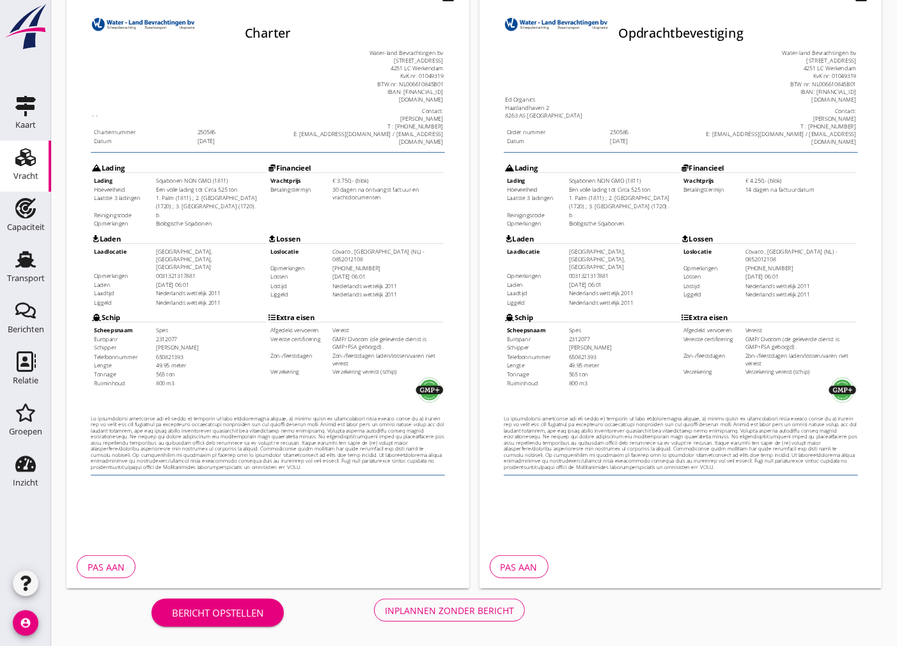
click at [446, 609] on div "Inplannen zonder bericht" at bounding box center [449, 610] width 129 height 13
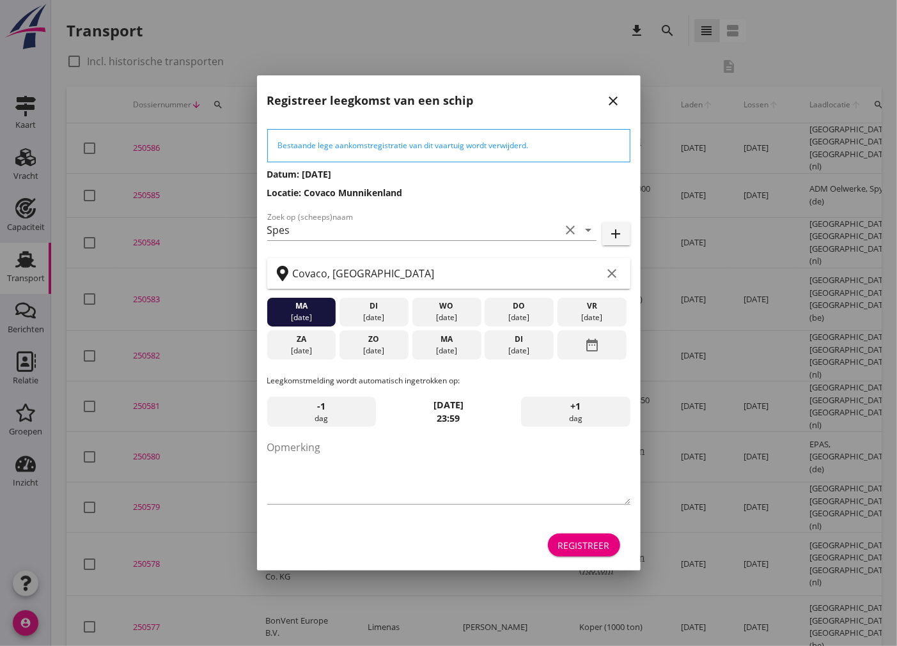
click at [618, 100] on icon "close" at bounding box center [613, 100] width 15 height 15
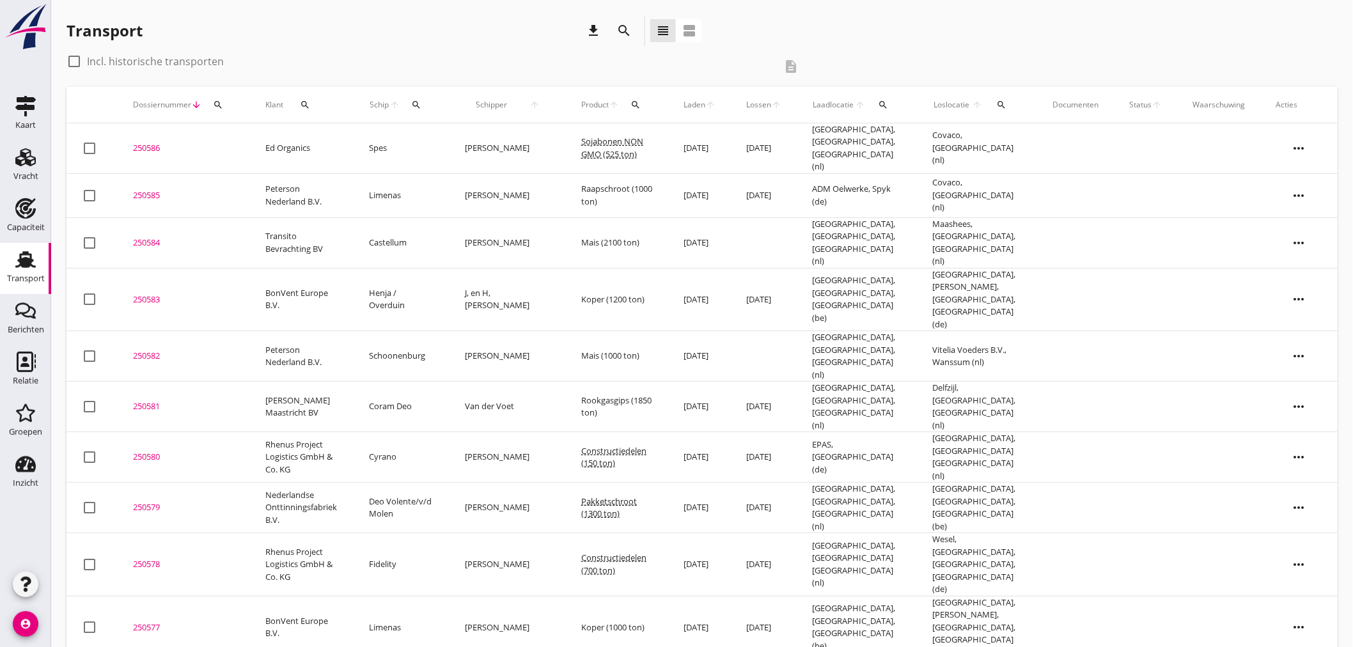
click at [896, 148] on icon "more_horiz" at bounding box center [1299, 148] width 36 height 36
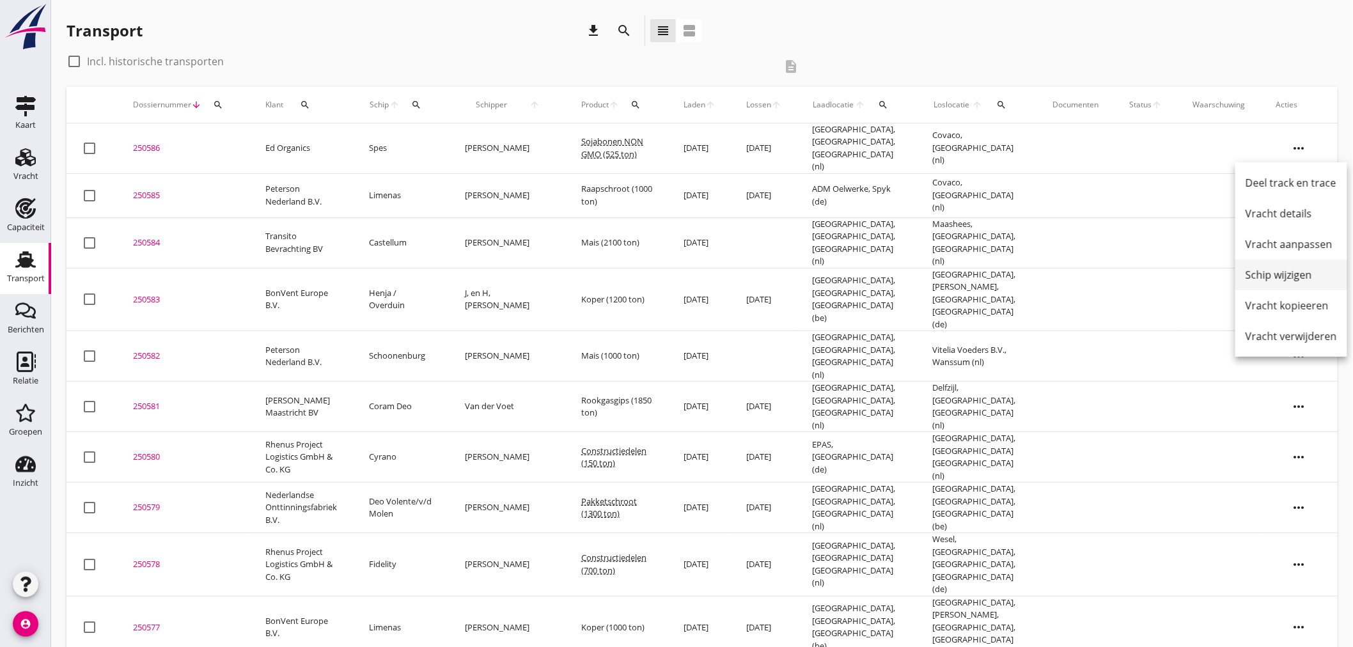
click at [896, 276] on div "Schip wijzigen" at bounding box center [1290, 274] width 91 height 15
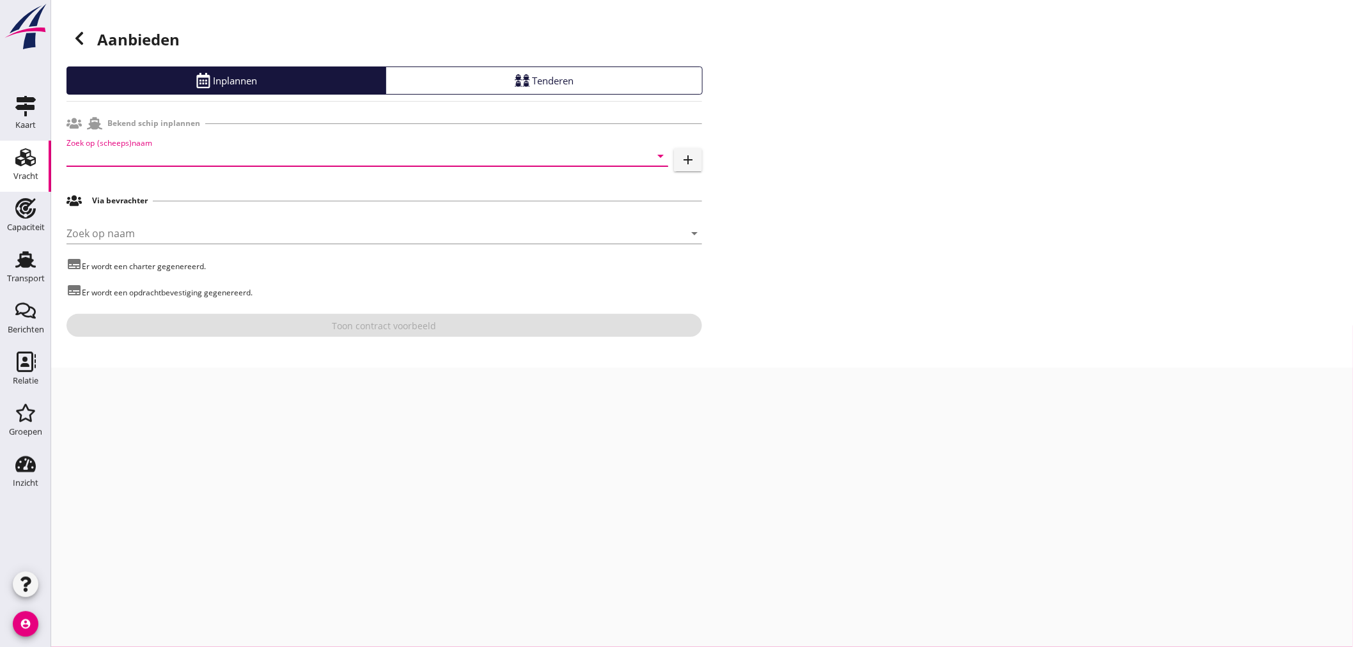
click at [162, 158] on input "Zoek op (scheeps)naam" at bounding box center [349, 156] width 566 height 20
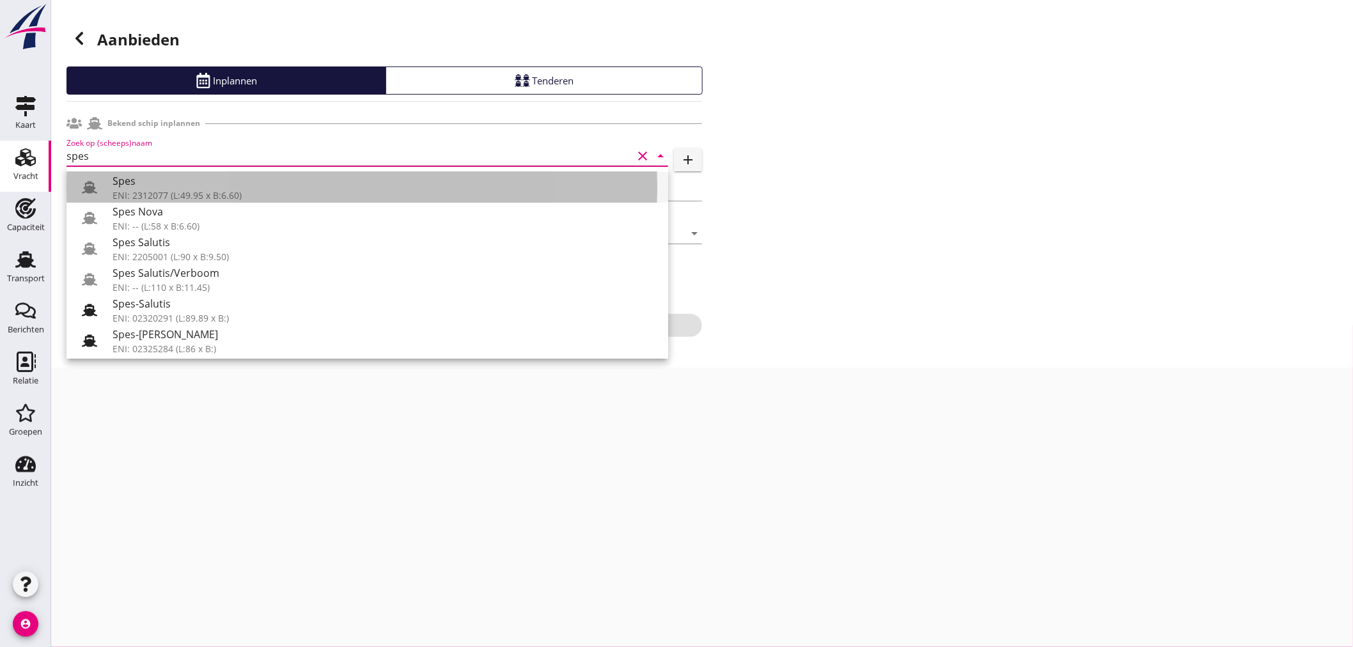
click at [155, 187] on div "Spes" at bounding box center [385, 180] width 545 height 15
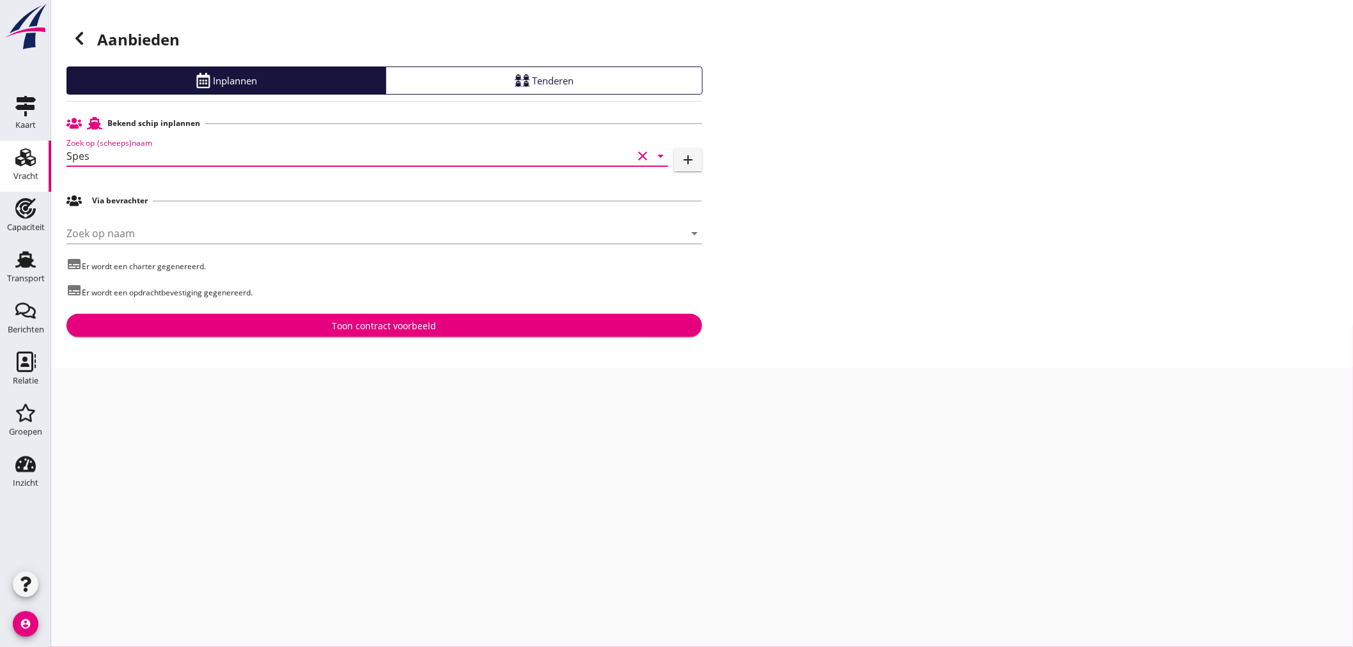
type input "Spes"
click at [187, 221] on div "[PERSON_NAME] op naam arrow_drop_down" at bounding box center [383, 235] width 635 height 41
click at [183, 231] on input "Zoek op naam" at bounding box center [366, 233] width 600 height 20
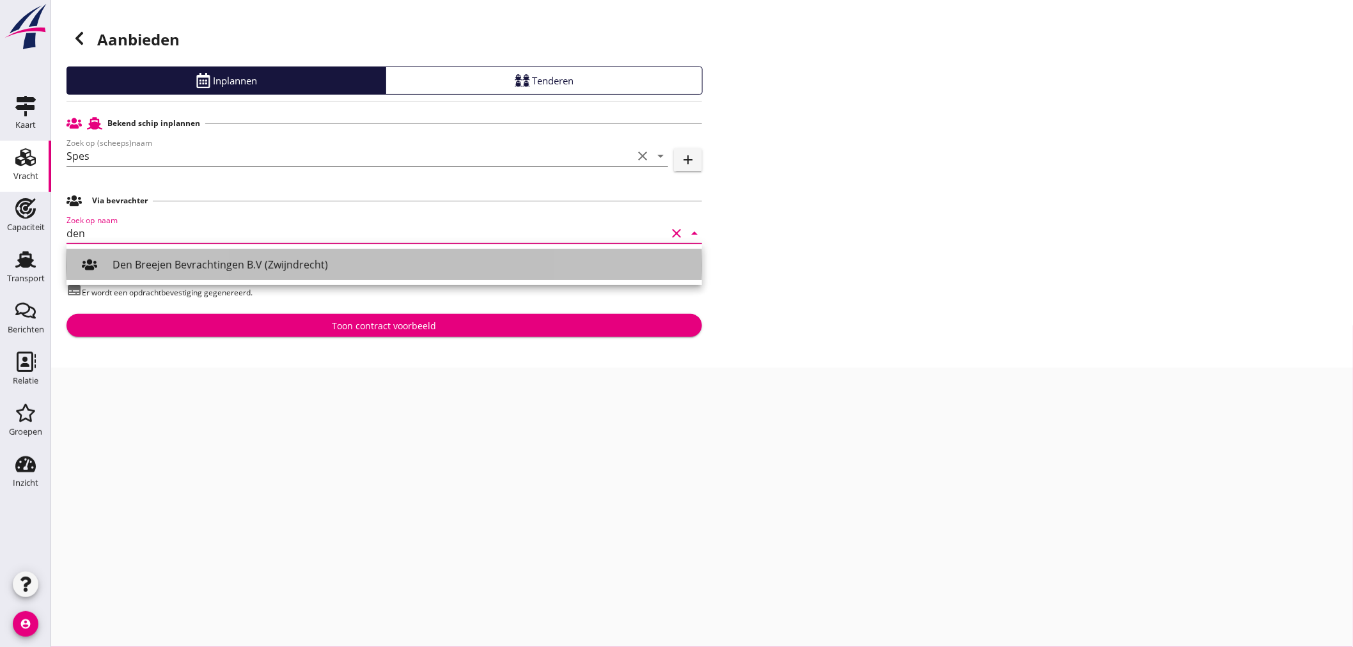
click at [189, 268] on div "Den Breejen Bevrachtingen B.V (Zwijndrecht)" at bounding box center [402, 264] width 579 height 15
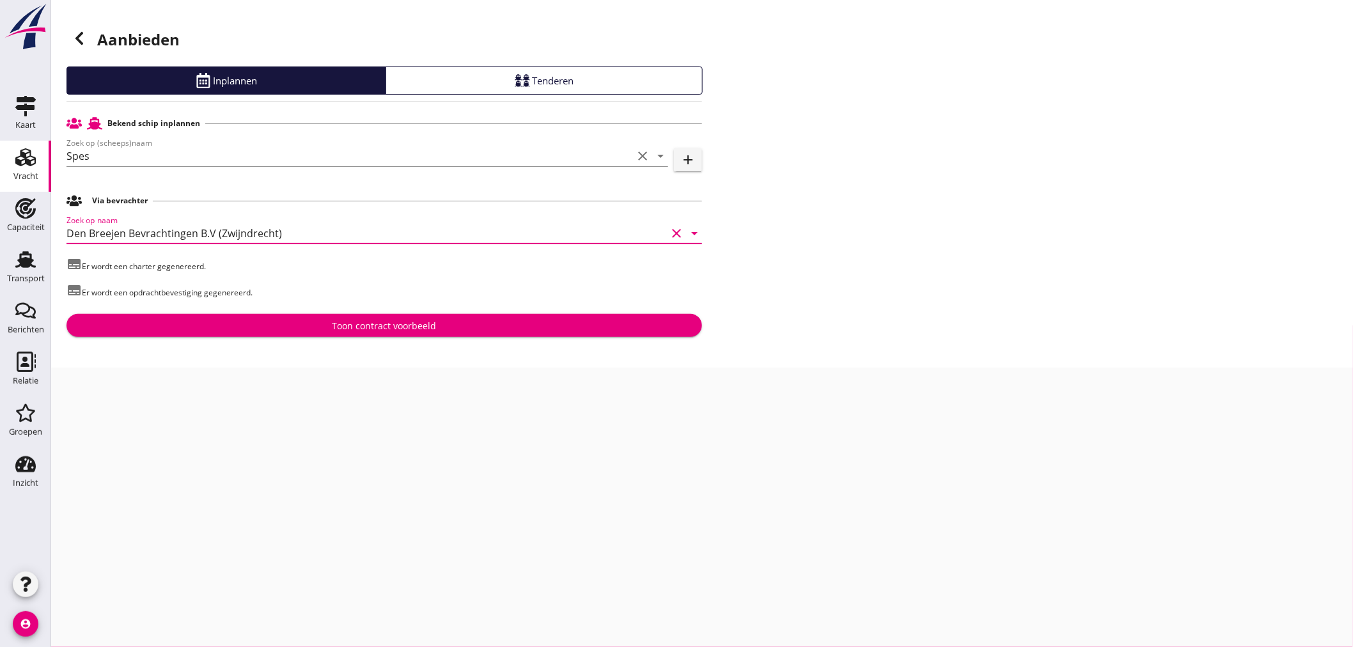
type input "Den Breejen Bevrachtingen B.V (Zwijndrecht)"
click at [623, 330] on div "Toon contract voorbeeld" at bounding box center [384, 325] width 615 height 13
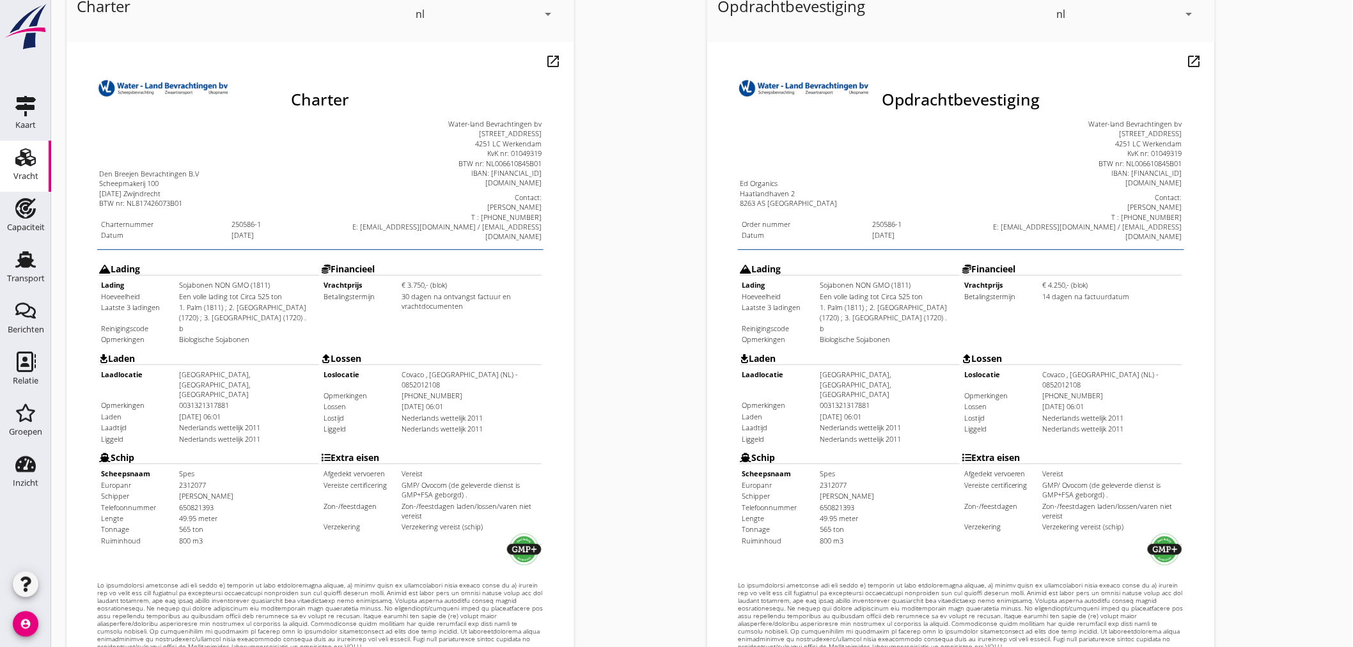
scroll to position [299, 0]
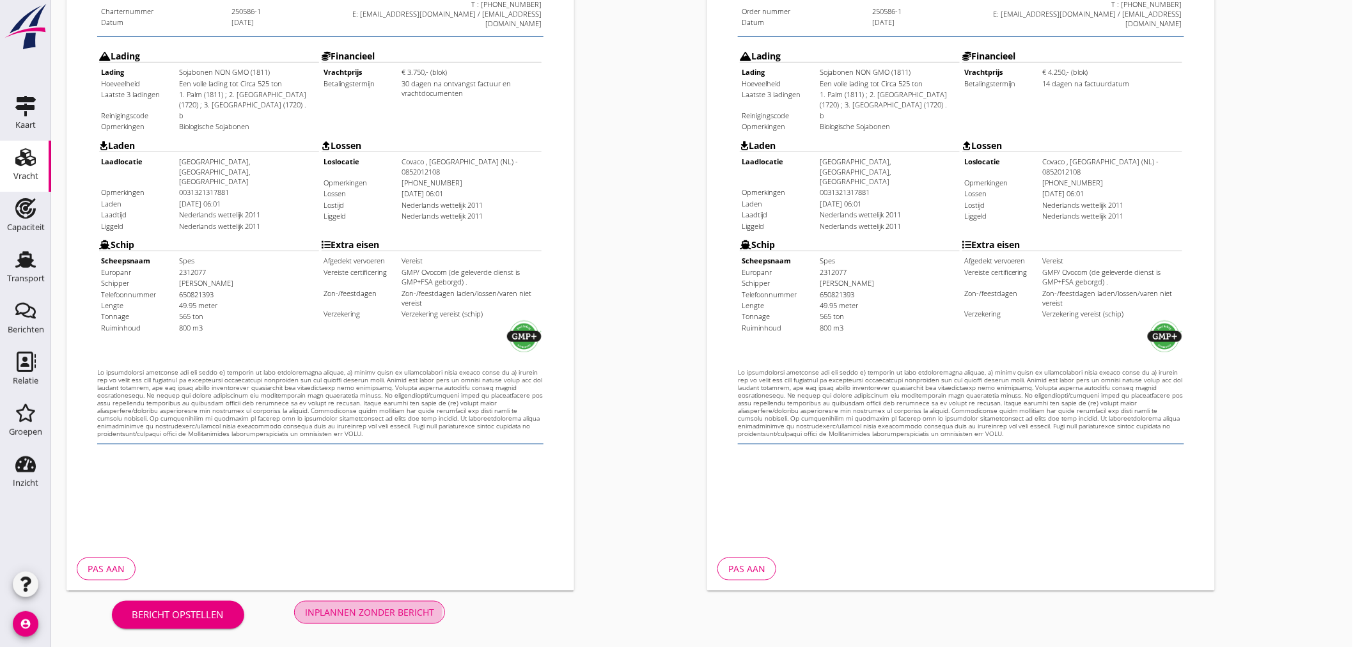
click at [376, 612] on div "Inplannen zonder bericht" at bounding box center [369, 611] width 129 height 13
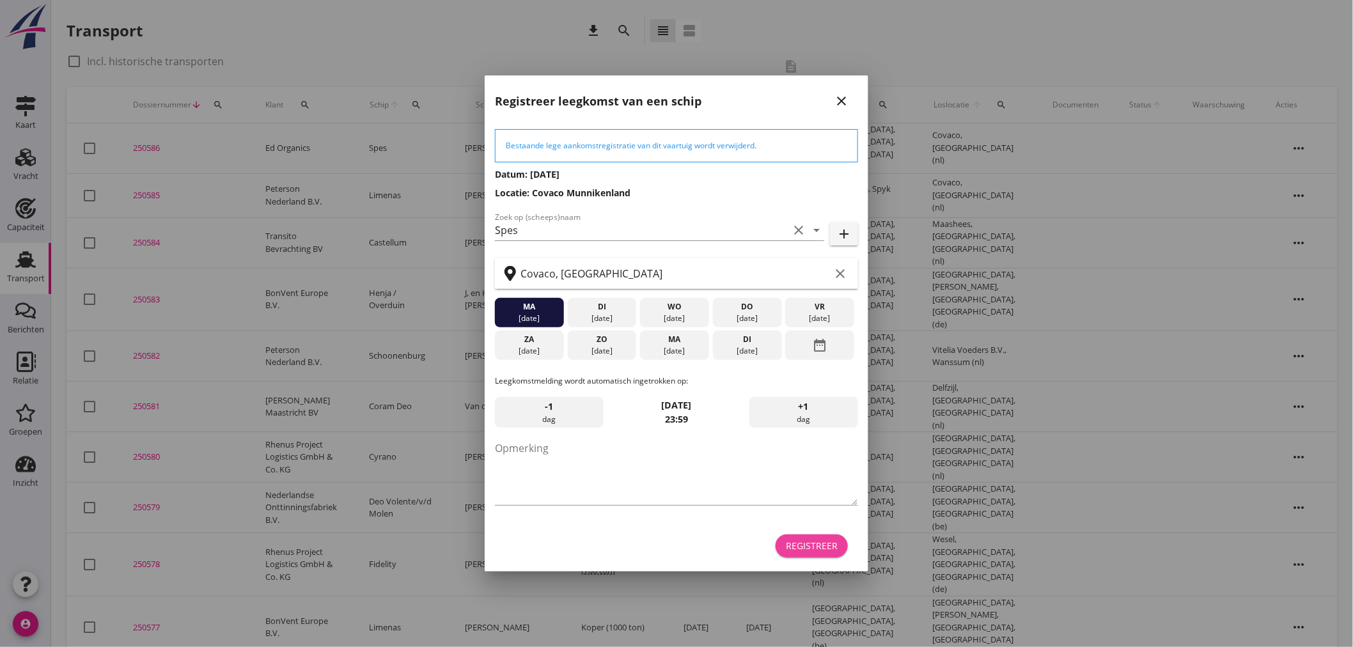
click at [804, 542] on div "Registreer" at bounding box center [812, 545] width 52 height 13
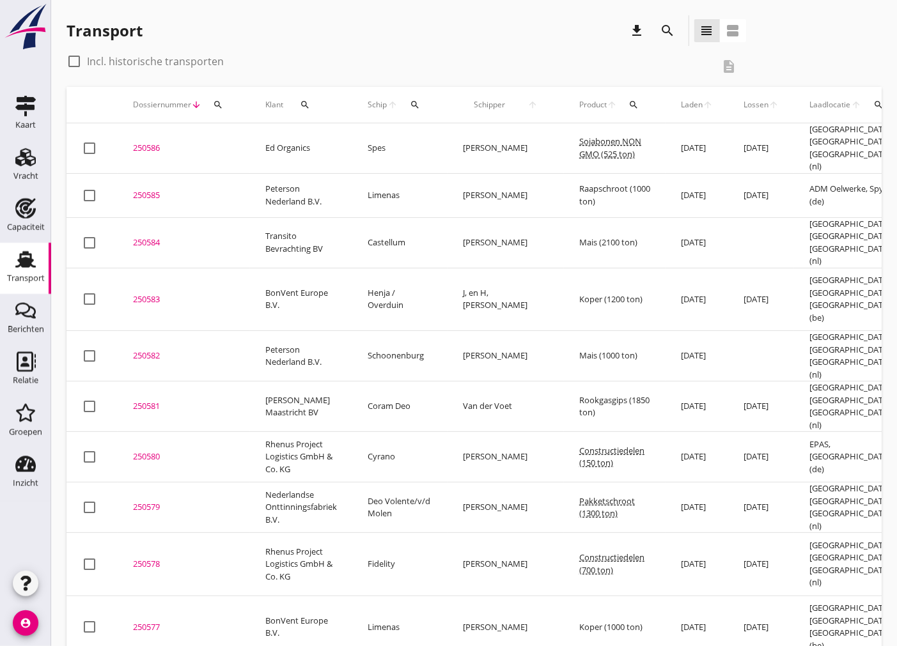
click at [145, 145] on div "250586" at bounding box center [184, 148] width 102 height 13
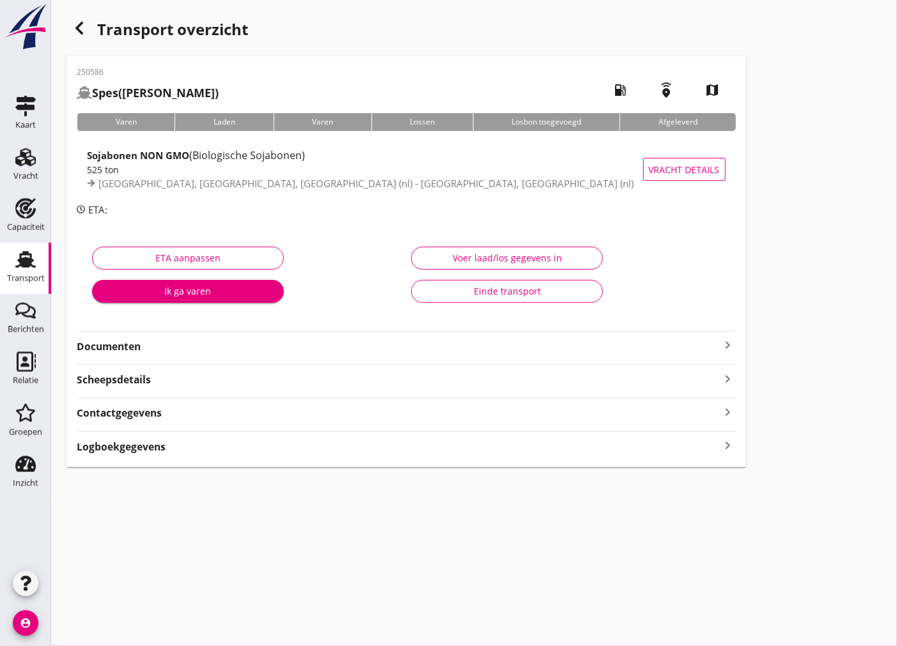
click at [354, 349] on strong "Documenten" at bounding box center [399, 346] width 644 height 15
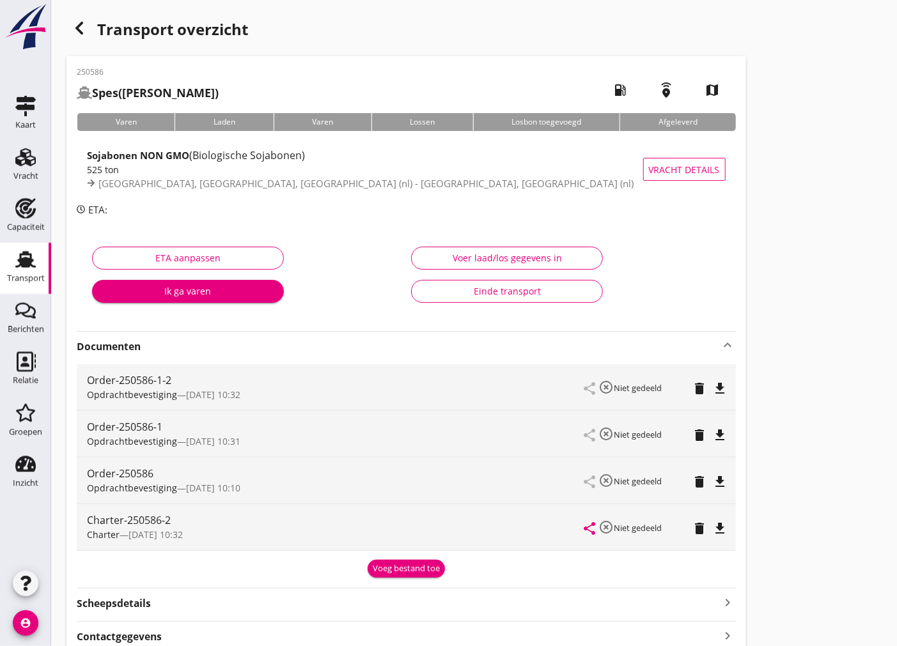
click at [719, 384] on icon "file_download" at bounding box center [720, 388] width 15 height 15
click at [724, 528] on icon "file_download" at bounding box center [720, 528] width 15 height 15
click at [40, 160] on div "Vracht" at bounding box center [25, 157] width 31 height 20
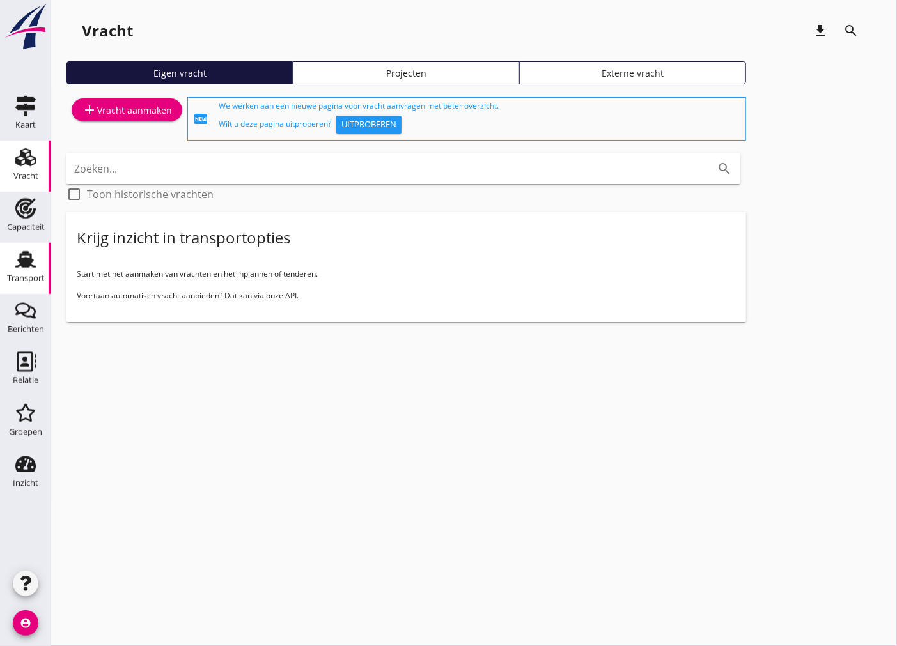
click at [20, 265] on use at bounding box center [25, 259] width 20 height 17
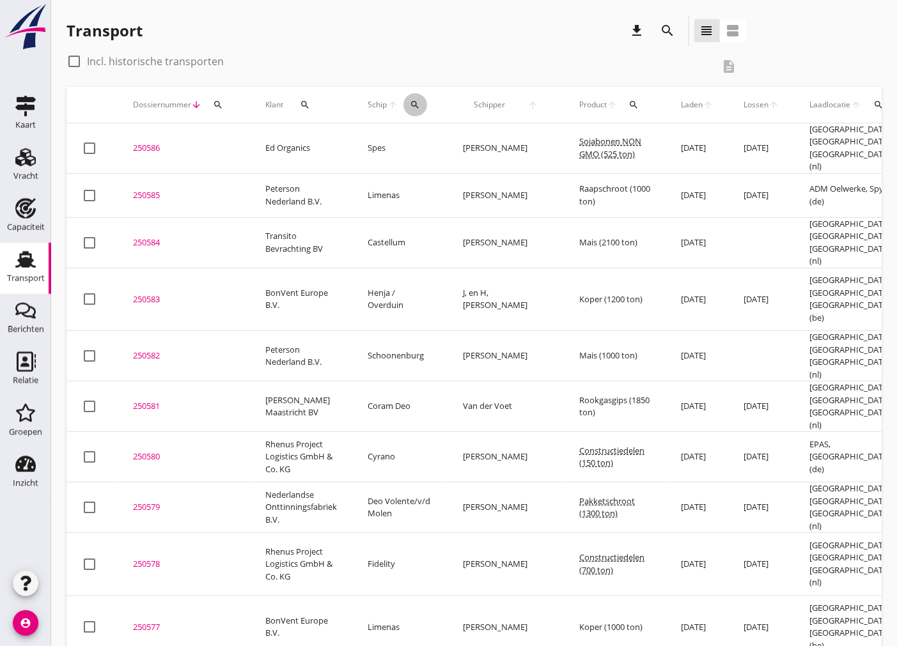
click at [410, 105] on icon "search" at bounding box center [415, 105] width 10 height 10
click at [418, 129] on div "Zoek op (scheeps)naam arrow_drop_down" at bounding box center [492, 144] width 169 height 41
click at [418, 132] on div "Zoek op (scheeps)naam arrow_drop_down" at bounding box center [492, 144] width 169 height 41
click at [419, 139] on input "Zoek op (scheeps)naam" at bounding box center [474, 142] width 133 height 20
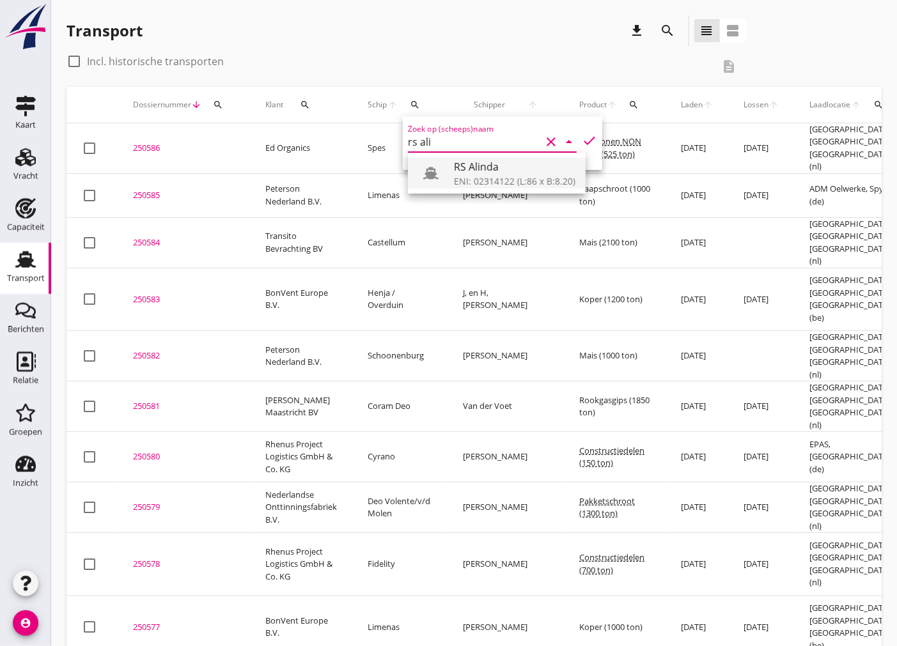
click at [545, 171] on div "RS Alinda" at bounding box center [514, 166] width 121 height 15
click at [582, 137] on icon "check" at bounding box center [589, 140] width 15 height 15
type input "RS Alinda"
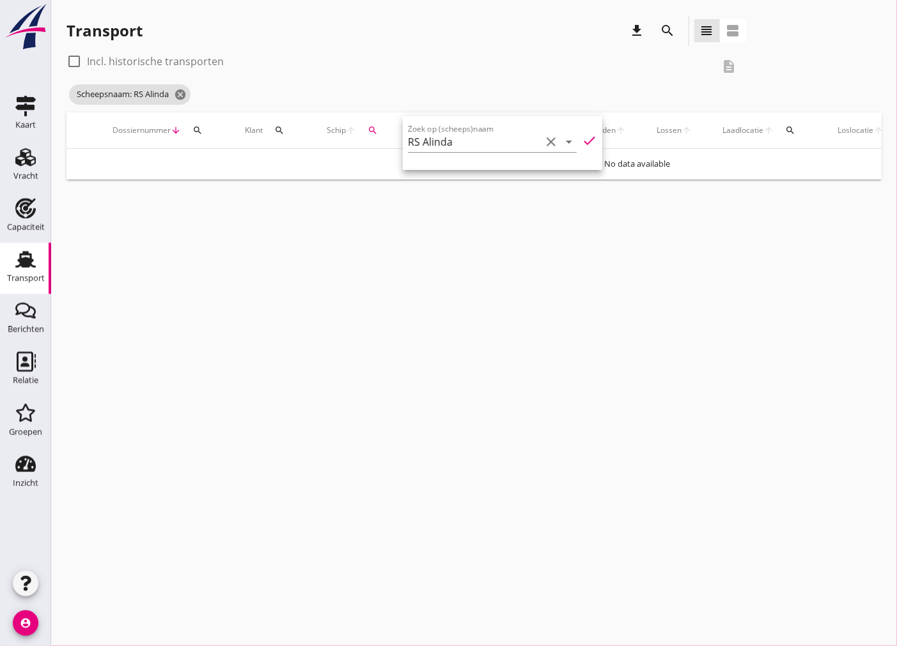
click at [77, 61] on div at bounding box center [74, 62] width 22 height 22
checkbox input "true"
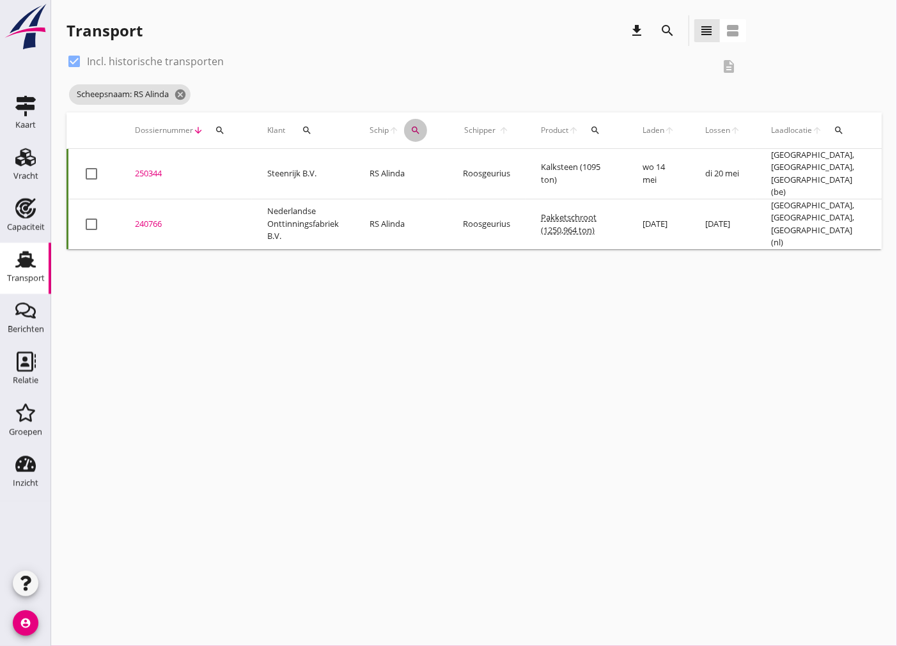
click at [411, 132] on icon "search" at bounding box center [415, 130] width 10 height 10
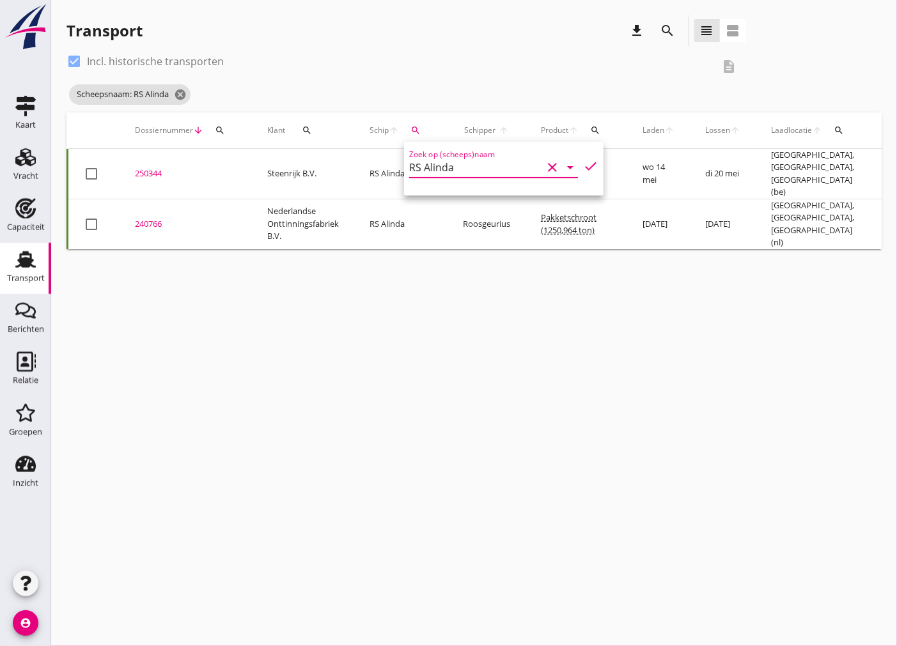
click at [485, 170] on input "RS Alinda" at bounding box center [475, 167] width 133 height 20
click at [495, 195] on div "RS Rose" at bounding box center [515, 192] width 121 height 15
click at [589, 164] on icon "check" at bounding box center [590, 166] width 15 height 15
type input "RS Rose"
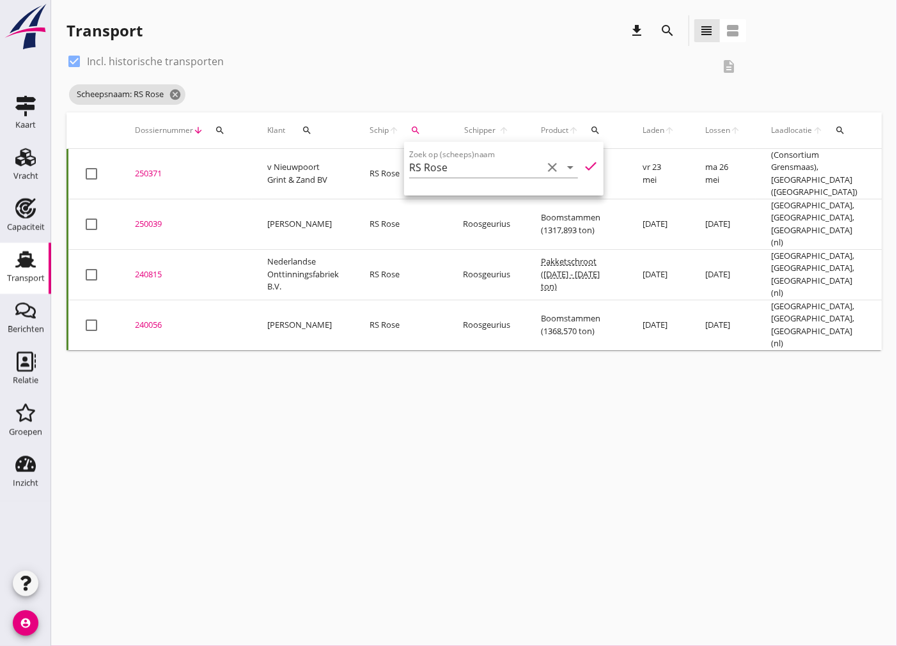
click at [676, 414] on div "cancel You are impersonating another user. Transport download search view_headl…" at bounding box center [474, 323] width 846 height 646
click at [72, 61] on div at bounding box center [74, 62] width 22 height 22
checkbox input "false"
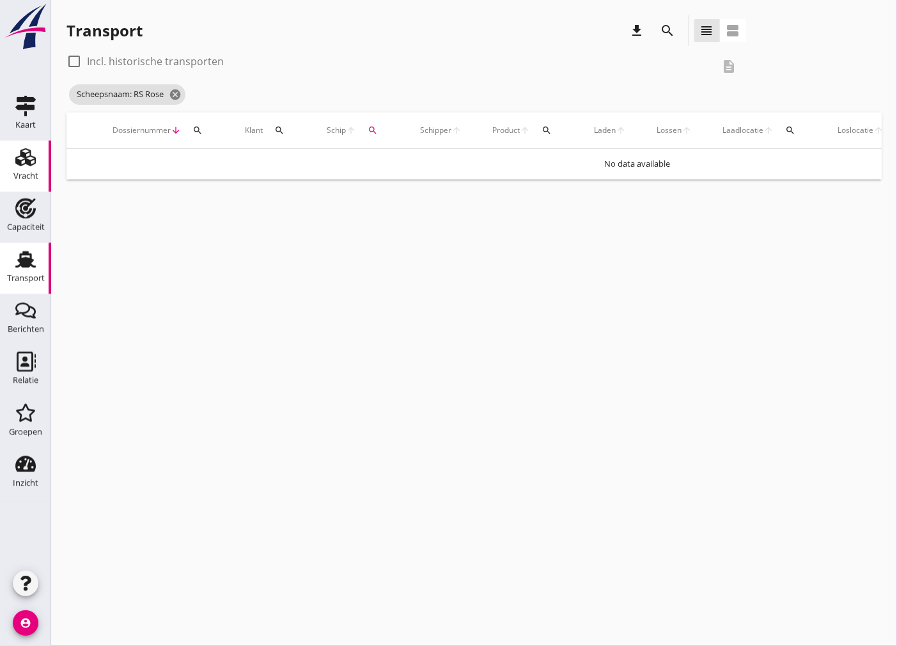
click at [20, 165] on use at bounding box center [25, 157] width 20 height 18
